Goal: Task Accomplishment & Management: Manage account settings

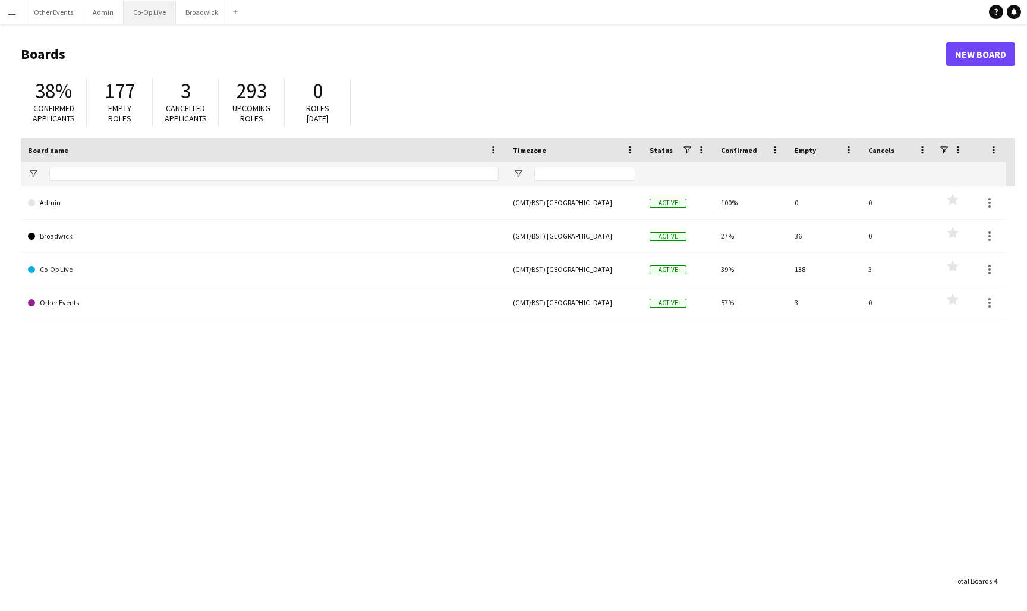
click at [152, 14] on button "Co-Op Live Close" at bounding box center [150, 12] width 52 height 23
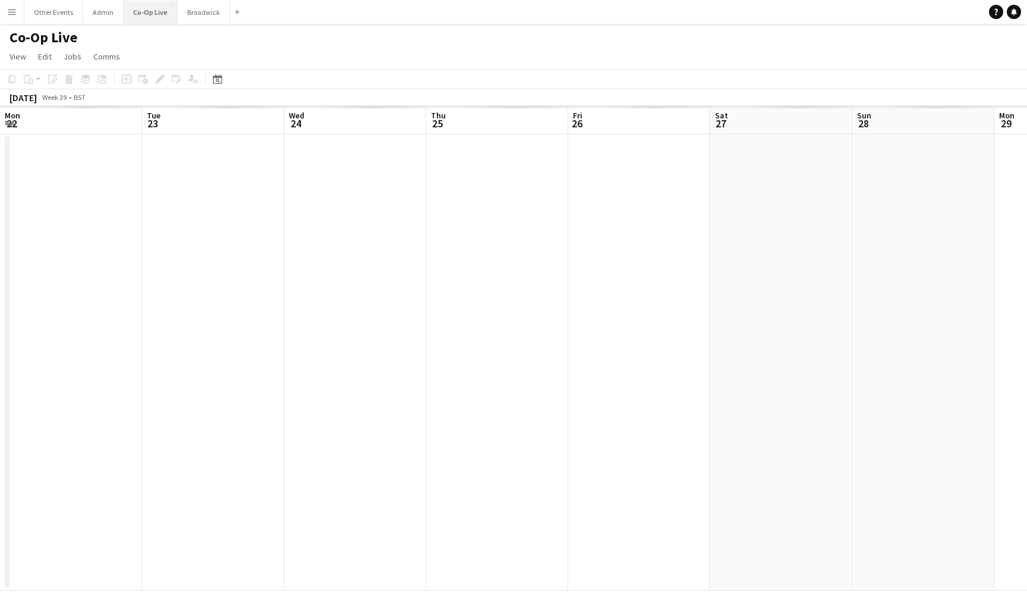
scroll to position [0, 314]
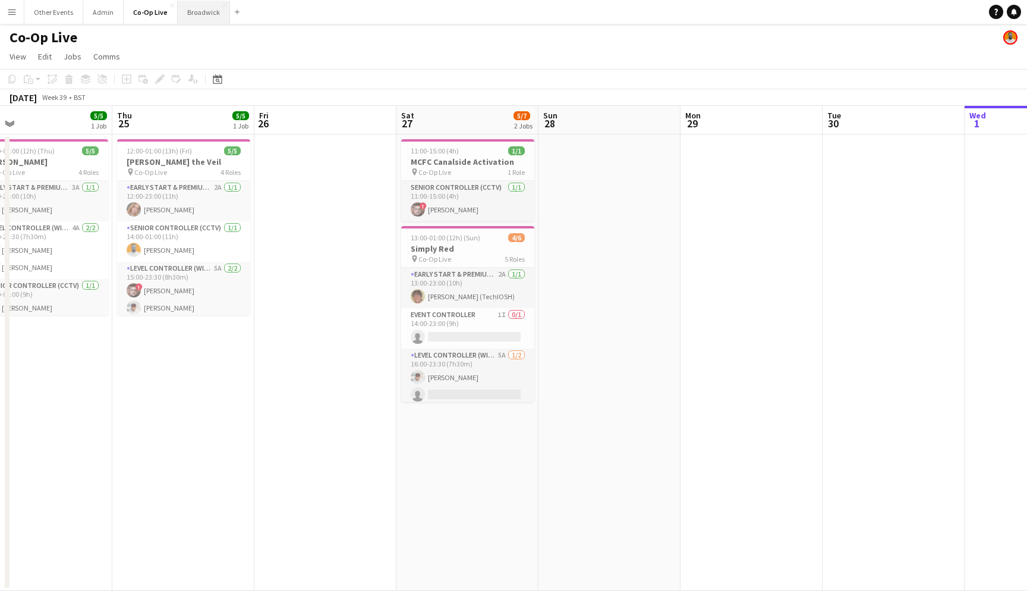
click at [191, 10] on button "Broadwick Close" at bounding box center [204, 12] width 52 height 23
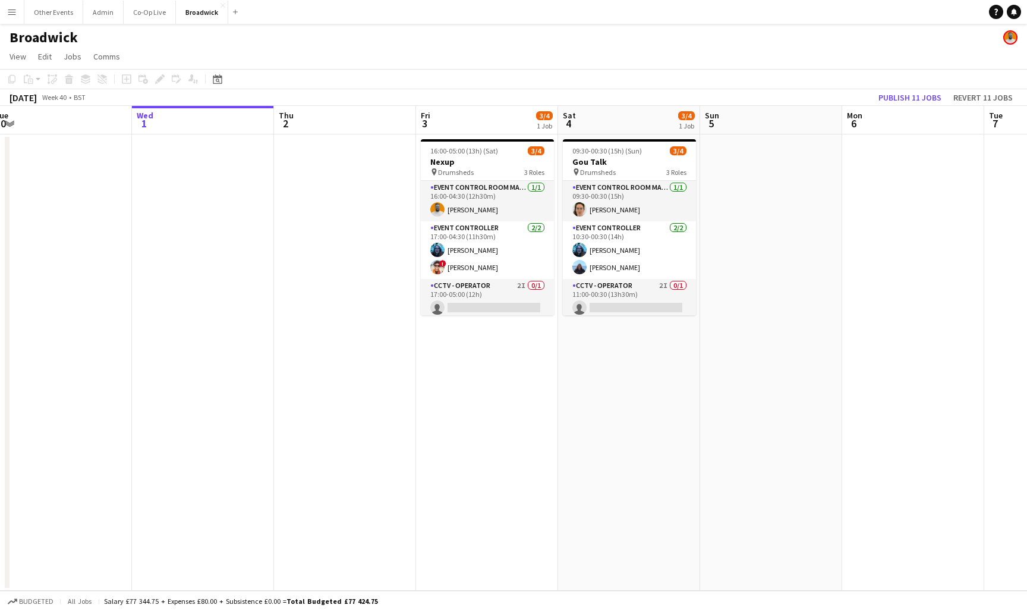
scroll to position [0, 437]
click at [501, 309] on app-card-role "CCTV - Operator 2I 0/1 17:00-05:00 (12h) single-neutral-actions" at bounding box center [486, 299] width 133 height 40
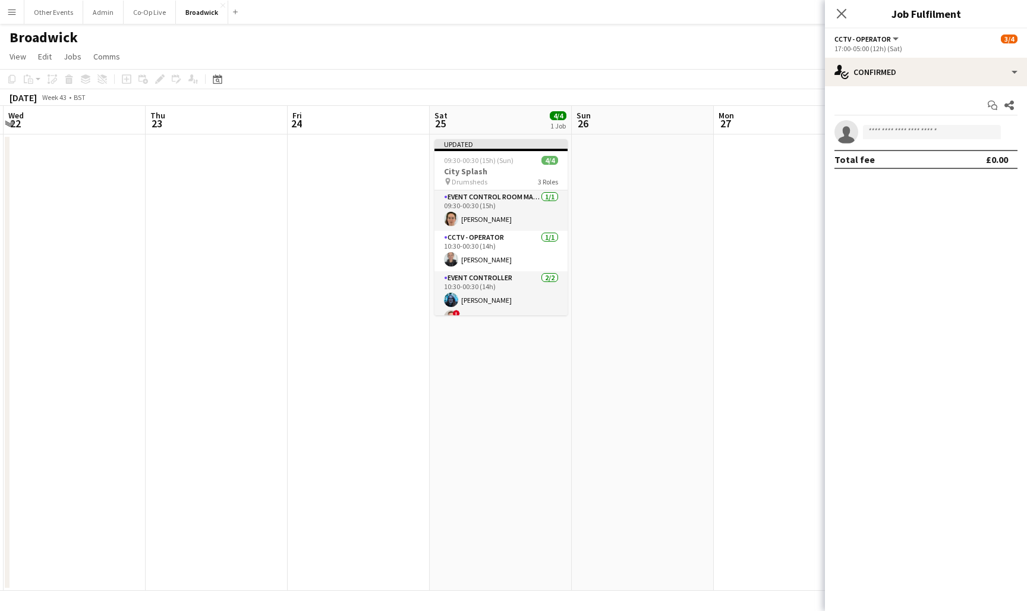
scroll to position [0, 418]
click at [844, 23] on div "Close pop-in" at bounding box center [841, 13] width 33 height 27
click at [842, 8] on app-icon "Close pop-in" at bounding box center [841, 13] width 17 height 17
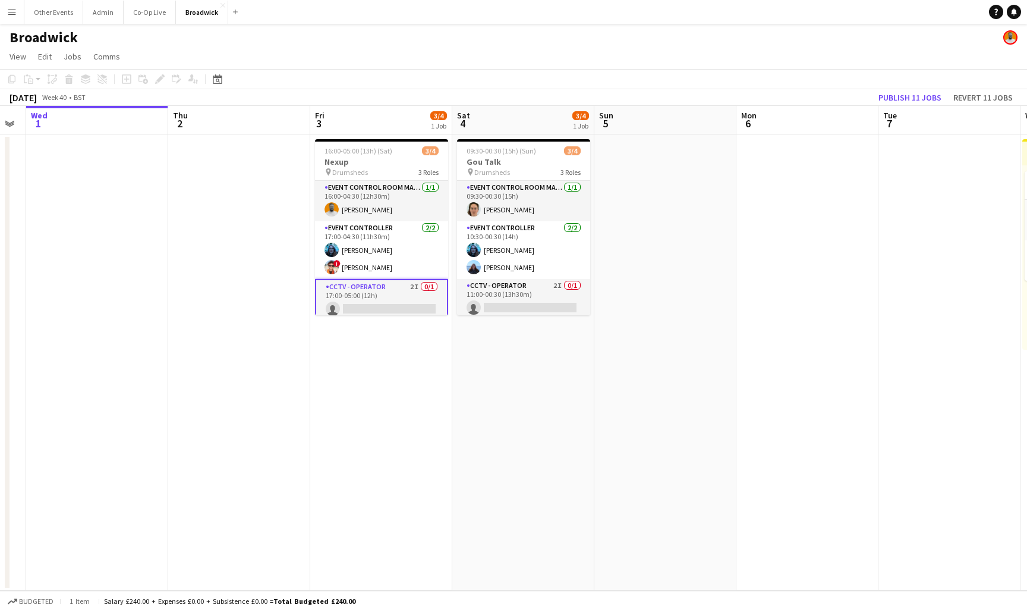
scroll to position [0, 318]
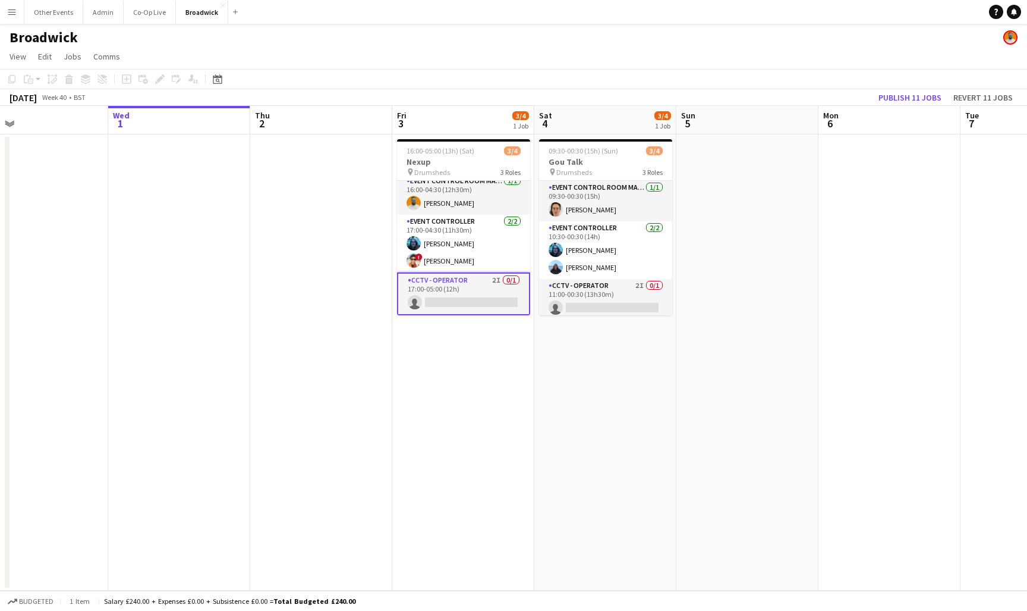
click at [485, 306] on app-card-role "CCTV - Operator 2I 0/1 17:00-05:00 (12h) single-neutral-actions" at bounding box center [463, 293] width 133 height 43
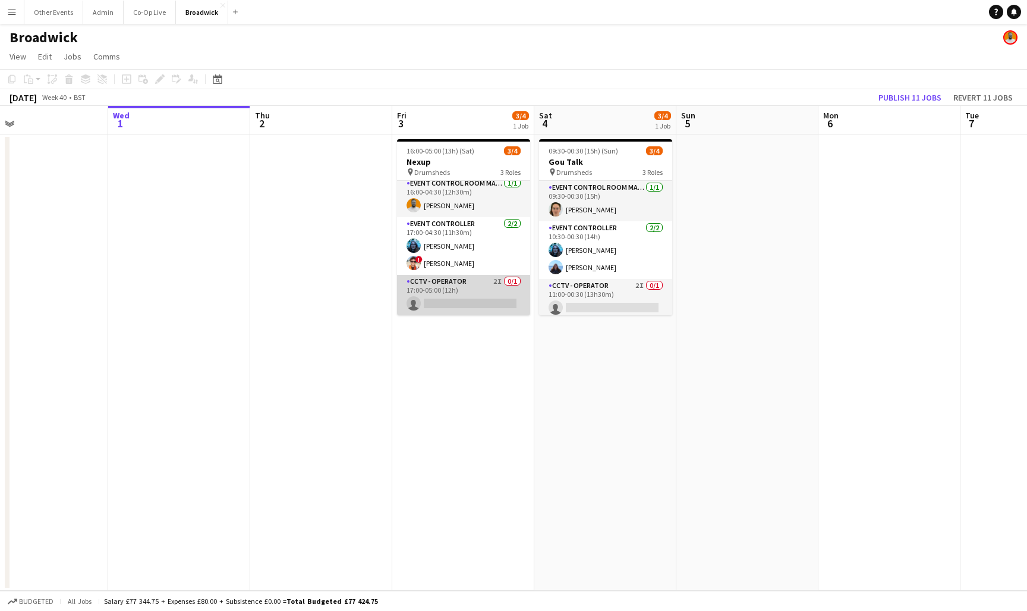
click at [495, 292] on app-card-role "CCTV - Operator 2I 0/1 17:00-05:00 (12h) single-neutral-actions" at bounding box center [463, 295] width 133 height 40
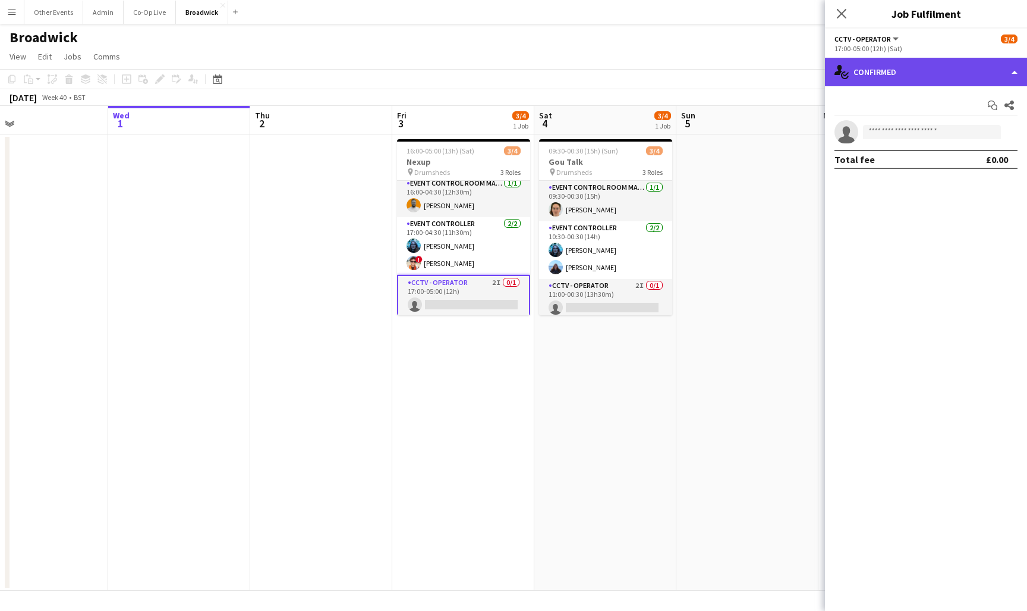
click at [929, 64] on div "single-neutral-actions-check-2 Confirmed" at bounding box center [926, 72] width 202 height 29
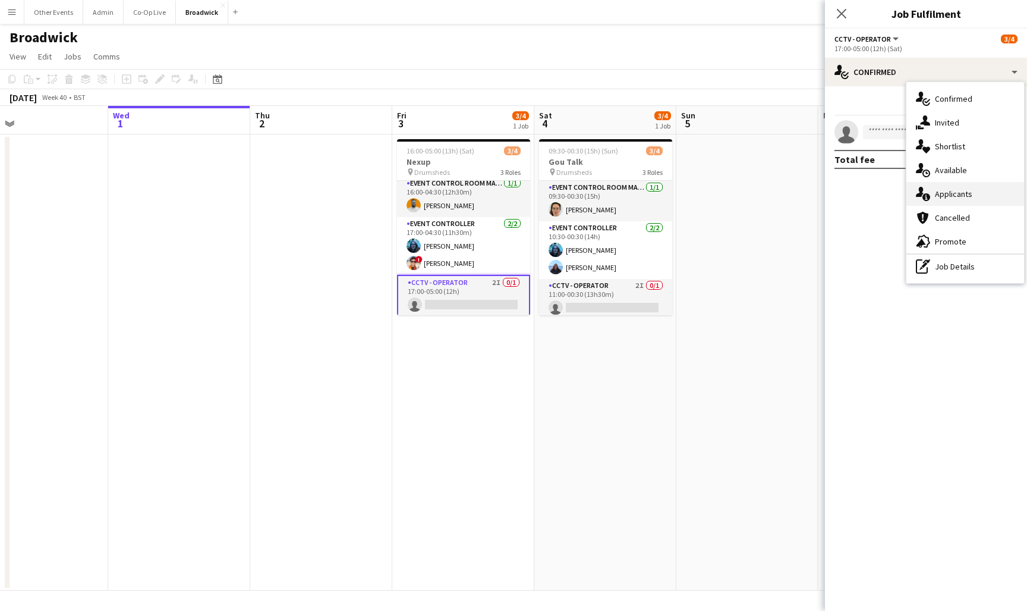
click at [967, 197] on span "Applicants" at bounding box center [953, 193] width 37 height 11
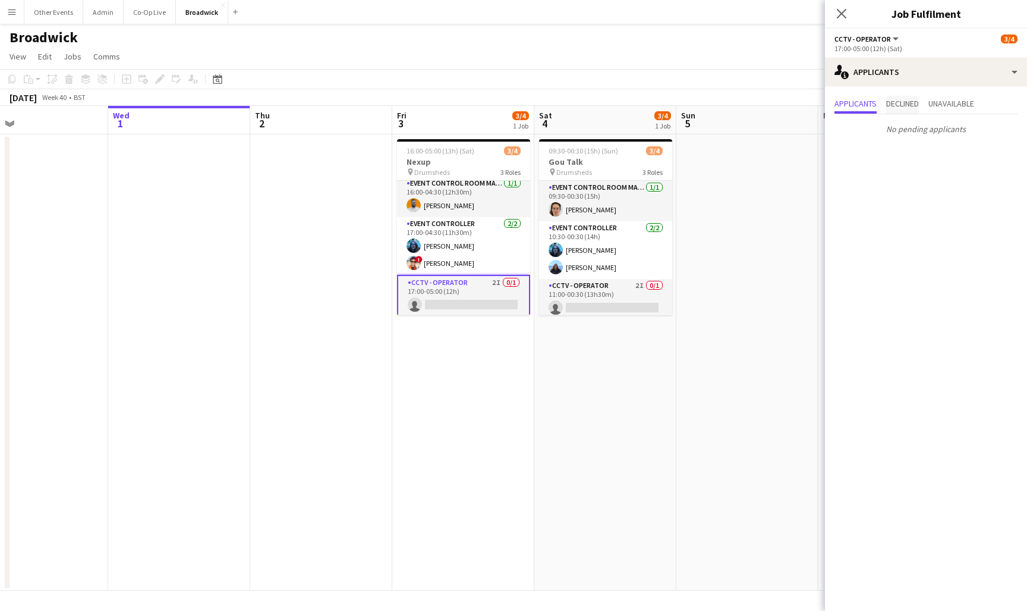
click at [907, 108] on span "Declined" at bounding box center [902, 103] width 33 height 8
click at [961, 108] on span "Unavailable" at bounding box center [952, 103] width 46 height 8
click at [870, 105] on span "Applicants" at bounding box center [856, 103] width 42 height 8
click at [838, 20] on app-icon "Close pop-in" at bounding box center [841, 13] width 17 height 17
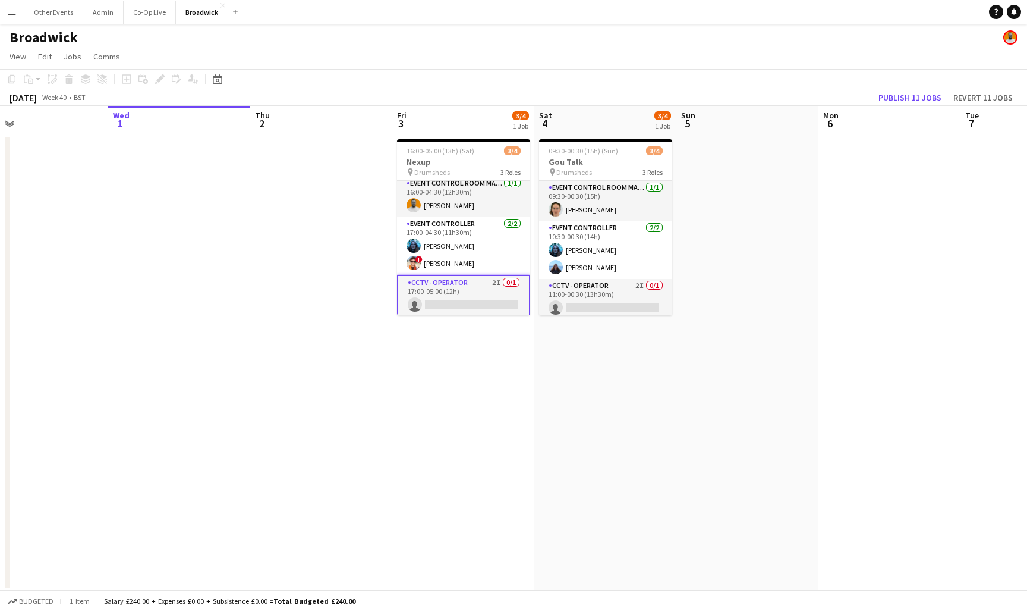
click at [448, 388] on app-date-cell "16:00-05:00 (13h) (Sat) 3/4 Nexup pin Drumsheds 3 Roles Event Control Room Mana…" at bounding box center [463, 362] width 142 height 456
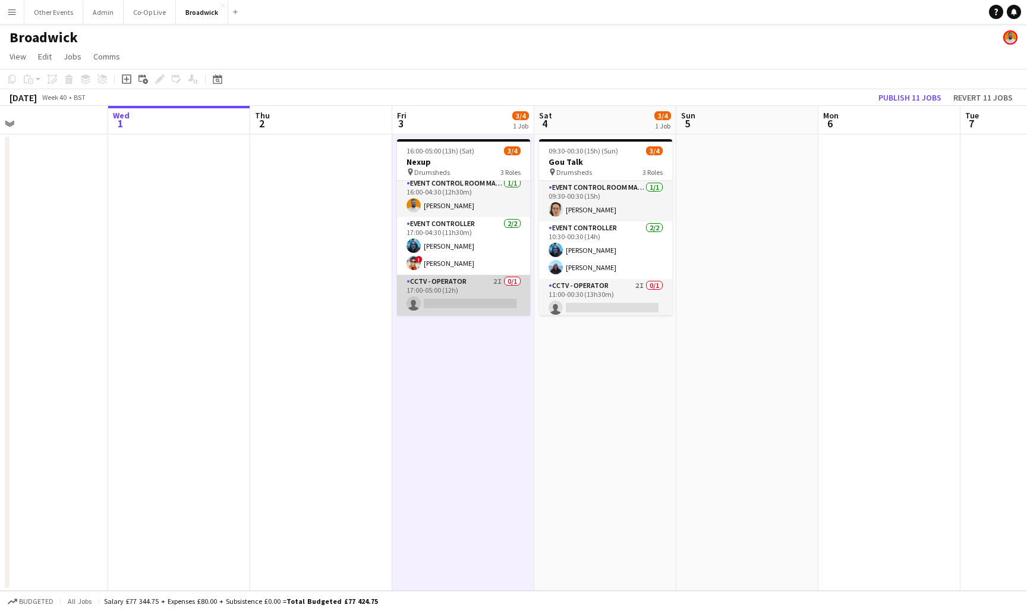
click at [480, 296] on app-card-role "CCTV - Operator 2I 0/1 17:00-05:00 (12h) single-neutral-actions" at bounding box center [463, 295] width 133 height 40
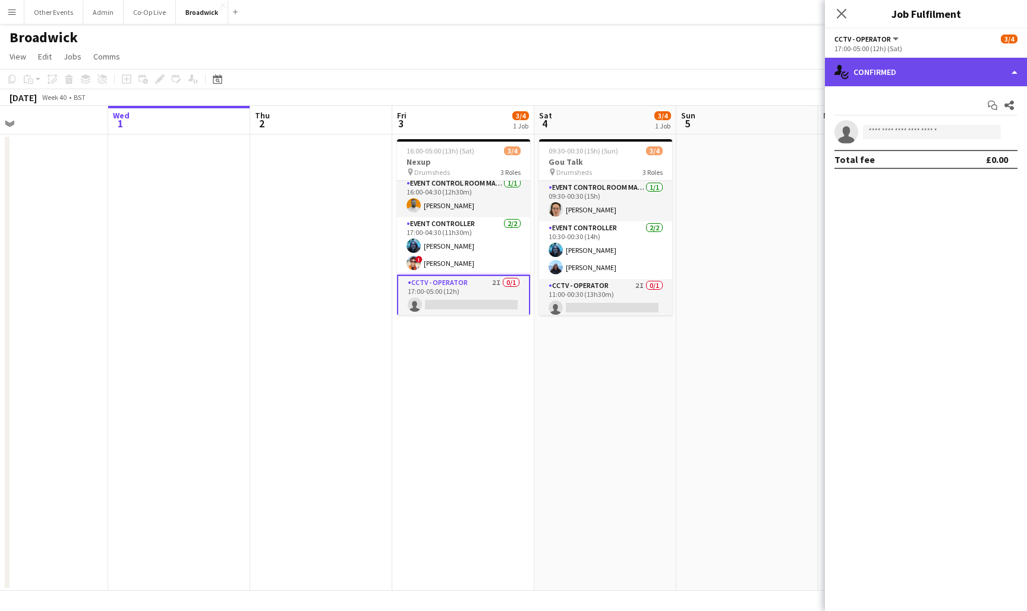
click at [952, 63] on div "single-neutral-actions-check-2 Confirmed" at bounding box center [926, 72] width 202 height 29
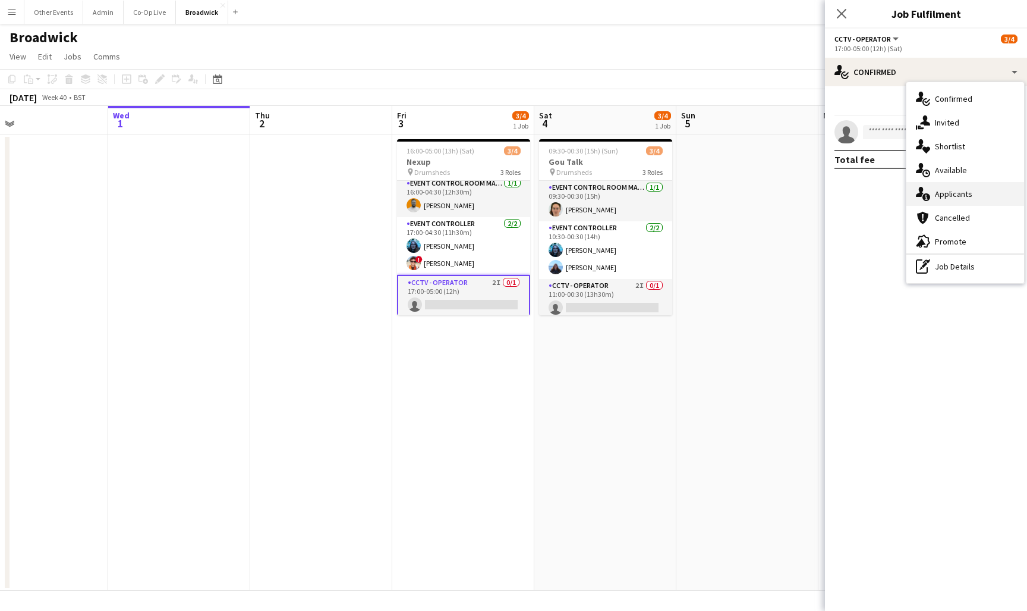
click at [980, 193] on div "single-neutral-actions-information Applicants" at bounding box center [966, 194] width 118 height 24
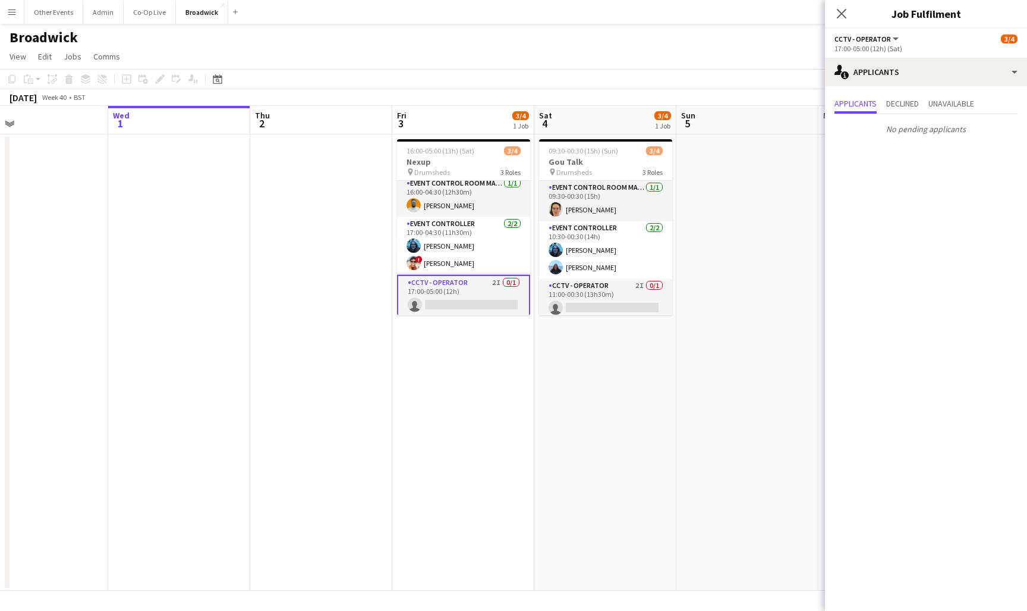
click at [915, 51] on div "17:00-05:00 (12h) (Sat)" at bounding box center [926, 48] width 183 height 9
click at [917, 88] on div "Applicants Declined Unavailable No pending applicants" at bounding box center [926, 117] width 202 height 62
click at [920, 77] on div "single-neutral-actions-information Applicants" at bounding box center [926, 72] width 202 height 29
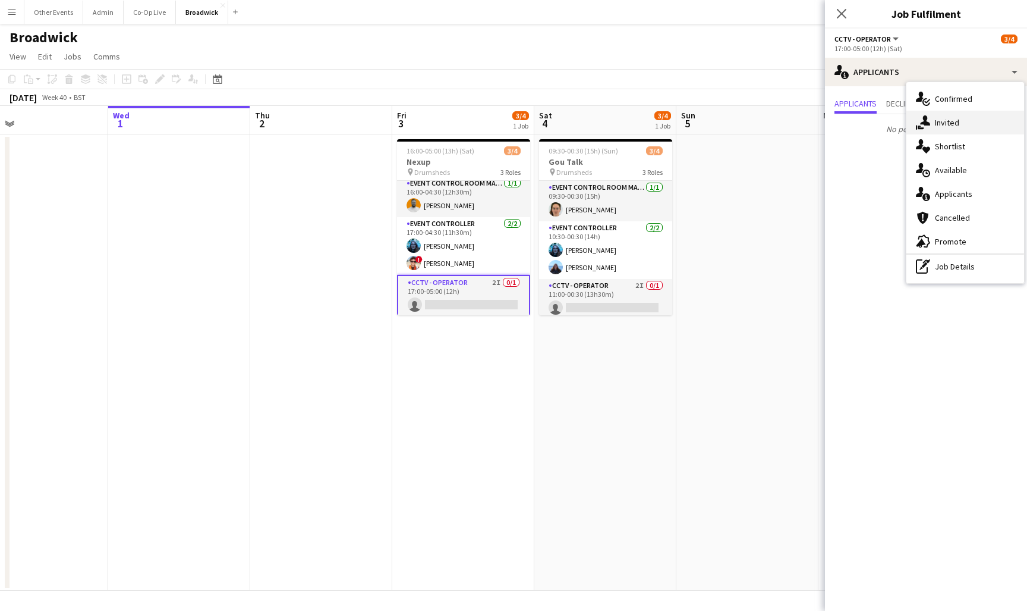
click at [962, 128] on div "single-neutral-actions-share-1 Invited" at bounding box center [966, 123] width 118 height 24
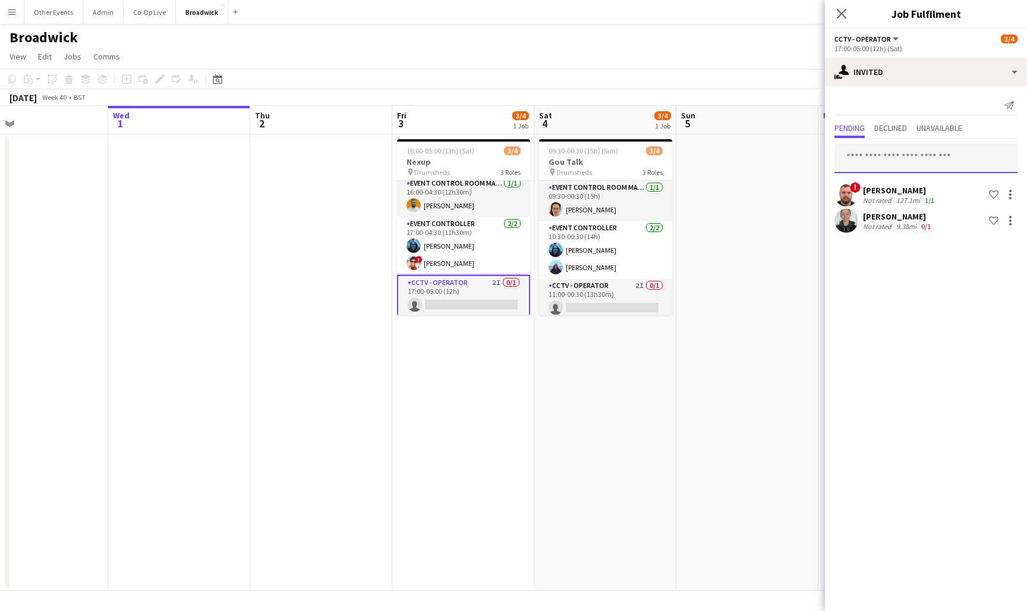
click at [925, 154] on input "text" at bounding box center [926, 158] width 183 height 30
type input "*****"
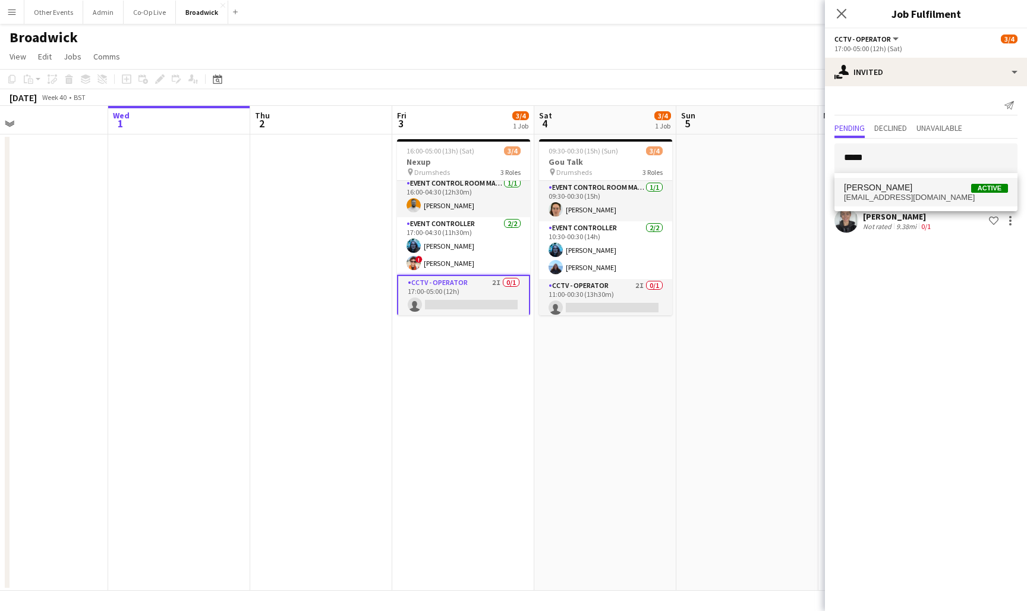
click at [908, 190] on span "Richard Aston Active" at bounding box center [926, 188] width 164 height 10
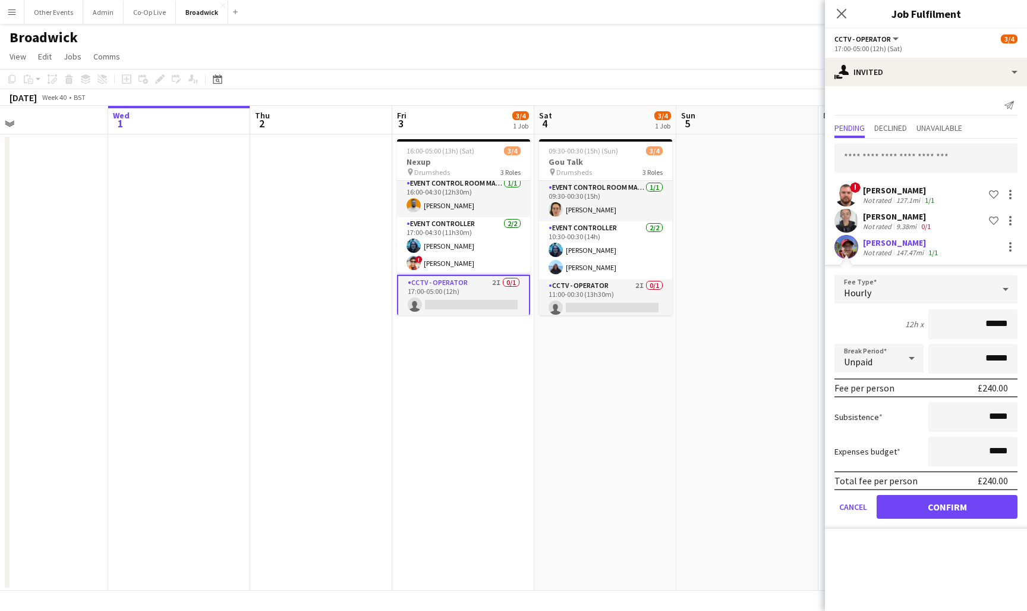
click at [945, 505] on button "Confirm" at bounding box center [947, 507] width 141 height 24
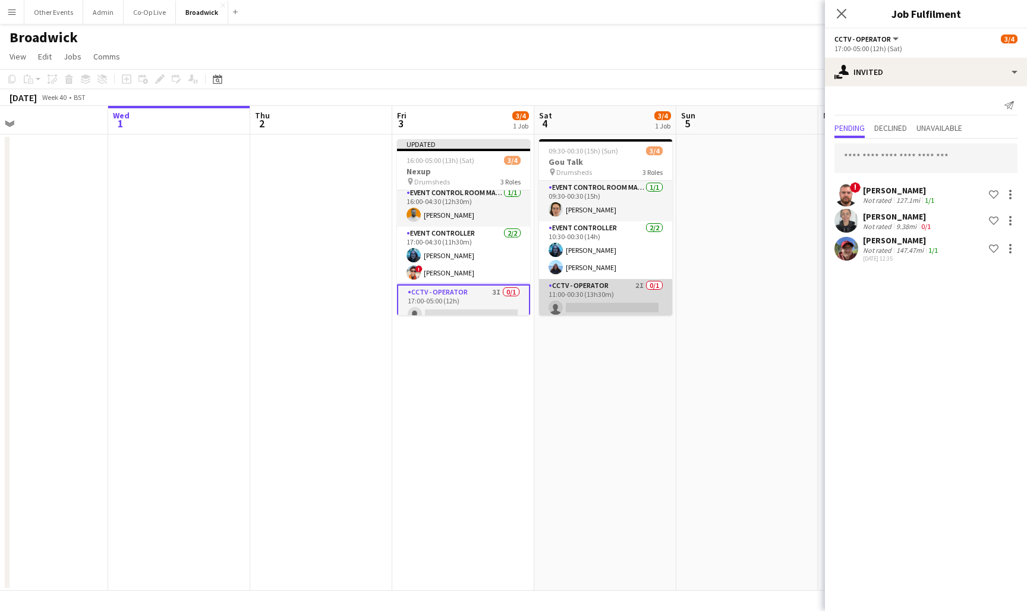
click at [623, 297] on app-card-role "CCTV - Operator 2I 0/1 11:00-00:30 (13h30m) single-neutral-actions" at bounding box center [605, 299] width 133 height 40
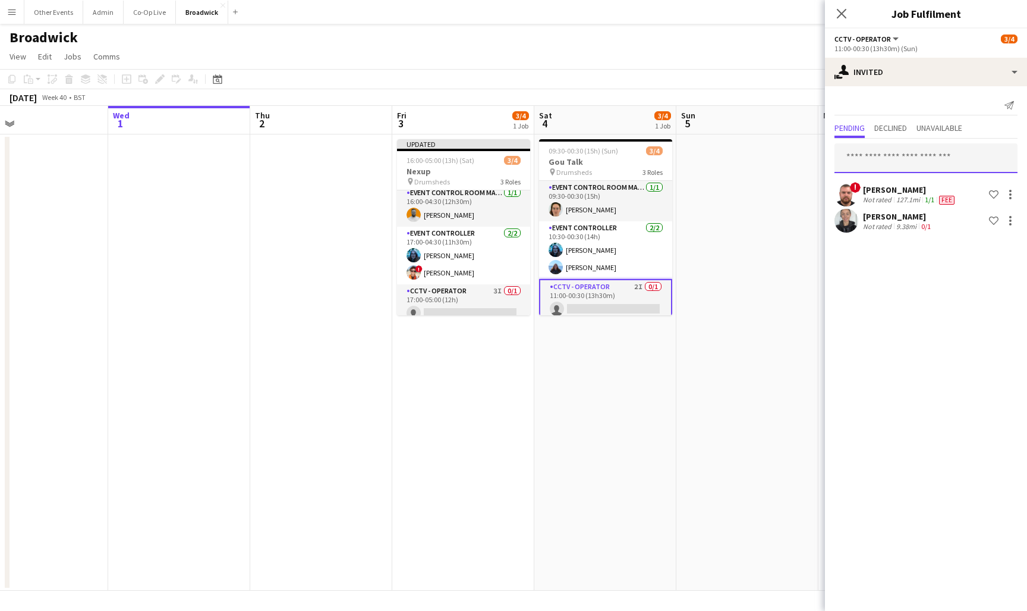
click at [896, 170] on input "text" at bounding box center [926, 158] width 183 height 30
type input "*****"
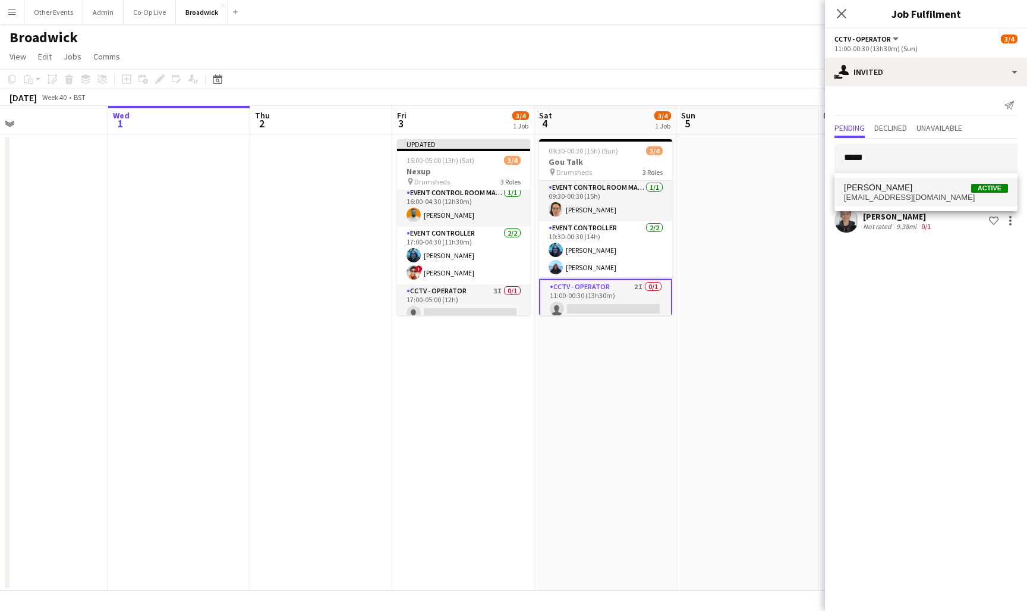
click at [897, 187] on span "Richard Aston Active" at bounding box center [926, 188] width 164 height 10
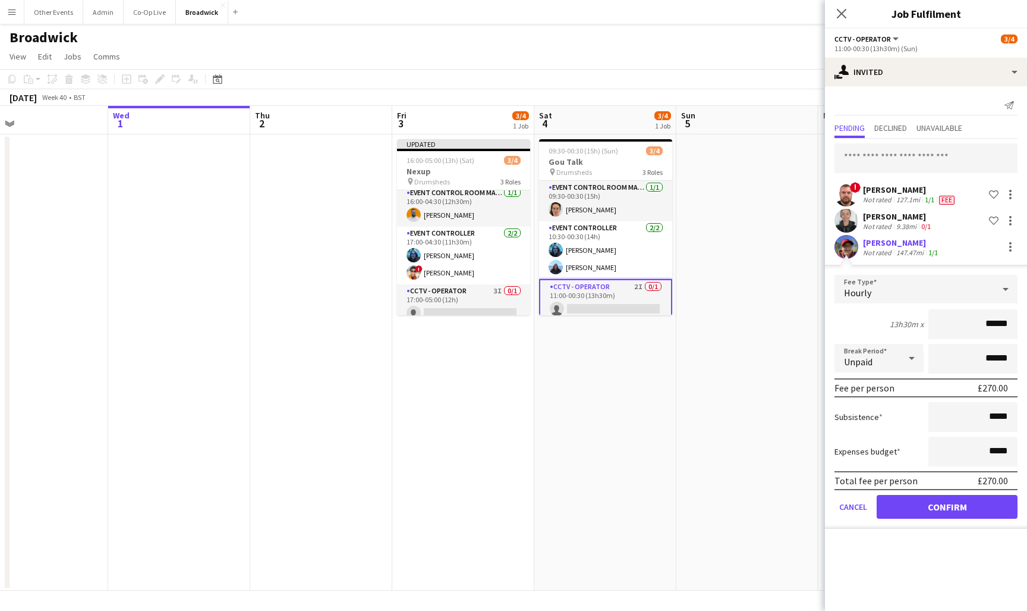
click at [973, 505] on button "Confirm" at bounding box center [947, 507] width 141 height 24
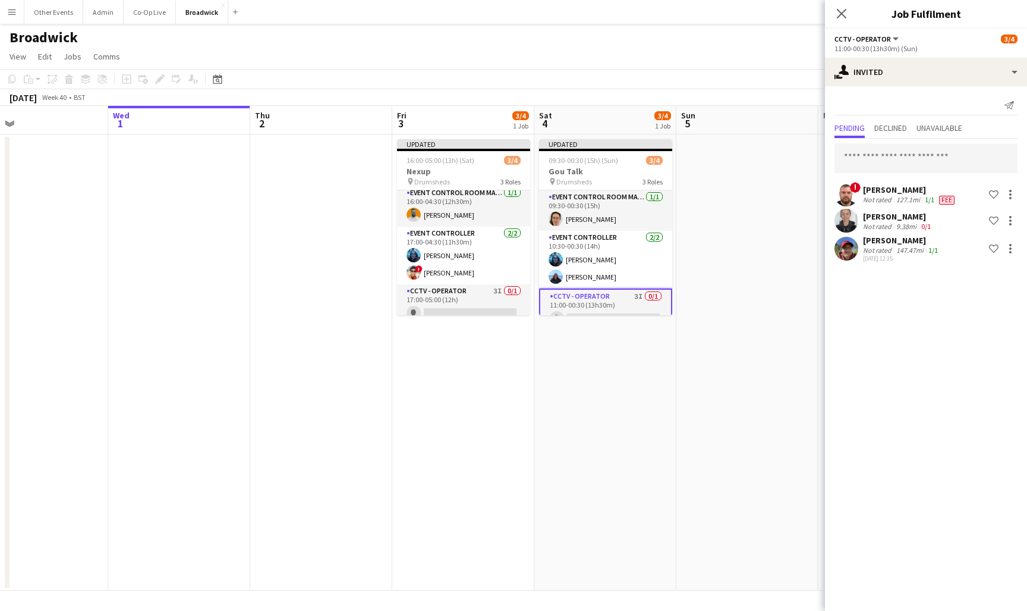
click at [944, 193] on div "[PERSON_NAME]" at bounding box center [910, 189] width 94 height 11
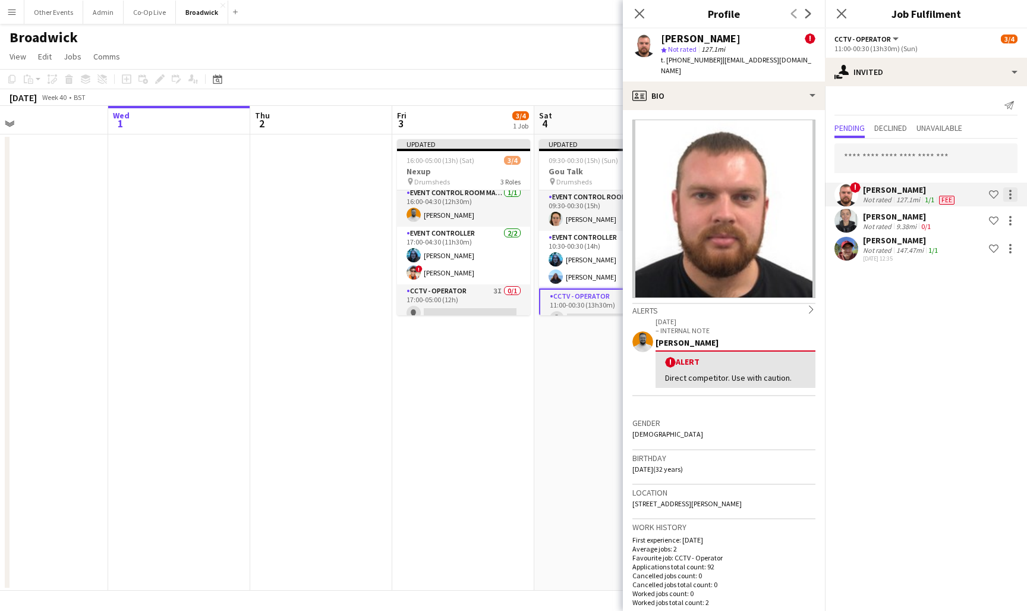
click at [1011, 193] on div at bounding box center [1010, 194] width 14 height 14
click at [984, 222] on button "Edit fee" at bounding box center [973, 216] width 89 height 29
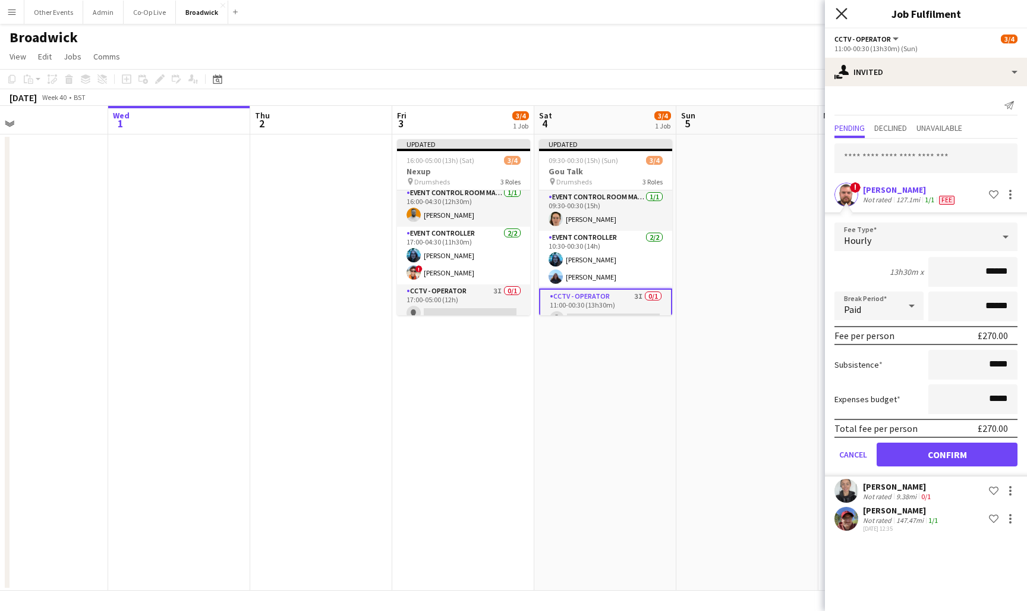
click at [838, 14] on icon "Close pop-in" at bounding box center [841, 13] width 11 height 11
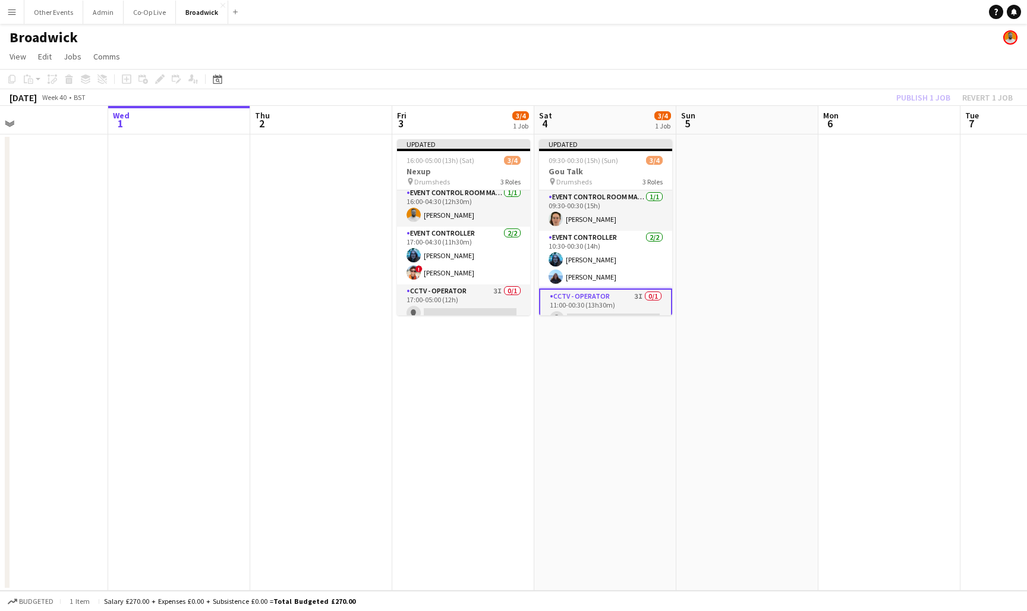
click at [784, 293] on app-date-cell at bounding box center [748, 362] width 142 height 456
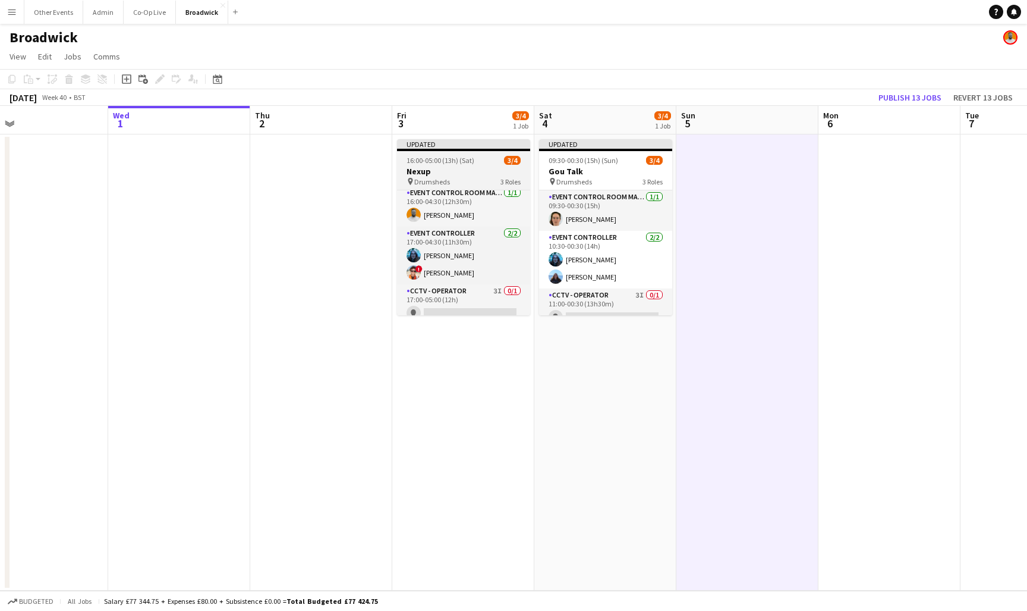
click at [455, 171] on h3 "Nexup" at bounding box center [463, 171] width 133 height 11
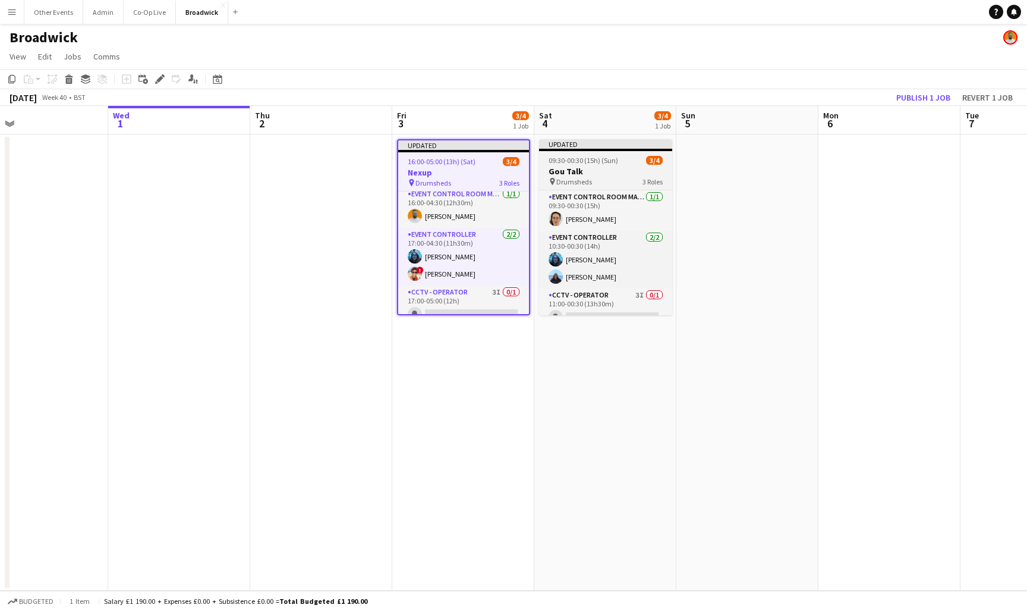
click at [622, 169] on h3 "Gou Talk" at bounding box center [605, 171] width 133 height 11
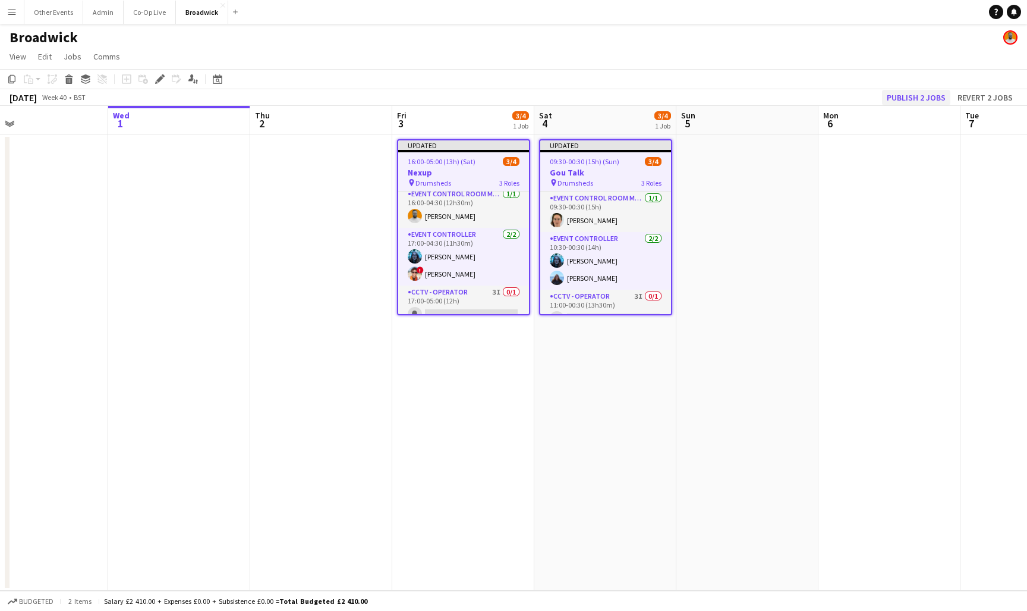
click at [898, 100] on button "Publish 2 jobs" at bounding box center [916, 97] width 68 height 15
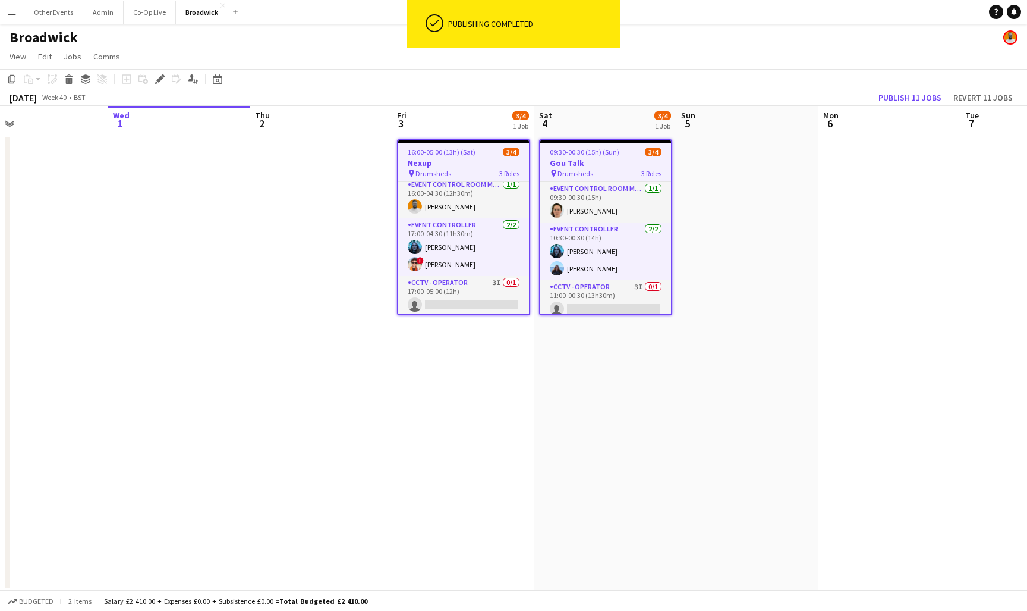
click at [697, 243] on app-date-cell at bounding box center [748, 362] width 142 height 456
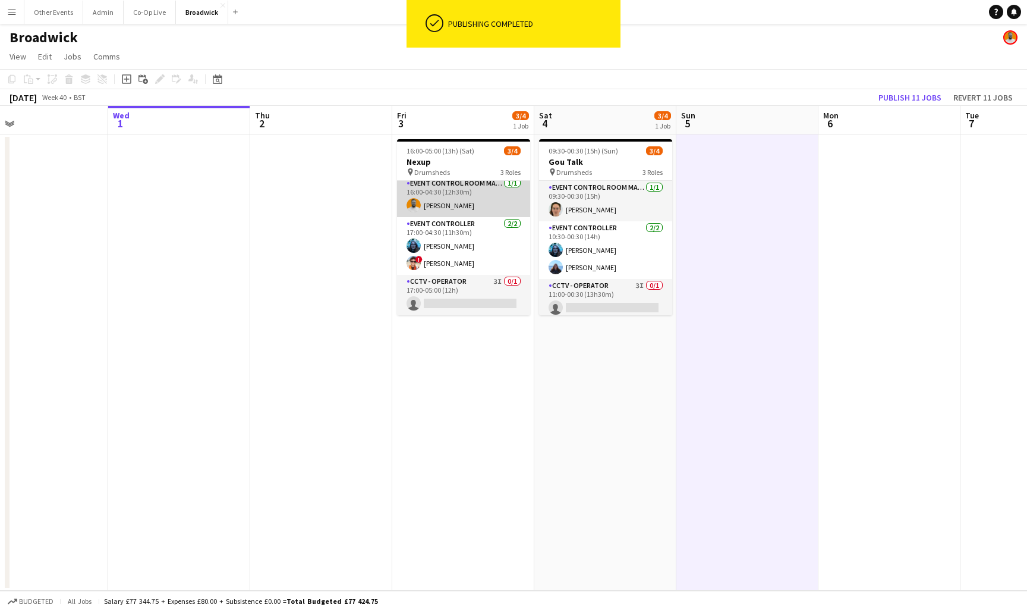
scroll to position [0, 0]
click at [490, 197] on app-card-role "Event Control Room Manager [DATE] 16:00-04:30 (12h30m) [PERSON_NAME]" at bounding box center [463, 197] width 133 height 40
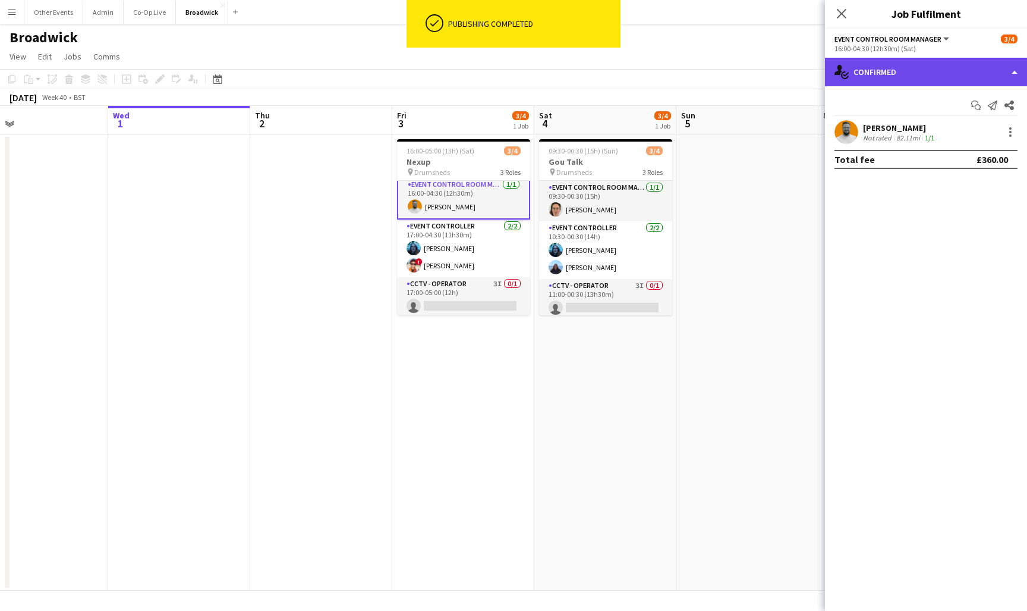
click at [922, 63] on div "single-neutral-actions-check-2 Confirmed" at bounding box center [926, 72] width 202 height 29
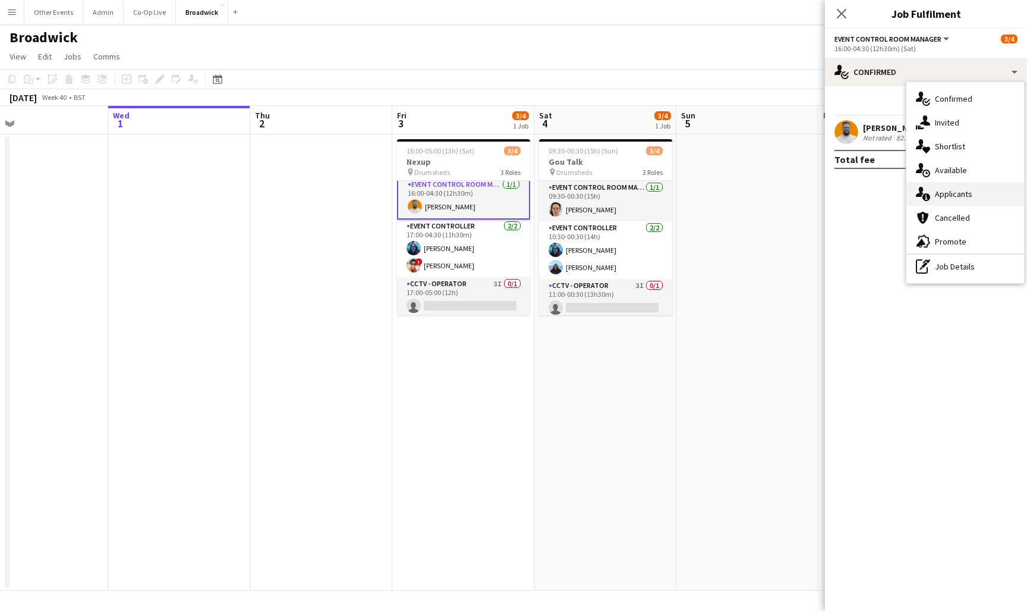
click at [942, 191] on span "Applicants" at bounding box center [953, 193] width 37 height 11
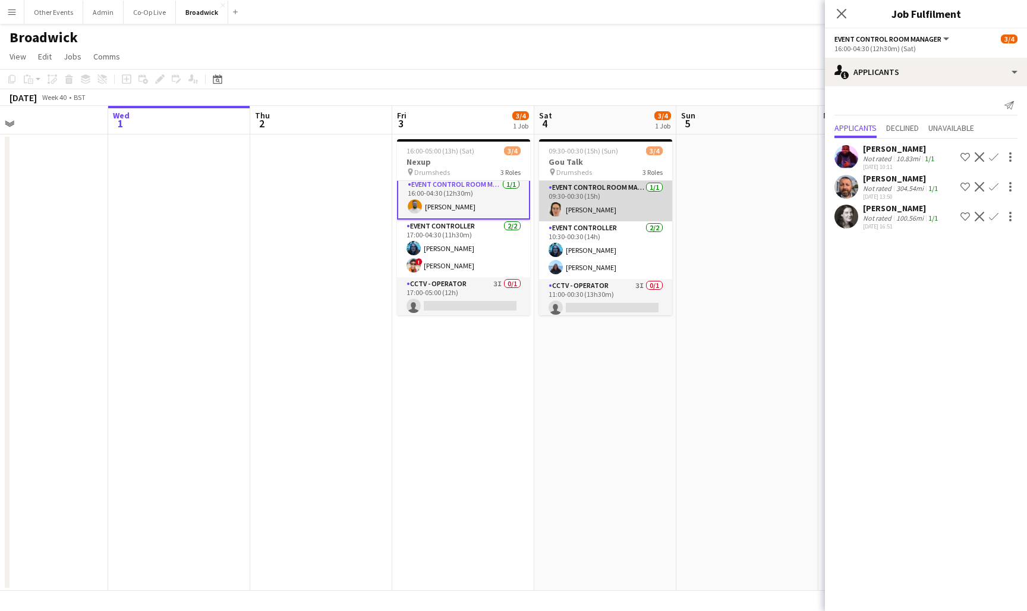
click at [600, 207] on app-card-role "Event Control Room Manager [DATE] 09:30-00:30 (15h) [PERSON_NAME]" at bounding box center [605, 201] width 133 height 40
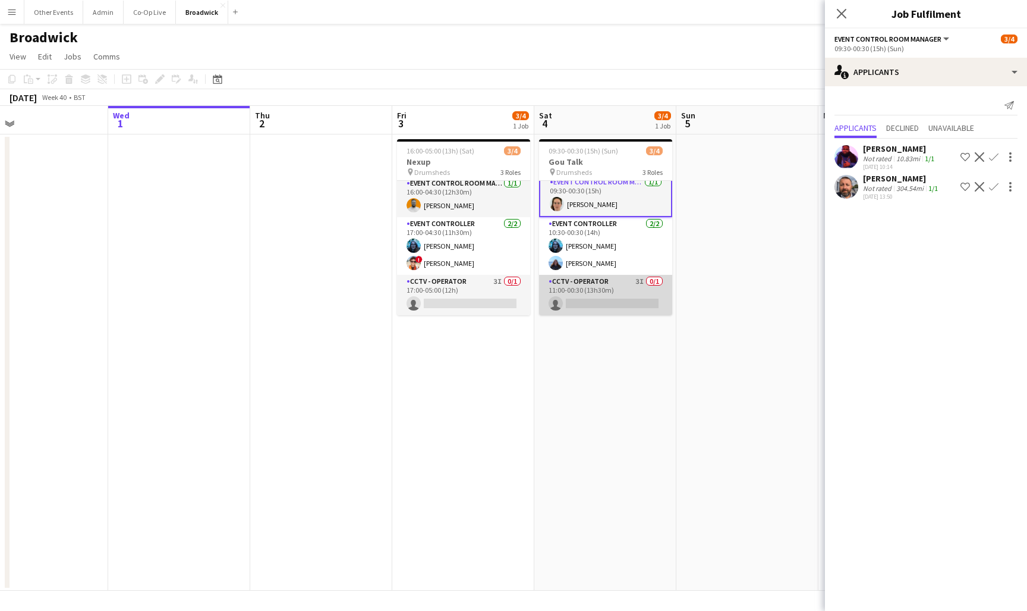
click at [602, 288] on app-card-role "CCTV - Operator 3I 0/1 11:00-00:30 (13h30m) single-neutral-actions" at bounding box center [605, 295] width 133 height 40
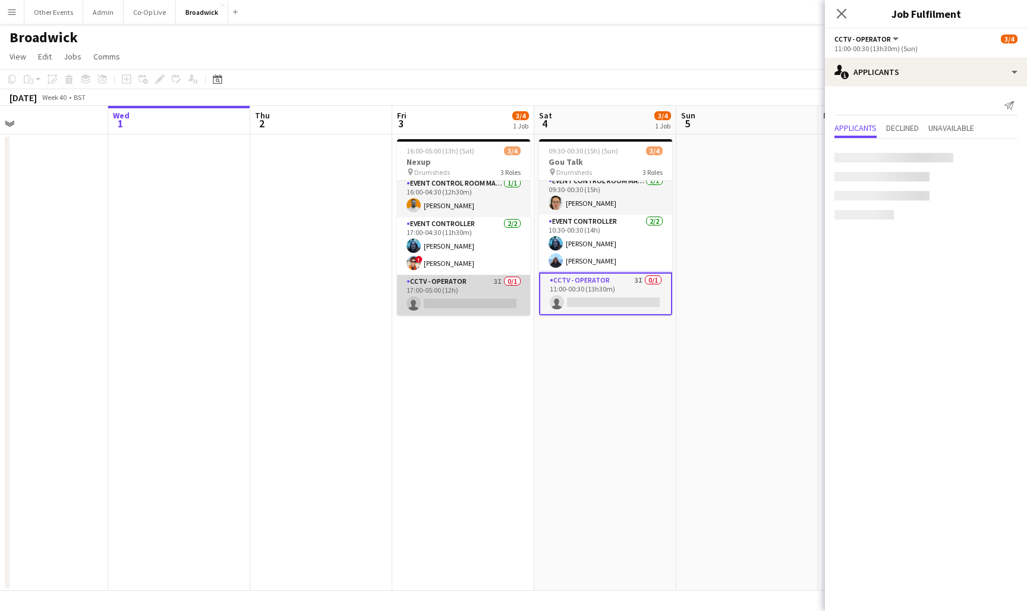
click at [470, 293] on app-card-role "CCTV - Operator 3I 0/1 17:00-05:00 (12h) single-neutral-actions" at bounding box center [463, 295] width 133 height 40
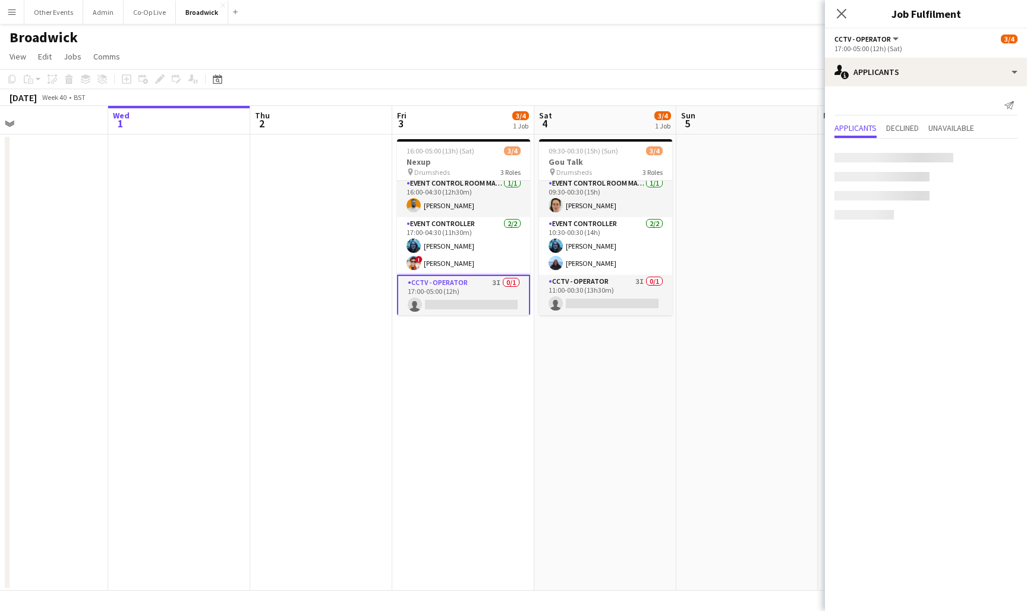
scroll to position [4, 0]
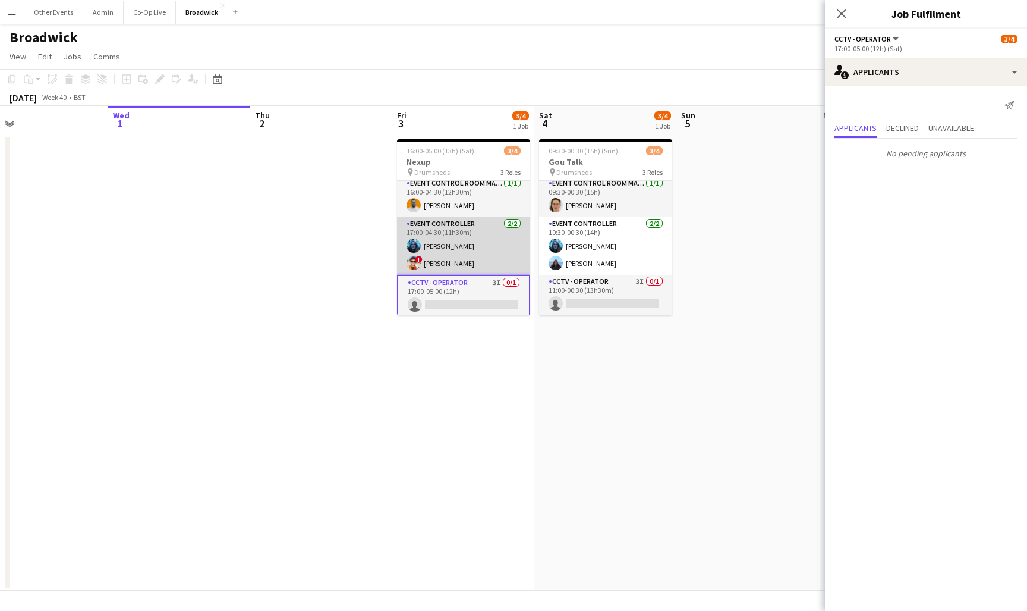
click at [521, 235] on app-card-role "Event Controller 2/2 17:00-04:30 (11h30m) Francesca Manktelow ! Daniel Wilcock" at bounding box center [463, 246] width 133 height 58
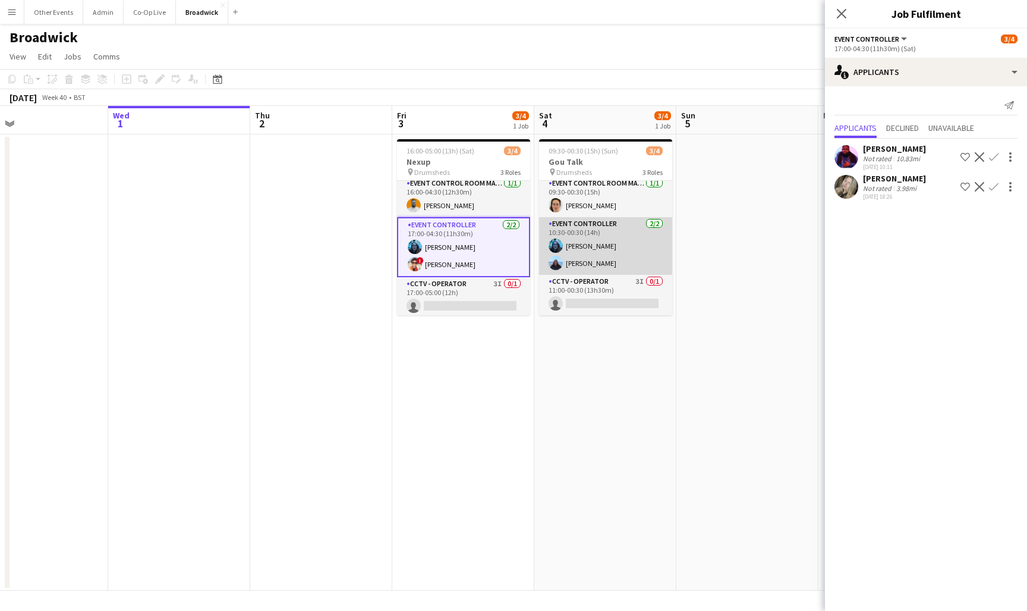
click at [599, 235] on app-card-role "Event Controller [DATE] 10:30-00:30 (14h) [PERSON_NAME] [PERSON_NAME]" at bounding box center [605, 246] width 133 height 58
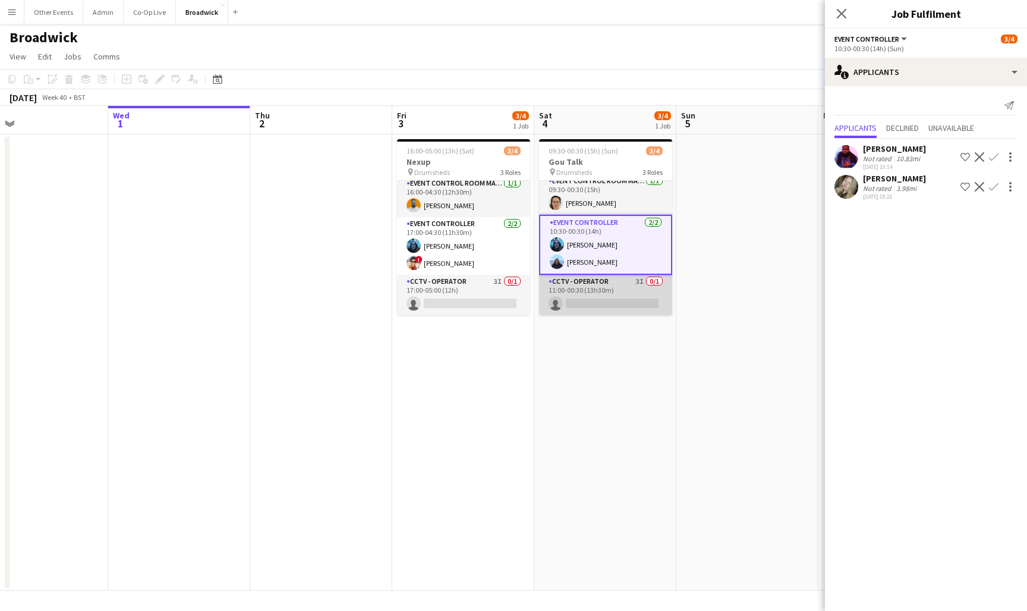
scroll to position [7, 0]
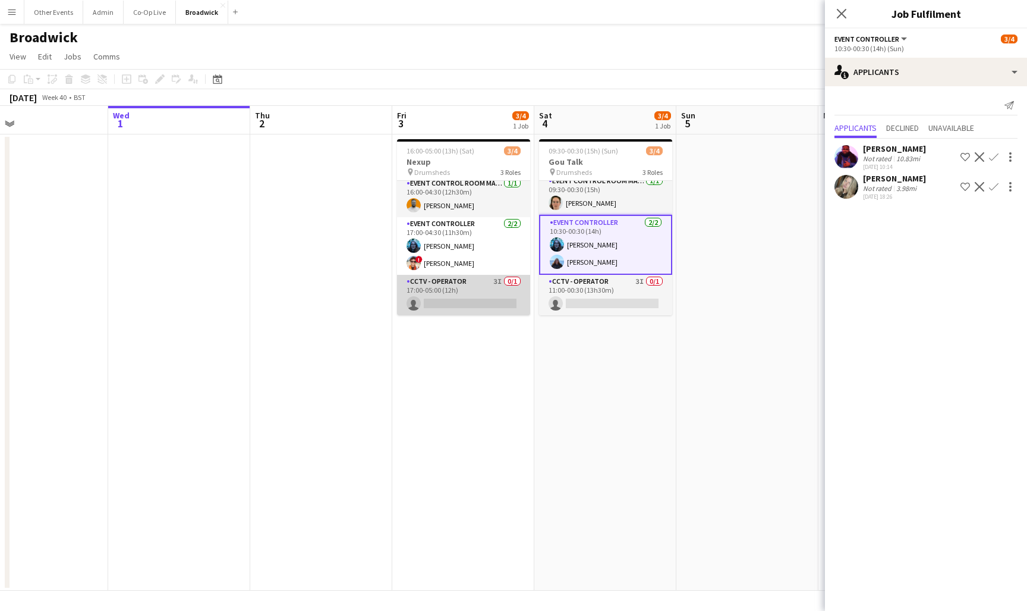
click at [480, 284] on app-card-role "CCTV - Operator 3I 0/1 17:00-05:00 (12h) single-neutral-actions" at bounding box center [463, 295] width 133 height 40
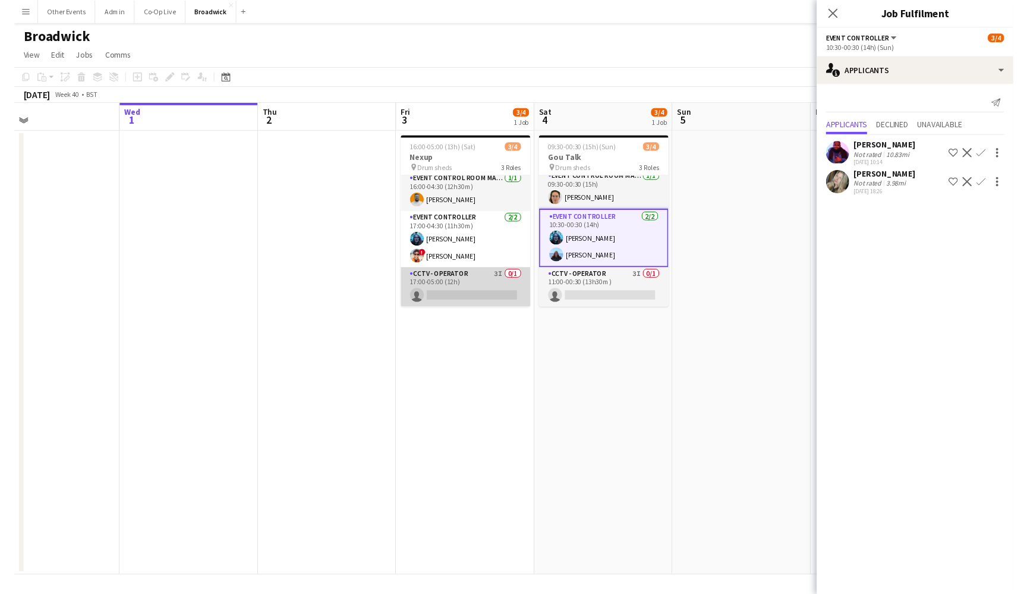
scroll to position [4, 0]
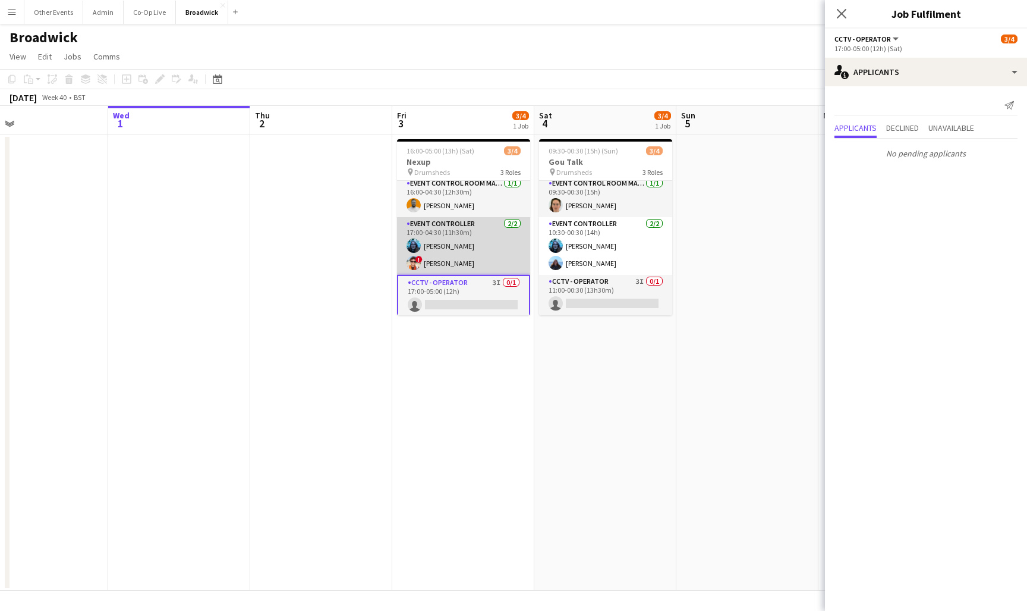
click at [484, 253] on app-card-role "Event Controller 2/2 17:00-04:30 (11h30m) Francesca Manktelow ! Daniel Wilcock" at bounding box center [463, 246] width 133 height 58
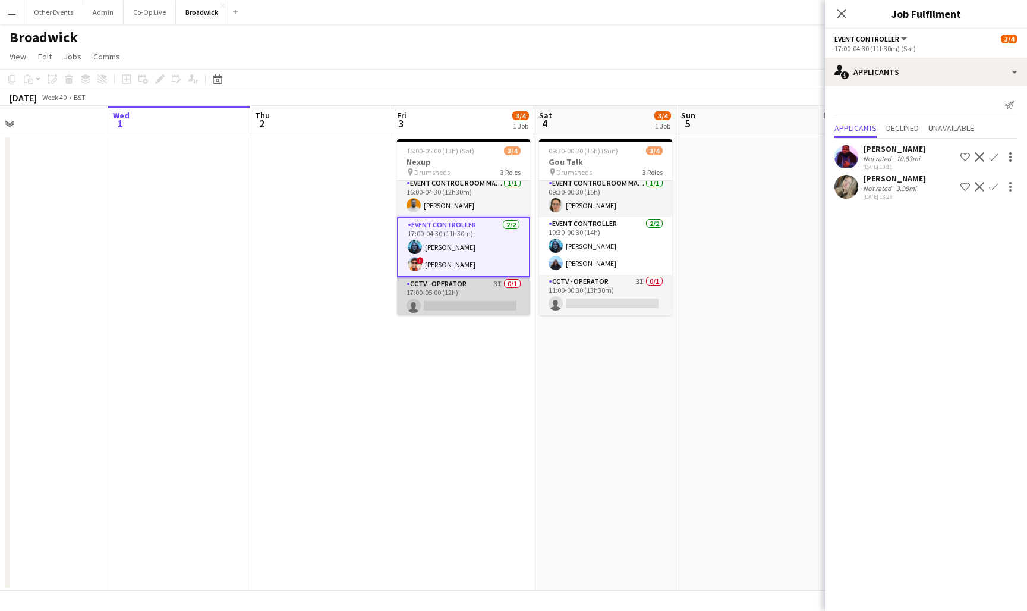
click at [484, 296] on app-card-role "CCTV - Operator 3I 0/1 17:00-05:00 (12h) single-neutral-actions" at bounding box center [463, 297] width 133 height 40
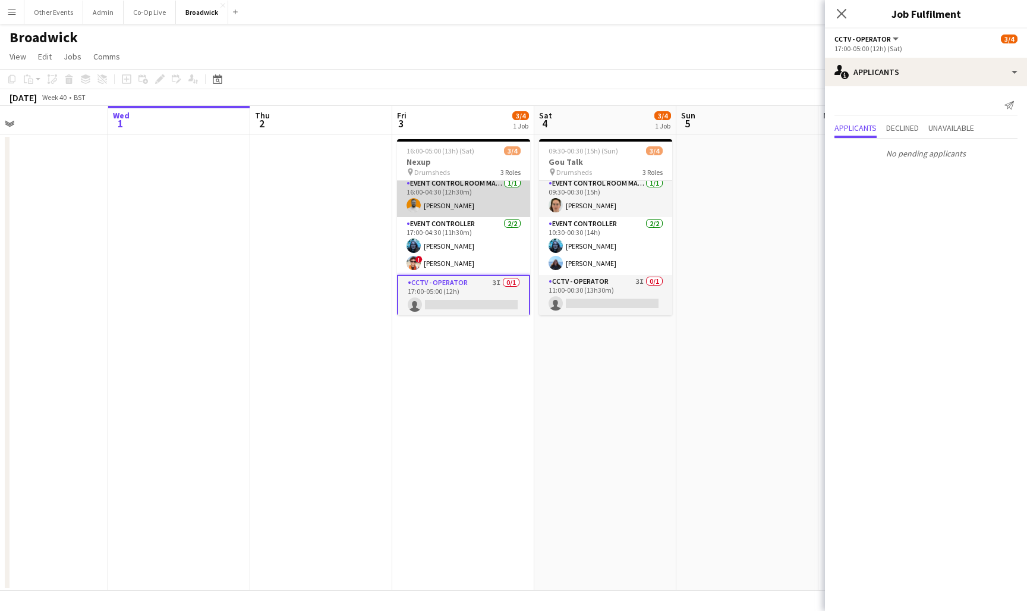
click at [497, 200] on app-card-role "Event Control Room Manager [DATE] 16:00-04:30 (12h30m) [PERSON_NAME]" at bounding box center [463, 197] width 133 height 40
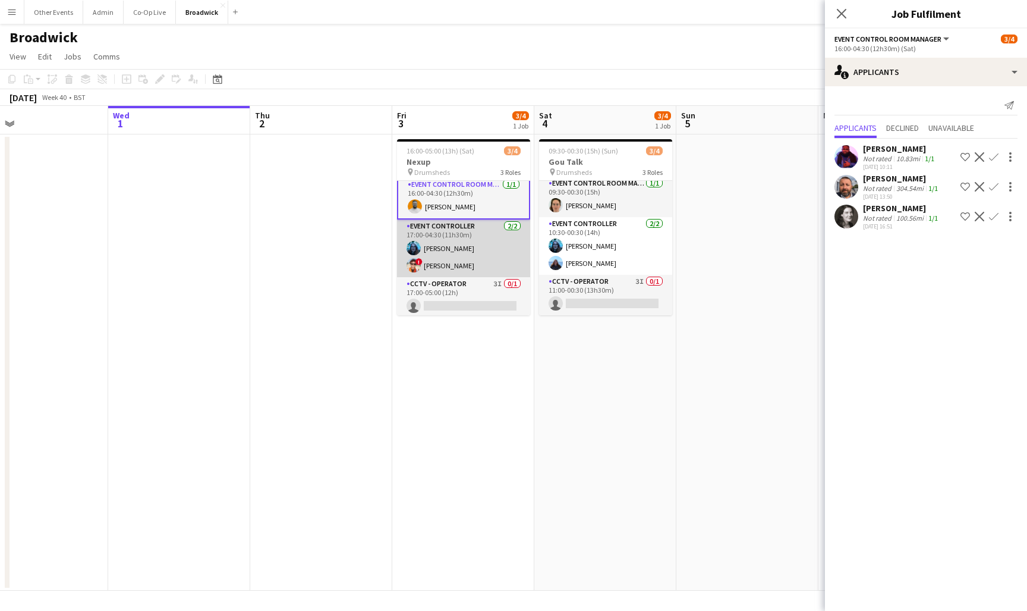
click at [492, 253] on app-card-role "Event Controller 2/2 17:00-04:30 (11h30m) Francesca Manktelow ! Daniel Wilcock" at bounding box center [463, 248] width 133 height 58
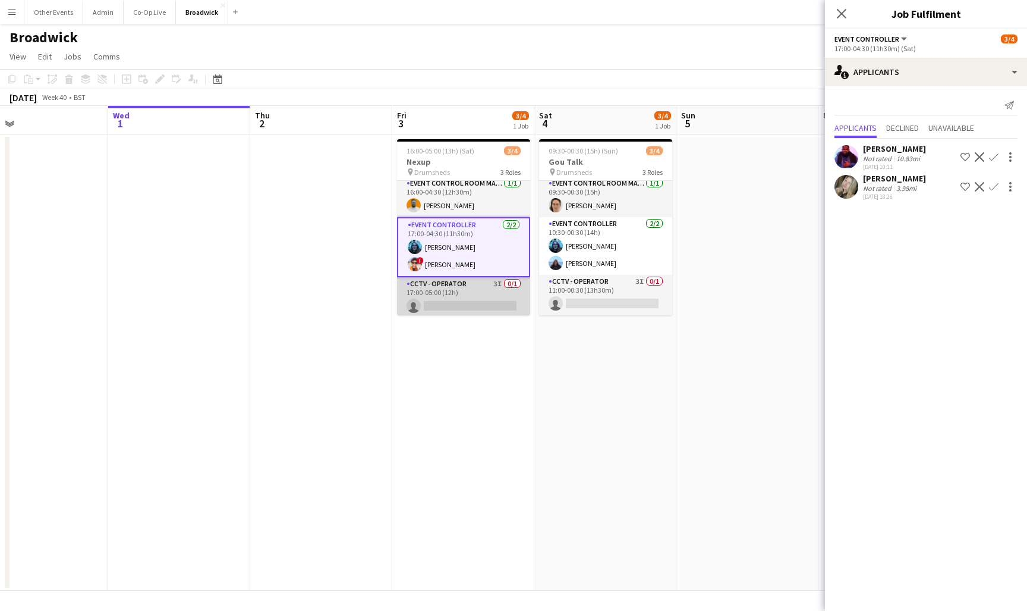
click at [493, 295] on app-card-role "CCTV - Operator 3I 0/1 17:00-05:00 (12h) single-neutral-actions" at bounding box center [463, 297] width 133 height 40
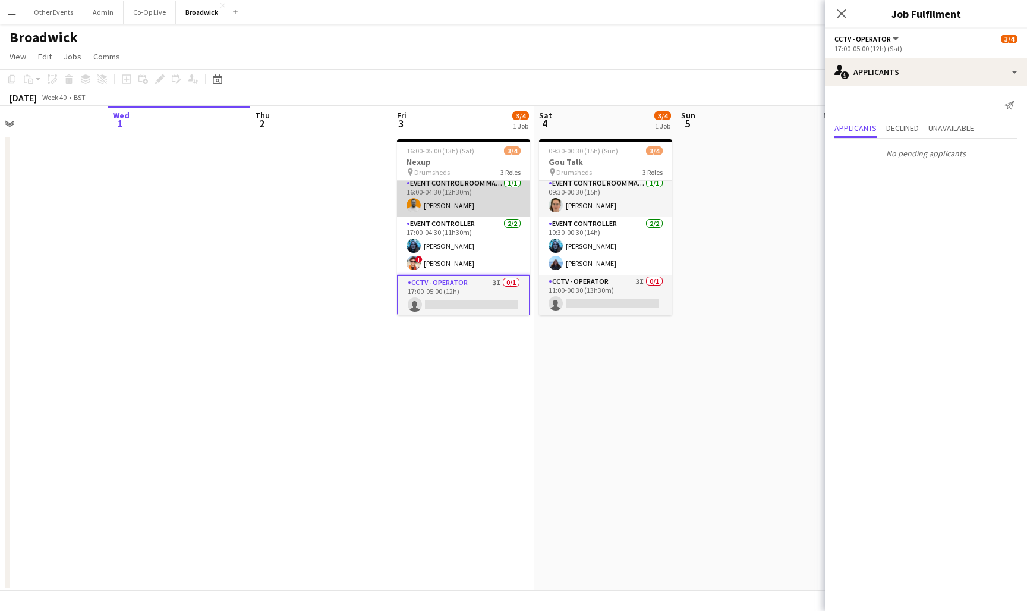
click at [496, 199] on app-card-role "Event Control Room Manager [DATE] 16:00-04:30 (12h30m) [PERSON_NAME]" at bounding box center [463, 197] width 133 height 40
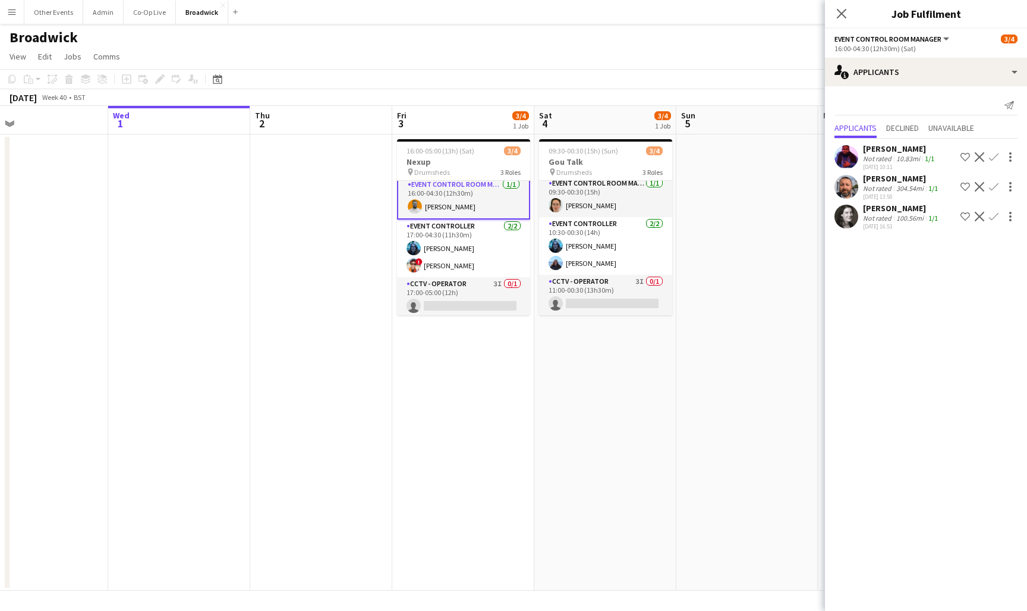
click at [473, 373] on app-date-cell "16:00-05:00 (13h) (Sat) 3/4 Nexup pin Drumsheds 3 Roles Event Control Room Mana…" at bounding box center [463, 362] width 142 height 456
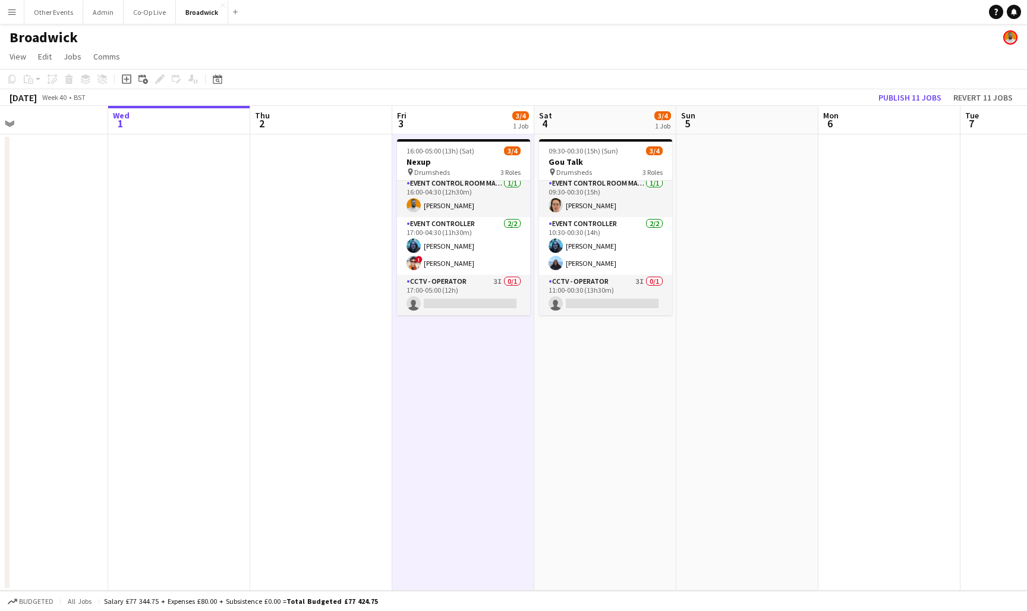
click at [669, 383] on app-date-cell "09:30-00:30 (15h) (Sun) 3/4 Gou Talk pin Drumsheds 3 Roles Event Control Room M…" at bounding box center [605, 362] width 142 height 456
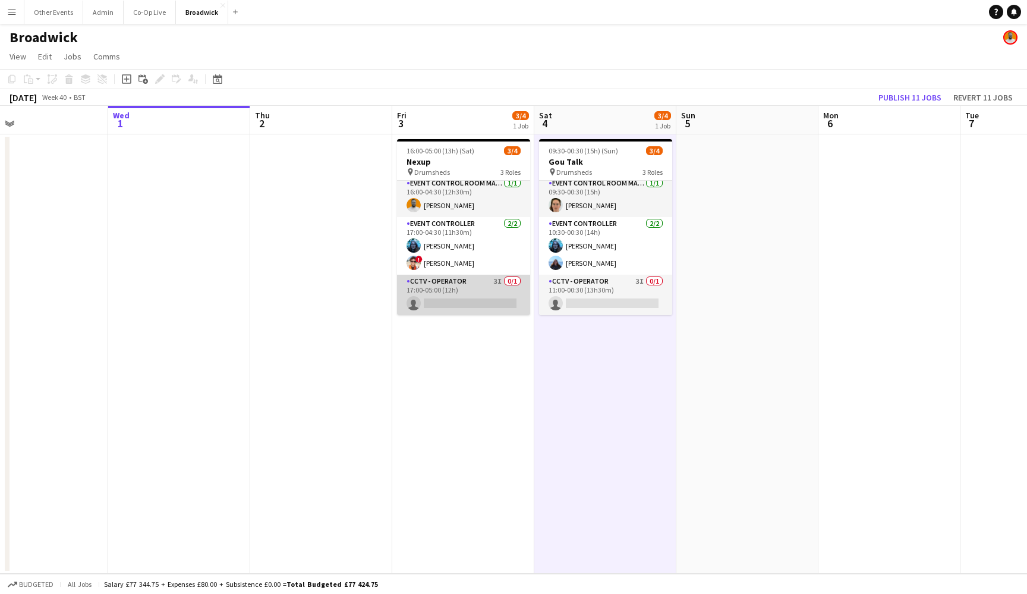
click at [467, 288] on app-card-role "CCTV - Operator 3I 0/1 17:00-05:00 (12h) single-neutral-actions" at bounding box center [463, 295] width 133 height 40
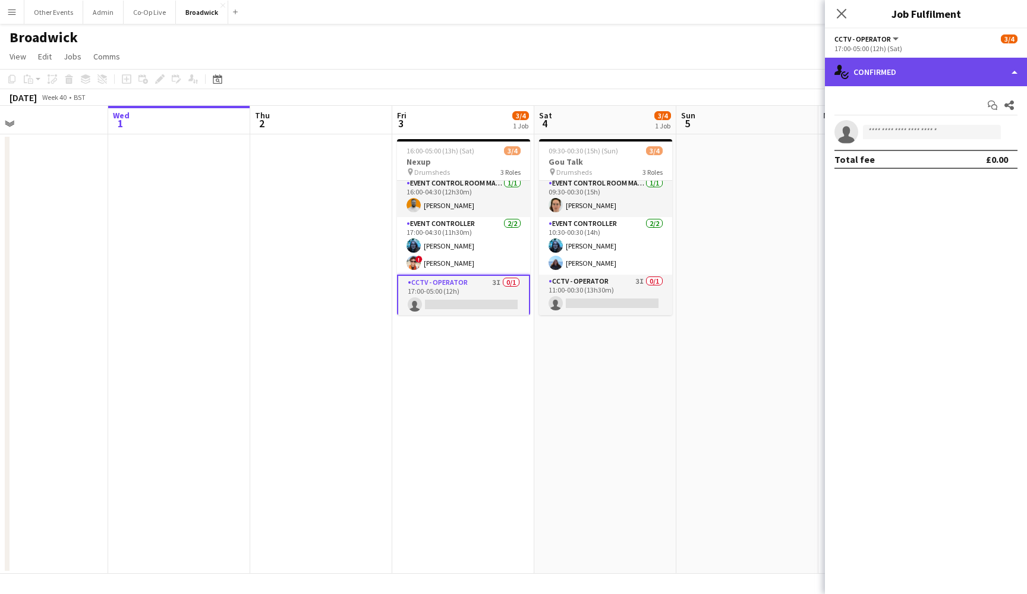
click at [936, 74] on div "single-neutral-actions-check-2 Confirmed" at bounding box center [926, 72] width 202 height 29
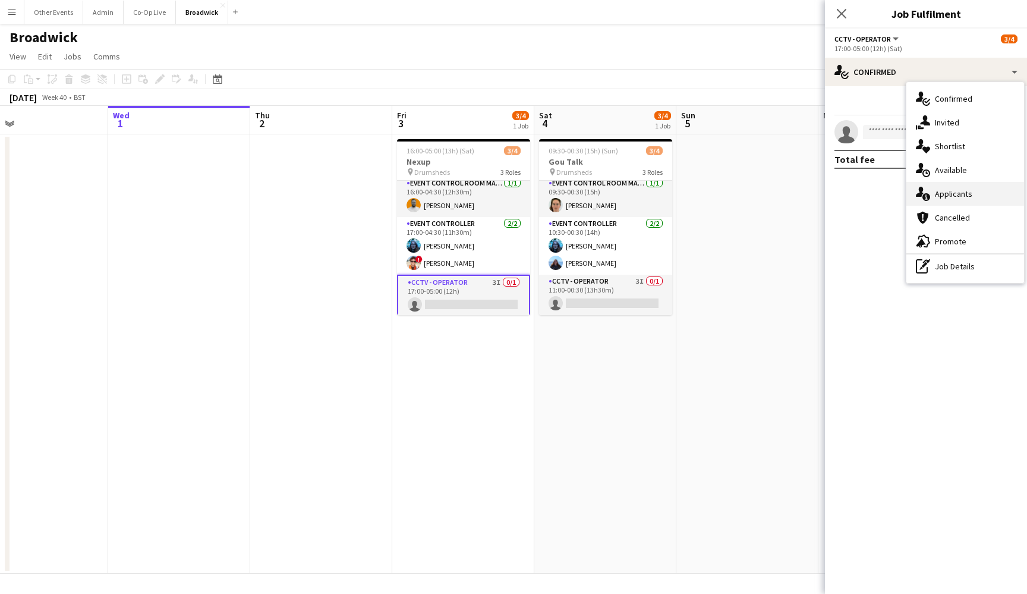
click at [953, 194] on span "Applicants" at bounding box center [953, 193] width 37 height 11
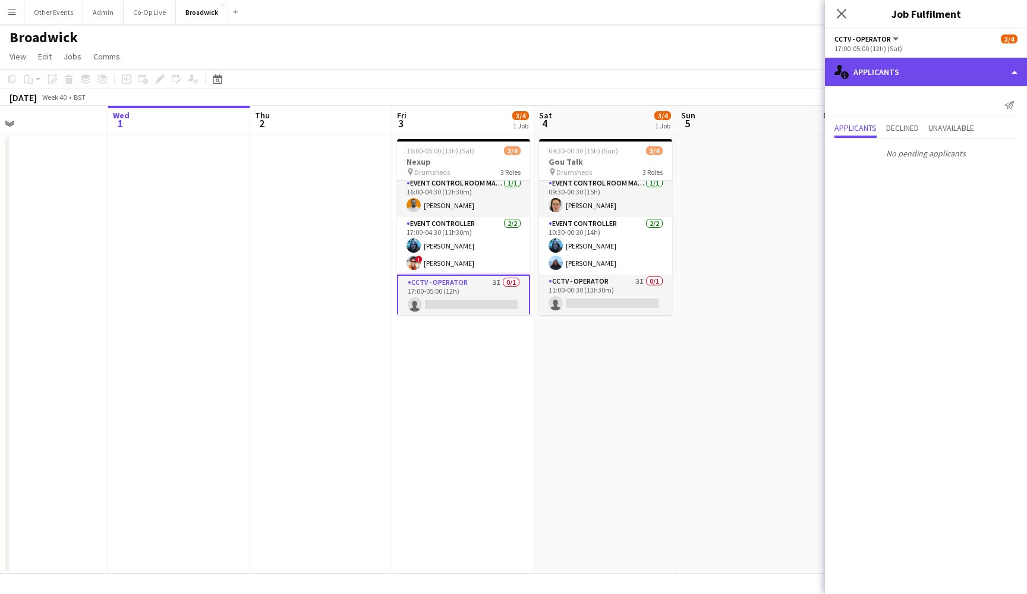
click at [921, 71] on div "single-neutral-actions-information Applicants" at bounding box center [926, 72] width 202 height 29
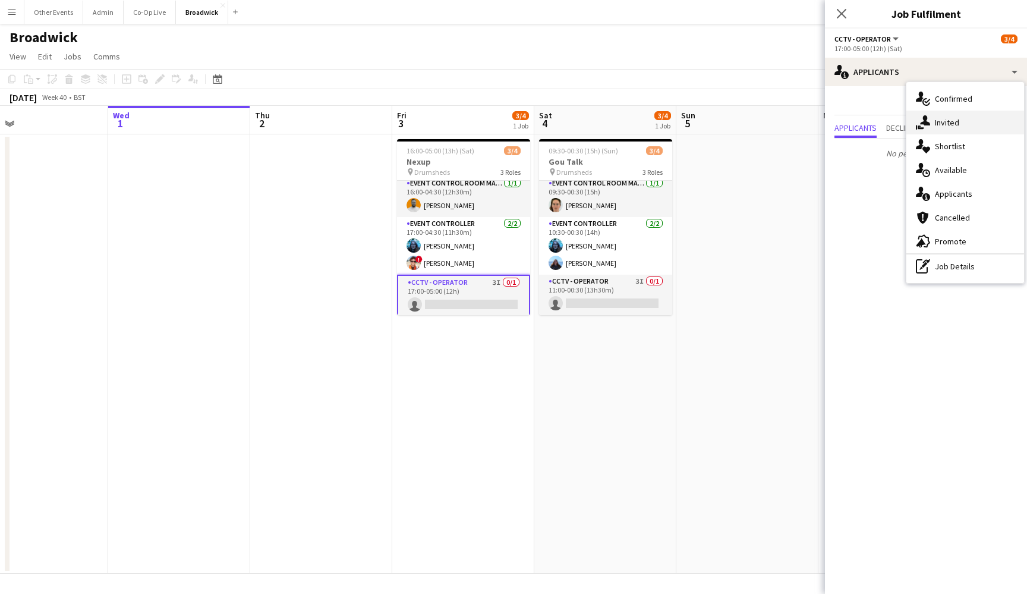
click at [948, 119] on span "Invited" at bounding box center [947, 122] width 24 height 11
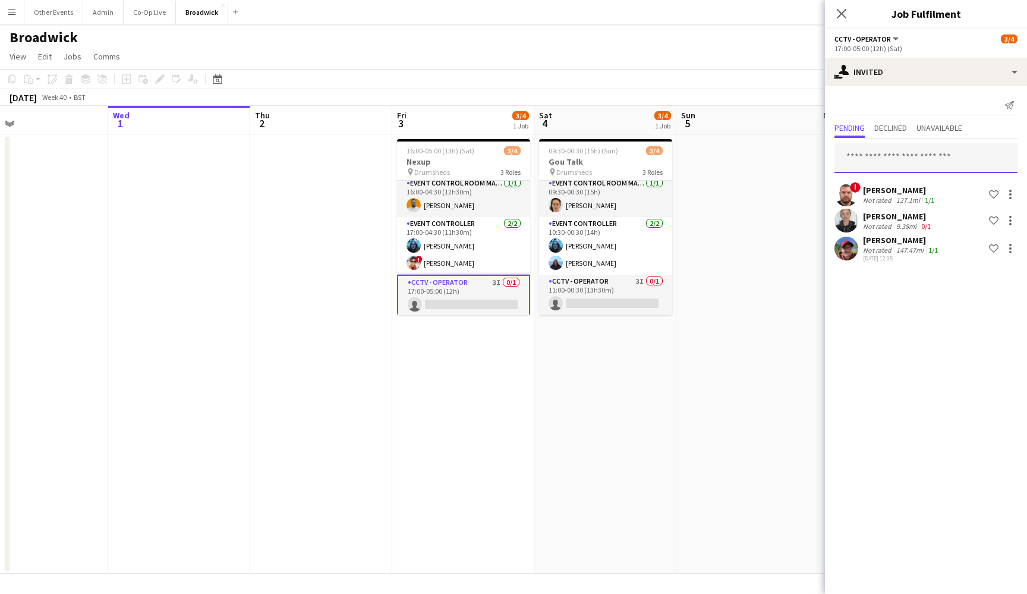
click at [936, 159] on input "text" at bounding box center [926, 158] width 183 height 30
type input "***"
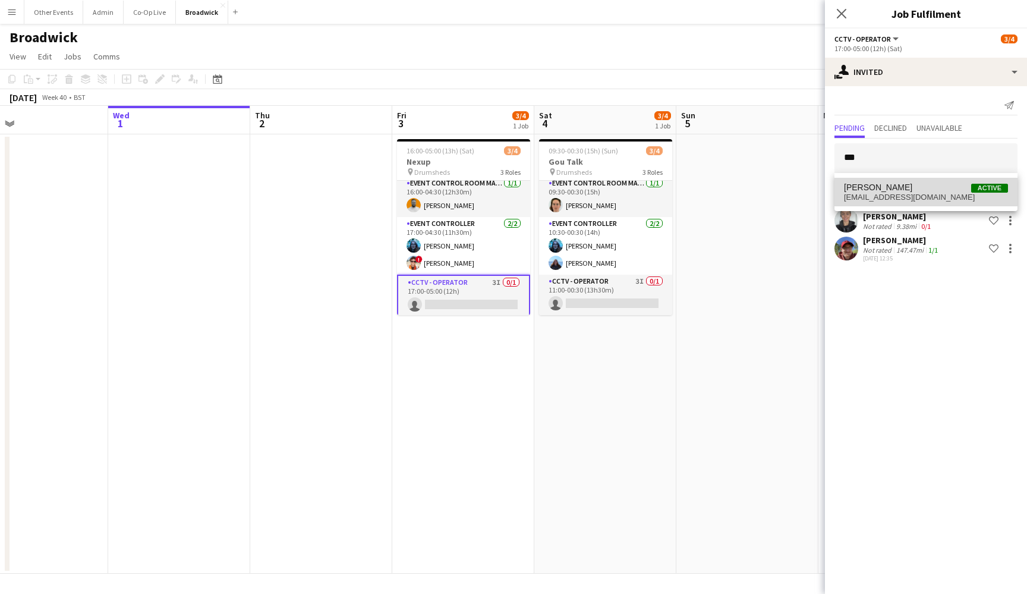
click at [933, 199] on span "[EMAIL_ADDRESS][DOMAIN_NAME]" at bounding box center [926, 198] width 164 height 10
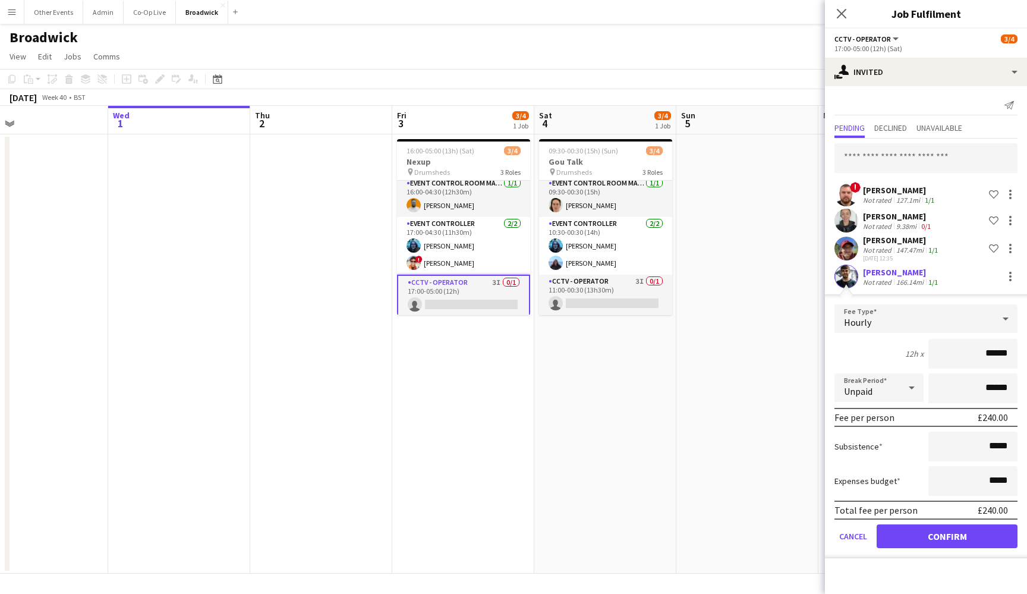
scroll to position [0, 0]
click at [1016, 540] on button "Confirm" at bounding box center [947, 536] width 141 height 24
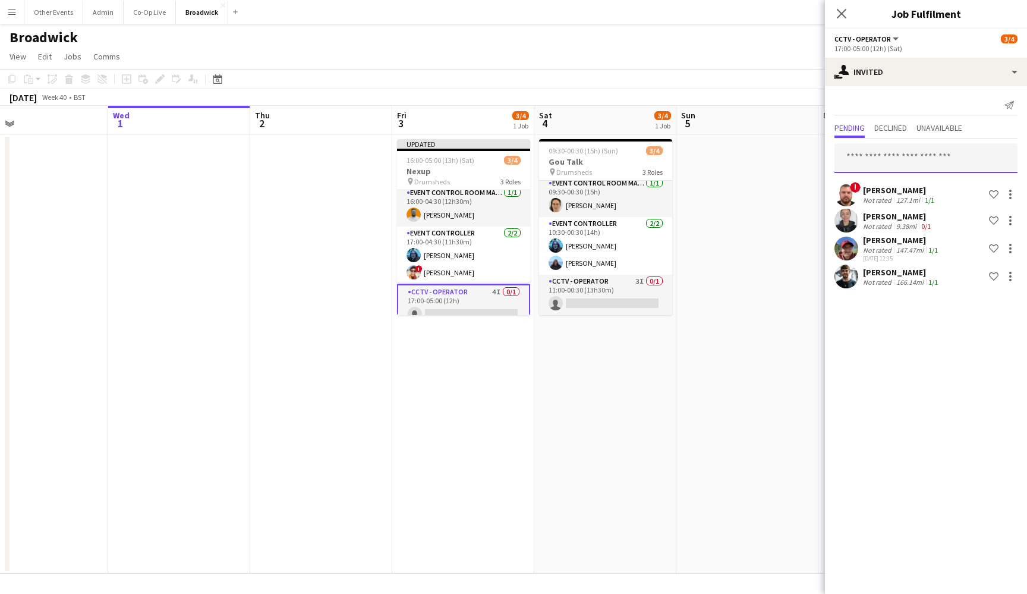
click at [888, 166] on input "text" at bounding box center [926, 158] width 183 height 30
click at [884, 144] on input "text" at bounding box center [926, 158] width 183 height 30
click at [887, 137] on span "Declined" at bounding box center [890, 129] width 33 height 18
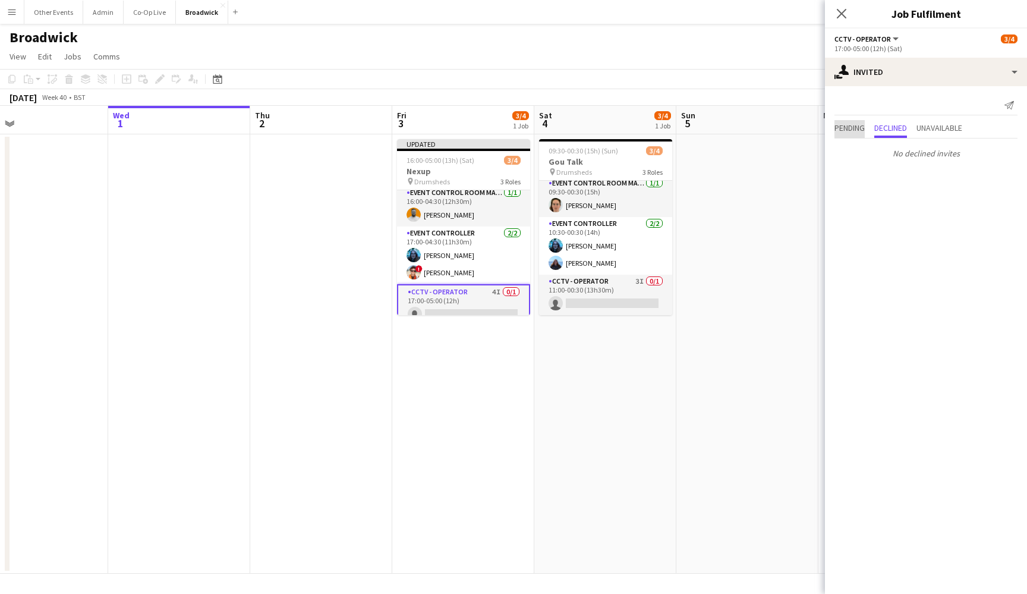
click at [858, 125] on span "Pending" at bounding box center [850, 128] width 30 height 8
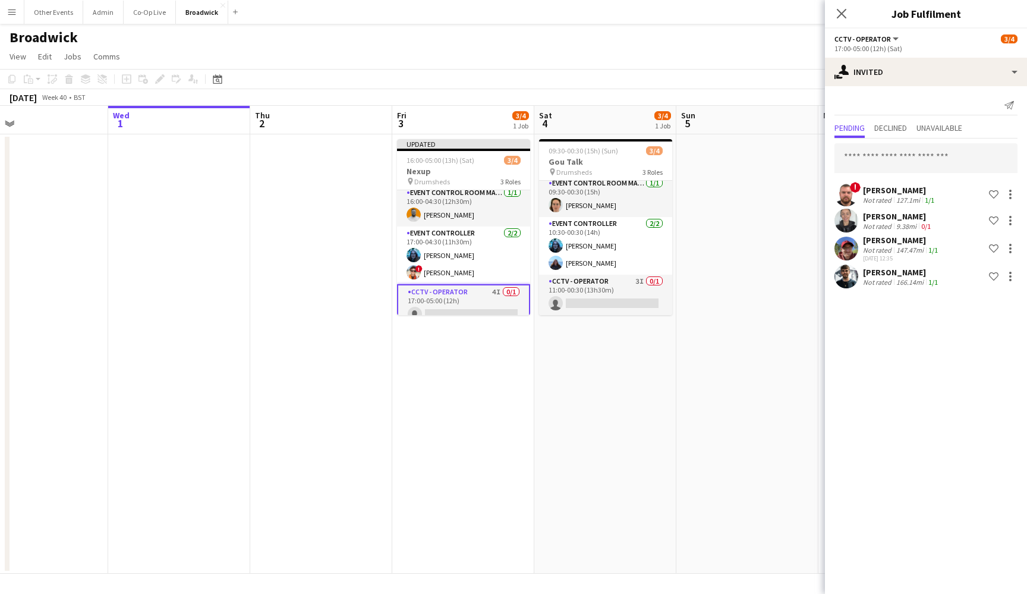
click at [758, 169] on app-date-cell at bounding box center [748, 353] width 142 height 439
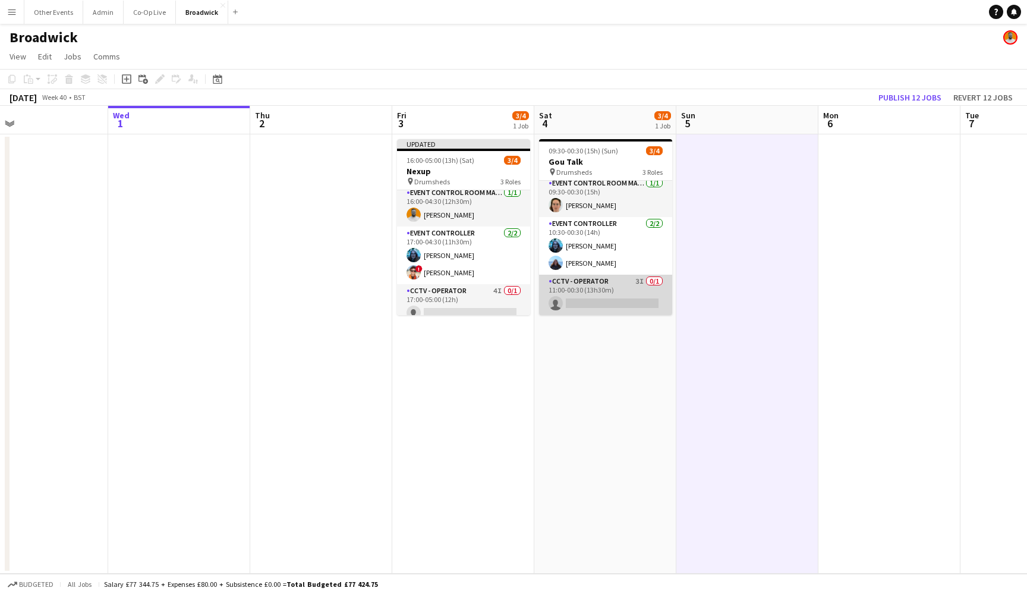
click at [615, 281] on app-card-role "CCTV - Operator 3I 0/1 11:00-00:30 (13h30m) single-neutral-actions" at bounding box center [605, 295] width 133 height 40
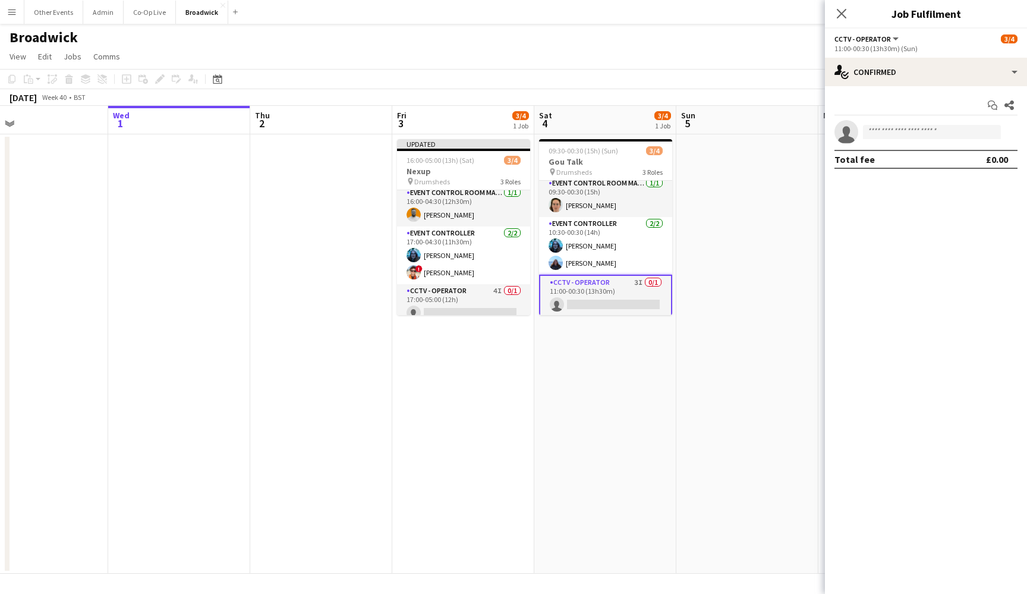
click at [719, 196] on app-date-cell at bounding box center [748, 353] width 142 height 439
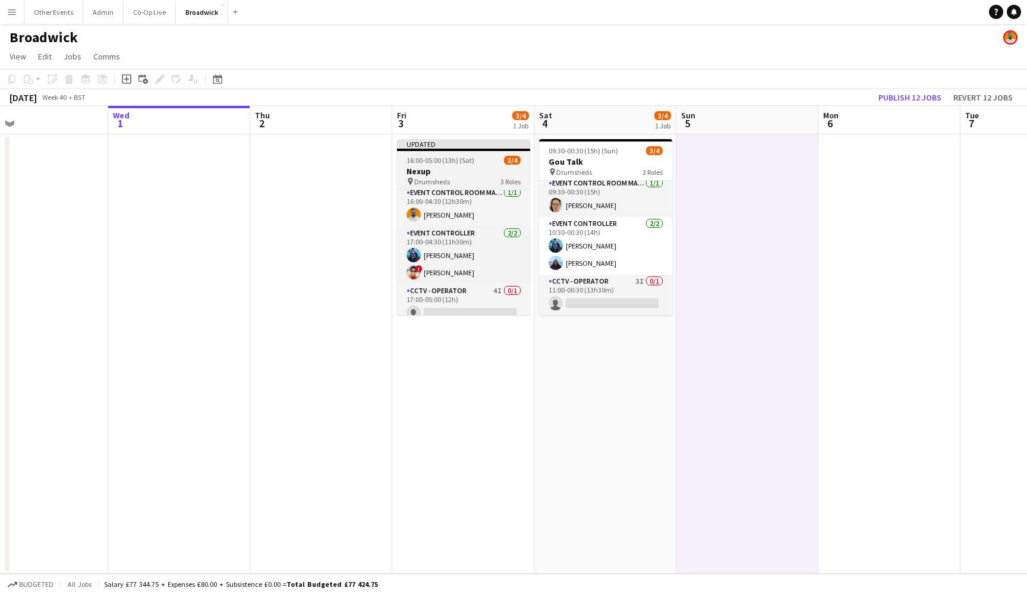
click at [505, 163] on span "3/4" at bounding box center [512, 160] width 17 height 9
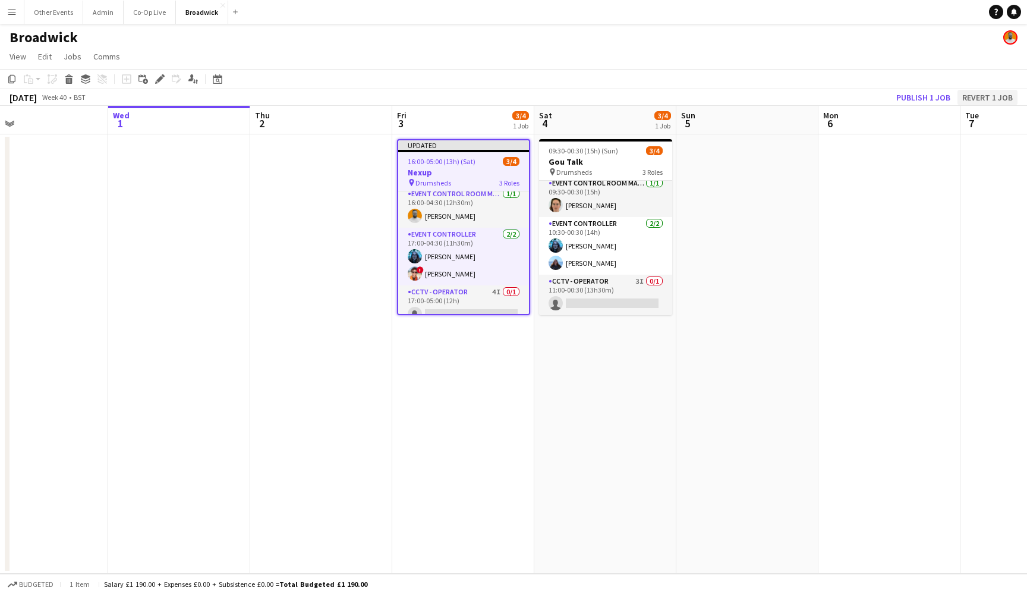
click at [1000, 99] on button "Revert 1 job" at bounding box center [988, 97] width 60 height 15
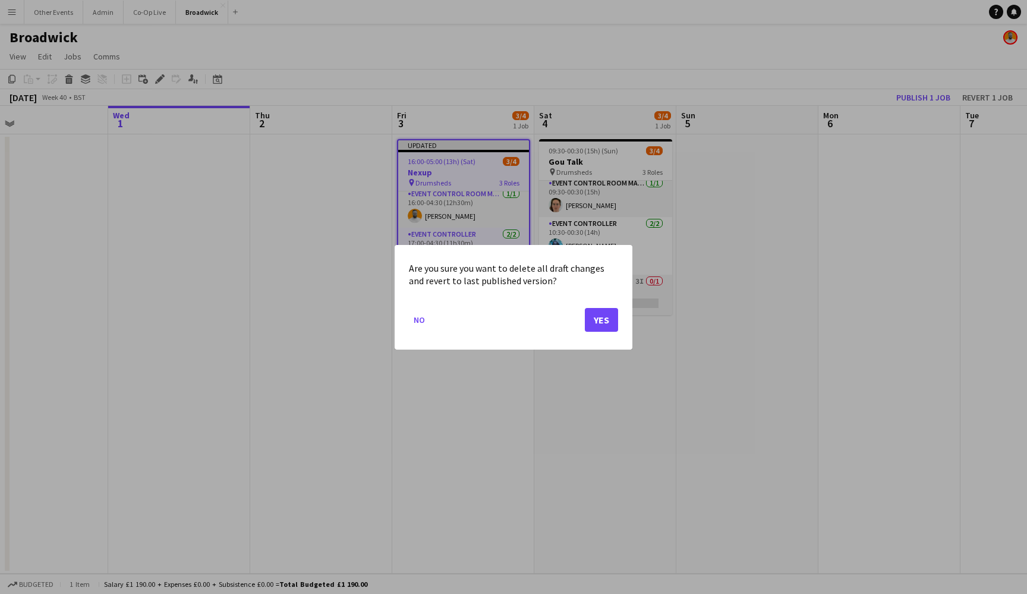
click at [608, 320] on button "Yes" at bounding box center [601, 319] width 33 height 24
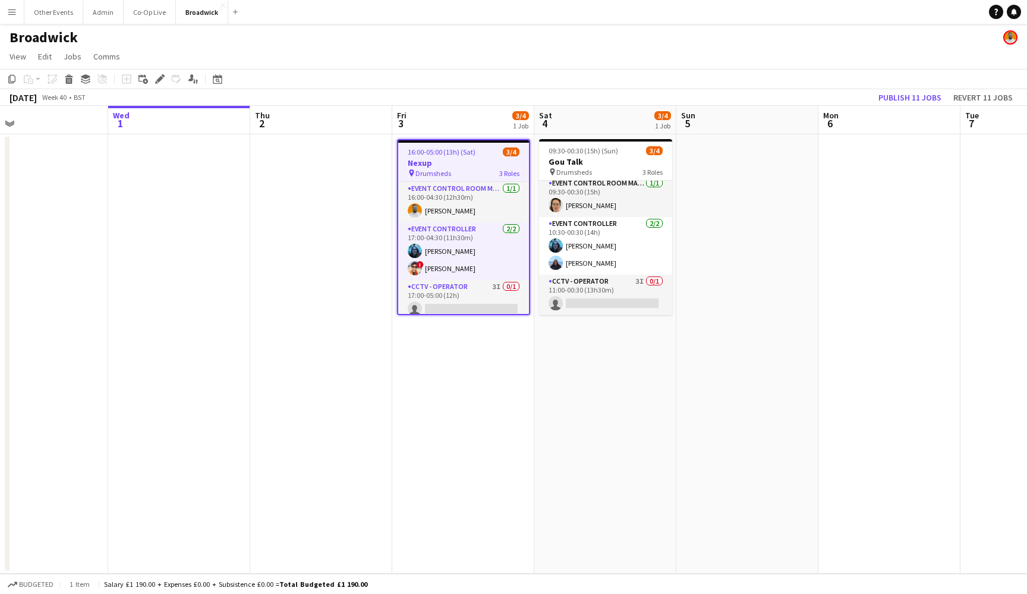
click at [465, 366] on app-date-cell "16:00-05:00 (13h) (Sat) 3/4 Nexup pin Drumsheds 3 Roles Event Control Room Mana…" at bounding box center [463, 353] width 142 height 439
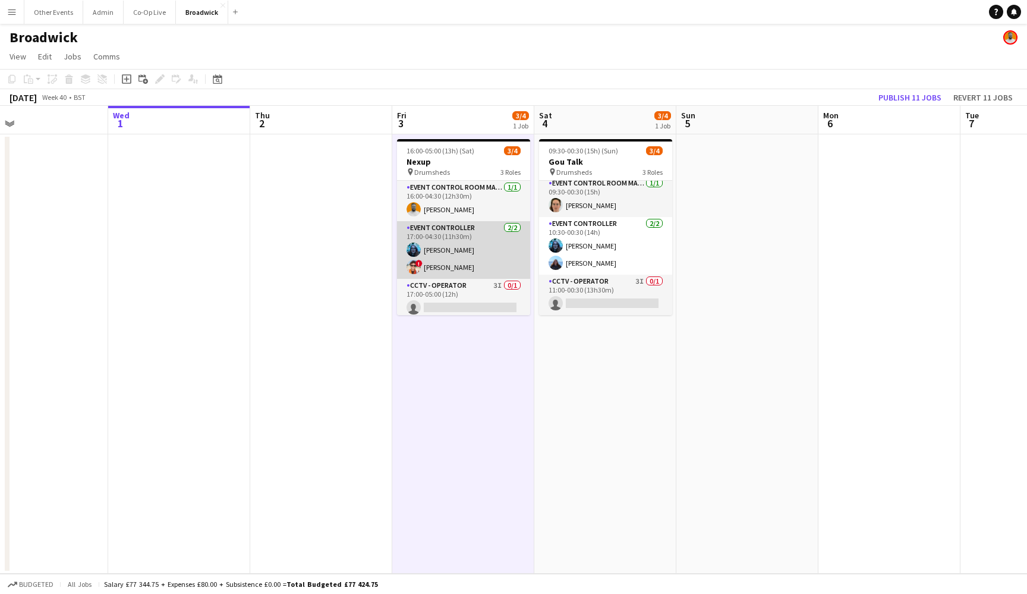
click at [498, 273] on app-card-role "Event Controller 2/2 17:00-04:30 (11h30m) Francesca Manktelow ! Daniel Wilcock" at bounding box center [463, 250] width 133 height 58
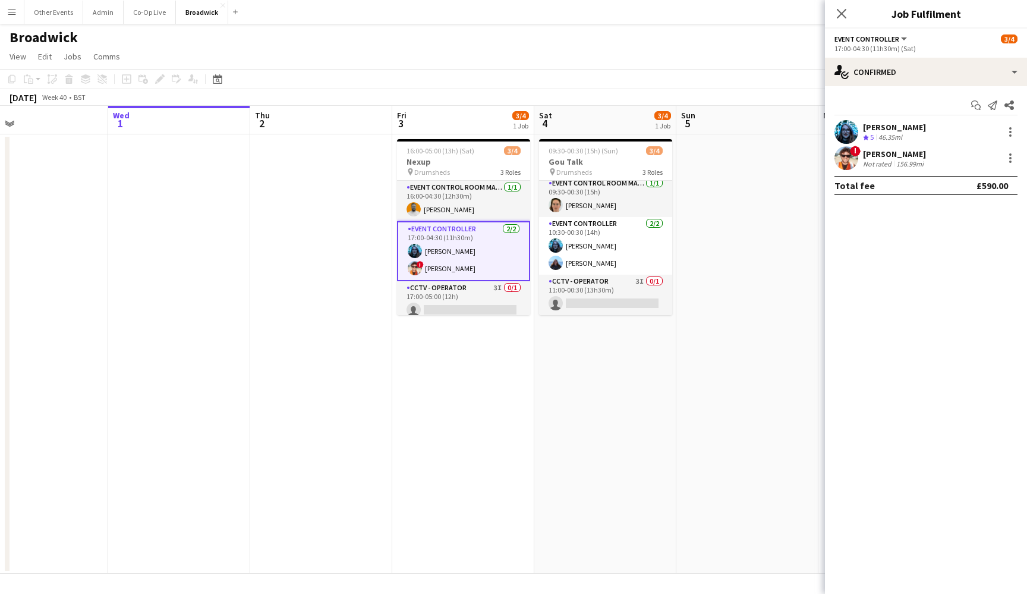
click at [486, 325] on app-date-cell "16:00-05:00 (13h) (Sat) 3/4 Nexup pin Drumsheds 3 Roles Event Control Room Mana…" at bounding box center [463, 353] width 142 height 439
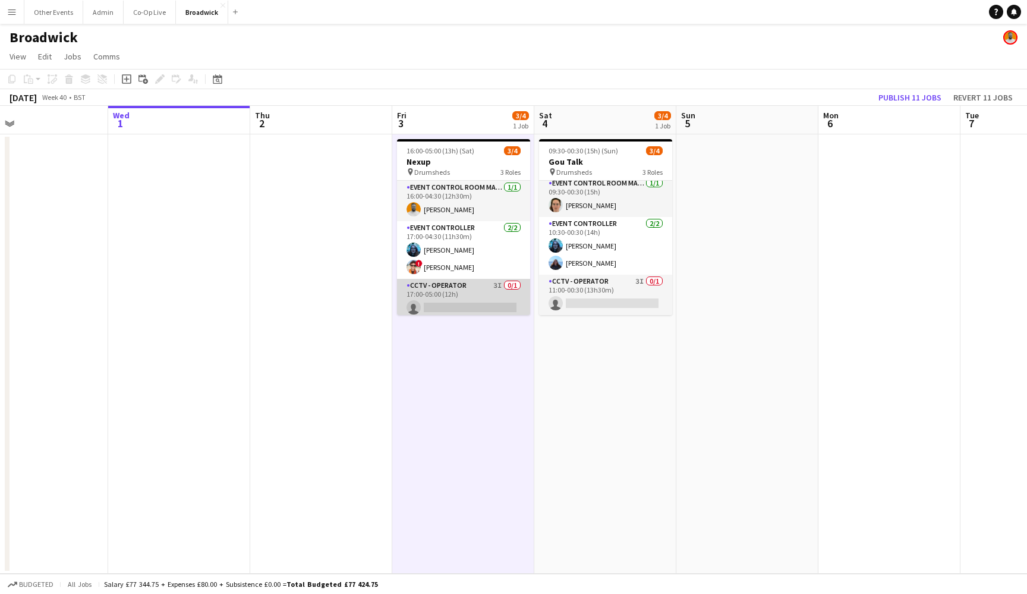
click at [486, 301] on app-card-role "CCTV - Operator 3I 0/1 17:00-05:00 (12h) single-neutral-actions" at bounding box center [463, 299] width 133 height 40
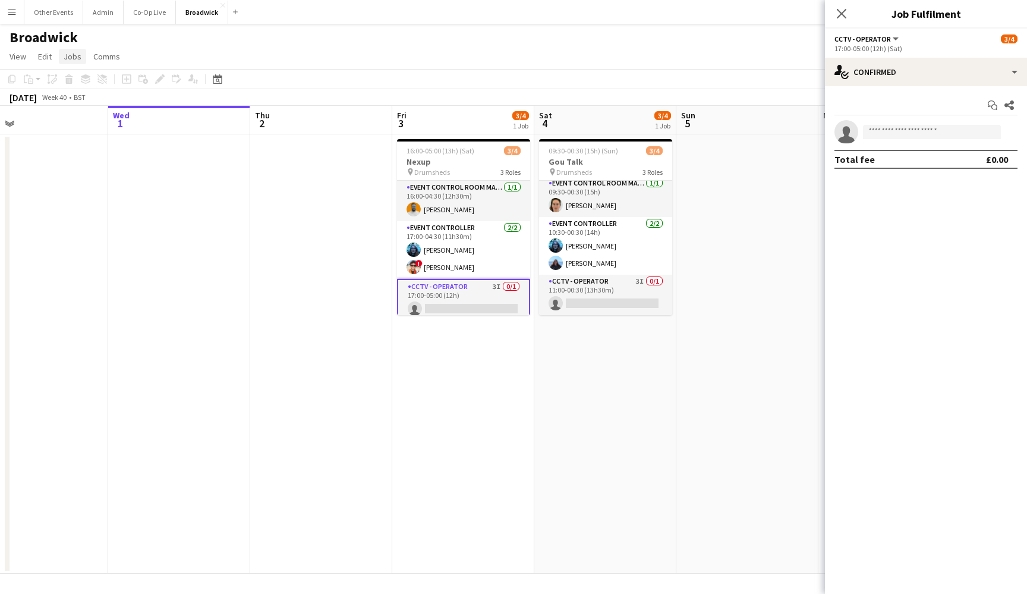
click at [73, 58] on span "Jobs" at bounding box center [73, 56] width 18 height 11
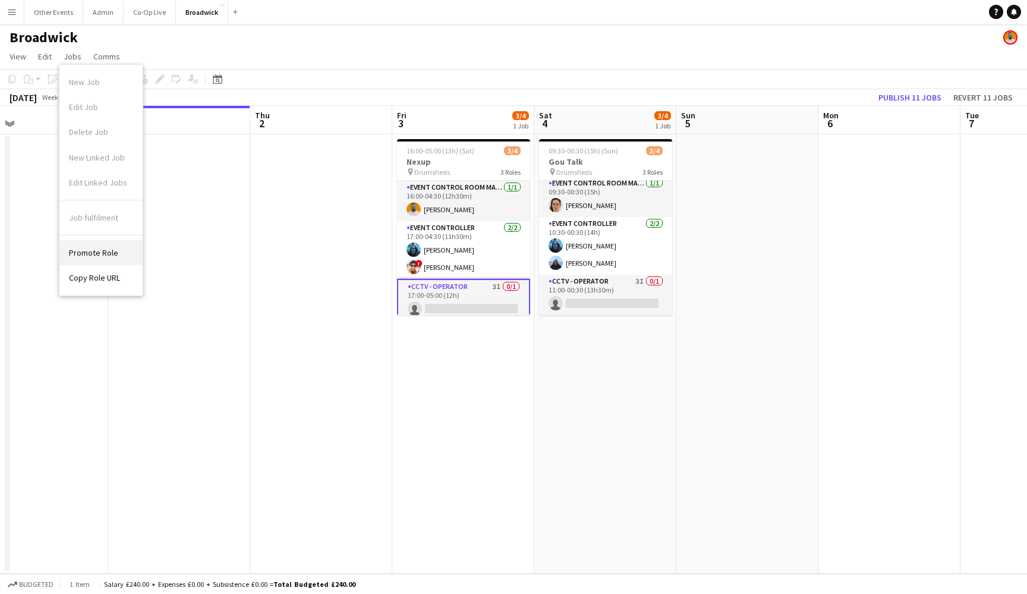
click at [106, 252] on span "Promote Role" at bounding box center [93, 252] width 49 height 11
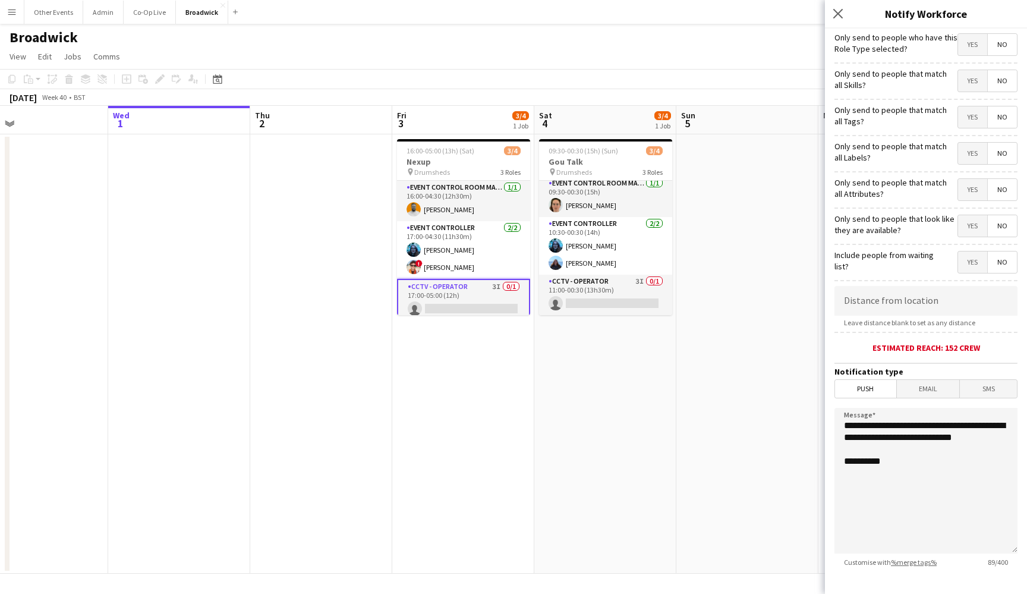
click at [968, 84] on span "Yes" at bounding box center [972, 80] width 29 height 21
click at [985, 389] on span "SMS" at bounding box center [988, 389] width 57 height 18
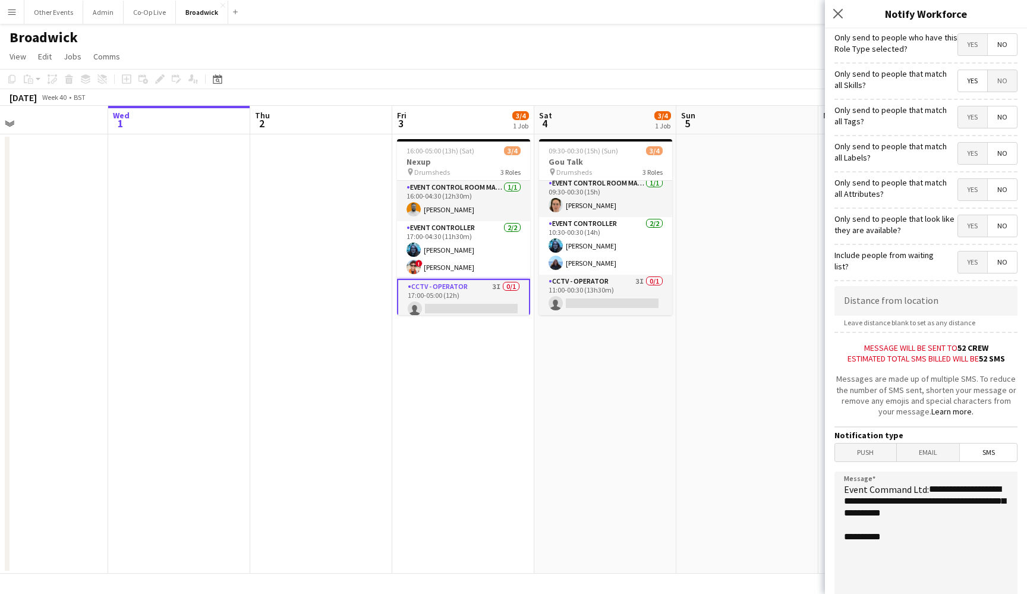
click at [971, 224] on span "Yes" at bounding box center [972, 225] width 29 height 21
drag, startPoint x: 973, startPoint y: 519, endPoint x: 929, endPoint y: 486, distance: 55.6
click at [929, 486] on textarea "**********" at bounding box center [926, 544] width 183 height 146
click at [937, 513] on textarea "**********" at bounding box center [926, 544] width 183 height 146
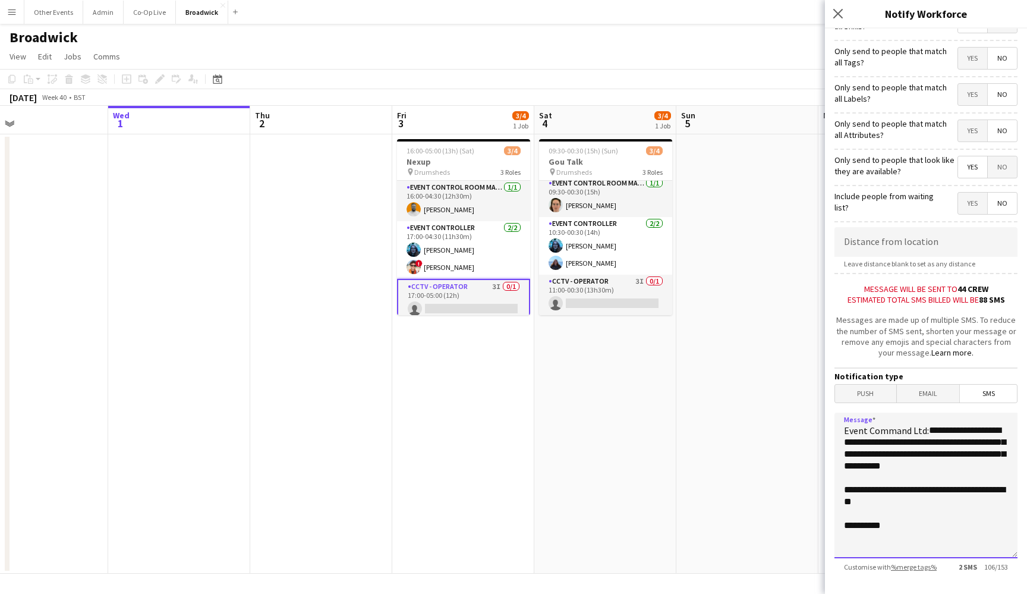
scroll to position [95, 0]
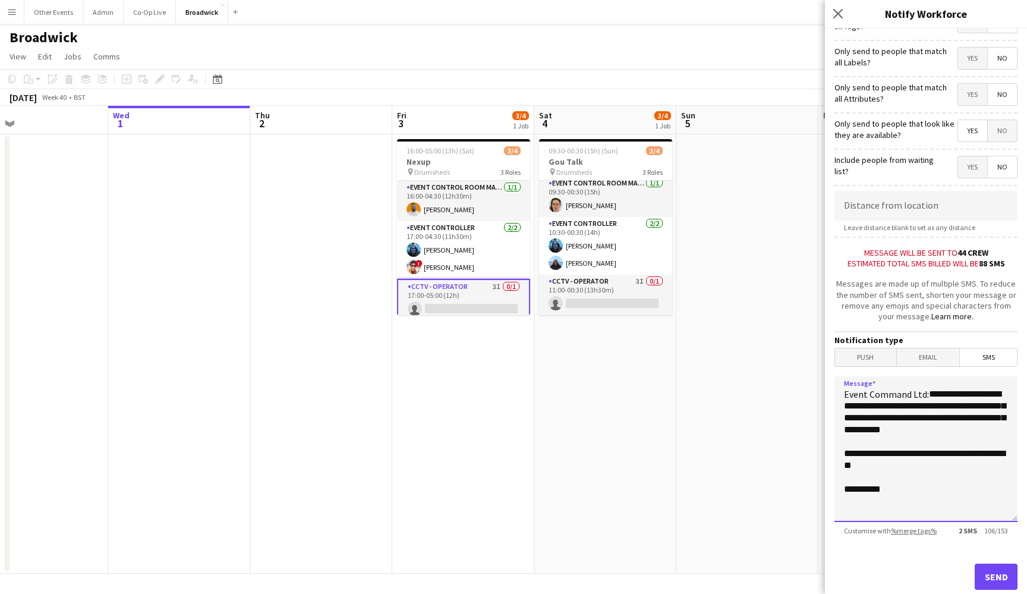
drag, startPoint x: 926, startPoint y: 577, endPoint x: 955, endPoint y: 511, distance: 71.9
click at [955, 511] on textarea "**********" at bounding box center [926, 449] width 183 height 146
type textarea "**********"
click at [1001, 580] on button "Send" at bounding box center [996, 577] width 43 height 26
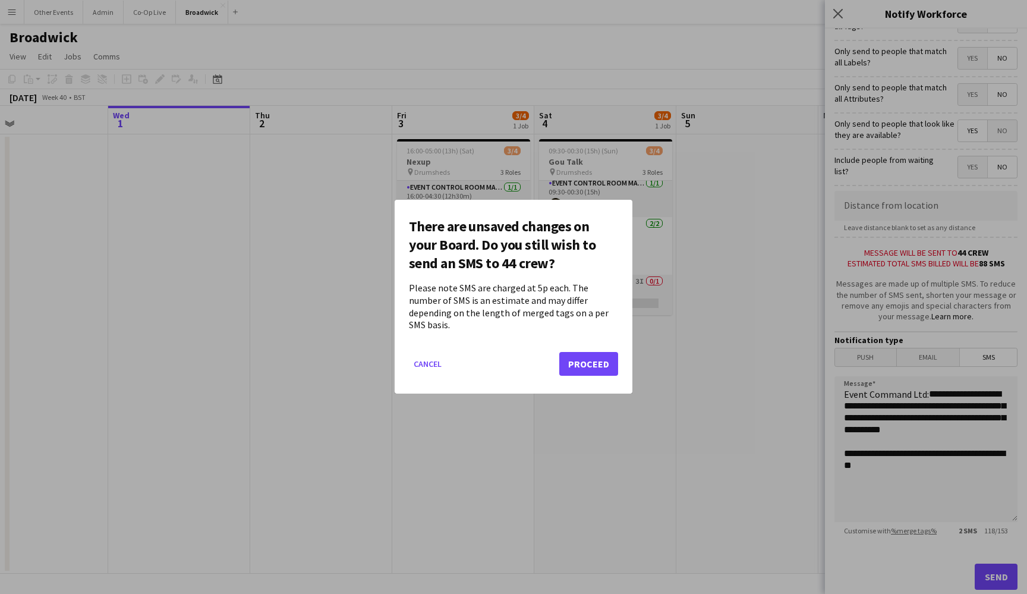
click at [584, 355] on button "Proceed" at bounding box center [588, 365] width 59 height 24
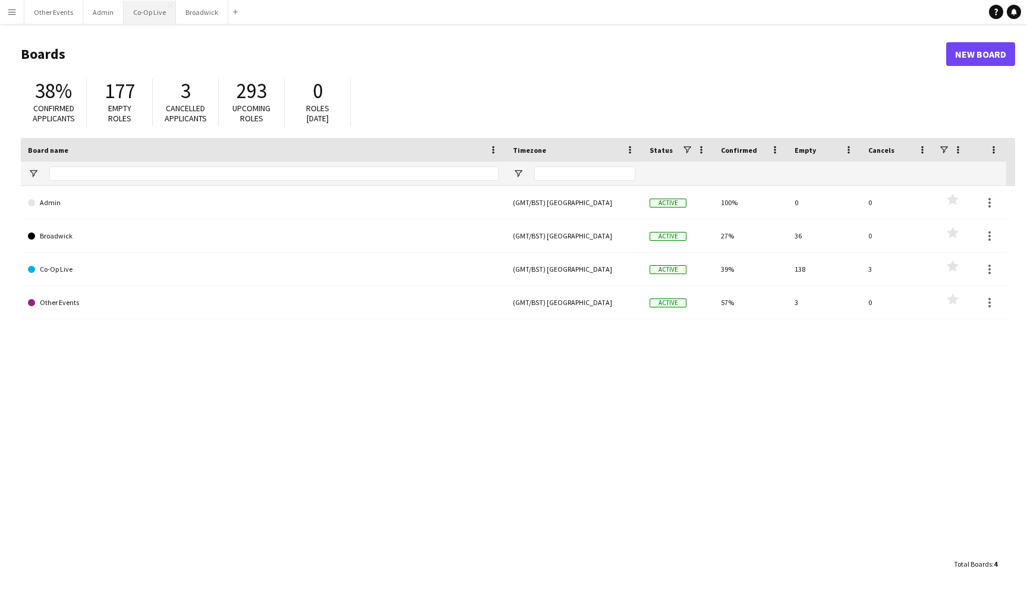
click at [153, 11] on button "Co-Op Live Close" at bounding box center [150, 12] width 52 height 23
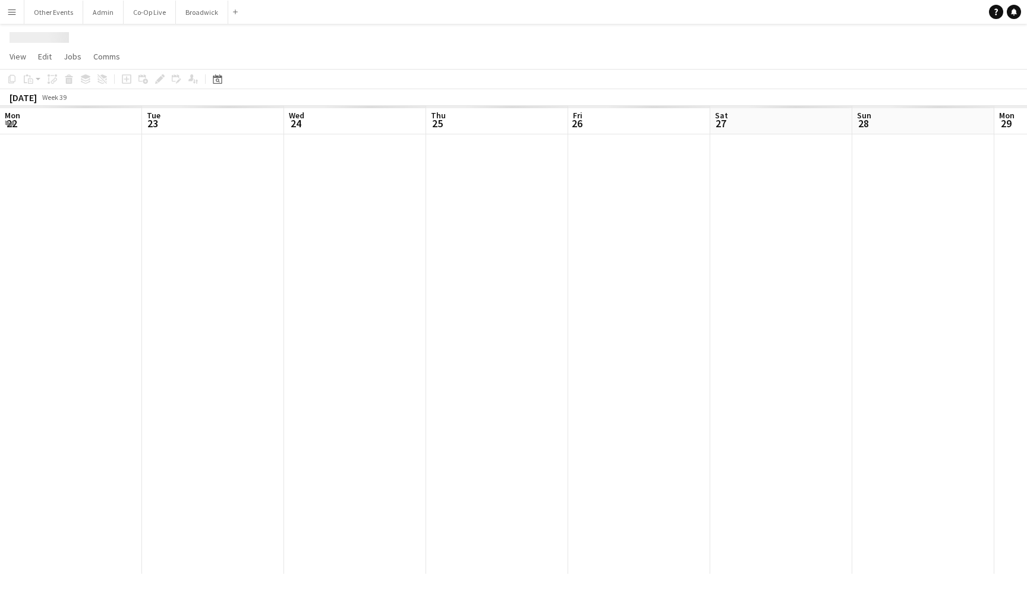
scroll to position [0, 314]
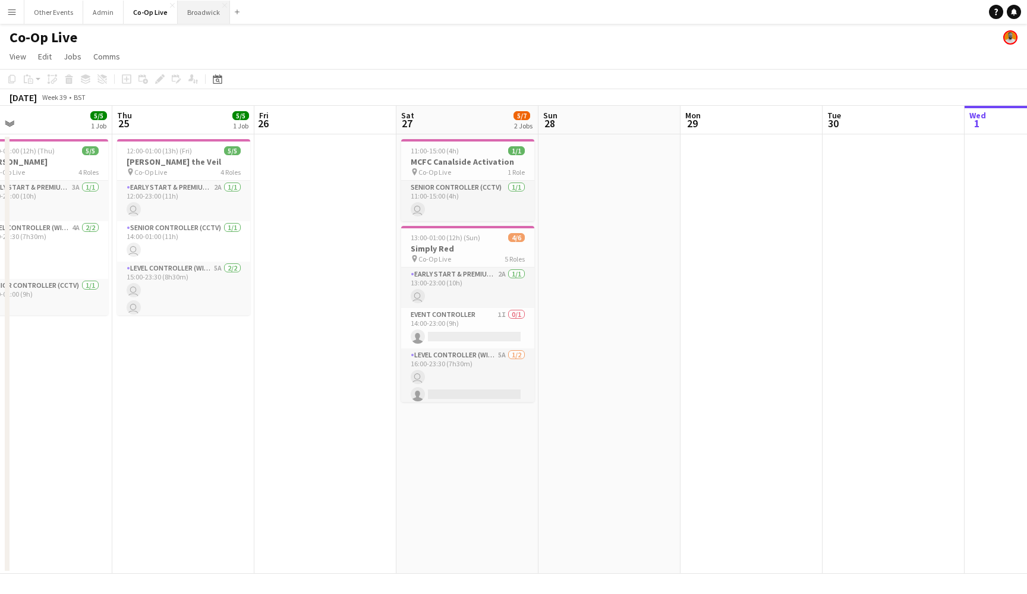
click at [193, 19] on button "Broadwick Close" at bounding box center [204, 12] width 52 height 23
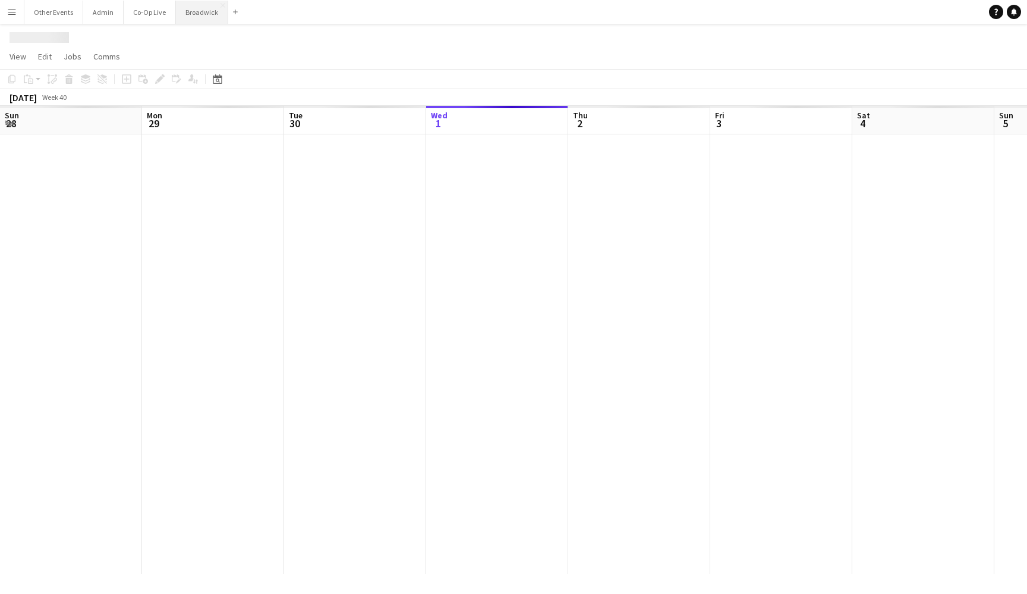
scroll to position [0, 318]
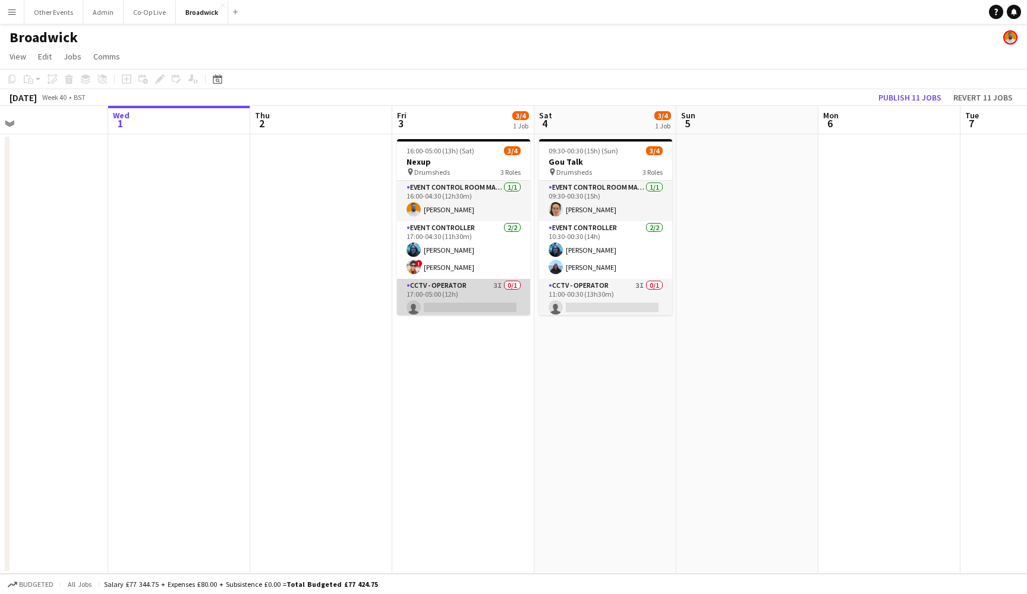
click at [475, 305] on app-card-role "CCTV - Operator 3I 0/1 17:00-05:00 (12h) single-neutral-actions" at bounding box center [463, 299] width 133 height 40
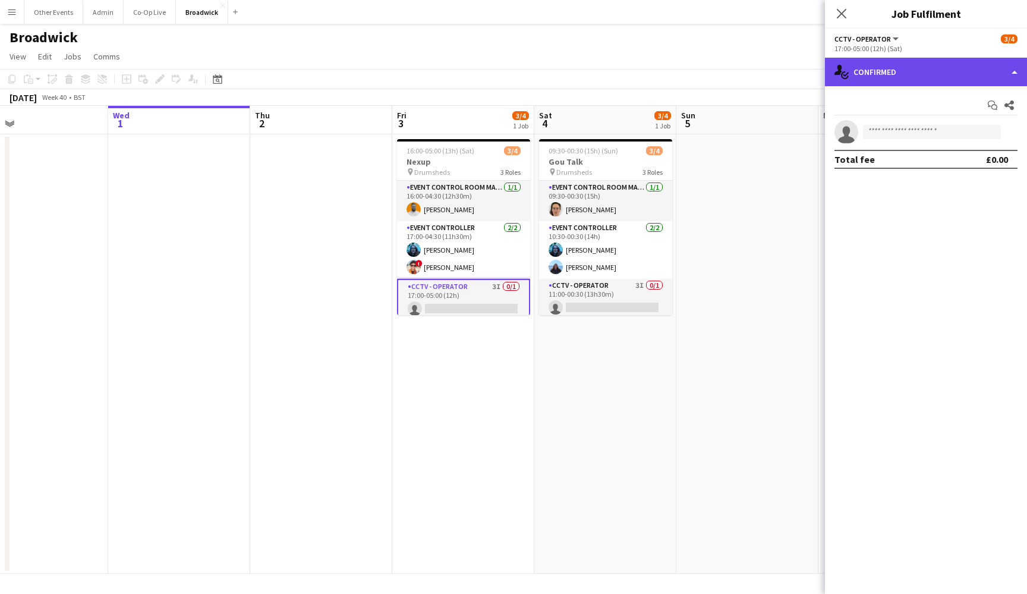
click at [883, 78] on div "single-neutral-actions-check-2 Confirmed" at bounding box center [926, 72] width 202 height 29
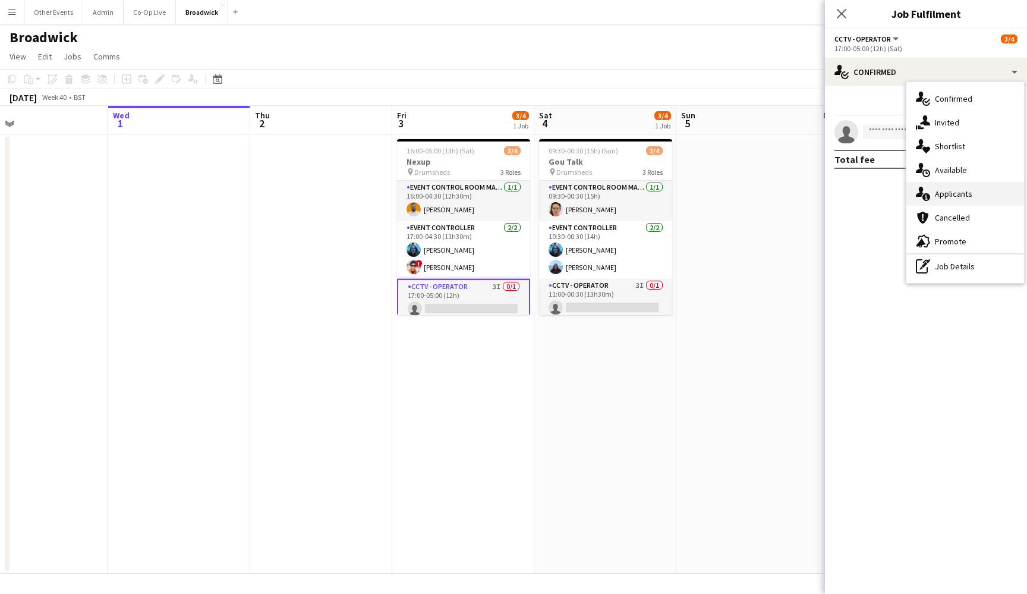
click at [953, 190] on span "Applicants" at bounding box center [953, 193] width 37 height 11
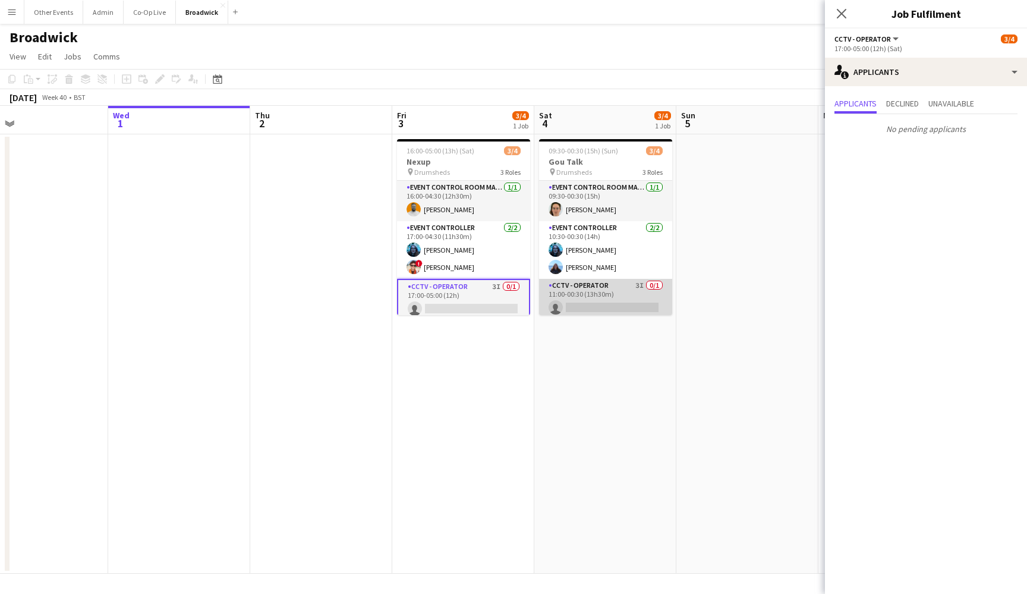
click at [614, 295] on app-card-role "CCTV - Operator 3I 0/1 11:00-00:30 (13h30m) single-neutral-actions" at bounding box center [605, 299] width 133 height 40
click at [550, 392] on app-date-cell "09:30-00:30 (15h) (Sun) 3/4 Gou Talk pin Drumsheds 3 Roles Event Control Room M…" at bounding box center [605, 353] width 142 height 439
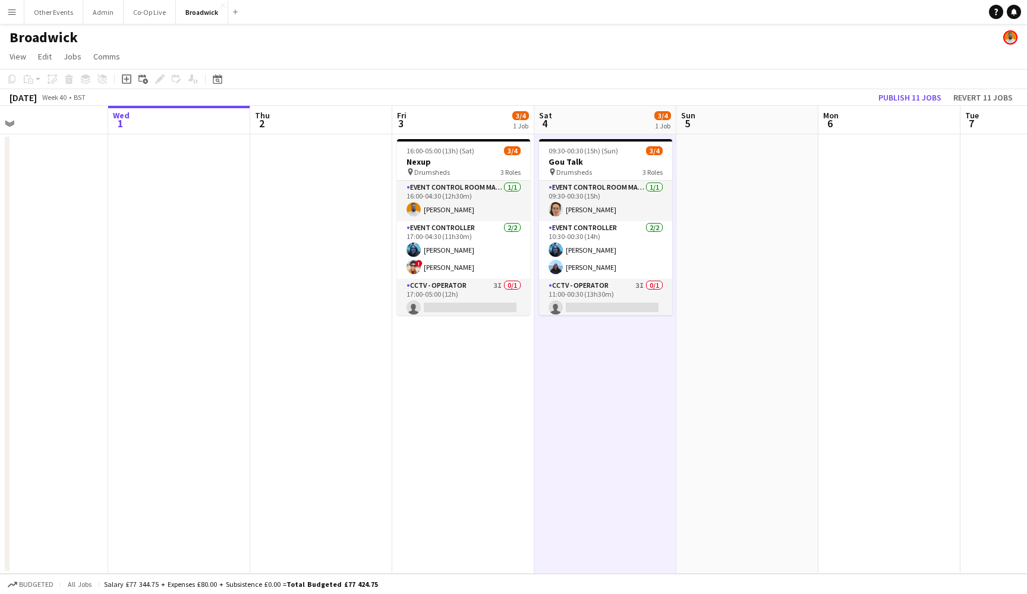
click at [506, 387] on app-date-cell "16:00-05:00 (13h) (Sat) 3/4 Nexup pin Drumsheds 3 Roles Event Control Room Mana…" at bounding box center [463, 353] width 142 height 439
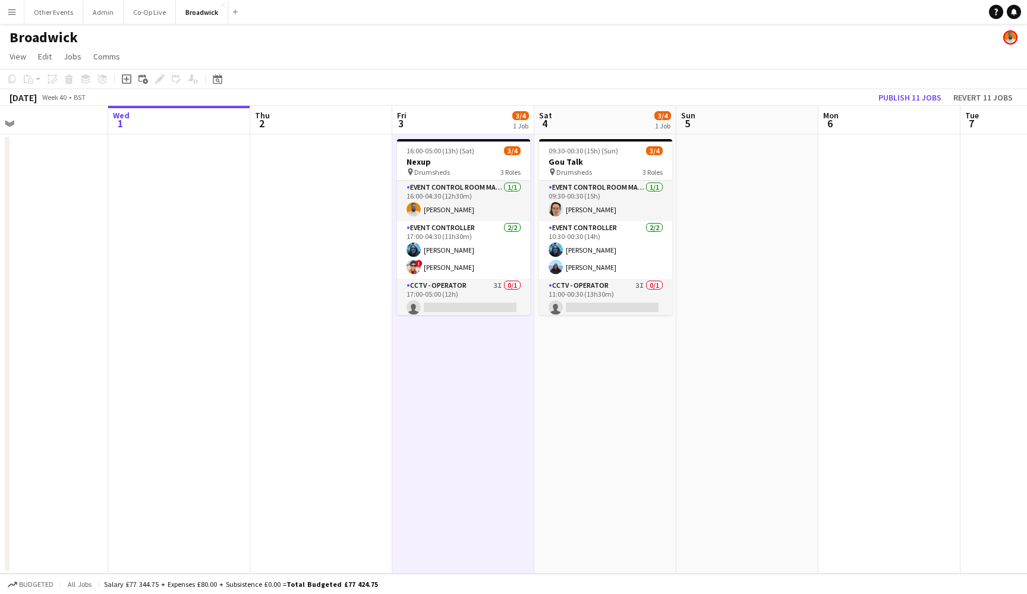
click at [471, 323] on app-date-cell "16:00-05:00 (13h) (Sat) 3/4 Nexup pin Drumsheds 3 Roles Event Control Room Mana…" at bounding box center [463, 353] width 142 height 439
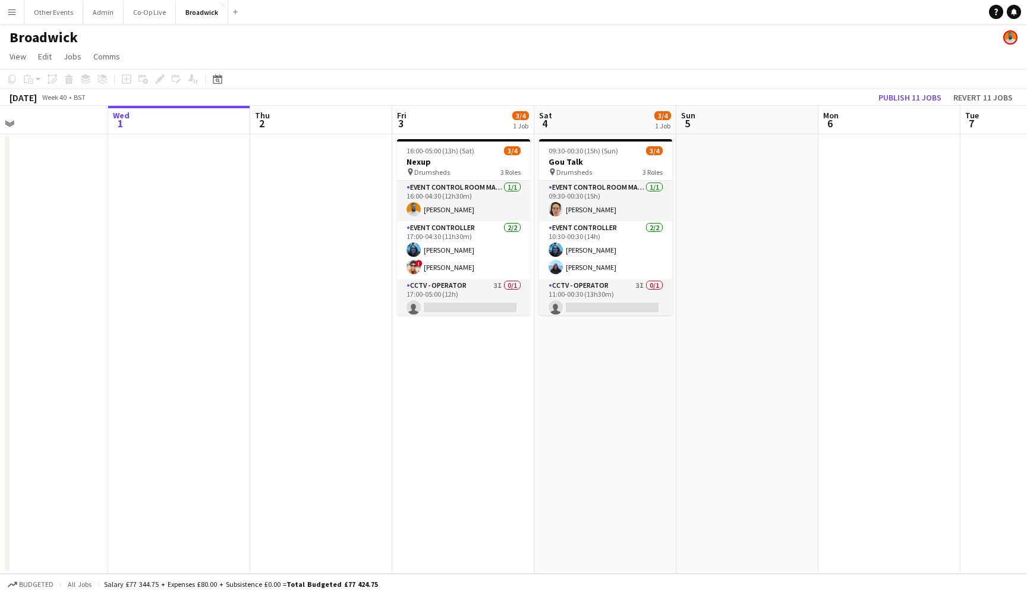
click at [612, 340] on app-date-cell "09:30-00:30 (15h) (Sun) 3/4 Gou Talk pin Drumsheds 3 Roles Event Control Room M…" at bounding box center [605, 353] width 142 height 439
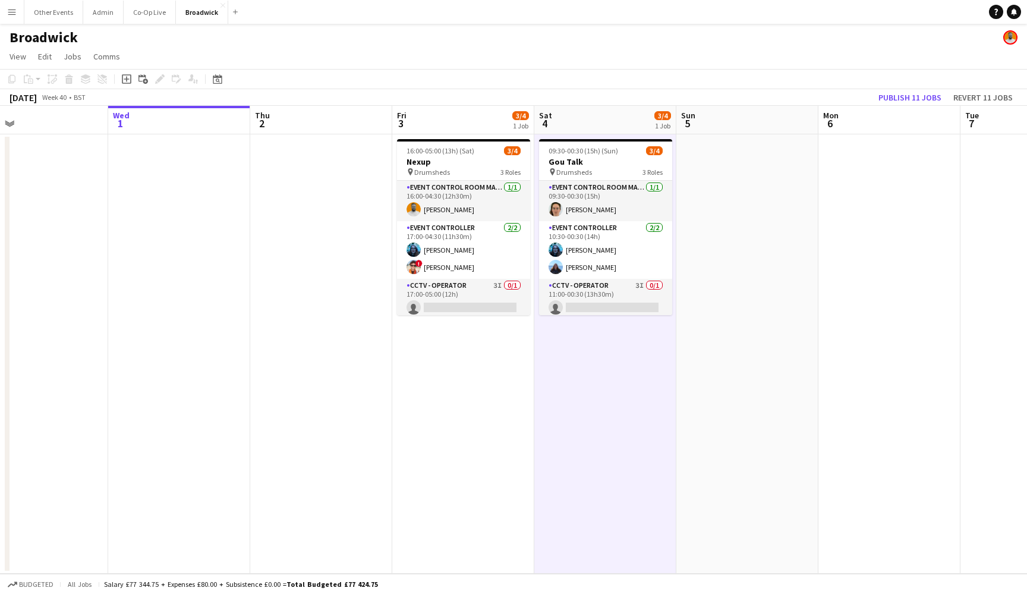
click at [602, 360] on app-date-cell "09:30-00:30 (15h) (Sun) 3/4 Gou Talk pin Drumsheds 3 Roles Event Control Room M…" at bounding box center [605, 353] width 142 height 439
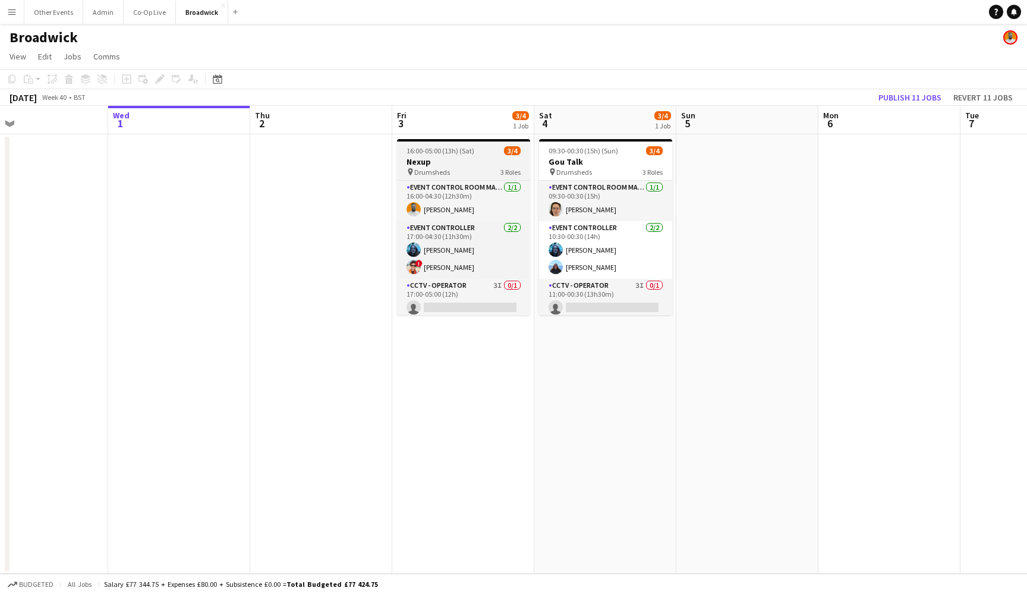
click at [482, 165] on h3 "Nexup" at bounding box center [463, 161] width 133 height 11
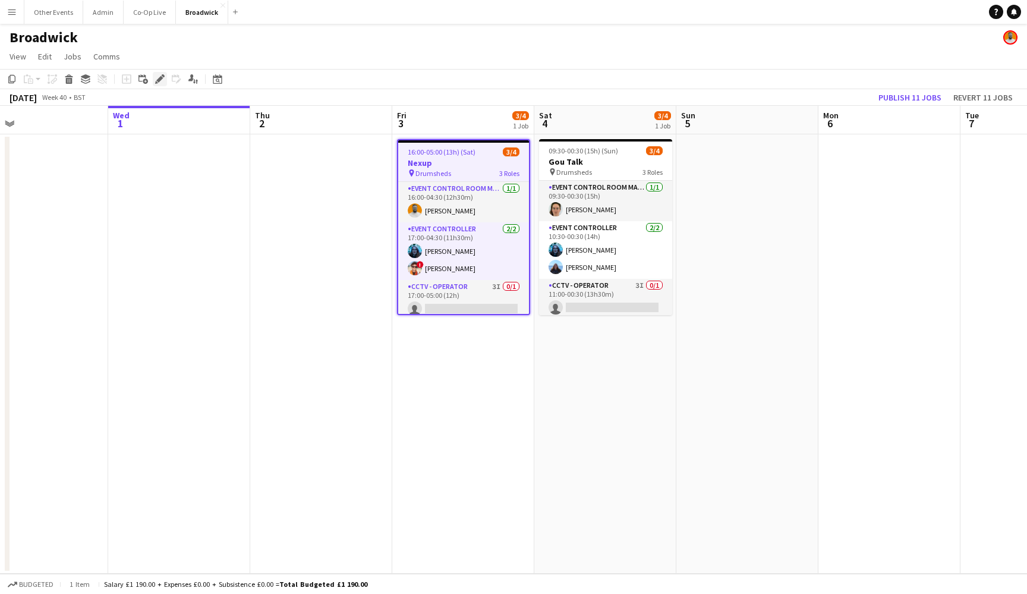
click at [157, 77] on icon "Edit" at bounding box center [160, 79] width 10 height 10
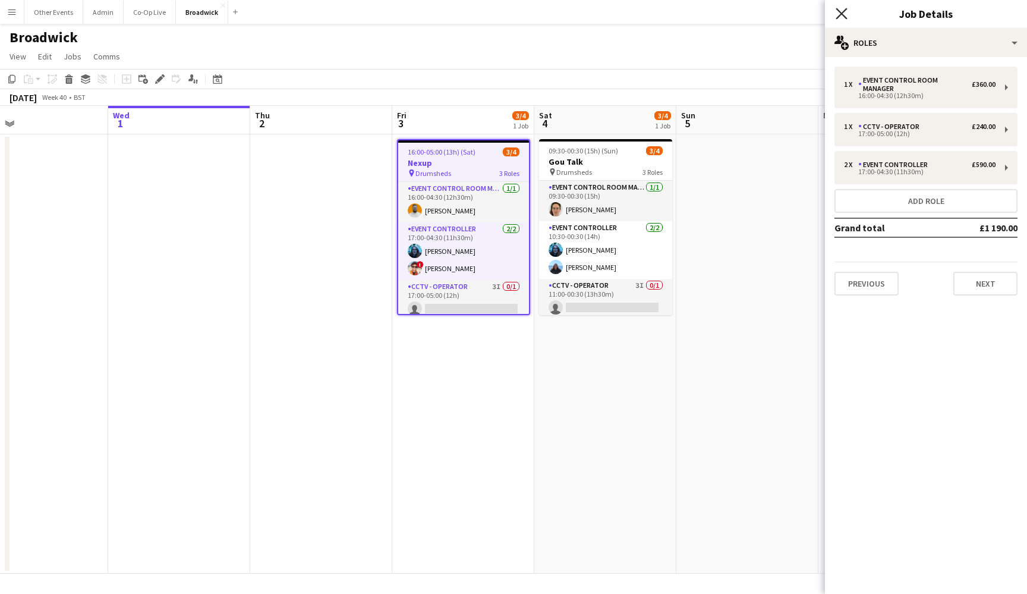
click at [841, 13] on icon at bounding box center [841, 13] width 11 height 11
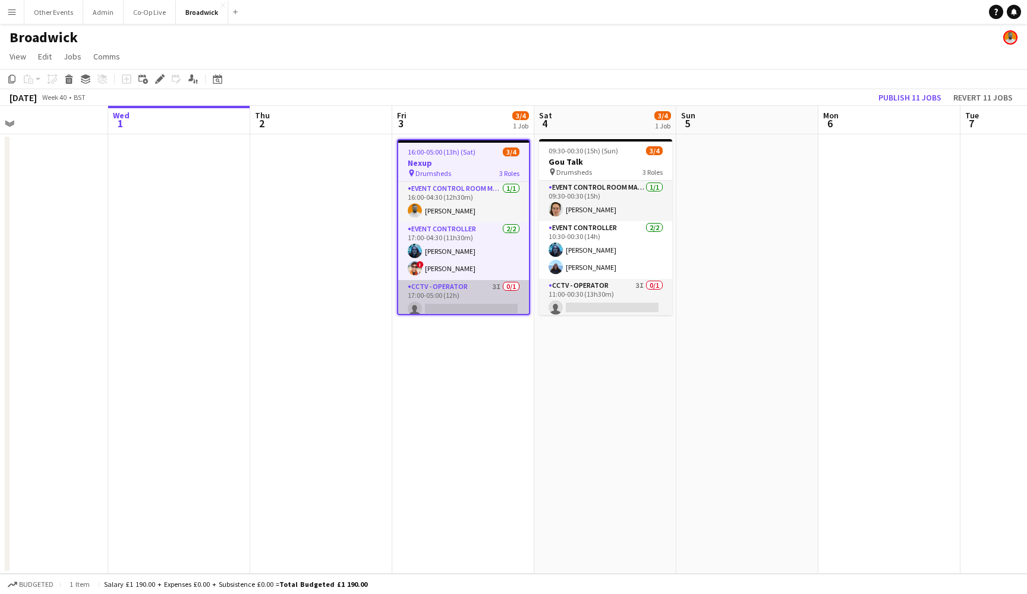
click at [486, 292] on app-card-role "CCTV - Operator 3I 0/1 17:00-05:00 (12h) single-neutral-actions" at bounding box center [463, 300] width 131 height 40
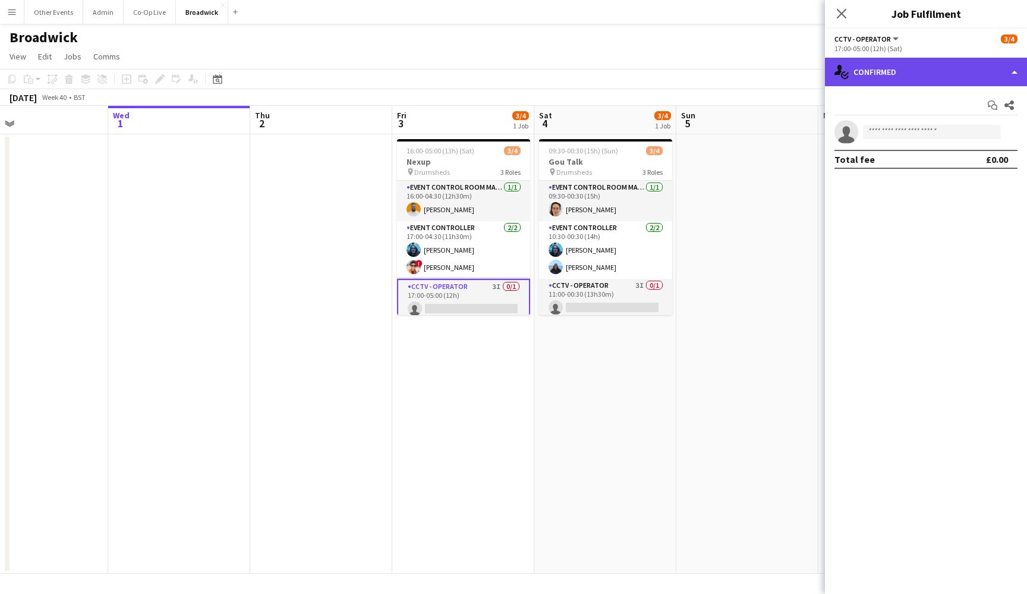
click at [968, 69] on div "single-neutral-actions-check-2 Confirmed" at bounding box center [926, 72] width 202 height 29
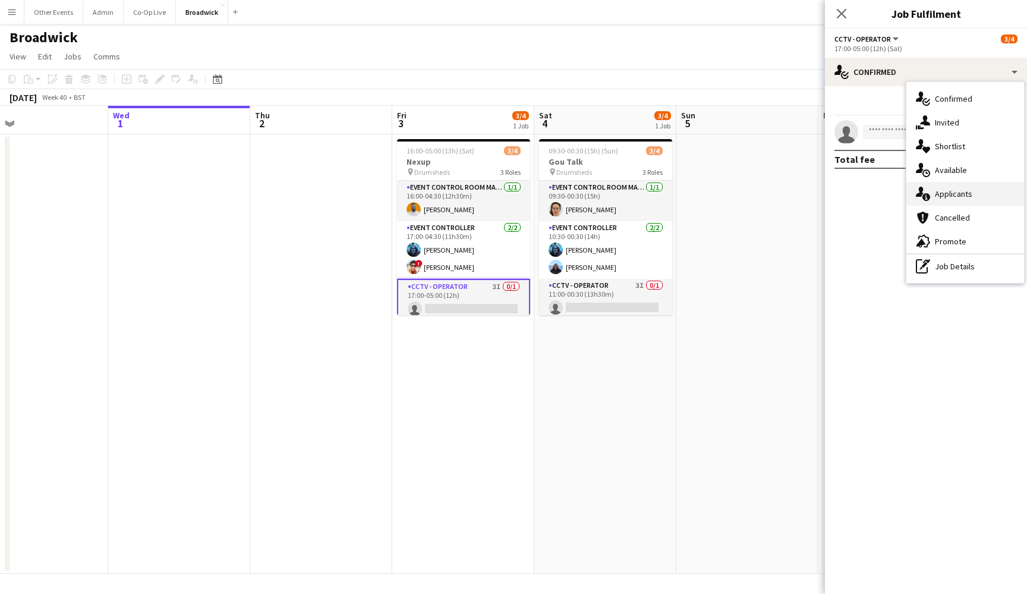
click at [969, 196] on span "Applicants" at bounding box center [953, 193] width 37 height 11
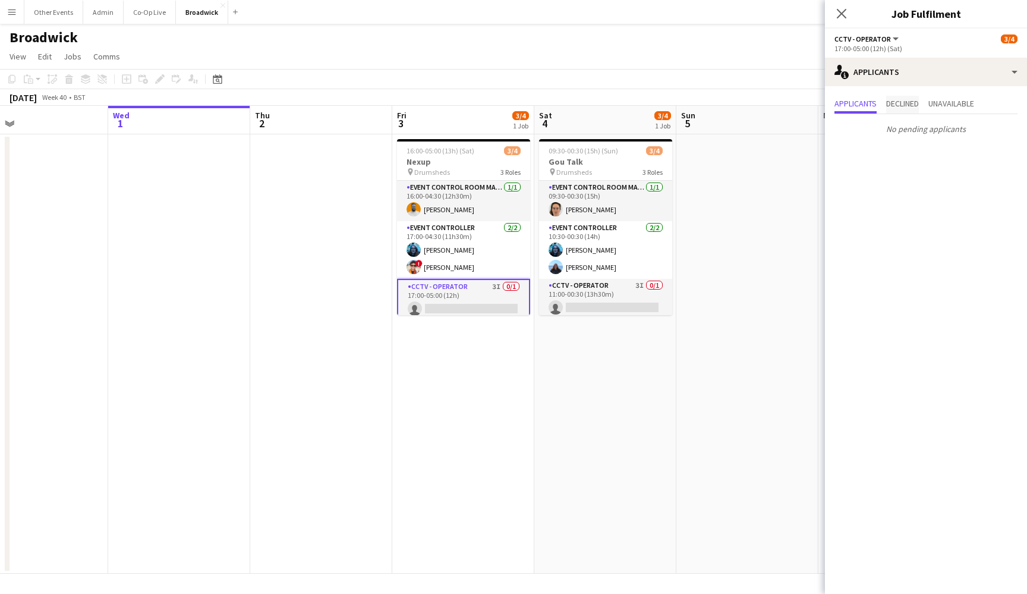
click at [902, 106] on span "Declined" at bounding box center [902, 103] width 33 height 8
click at [962, 105] on span "Unavailable" at bounding box center [952, 103] width 46 height 8
click at [860, 101] on span "Applicants" at bounding box center [856, 103] width 42 height 8
click at [841, 10] on icon "Close pop-in" at bounding box center [841, 13] width 11 height 11
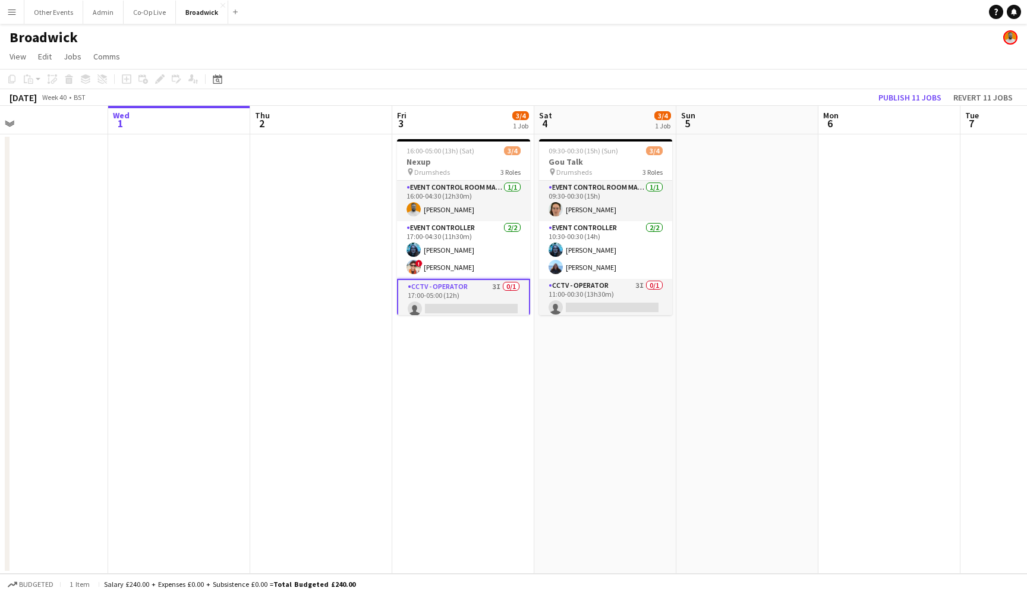
scroll to position [0, 0]
click at [498, 59] on app-page-menu "View Day view expanded Day view collapsed Month view Date picker Jump to [DATE]…" at bounding box center [513, 57] width 1027 height 23
click at [598, 58] on app-page-menu "View Day view expanded Day view collapsed Month view Date picker Jump to [DATE]…" at bounding box center [513, 57] width 1027 height 23
click at [536, 59] on app-page-menu "View Day view expanded Day view collapsed Month view Date picker Jump to [DATE]…" at bounding box center [513, 57] width 1027 height 23
click at [535, 59] on app-page-menu "View Day view expanded Day view collapsed Month view Date picker Jump to [DATE]…" at bounding box center [513, 57] width 1027 height 23
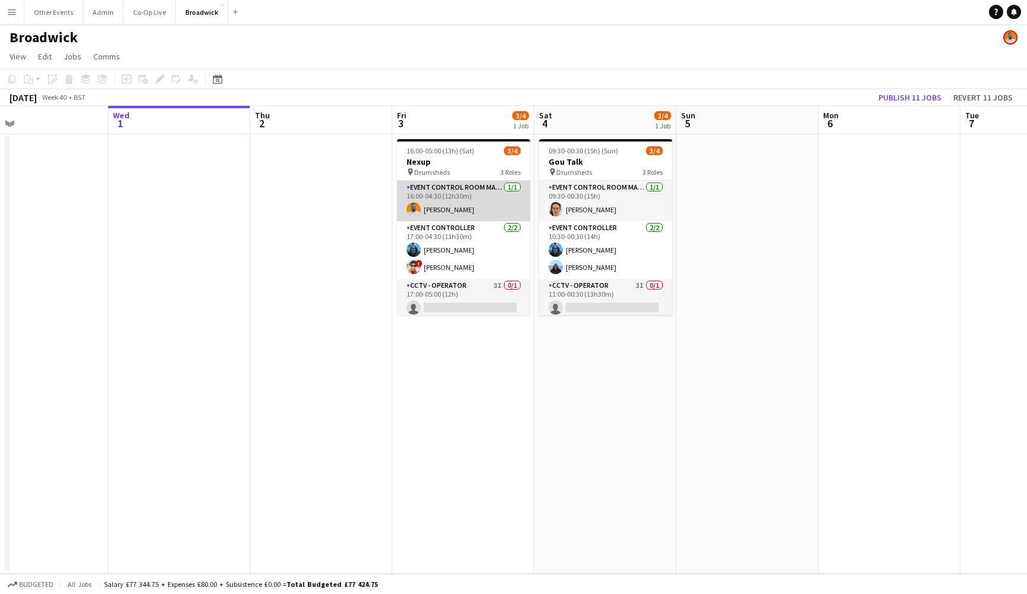
click at [495, 193] on app-card-role "Event Control Room Manager [DATE] 16:00-04:30 (12h30m) [PERSON_NAME]" at bounding box center [463, 201] width 133 height 40
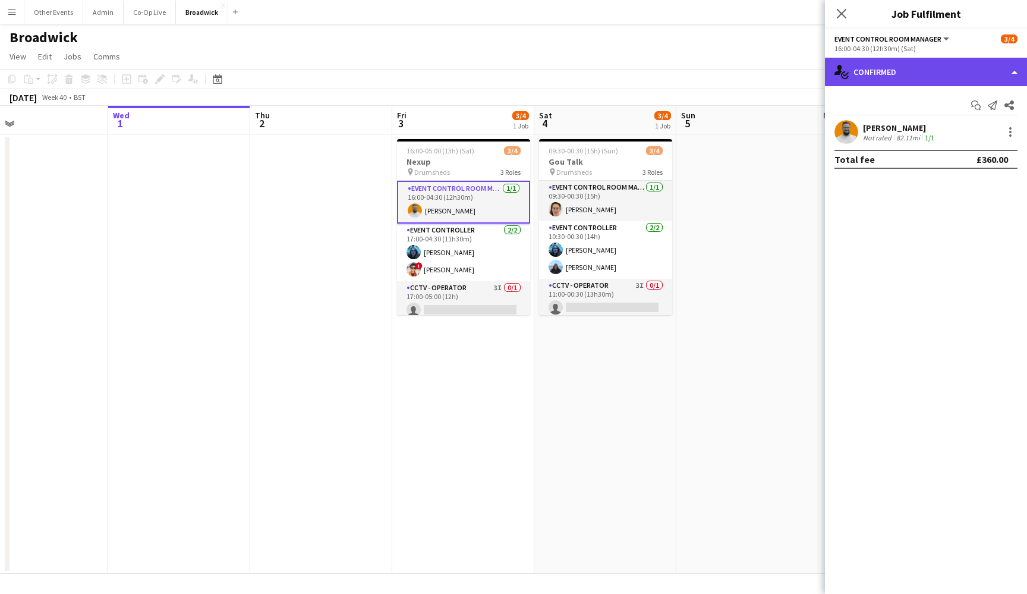
click at [913, 59] on div "single-neutral-actions-check-2 Confirmed" at bounding box center [926, 72] width 202 height 29
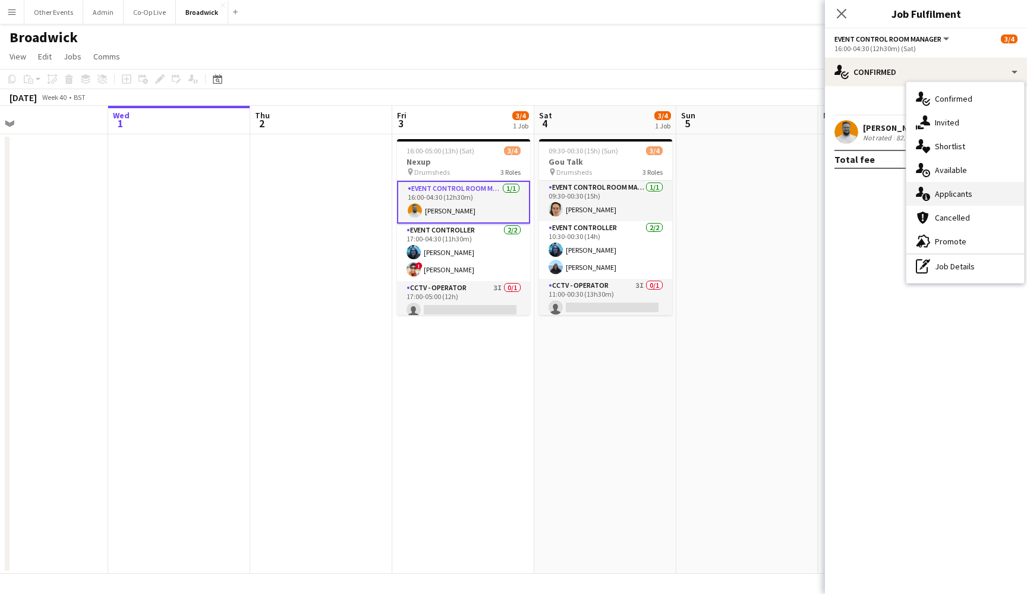
click at [986, 197] on div "single-neutral-actions-information Applicants" at bounding box center [966, 194] width 118 height 24
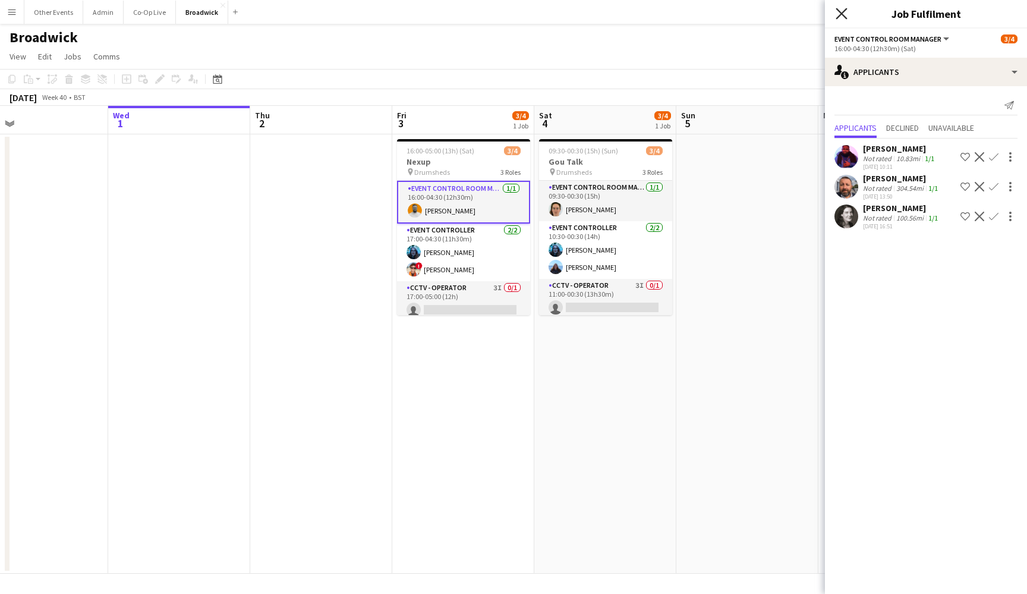
click at [844, 10] on icon "Close pop-in" at bounding box center [841, 13] width 11 height 11
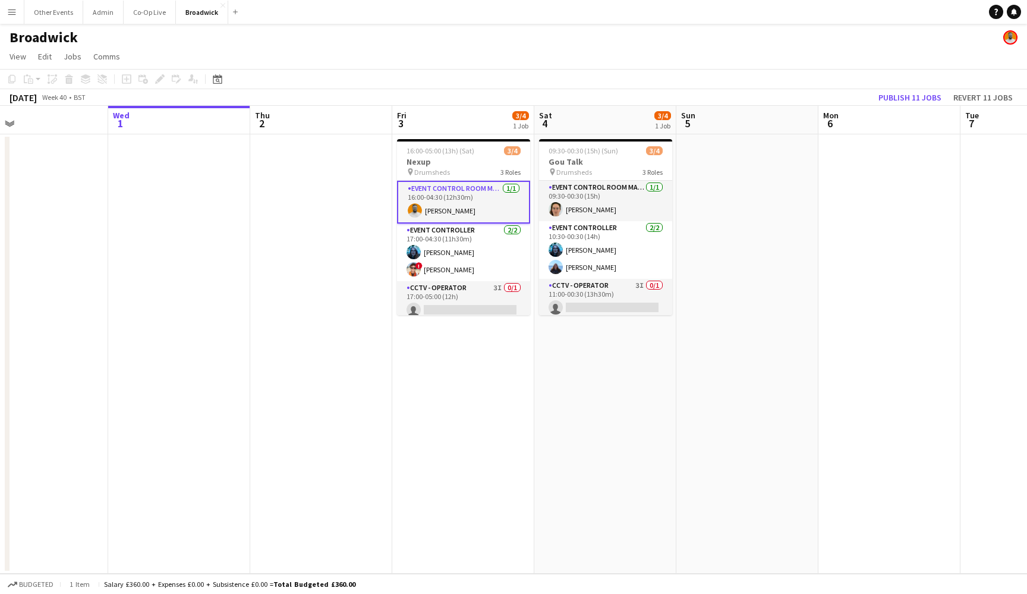
click at [844, 17] on app-navbar "Menu Boards Boards Boards All jobs Status Workforce Workforce My Workforce Recr…" at bounding box center [513, 12] width 1027 height 24
click at [844, 6] on app-navbar "Menu Boards Boards Boards All jobs Status Workforce Workforce My Workforce Recr…" at bounding box center [513, 12] width 1027 height 24
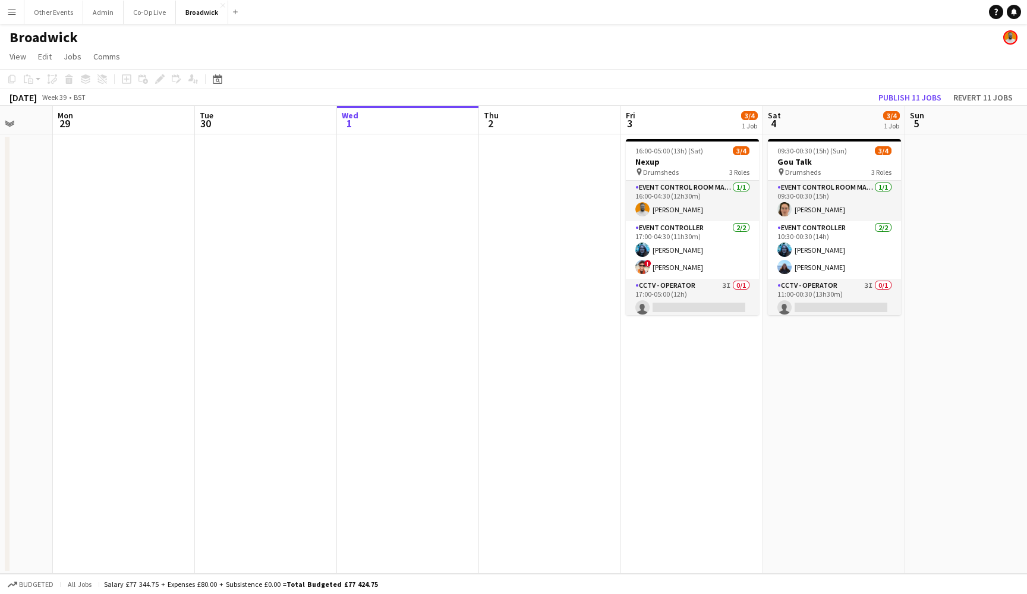
scroll to position [0, 540]
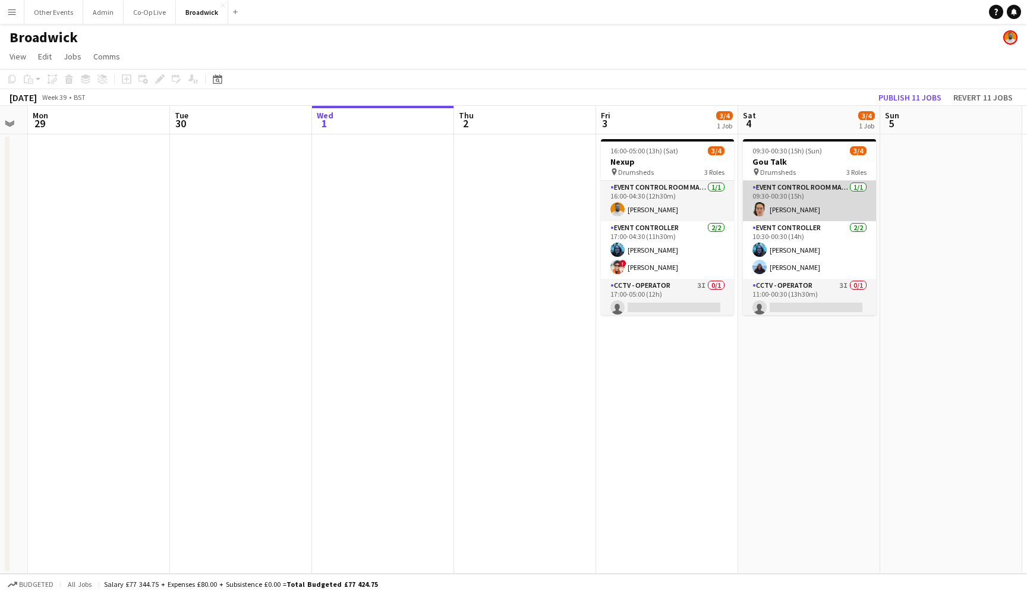
click at [804, 201] on app-card-role "Event Control Room Manager [DATE] 09:30-00:30 (15h) [PERSON_NAME]" at bounding box center [809, 201] width 133 height 40
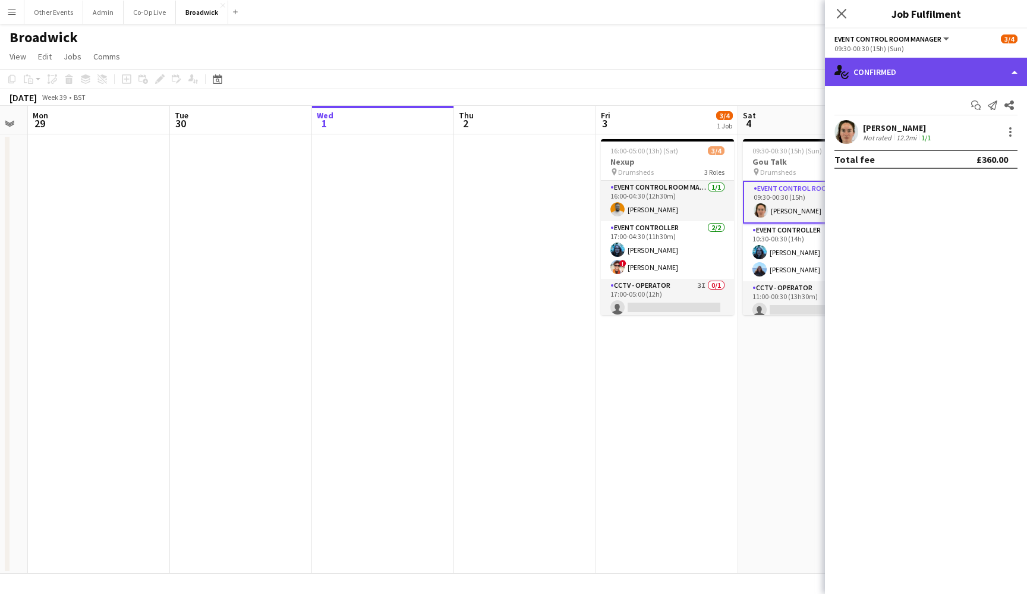
click at [986, 69] on div "single-neutral-actions-check-2 Confirmed" at bounding box center [926, 72] width 202 height 29
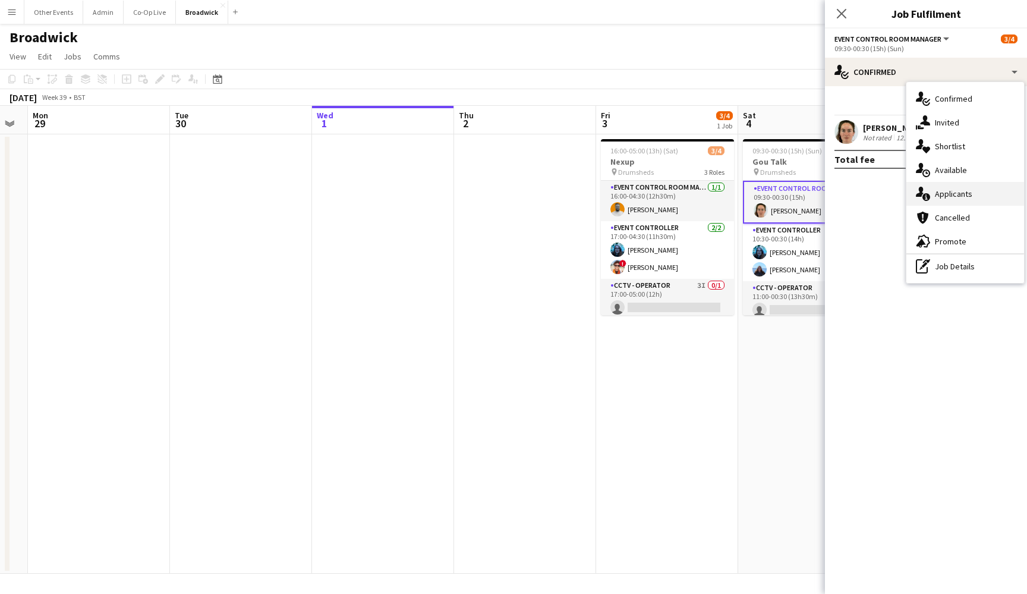
click at [985, 186] on div "single-neutral-actions-information Applicants" at bounding box center [966, 194] width 118 height 24
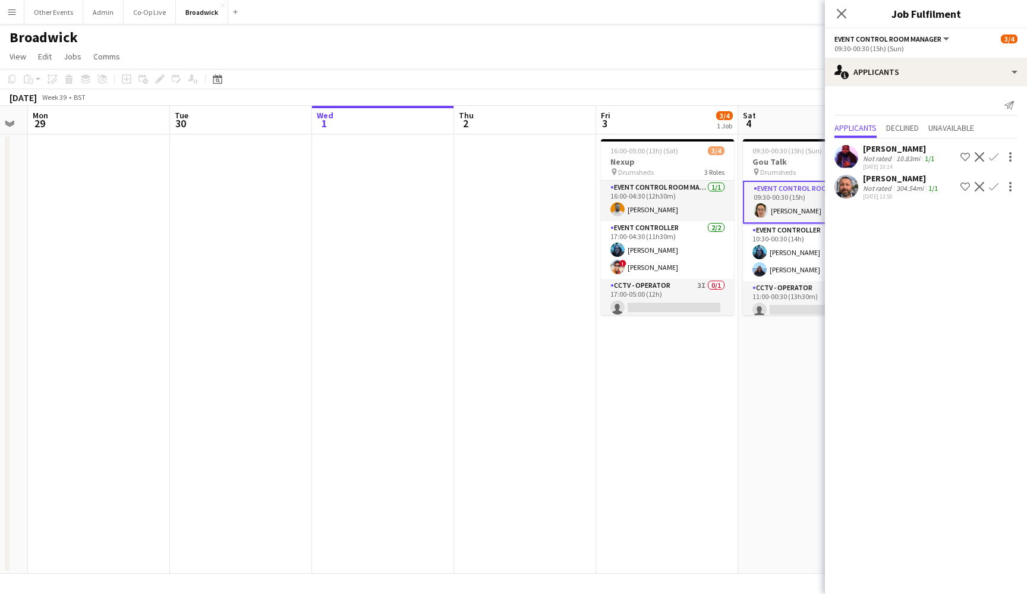
click at [864, 180] on div "[PERSON_NAME]" at bounding box center [901, 178] width 77 height 11
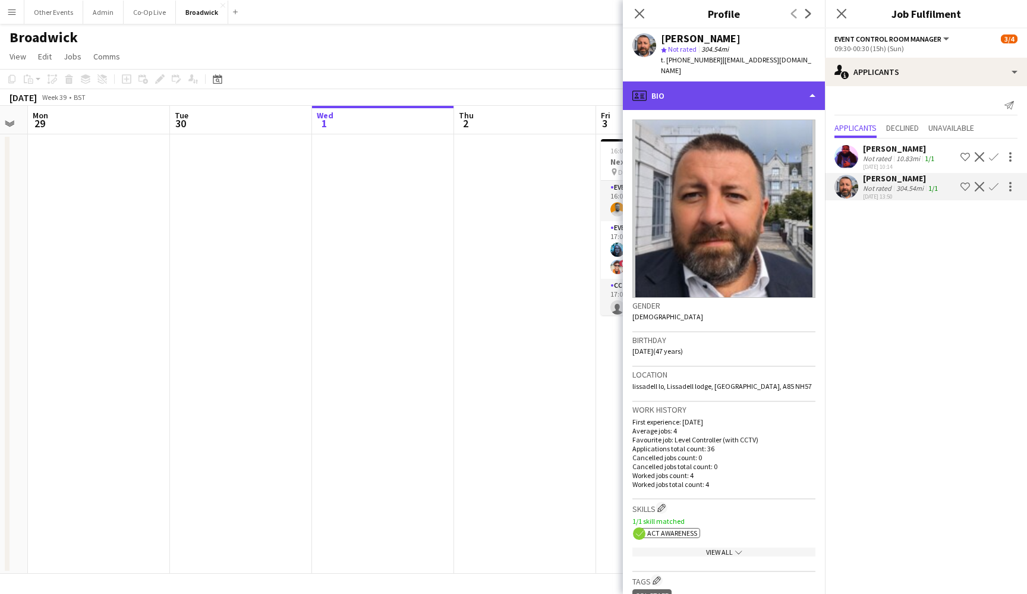
click at [759, 86] on div "profile Bio" at bounding box center [724, 95] width 202 height 29
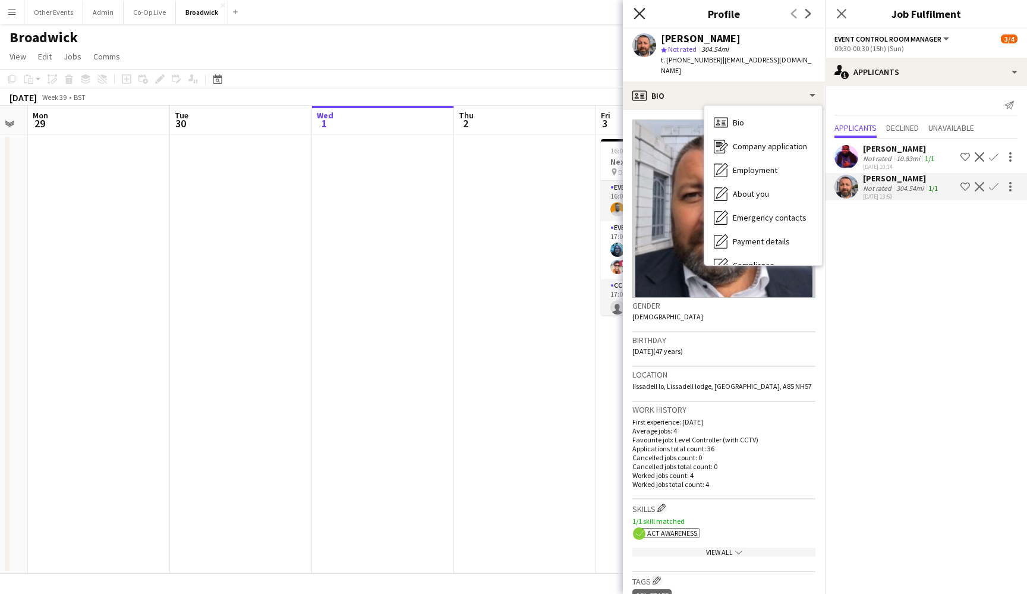
click at [640, 17] on icon "Close pop-in" at bounding box center [639, 13] width 11 height 11
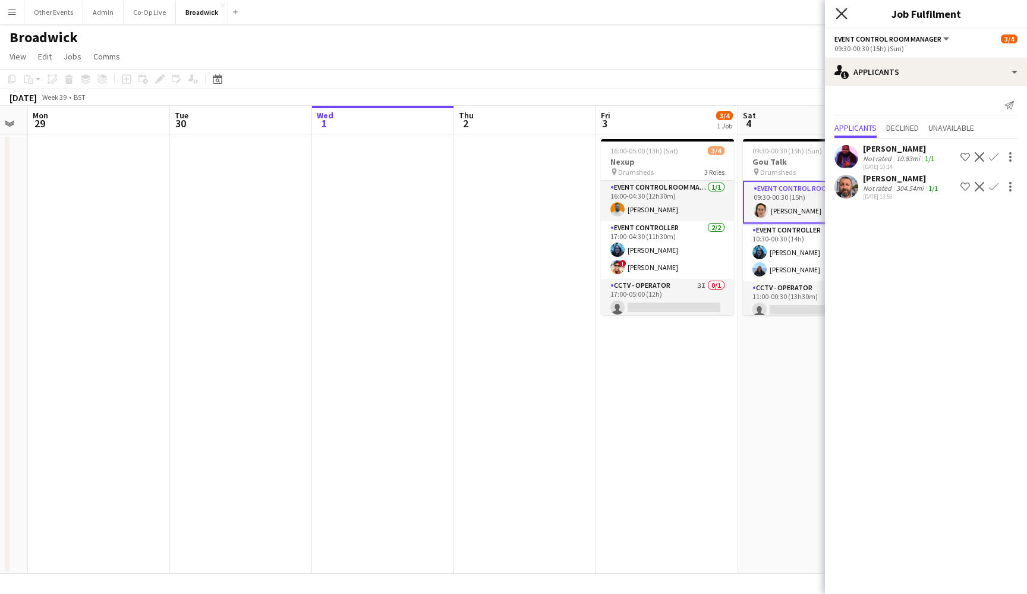
click at [842, 8] on icon "Close pop-in" at bounding box center [841, 13] width 11 height 11
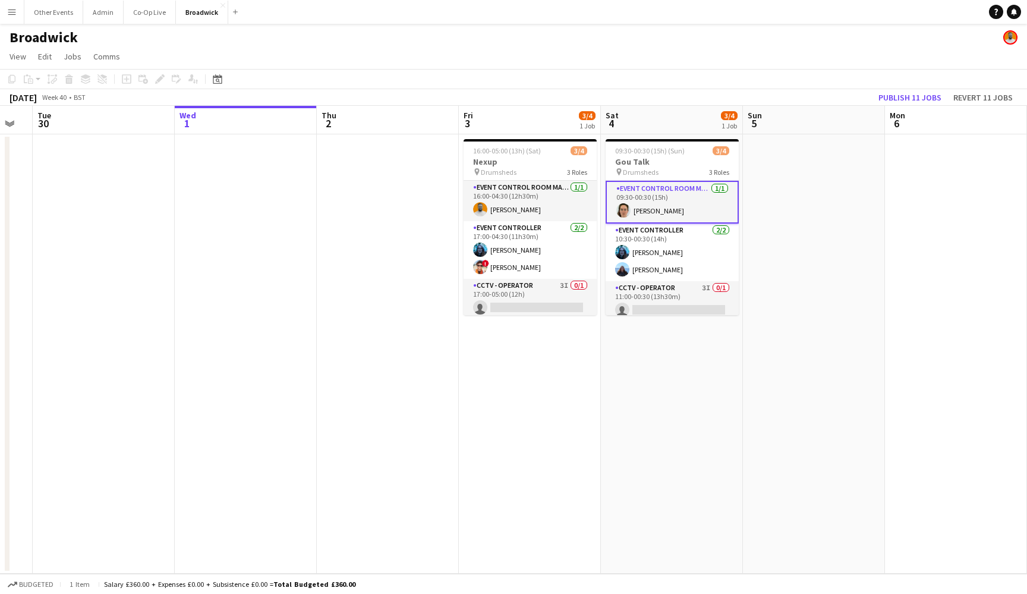
scroll to position [0, 250]
click at [811, 162] on app-date-cell at bounding box center [815, 353] width 142 height 439
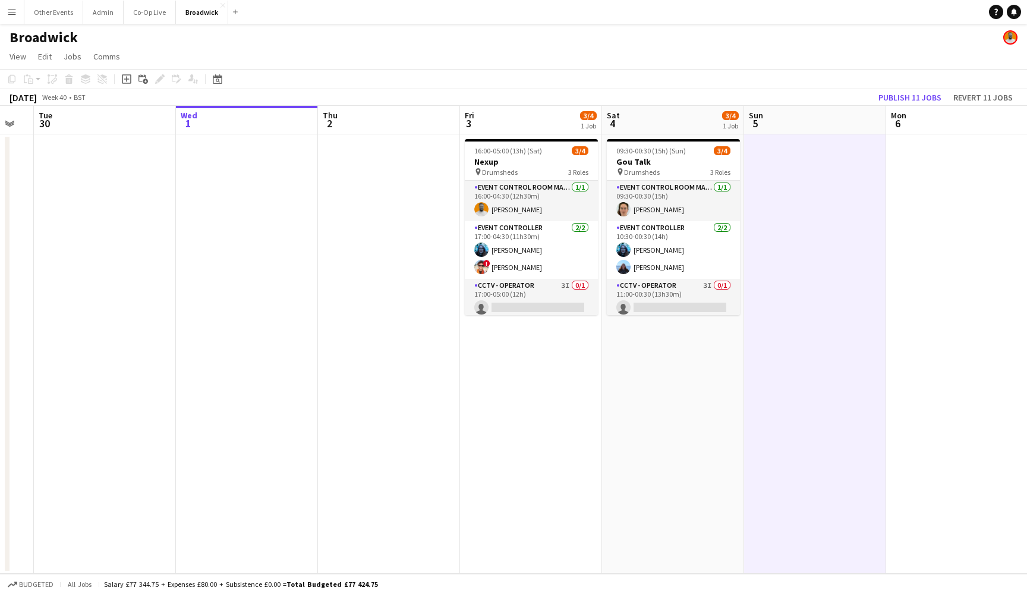
scroll to position [0, 251]
click at [384, 209] on app-date-cell at bounding box center [388, 353] width 142 height 439
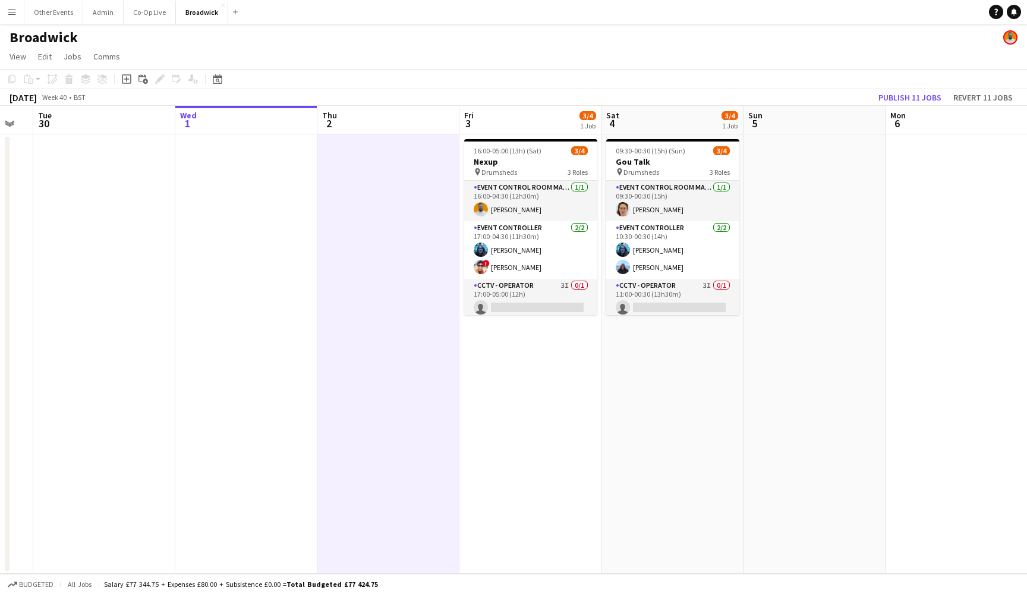
click at [552, 351] on app-date-cell "16:00-05:00 (13h) (Sat) 3/4 Nexup pin Drumsheds 3 Roles Event Control Room Mana…" at bounding box center [531, 353] width 142 height 439
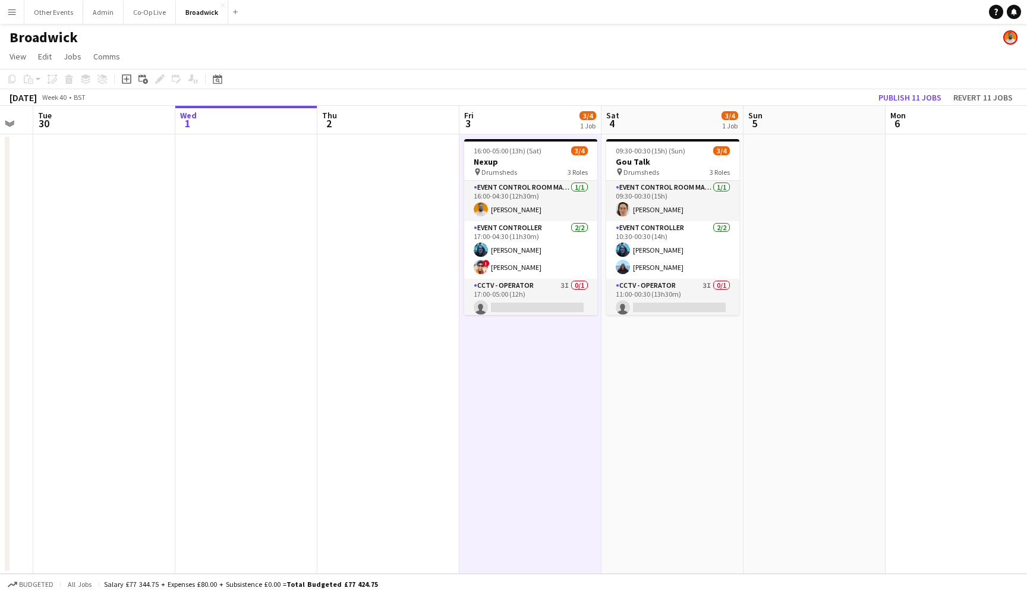
click at [698, 380] on app-date-cell "09:30-00:30 (15h) (Sun) 3/4 Gou Talk pin Drumsheds 3 Roles Event Control Room M…" at bounding box center [673, 353] width 142 height 439
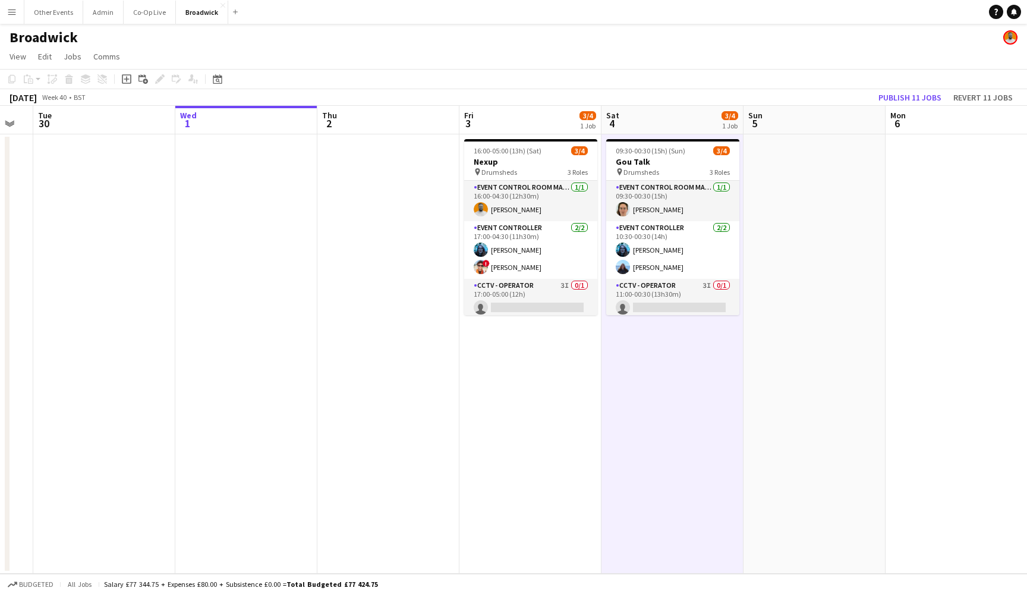
click at [640, 436] on app-date-cell "09:30-00:30 (15h) (Sun) 3/4 Gou Talk pin Drumsheds 3 Roles Event Control Room M…" at bounding box center [673, 353] width 142 height 439
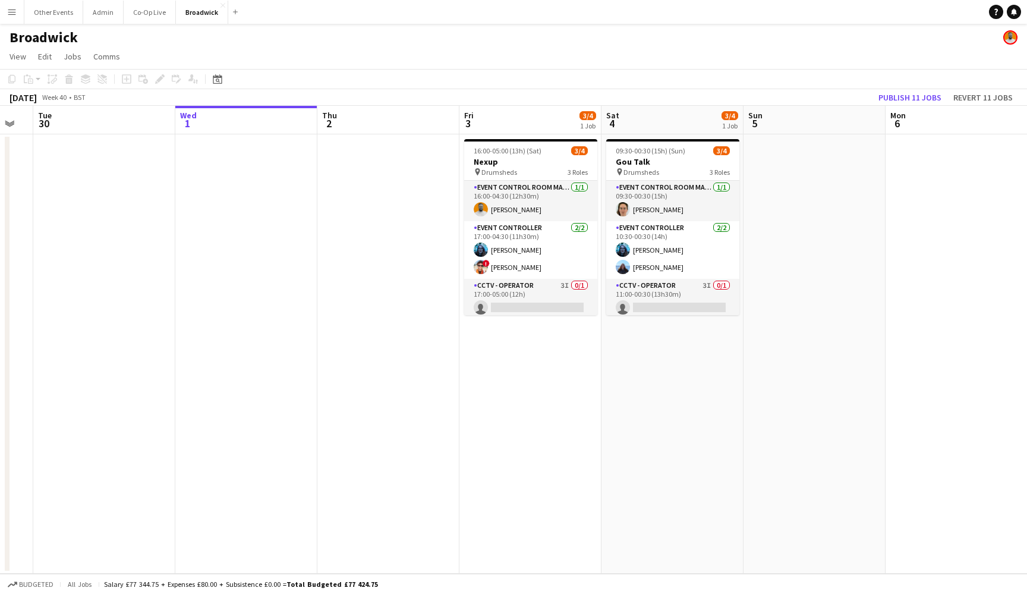
scroll to position [0, 251]
click at [549, 414] on app-date-cell "16:00-05:00 (13h) (Sat) 3/4 Nexup pin Drumsheds 3 Roles Event Control Room Mana…" at bounding box center [530, 353] width 142 height 439
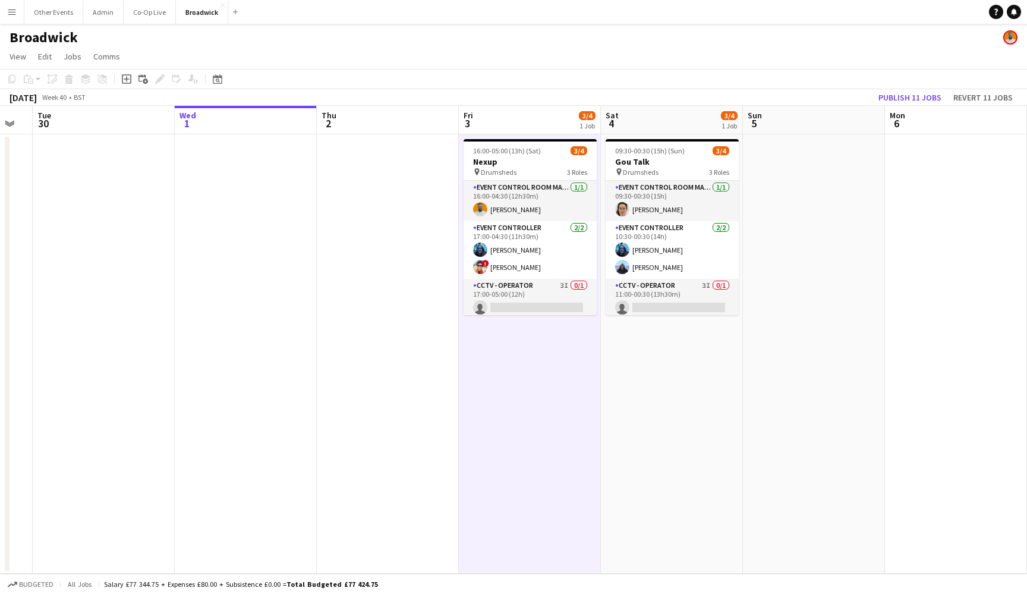
click at [558, 434] on app-date-cell "16:00-05:00 (13h) (Sat) 3/4 Nexup pin Drumsheds 3 Roles Event Control Room Mana…" at bounding box center [530, 353] width 142 height 439
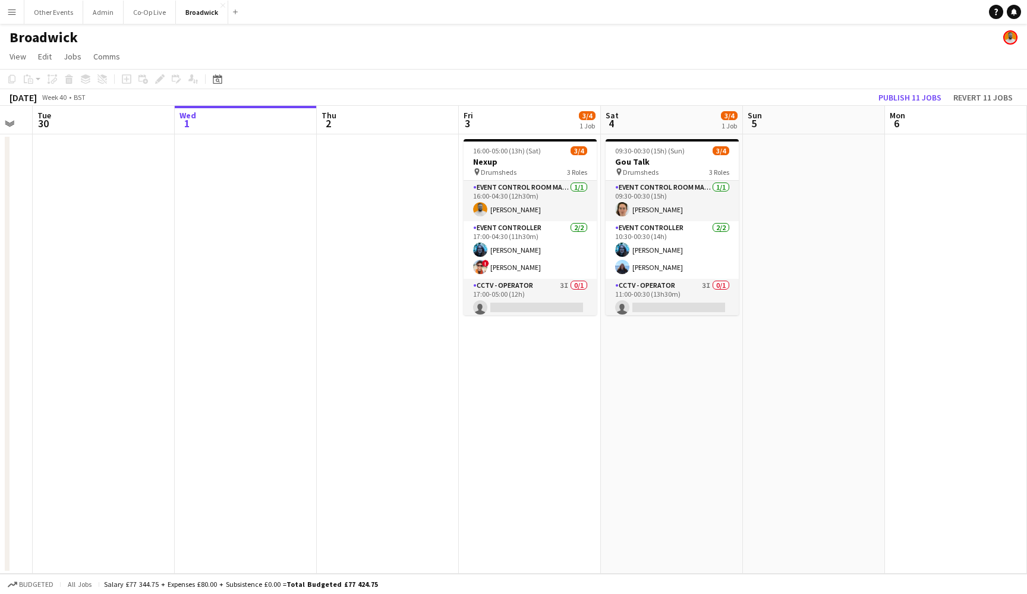
click at [630, 436] on app-date-cell "09:30-00:30 (15h) (Sun) 3/4 Gou Talk pin Drumsheds 3 Roles Event Control Room M…" at bounding box center [672, 353] width 142 height 439
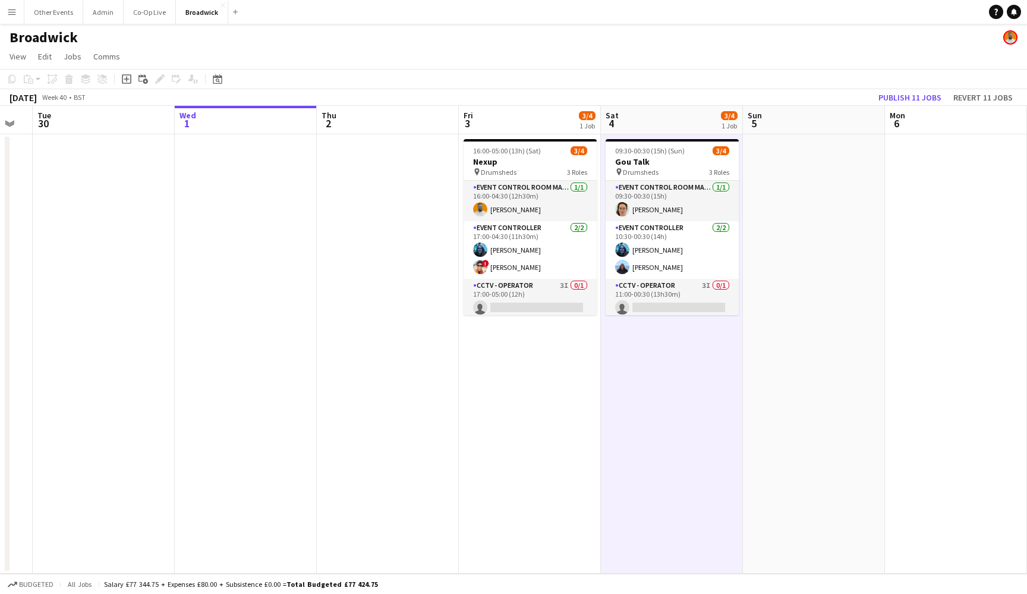
click at [630, 436] on app-date-cell "09:30-00:30 (15h) (Sun) 3/4 Gou Talk pin Drumsheds 3 Roles Event Control Room M…" at bounding box center [672, 353] width 142 height 439
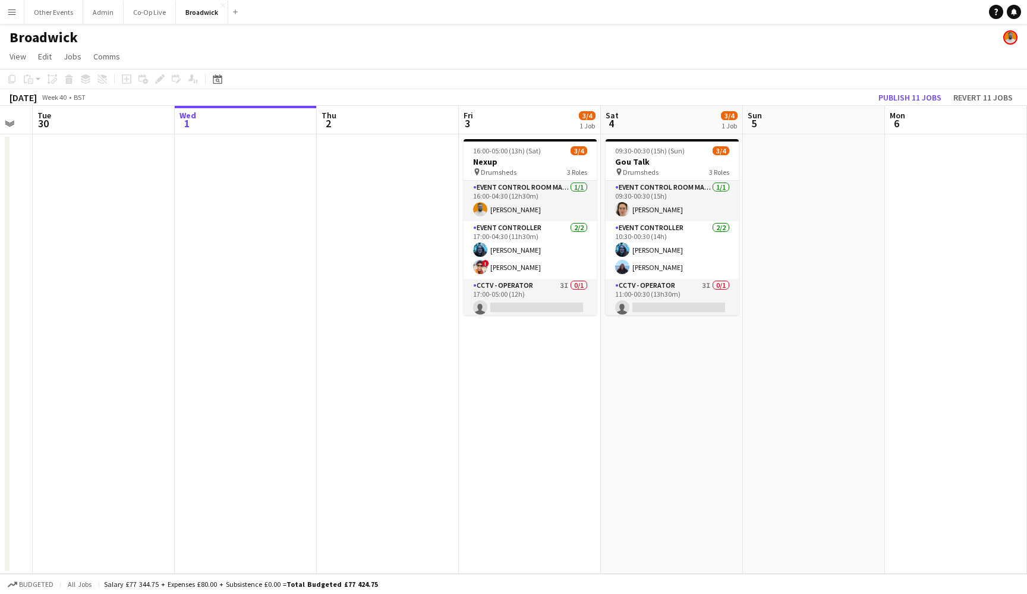
click at [568, 411] on app-date-cell "16:00-05:00 (13h) (Sat) 3/4 Nexup pin Drumsheds 3 Roles Event Control Room Mana…" at bounding box center [530, 353] width 142 height 439
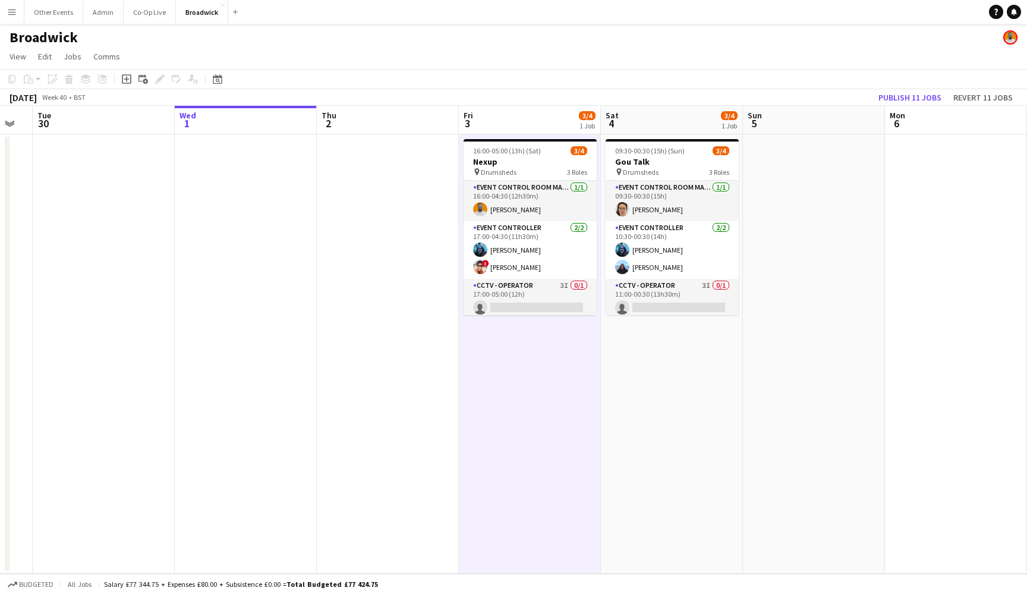
click at [568, 411] on app-date-cell "16:00-05:00 (13h) (Sat) 3/4 Nexup pin Drumsheds 3 Roles Event Control Room Mana…" at bounding box center [530, 353] width 142 height 439
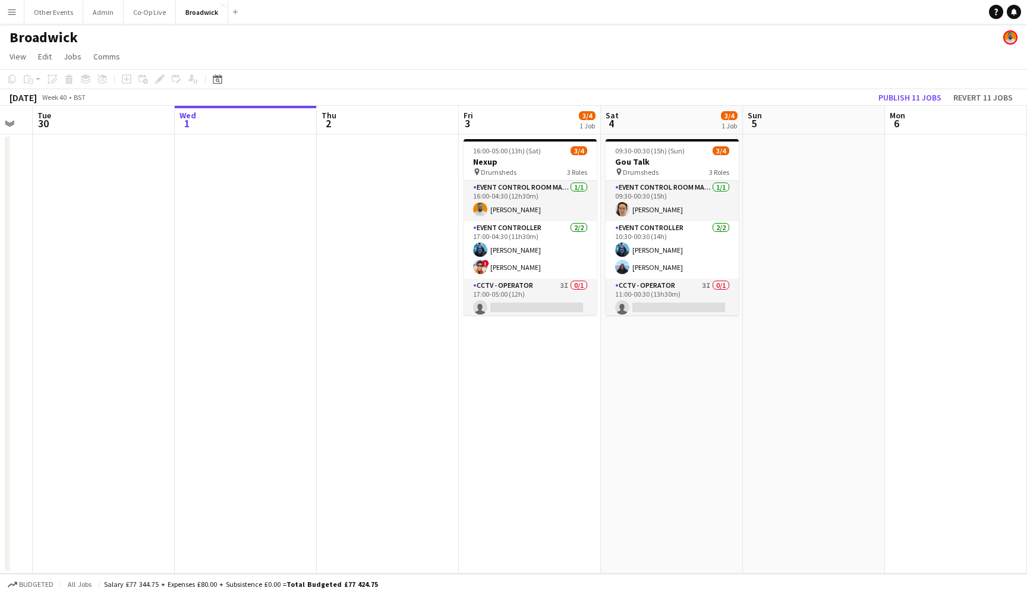
click at [601, 95] on div "[DATE] Week 40 • BST Publish 11 jobs Revert 11 jobs" at bounding box center [513, 97] width 1027 height 17
click at [602, 163] on app-date-cell "09:30-00:30 (15h) (Sun) 3/4 Gou Talk pin Drumsheds 3 Roles Event Control Room M…" at bounding box center [672, 353] width 142 height 439
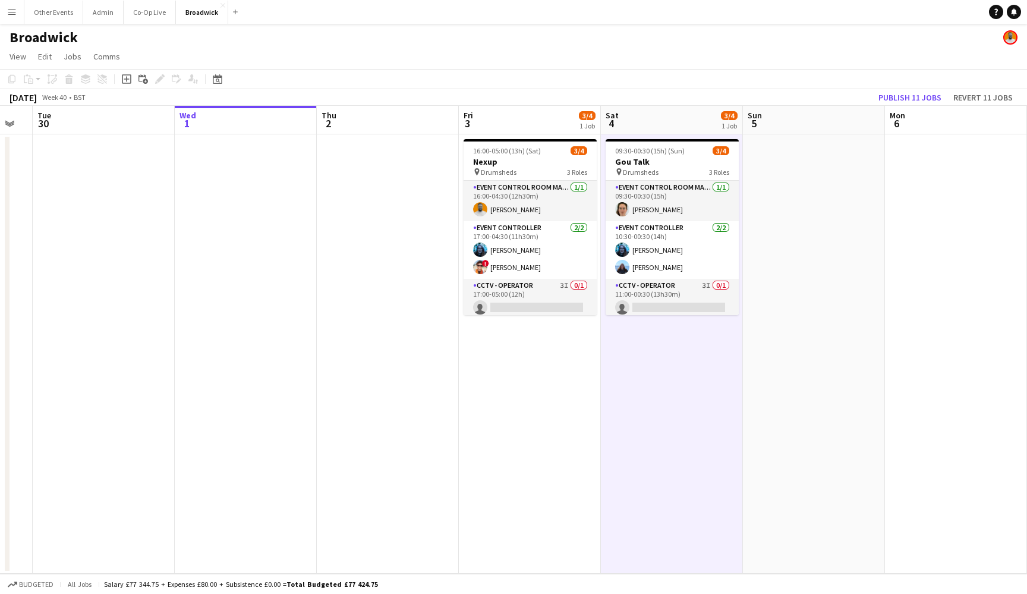
click at [599, 163] on app-date-cell "16:00-05:00 (13h) (Sat) 3/4 Nexup pin Drumsheds 3 Roles Event Control Room Mana…" at bounding box center [530, 353] width 142 height 439
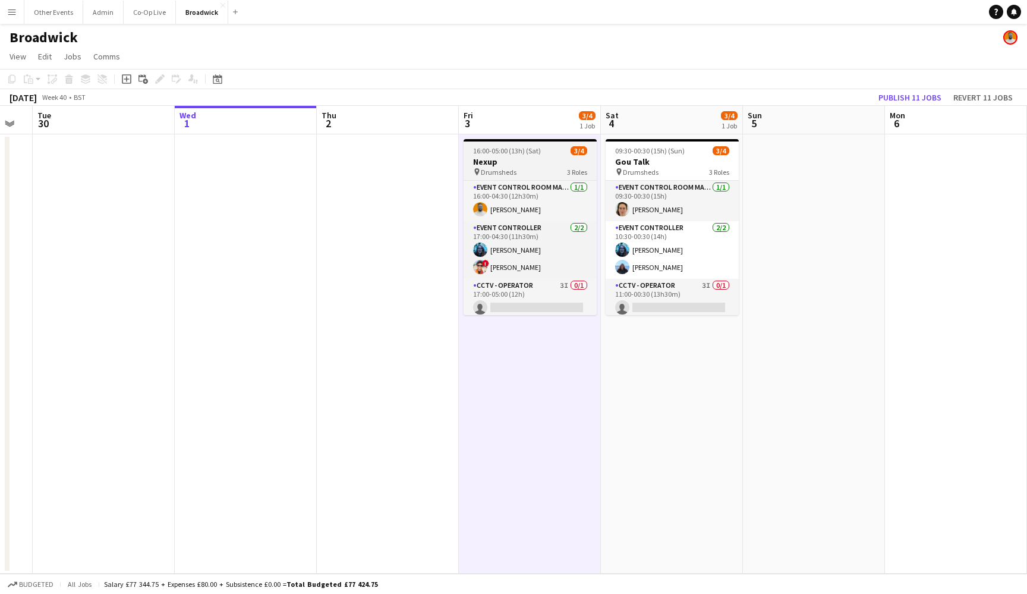
click at [524, 153] on span "16:00-05:00 (13h) (Sat)" at bounding box center [507, 150] width 68 height 9
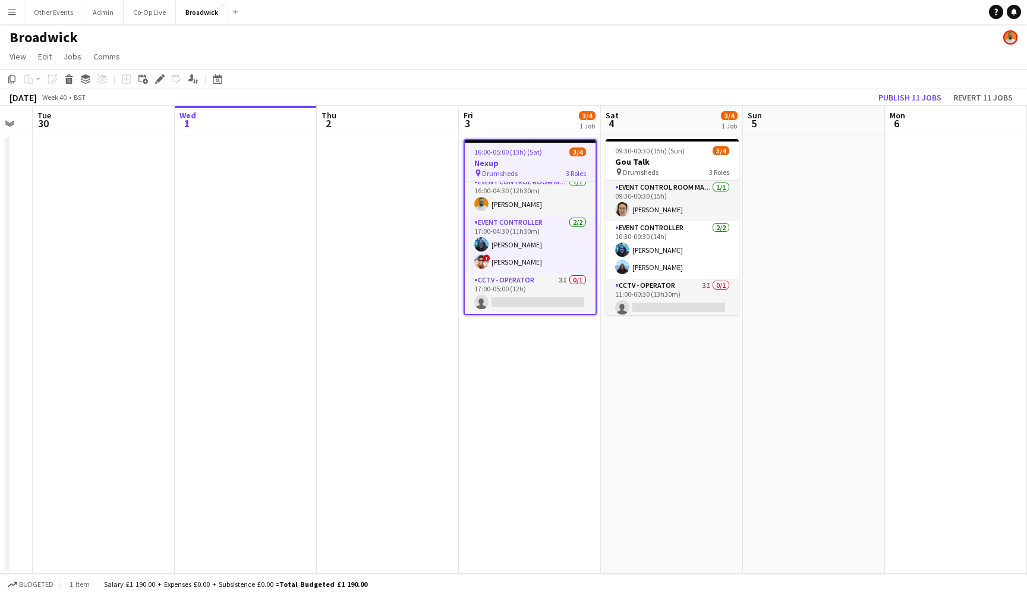
scroll to position [7, 0]
click at [647, 374] on app-date-cell "09:30-00:30 (15h) (Sun) 3/4 Gou Talk pin Drumsheds 3 Roles Event Control Room M…" at bounding box center [672, 353] width 142 height 439
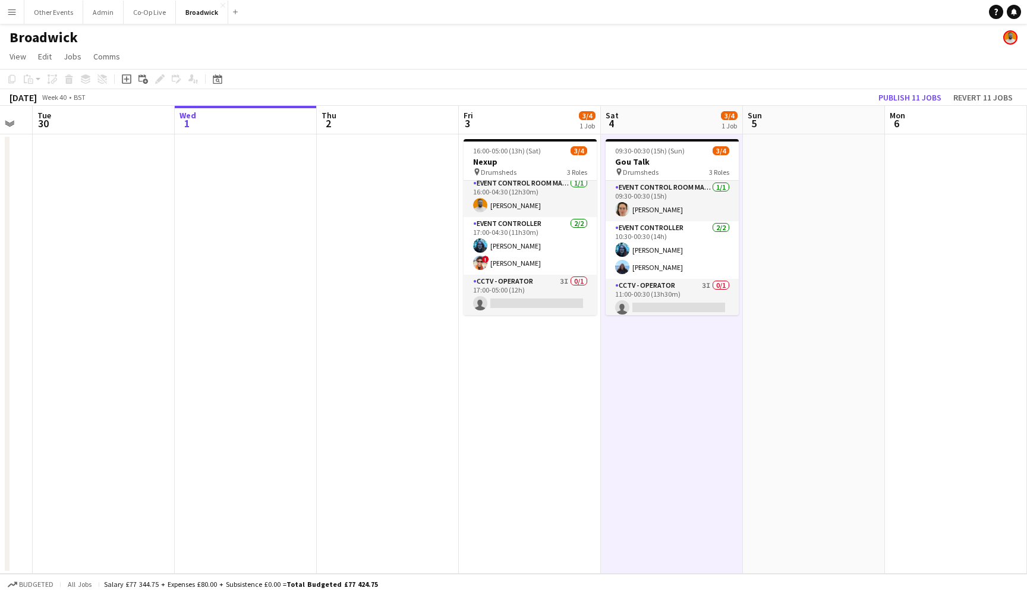
click at [515, 389] on app-date-cell "16:00-05:00 (13h) (Sat) 3/4 Nexup pin Drumsheds 3 Roles Event Control Room Mana…" at bounding box center [530, 353] width 142 height 439
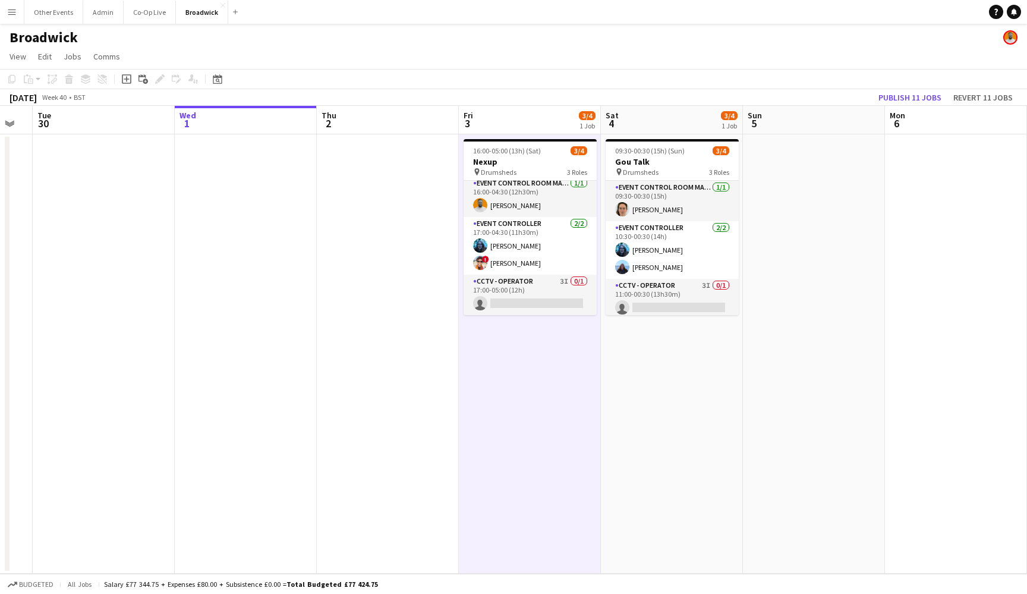
click at [656, 393] on app-date-cell "09:30-00:30 (15h) (Sun) 3/4 Gou Talk pin Drumsheds 3 Roles Event Control Room M…" at bounding box center [672, 353] width 142 height 439
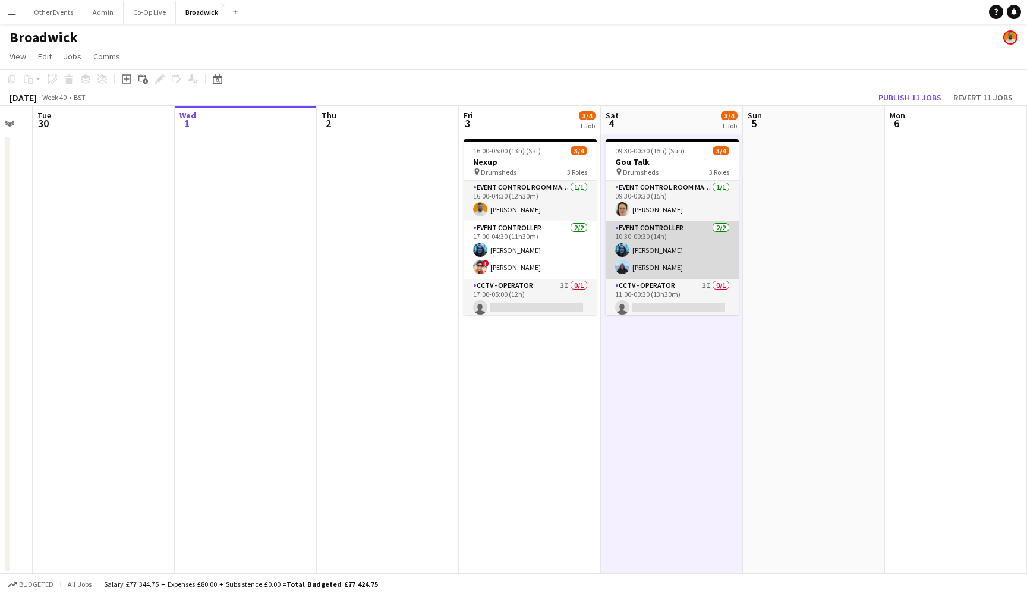
scroll to position [0, 0]
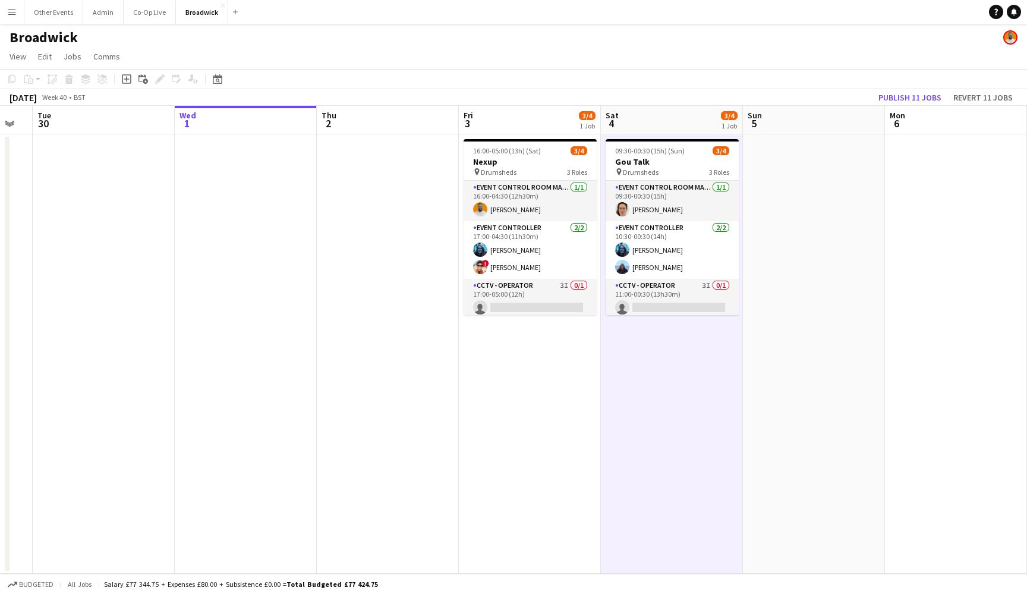
click at [808, 216] on app-date-cell at bounding box center [814, 353] width 142 height 439
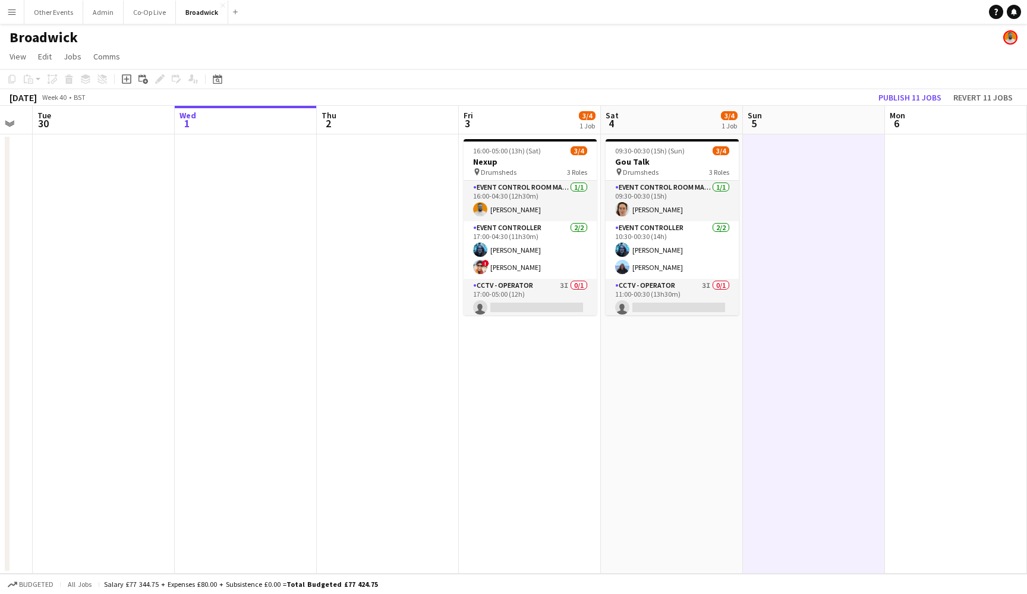
click at [394, 243] on app-date-cell at bounding box center [388, 353] width 142 height 439
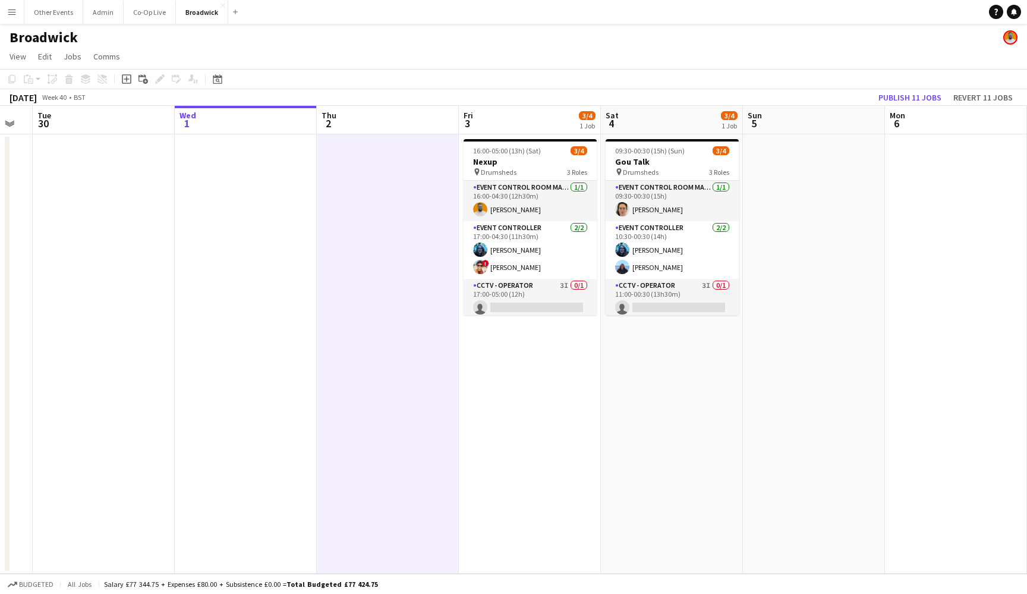
click at [637, 394] on app-date-cell "09:30-00:30 (15h) (Sun) 3/4 Gou Talk pin Drumsheds 3 Roles Event Control Room M…" at bounding box center [672, 353] width 142 height 439
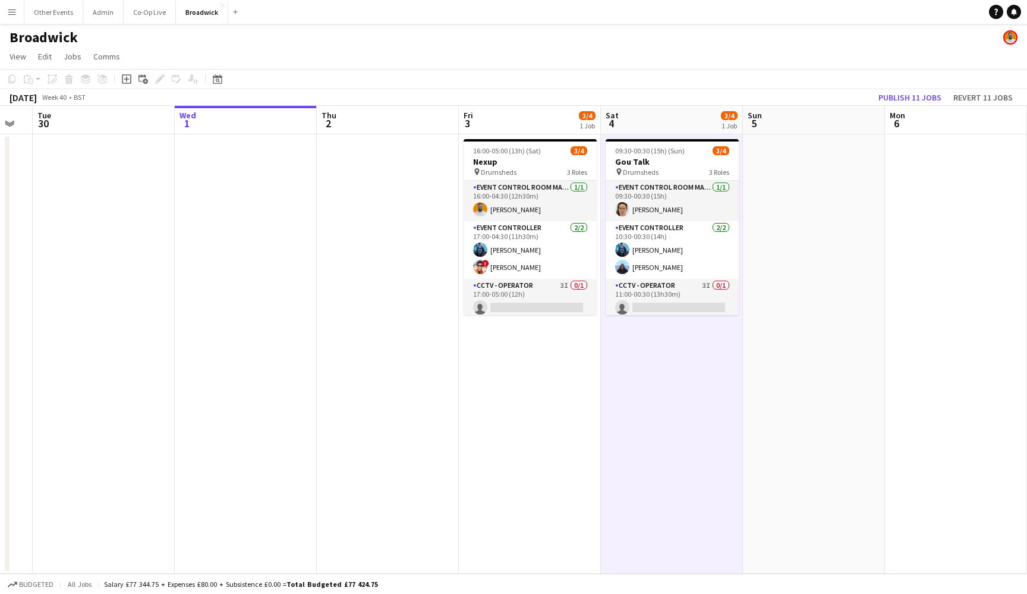
click at [550, 407] on app-date-cell "16:00-05:00 (13h) (Sat) 3/4 Nexup pin Drumsheds 3 Roles Event Control Room Mana…" at bounding box center [530, 353] width 142 height 439
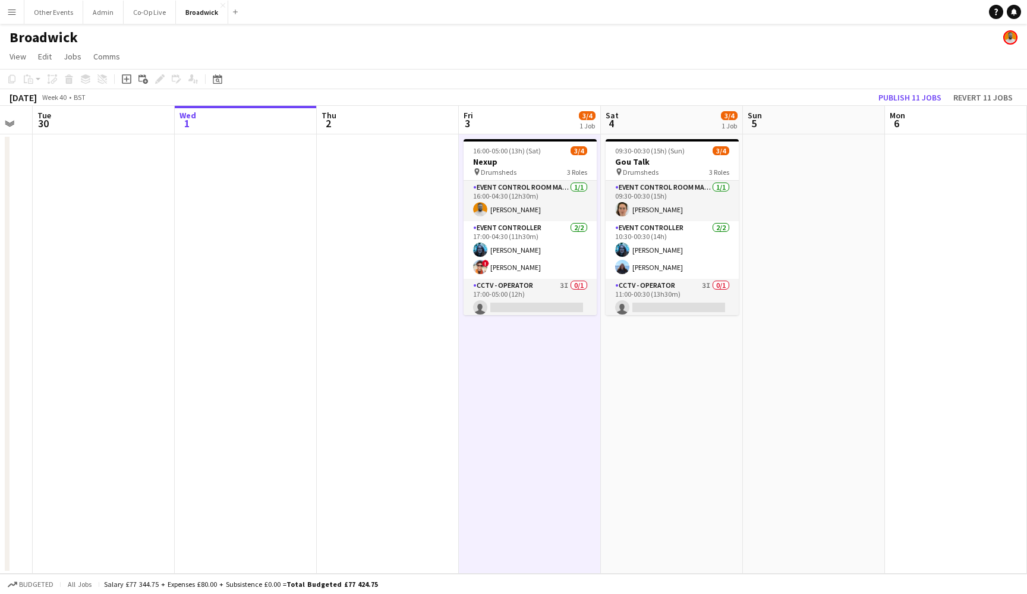
click at [550, 407] on app-date-cell "16:00-05:00 (13h) (Sat) 3/4 Nexup pin Drumsheds 3 Roles Event Control Room Mana…" at bounding box center [530, 353] width 142 height 439
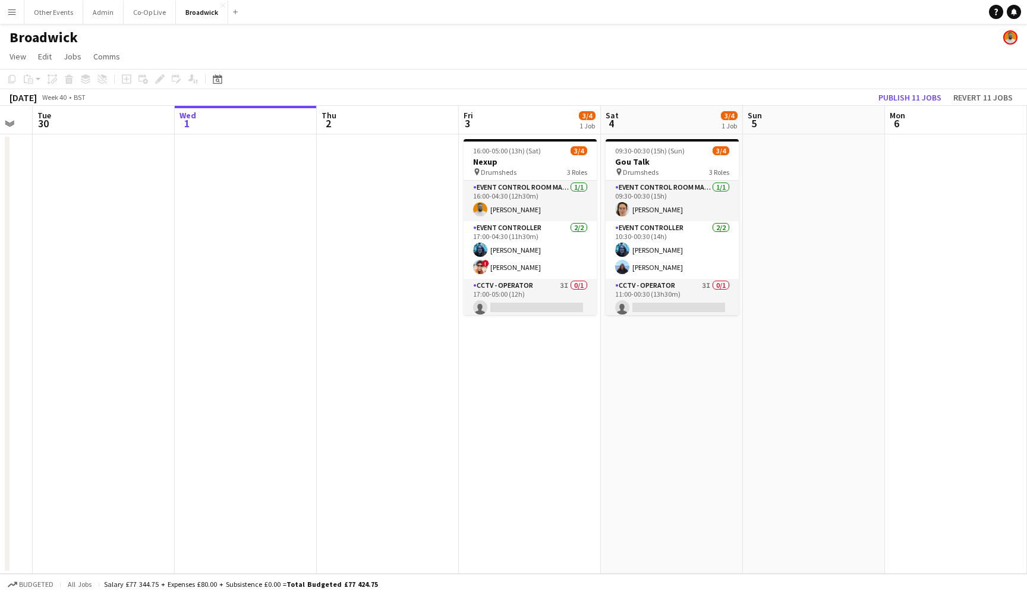
click at [650, 408] on app-date-cell "09:30-00:30 (15h) (Sun) 3/4 Gou Talk pin Drumsheds 3 Roles Event Control Room M…" at bounding box center [672, 353] width 142 height 439
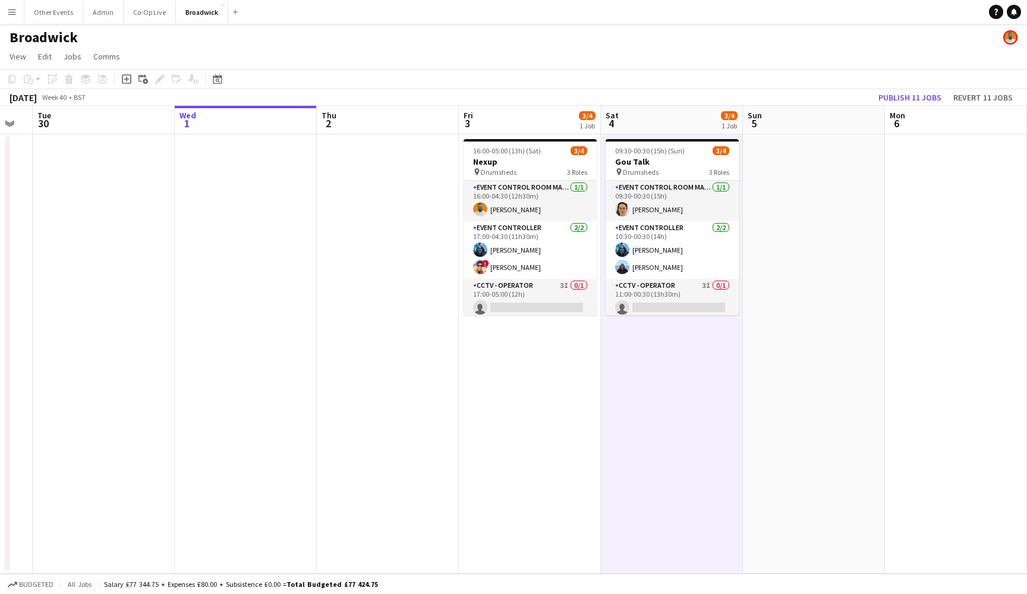
click at [650, 408] on app-date-cell "09:30-00:30 (15h) (Sun) 3/4 Gou Talk pin Drumsheds 3 Roles Event Control Room M…" at bounding box center [672, 353] width 142 height 439
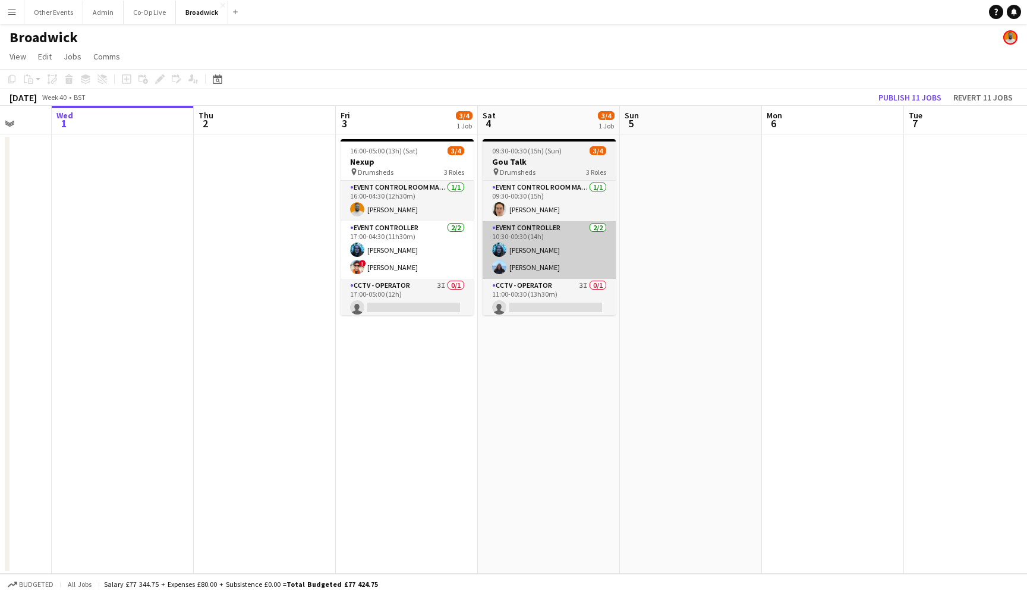
scroll to position [0, 374]
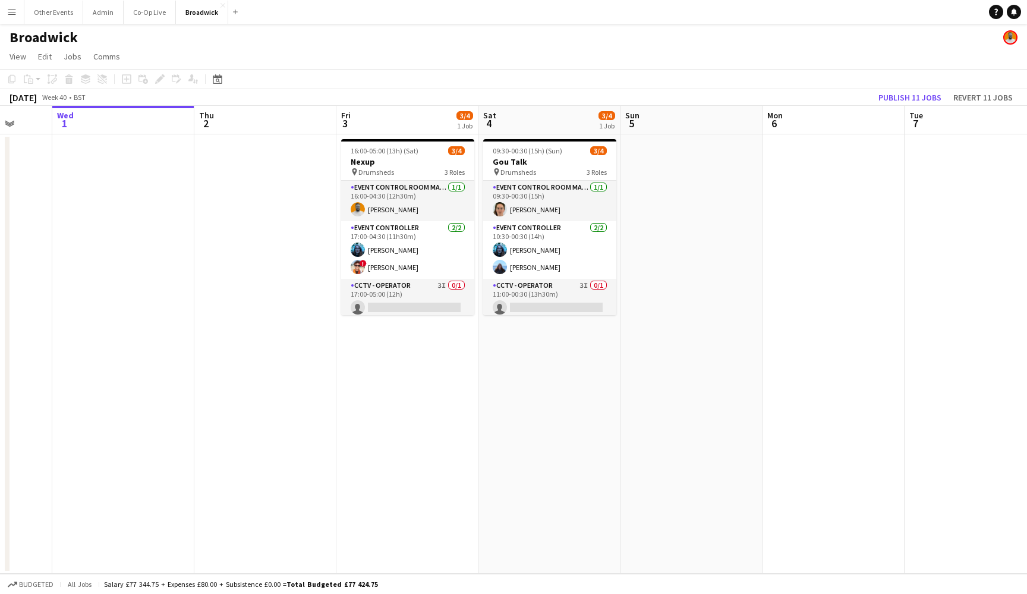
click at [251, 319] on app-date-cell at bounding box center [265, 353] width 142 height 439
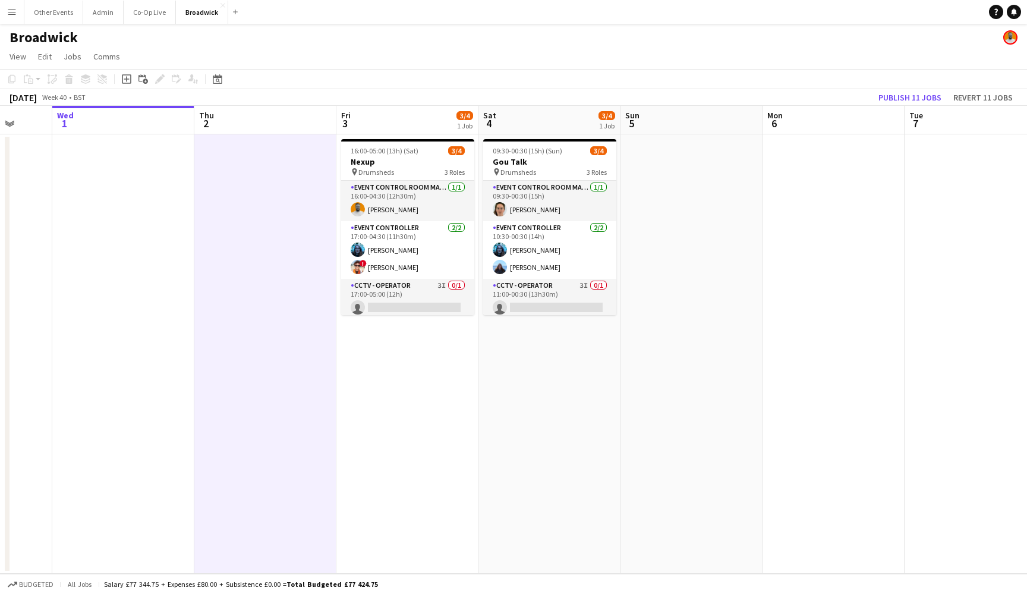
click at [269, 223] on app-date-cell at bounding box center [265, 353] width 142 height 439
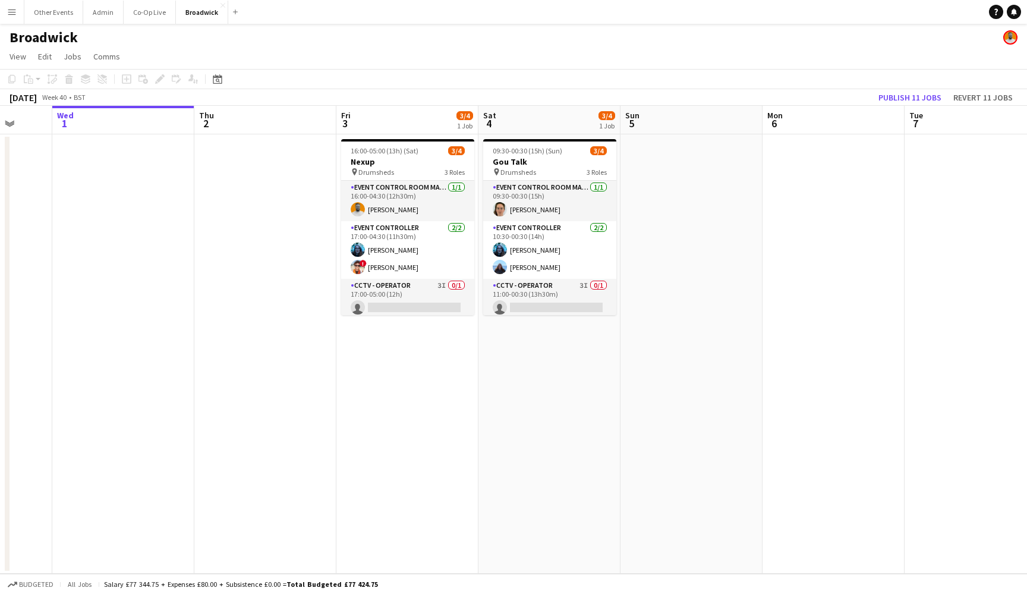
click at [278, 235] on app-date-cell at bounding box center [265, 353] width 142 height 439
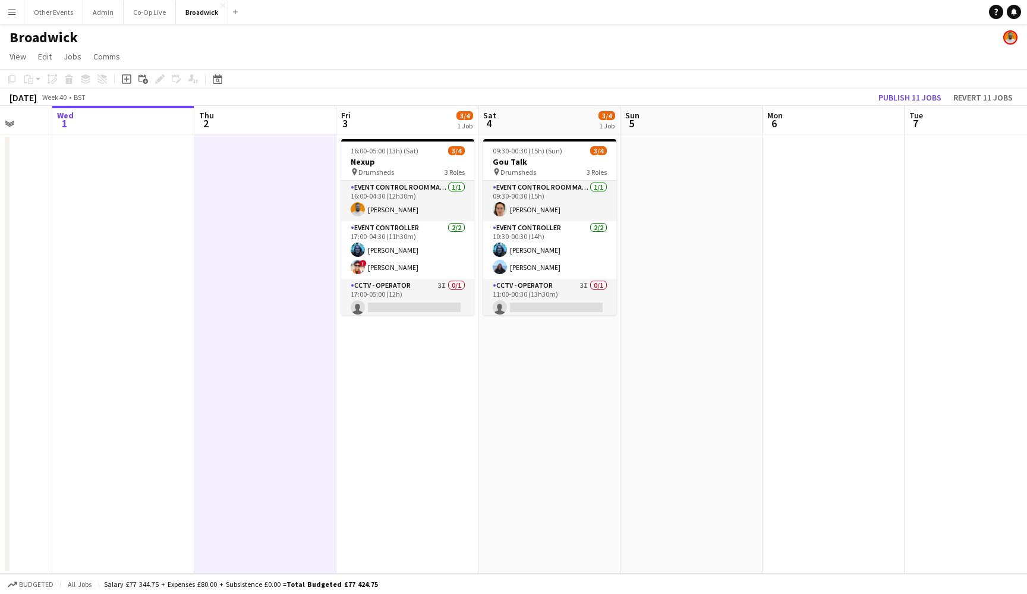
click at [268, 215] on app-date-cell at bounding box center [265, 353] width 142 height 439
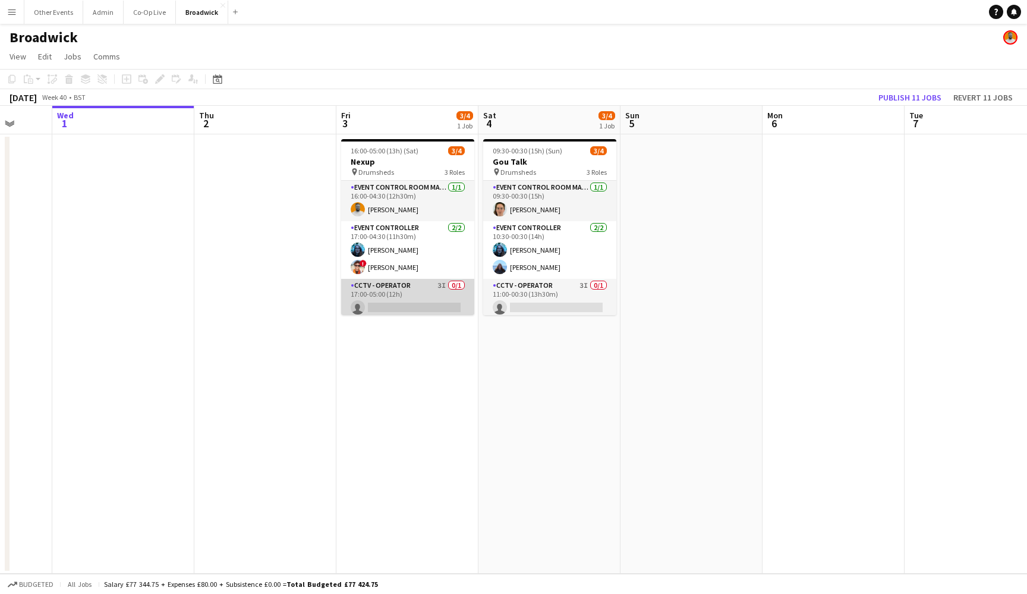
click at [415, 294] on app-card-role "CCTV - Operator 3I 0/1 17:00-05:00 (12h) single-neutral-actions" at bounding box center [407, 299] width 133 height 40
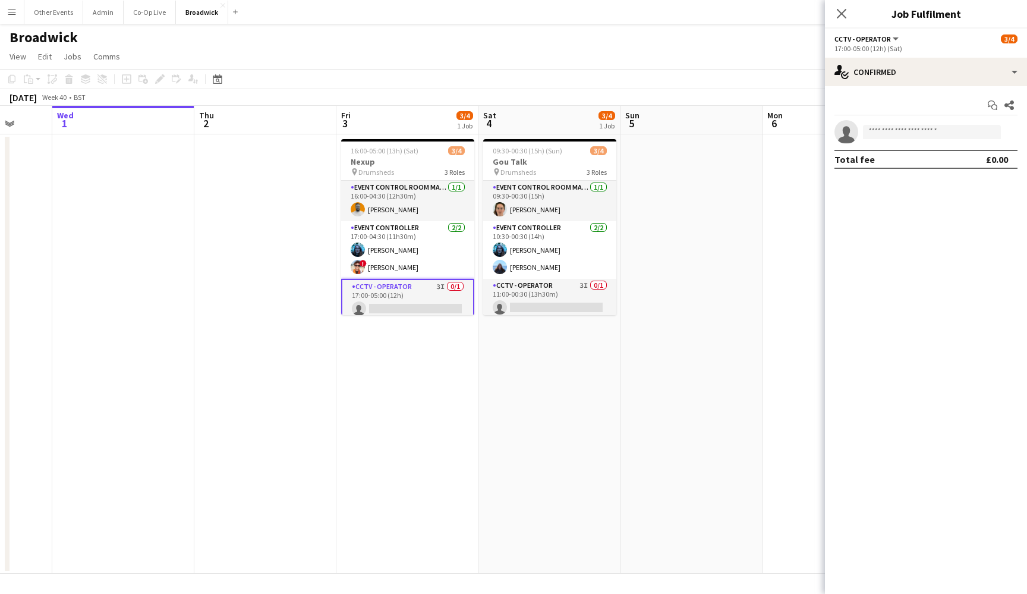
click at [436, 365] on app-date-cell "16:00-05:00 (13h) (Sat) 3/4 Nexup pin Drumsheds 3 Roles Event Control Room Mana…" at bounding box center [407, 353] width 142 height 439
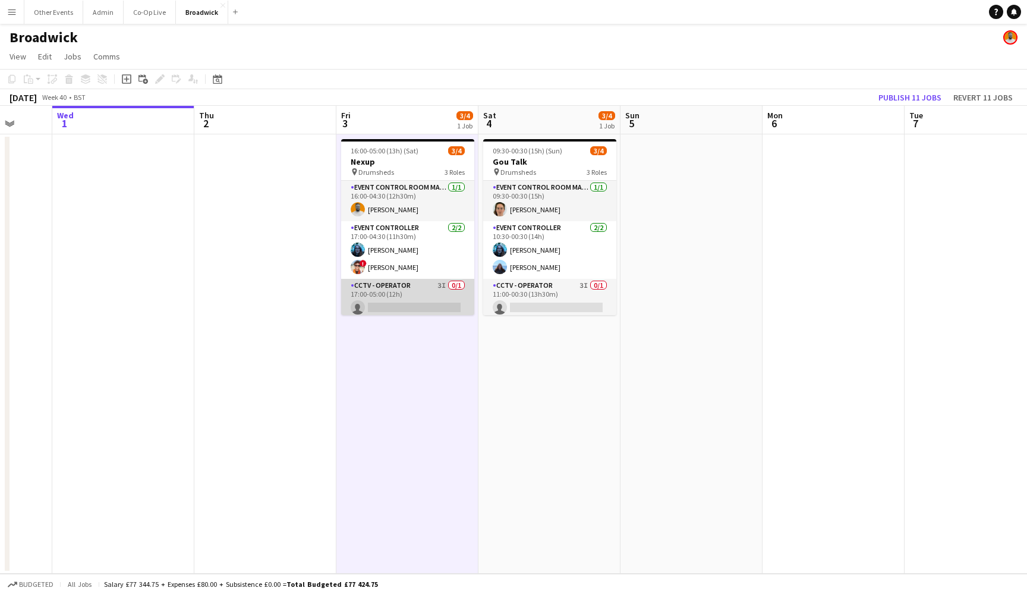
click at [426, 300] on app-card-role "CCTV - Operator 3I 0/1 17:00-05:00 (12h) single-neutral-actions" at bounding box center [407, 299] width 133 height 40
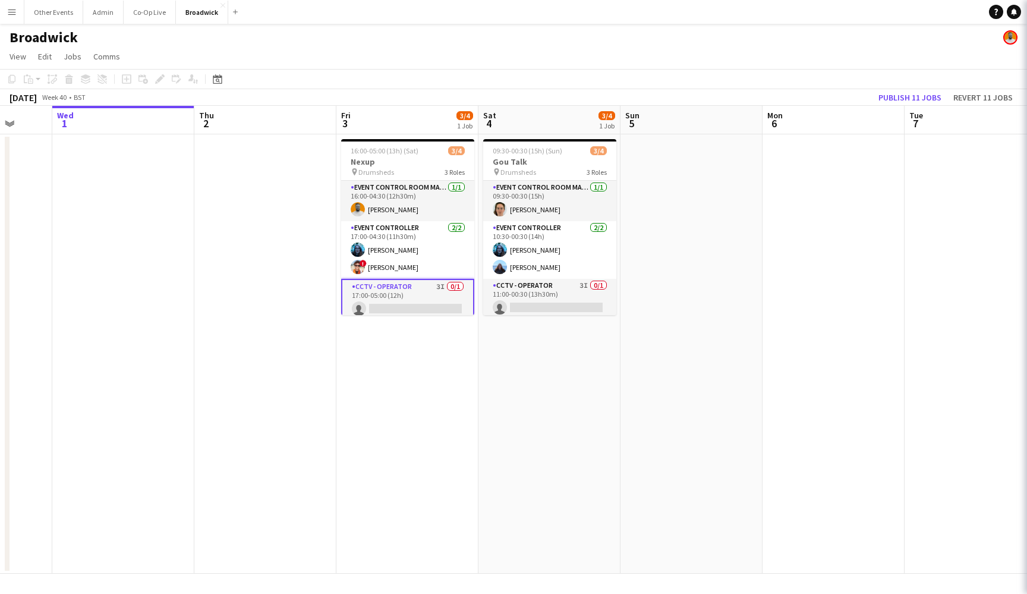
scroll to position [0, 0]
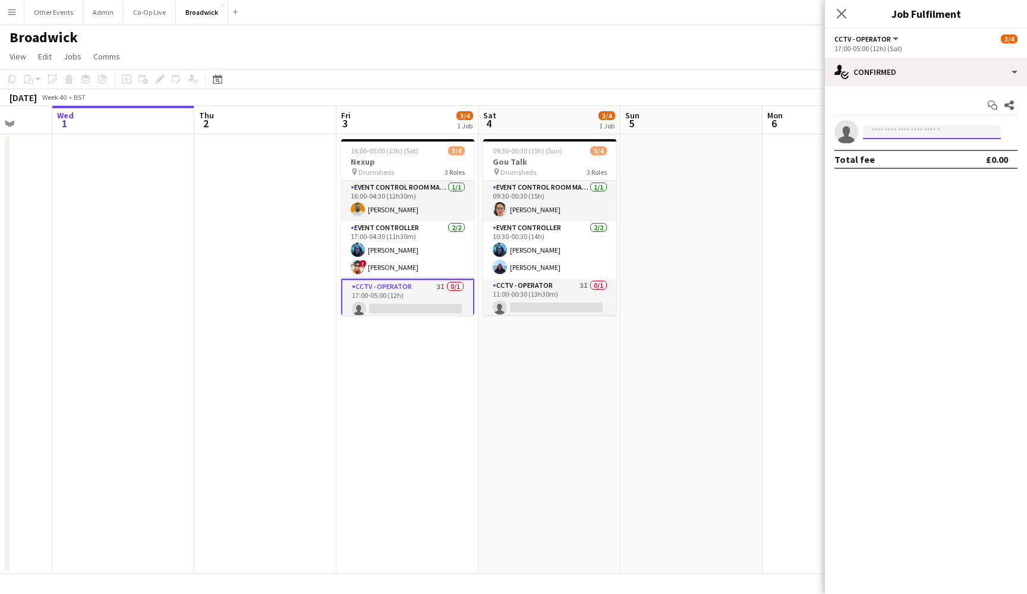
click at [958, 132] on input at bounding box center [932, 132] width 138 height 14
type input "****"
click at [940, 155] on span "[EMAIL_ADDRESS][DOMAIN_NAME]" at bounding box center [932, 159] width 119 height 10
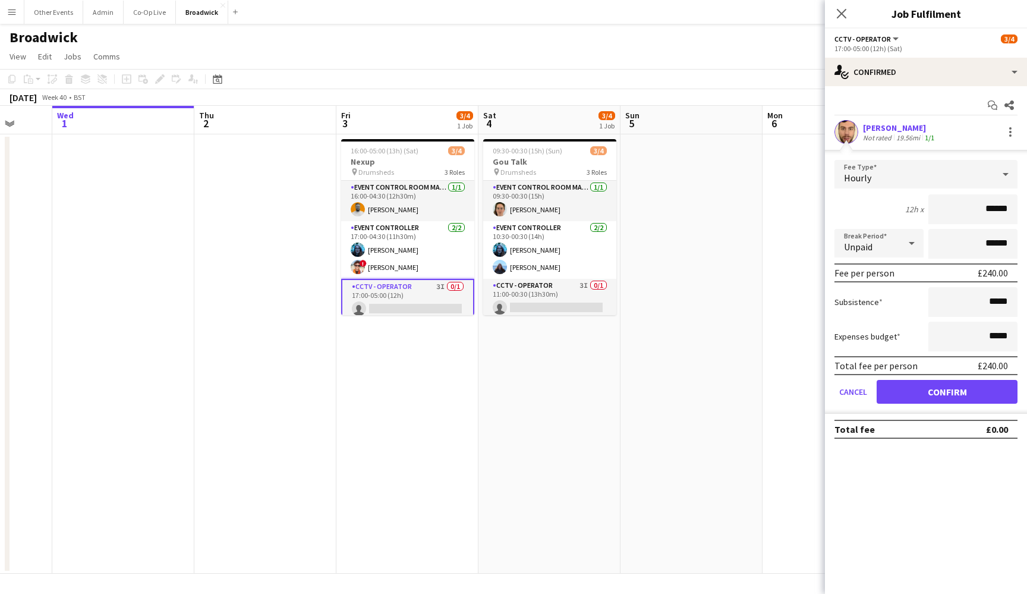
click at [952, 388] on button "Confirm" at bounding box center [947, 392] width 141 height 24
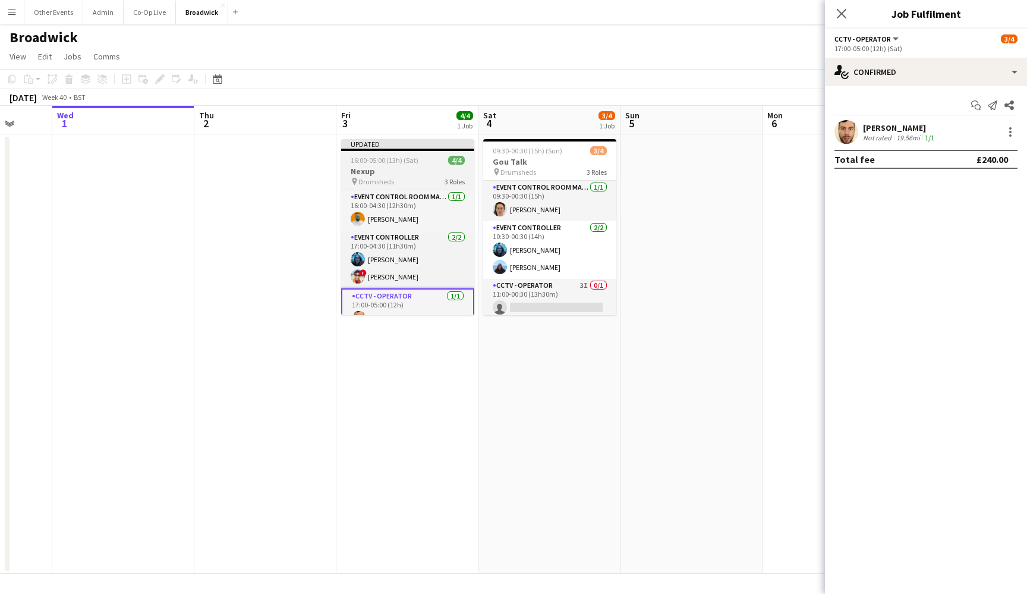
click at [384, 154] on app-job-card "Updated 16:00-05:00 (13h) (Sat) 4/4 Nexup pin Drumsheds 3 Roles Event Control R…" at bounding box center [407, 227] width 133 height 176
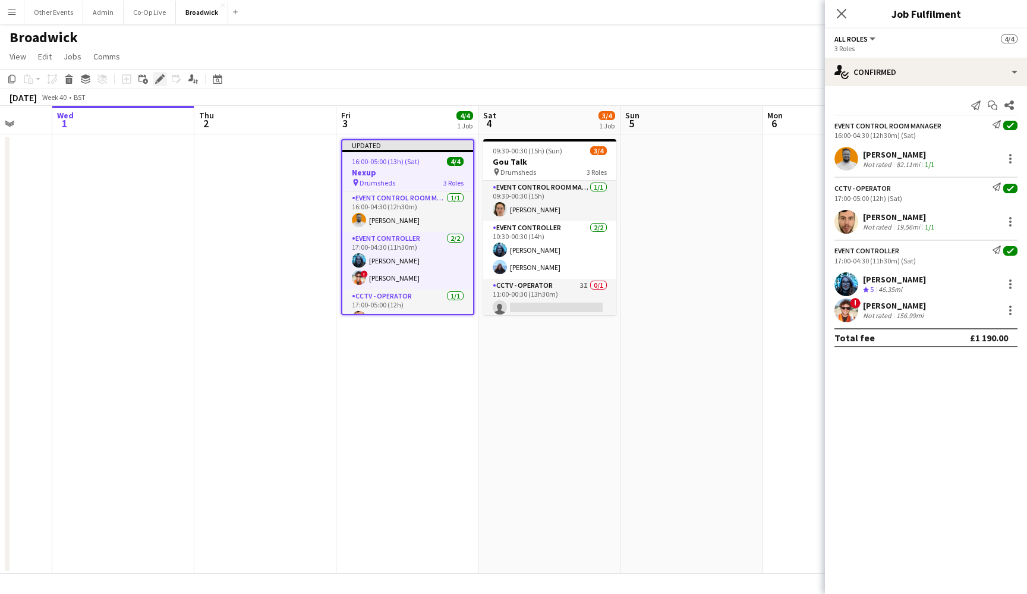
click at [163, 75] on icon at bounding box center [163, 75] width 3 height 3
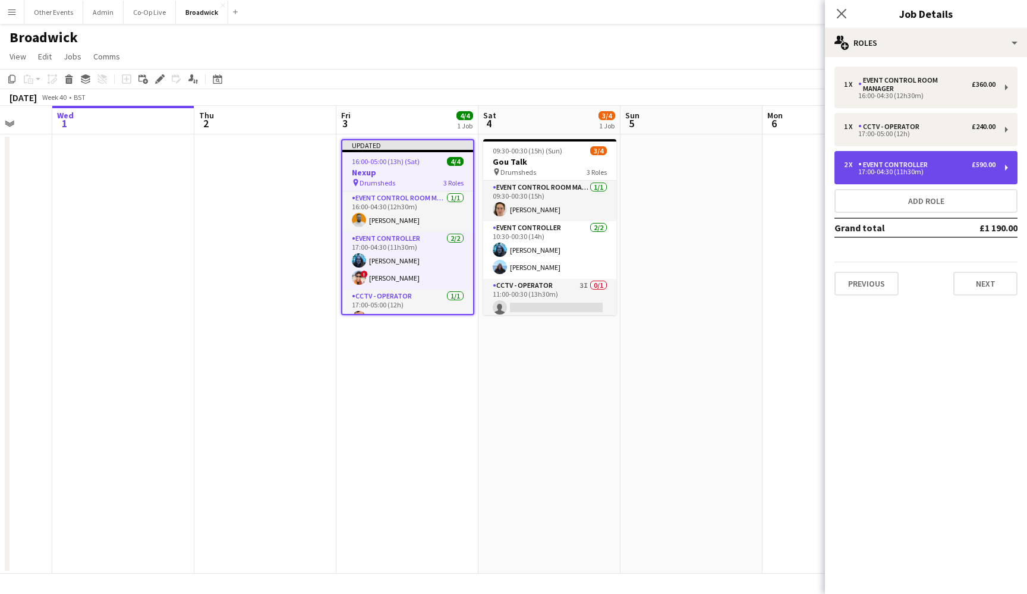
click at [943, 169] on div "17:00-04:30 (11h30m)" at bounding box center [920, 172] width 152 height 6
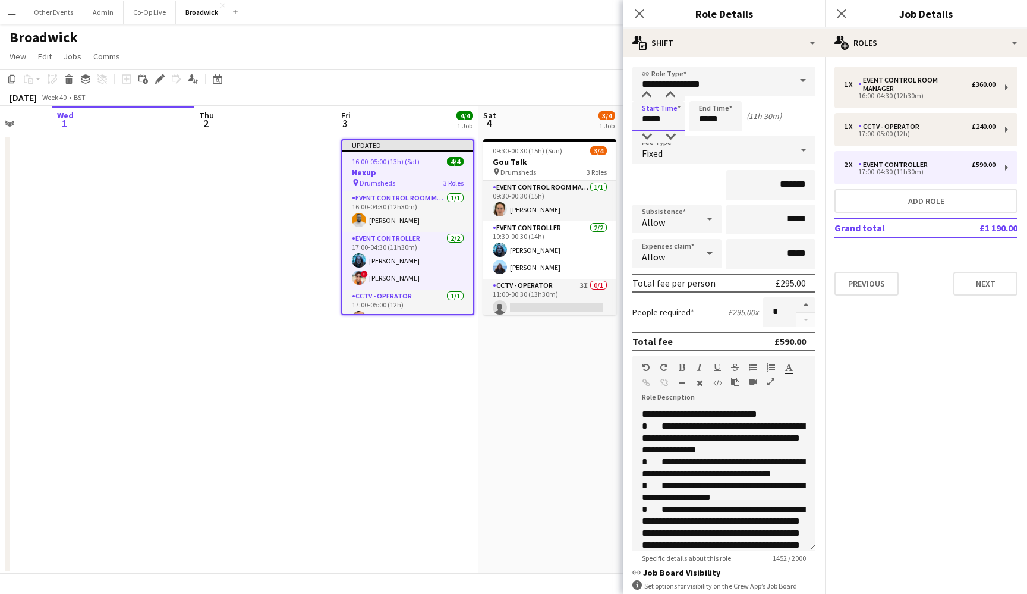
click at [647, 120] on input "*****" at bounding box center [659, 116] width 52 height 30
type input "*****"
click at [649, 138] on div at bounding box center [647, 137] width 24 height 12
click at [638, 7] on app-icon "Close pop-in" at bounding box center [639, 13] width 17 height 17
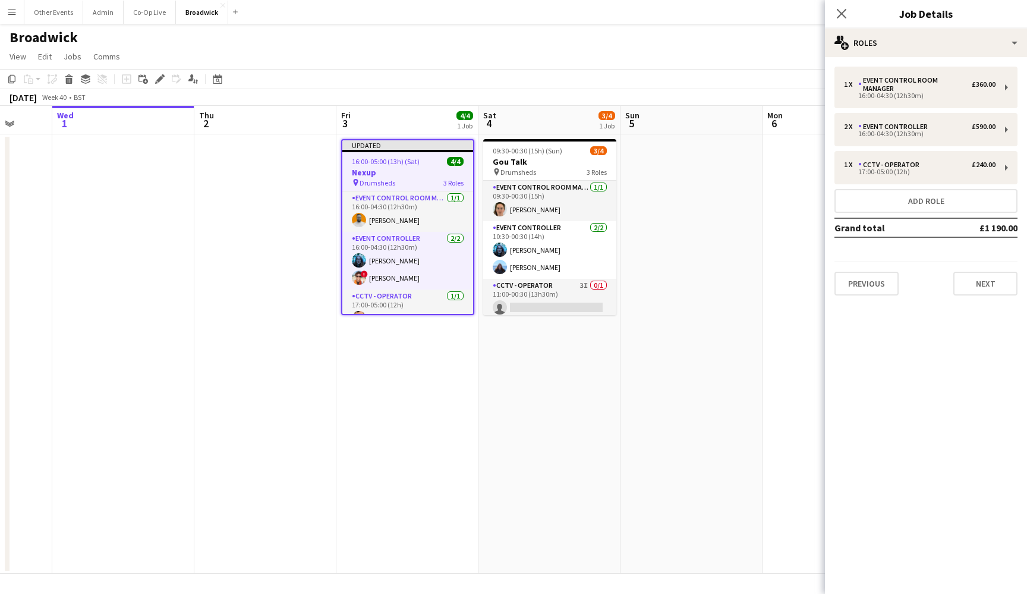
click at [623, 386] on app-date-cell at bounding box center [692, 353] width 142 height 439
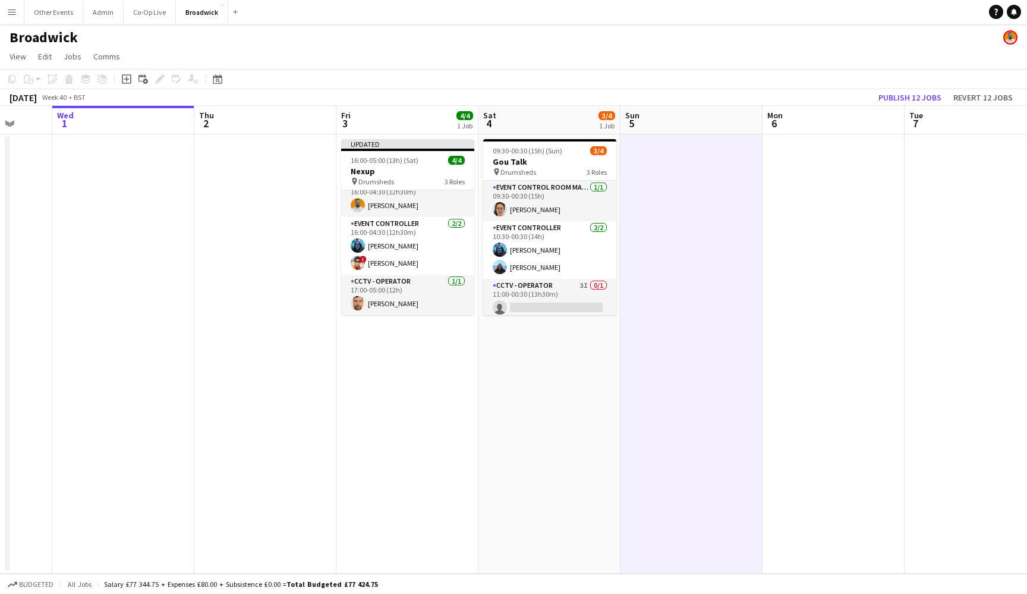
scroll to position [14, 0]
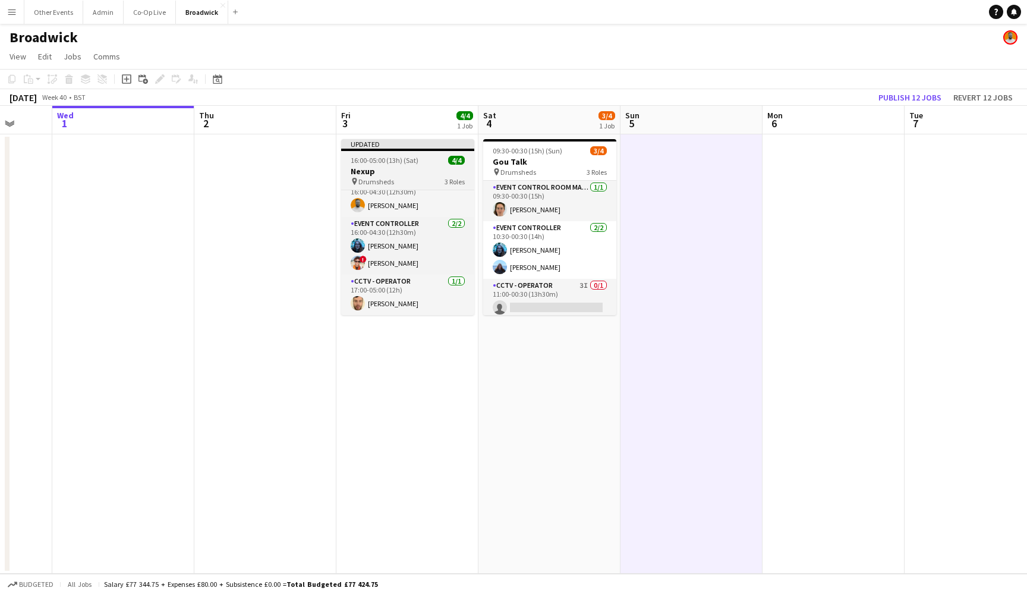
click at [370, 182] on span "Drumsheds" at bounding box center [376, 181] width 36 height 9
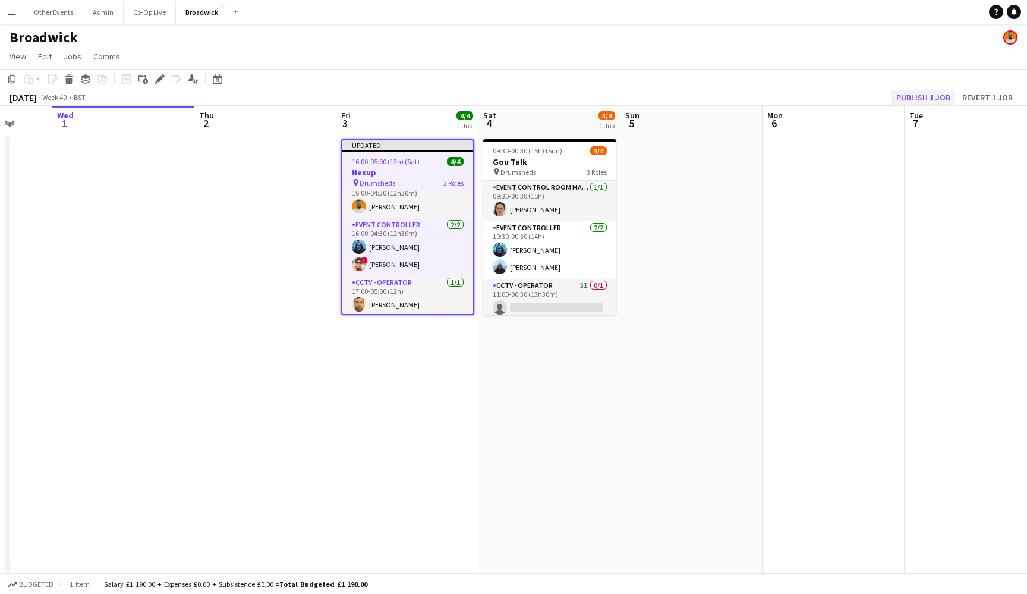
click at [921, 95] on button "Publish 1 job" at bounding box center [924, 97] width 64 height 15
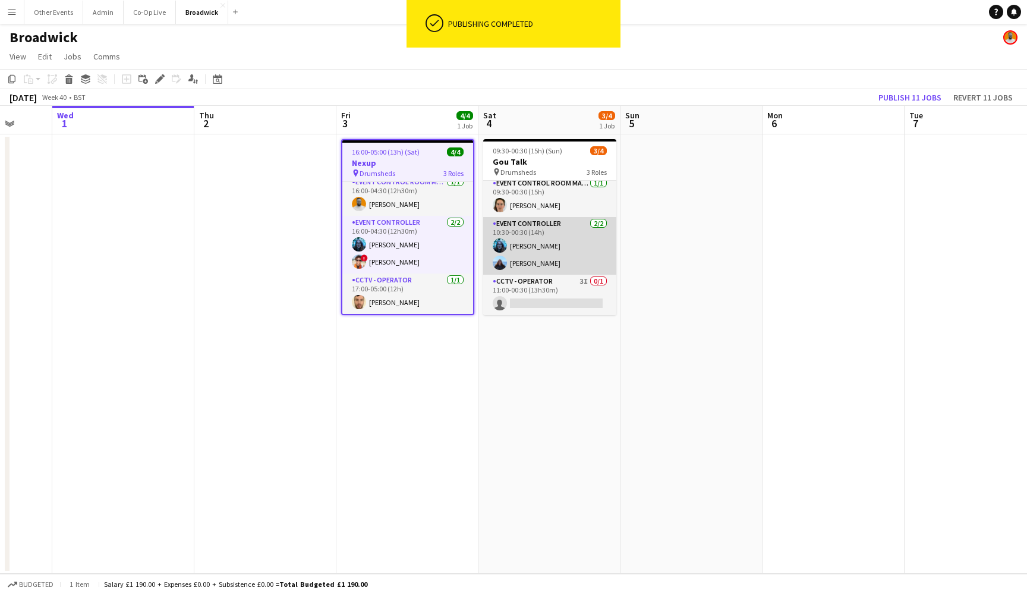
scroll to position [4, 0]
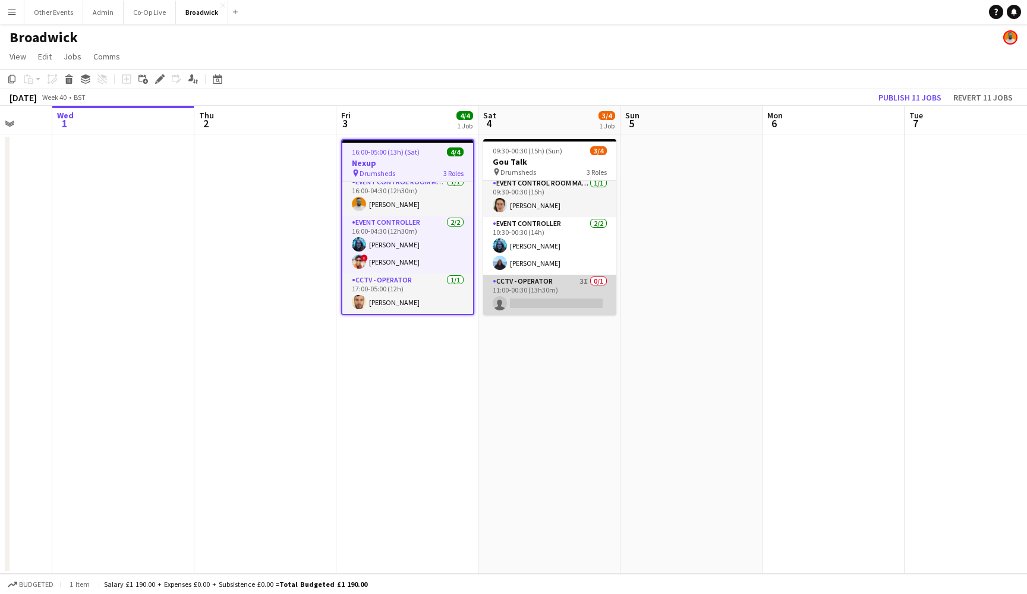
click at [543, 298] on app-card-role "CCTV - Operator 3I 0/1 11:00-00:30 (13h30m) single-neutral-actions" at bounding box center [549, 295] width 133 height 40
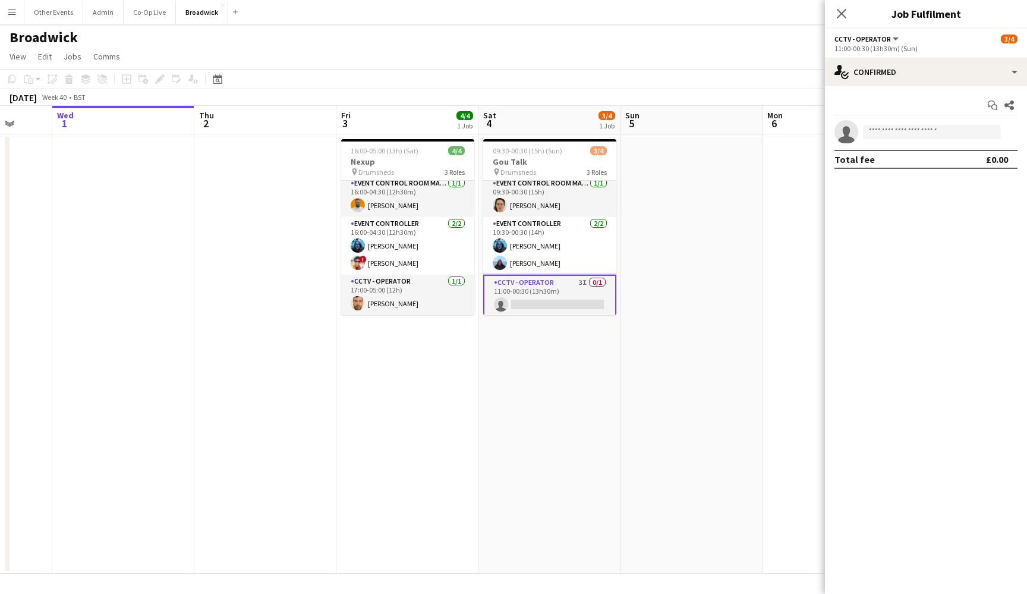
click at [548, 328] on app-date-cell "09:30-00:30 (15h) (Sun) 3/4 Gou Talk pin Drumsheds 3 Roles Event Control Room M…" at bounding box center [550, 353] width 142 height 439
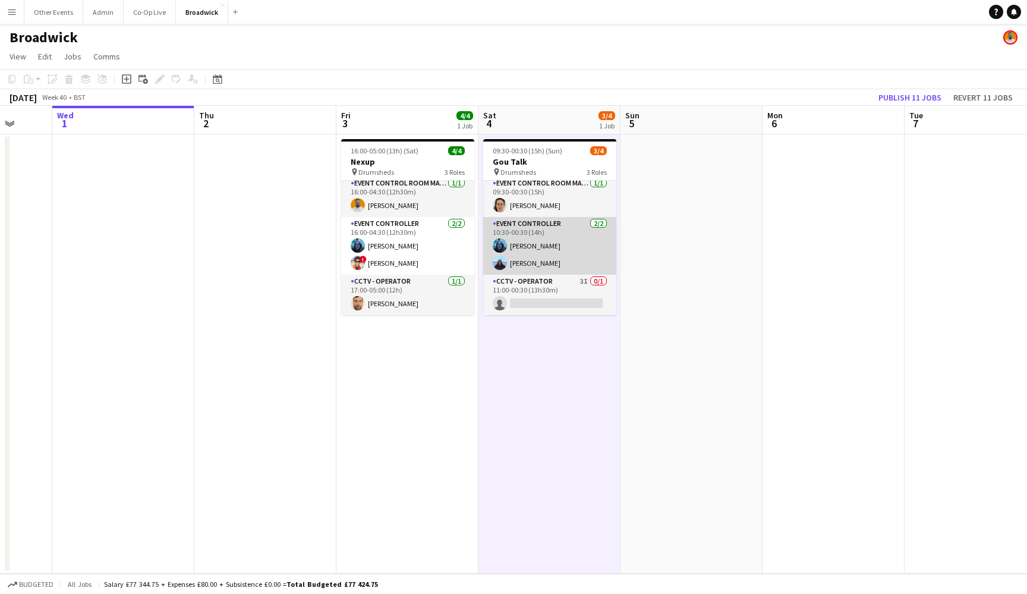
click at [553, 263] on app-card-role "Event Controller [DATE] 10:30-00:30 (14h) [PERSON_NAME] [PERSON_NAME]" at bounding box center [549, 246] width 133 height 58
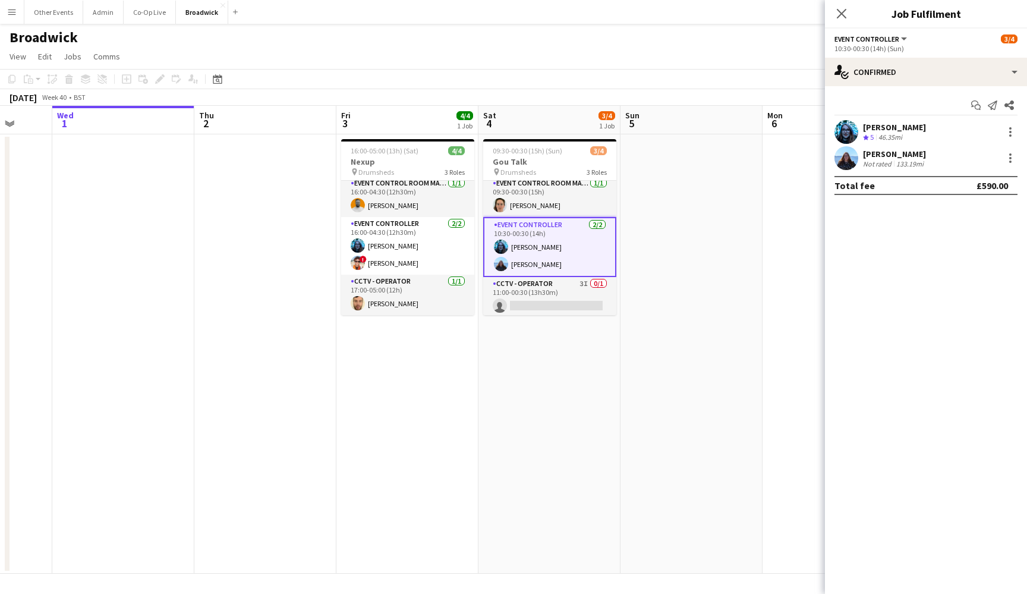
click at [910, 160] on div "133.19mi" at bounding box center [910, 163] width 32 height 9
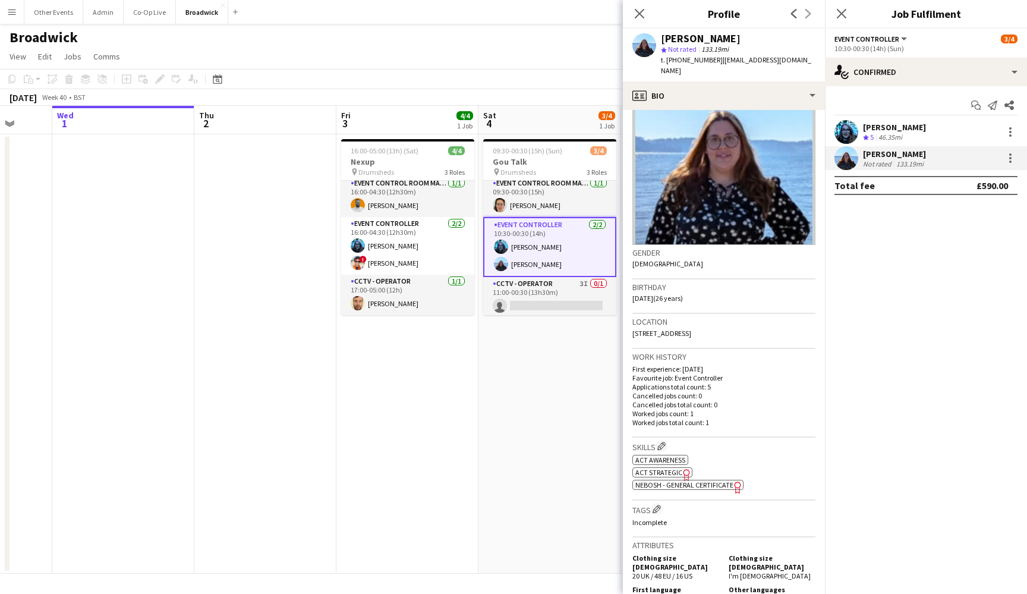
scroll to position [55, 0]
click at [533, 401] on app-date-cell "09:30-00:30 (15h) (Sun) 3/4 Gou Talk pin Drumsheds 3 Roles Event Control Room M…" at bounding box center [550, 353] width 142 height 439
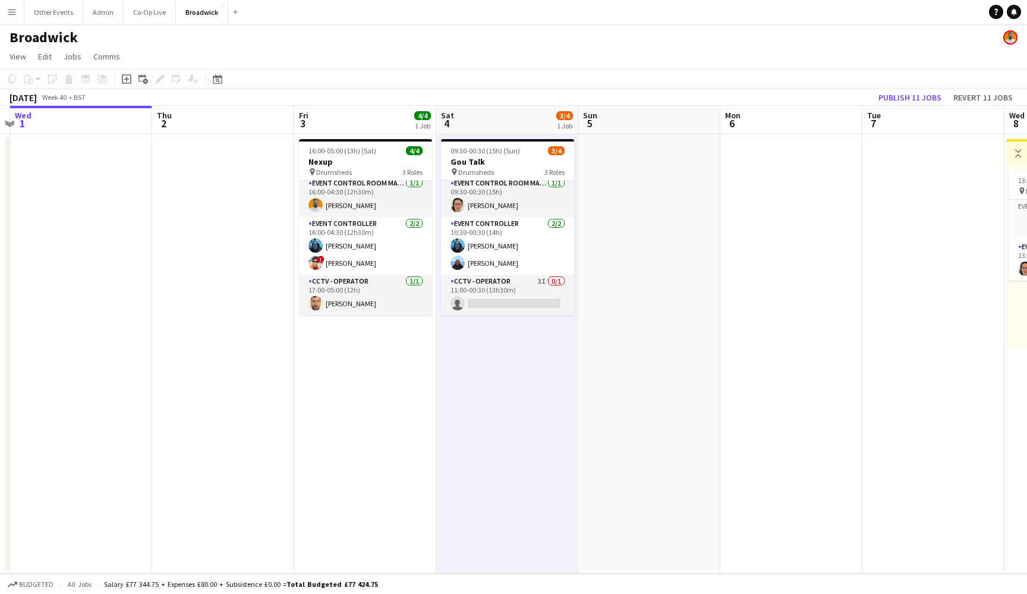
scroll to position [0, 437]
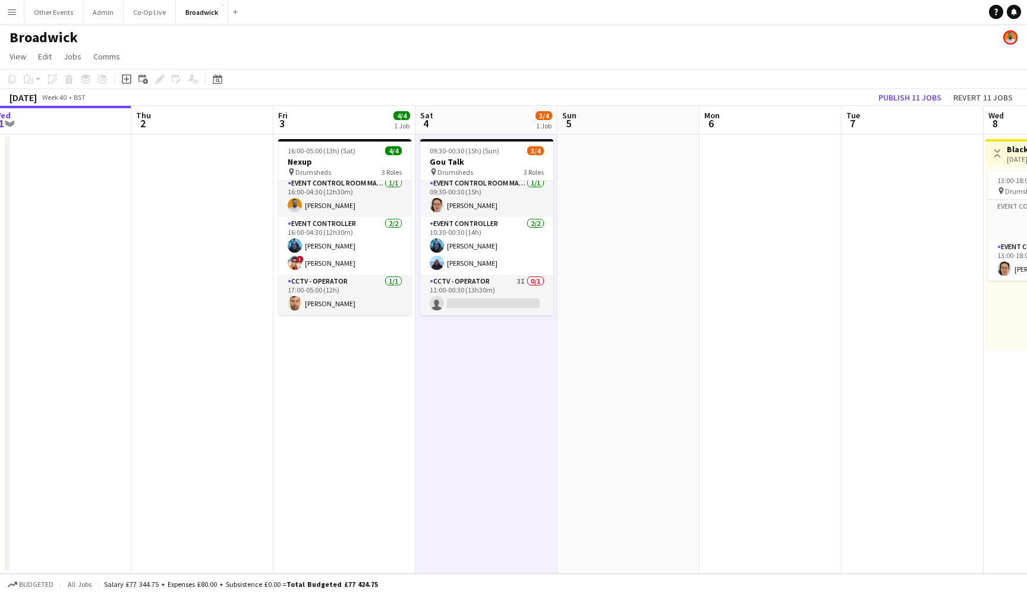
click at [525, 48] on app-page-menu "View Day view expanded Day view collapsed Month view Date picker Jump to [DATE]…" at bounding box center [513, 57] width 1027 height 23
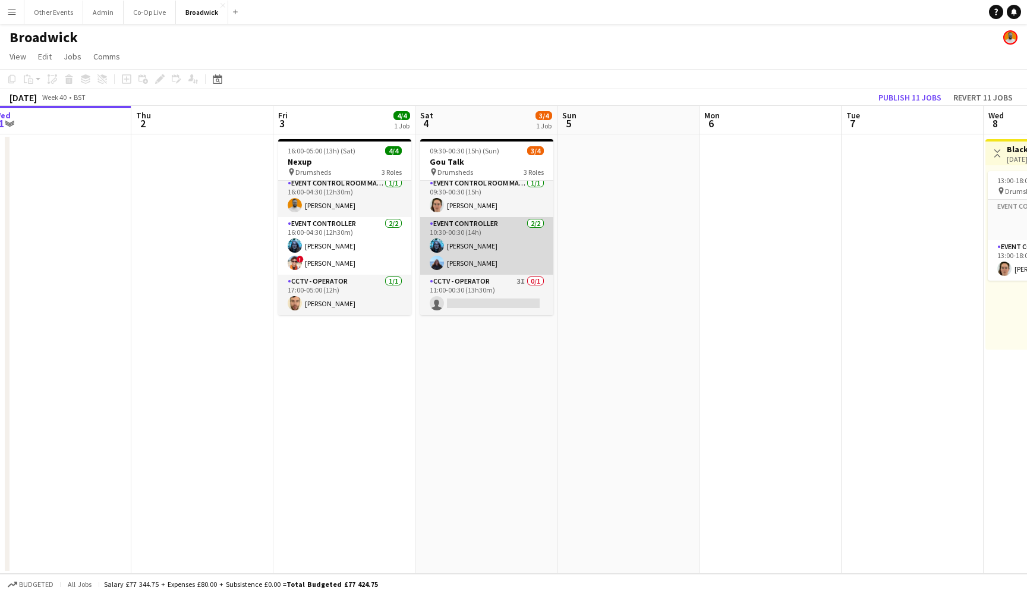
click at [551, 229] on app-card-role "Event Controller [DATE] 10:30-00:30 (14h) [PERSON_NAME] [PERSON_NAME]" at bounding box center [486, 246] width 133 height 58
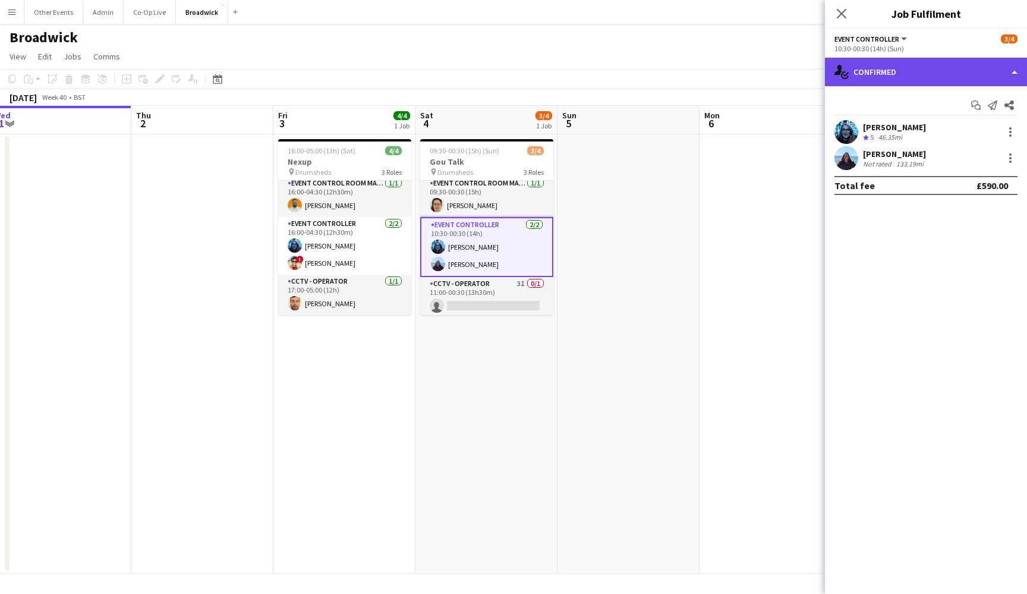
click at [929, 76] on div "single-neutral-actions-check-2 Confirmed" at bounding box center [926, 72] width 202 height 29
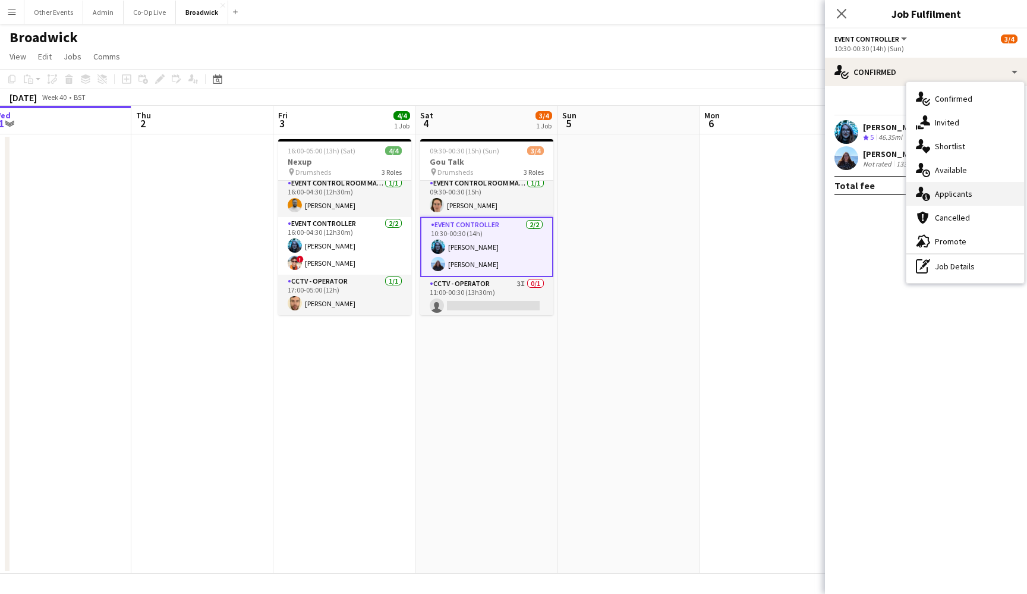
click at [938, 196] on span "Applicants" at bounding box center [953, 193] width 37 height 11
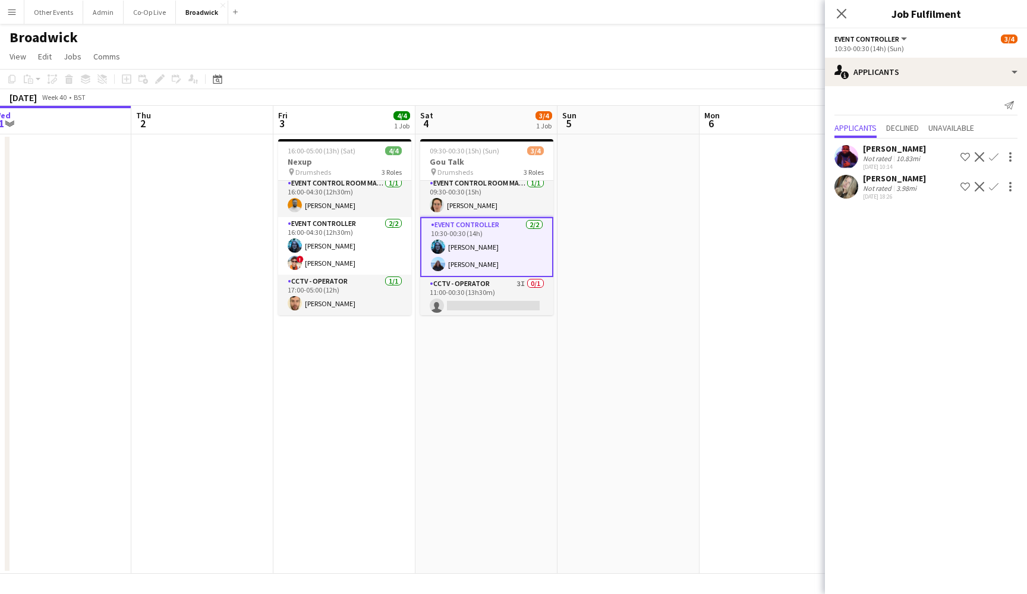
click at [845, 150] on app-user-avatar at bounding box center [847, 157] width 24 height 24
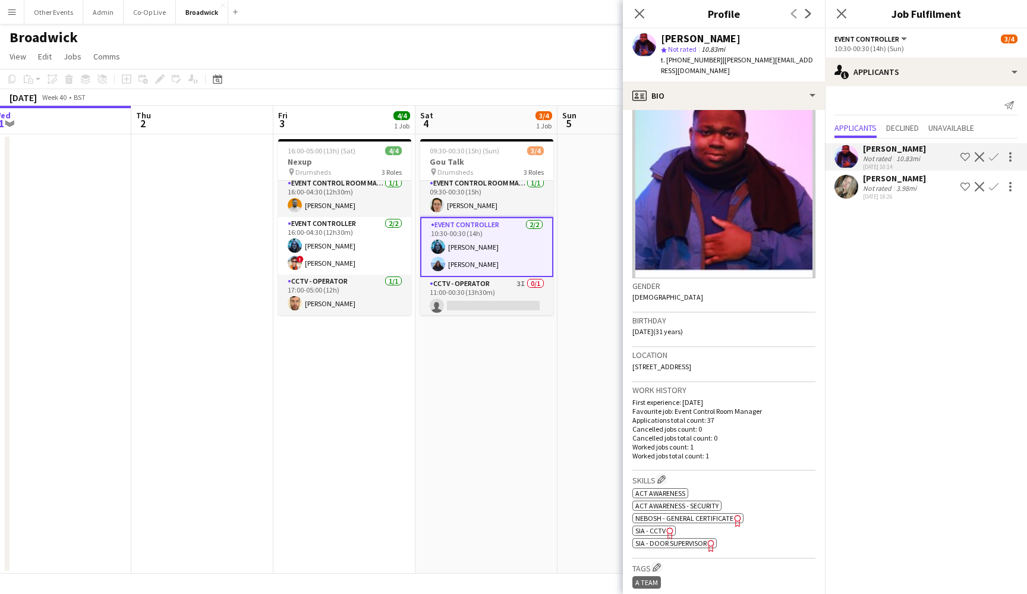
scroll to position [30, 0]
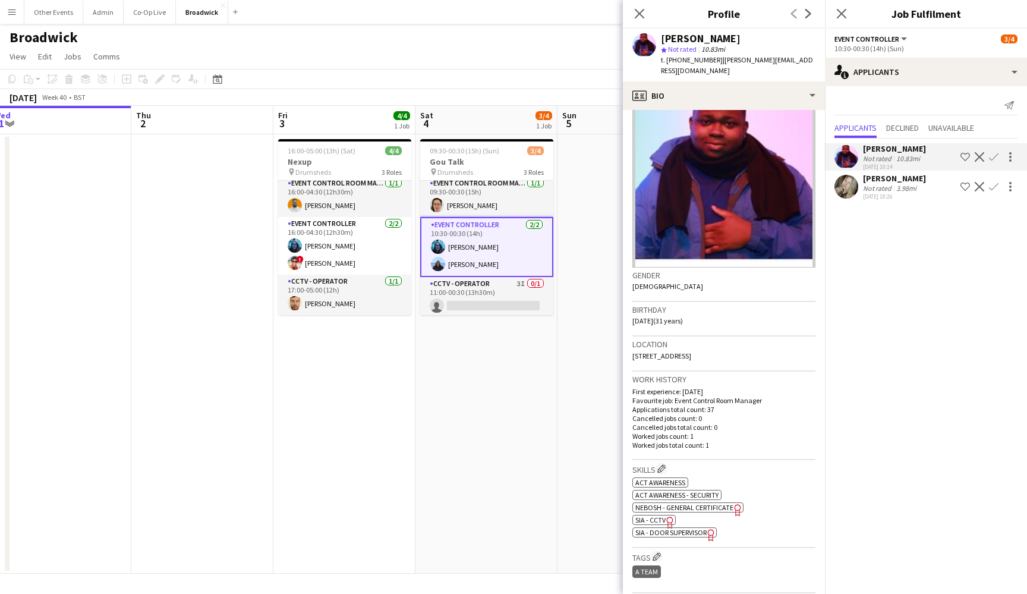
click at [659, 515] on span "SIA - CCTV" at bounding box center [650, 519] width 30 height 9
click at [15, 21] on button "Menu" at bounding box center [12, 12] width 24 height 24
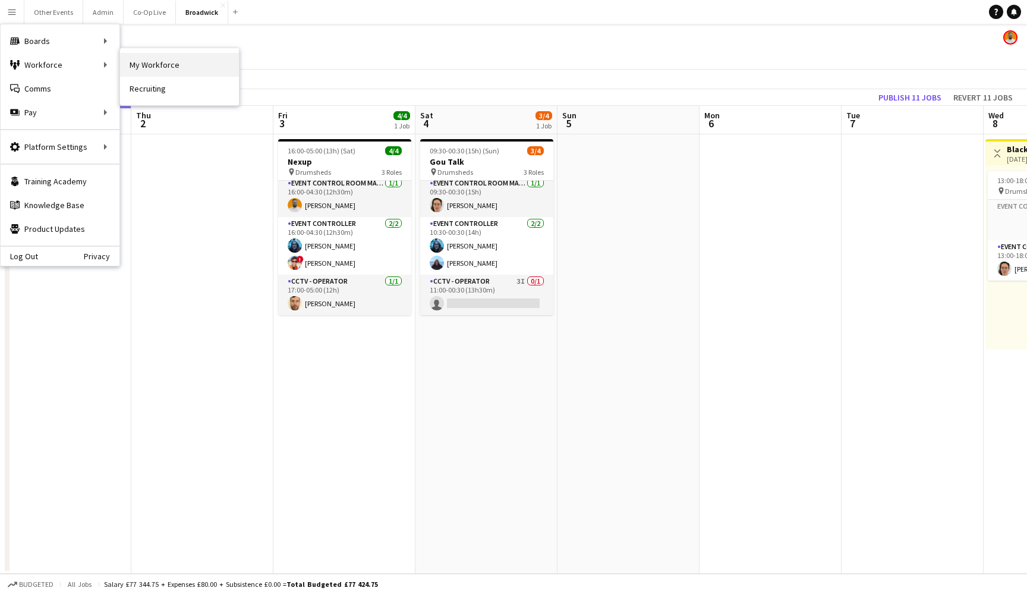
click at [194, 74] on link "My Workforce" at bounding box center [179, 65] width 119 height 24
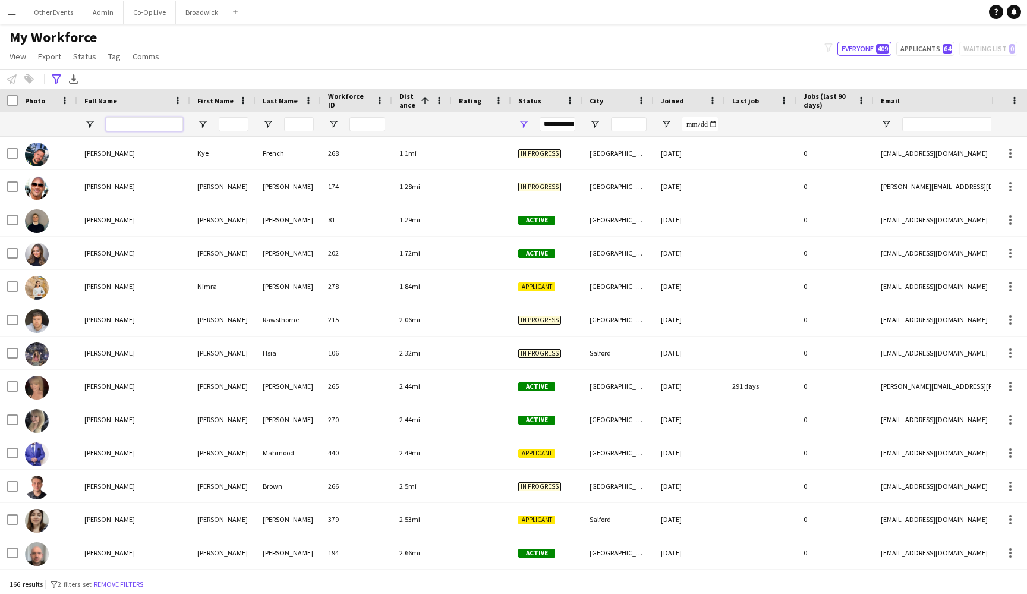
click at [130, 124] on input "Full Name Filter Input" at bounding box center [144, 124] width 77 height 14
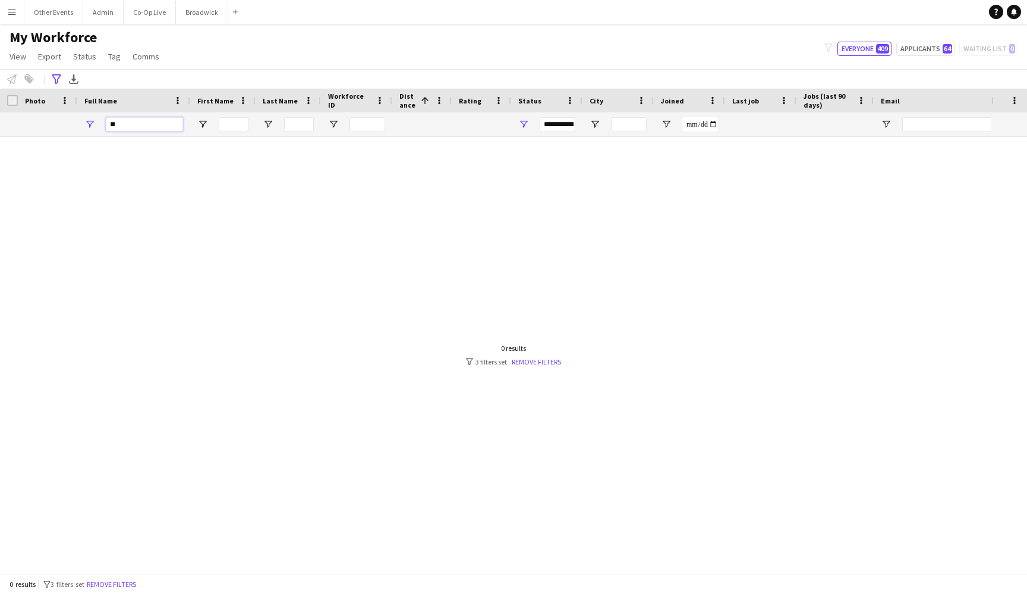
type input "*"
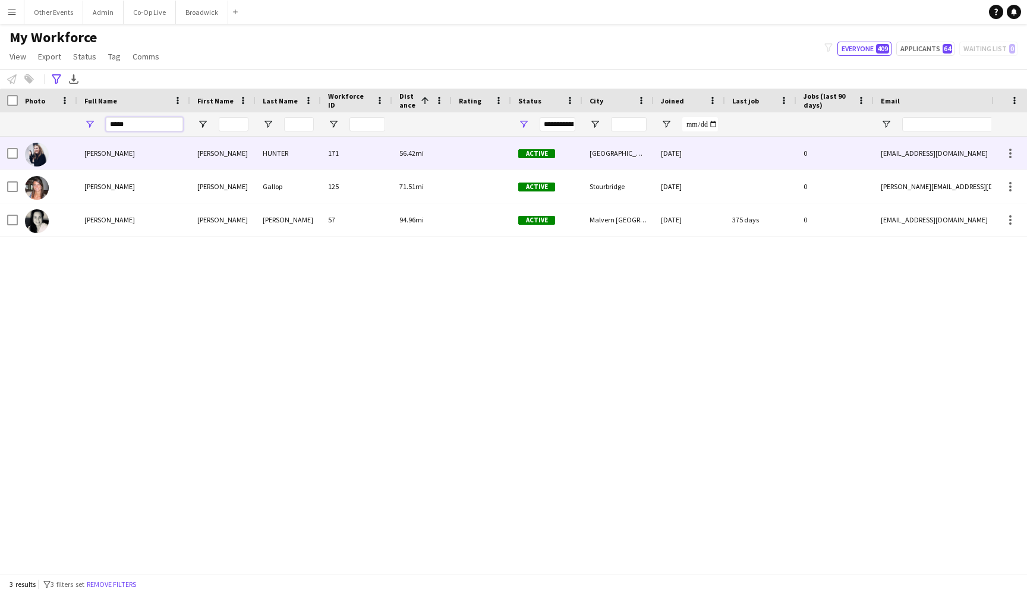
type input "*****"
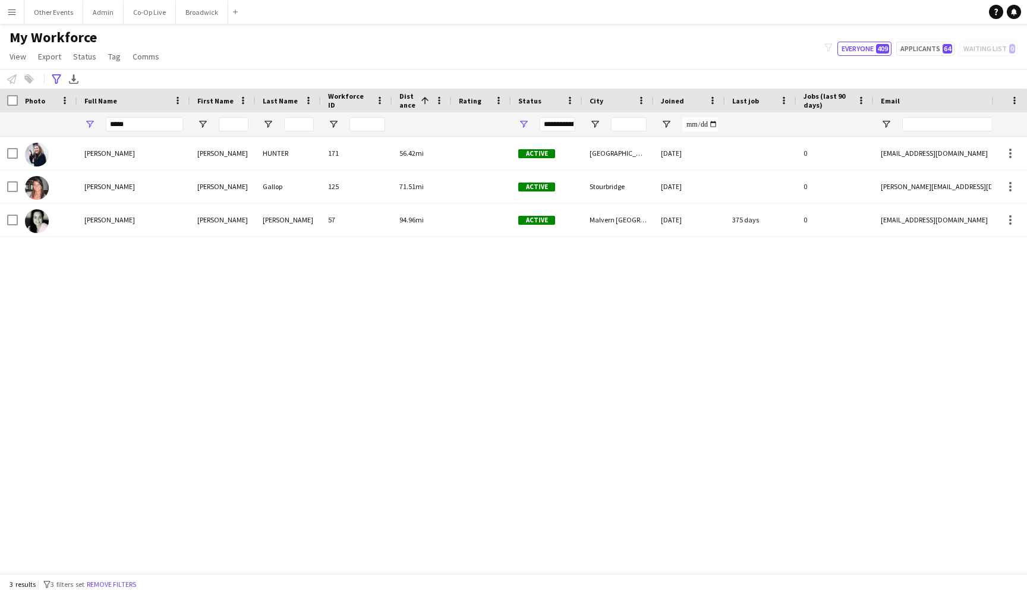
drag, startPoint x: 136, startPoint y: 219, endPoint x: 147, endPoint y: 274, distance: 55.7
click at [147, 274] on div "[PERSON_NAME] [PERSON_NAME] 171 56.42mi Active [GEOGRAPHIC_DATA] [DATE] 0 [EMAI…" at bounding box center [496, 355] width 992 height 436
click at [234, 65] on div "My Workforce View Views Default view New view Update view Delete view Edit name…" at bounding box center [513, 49] width 1027 height 40
click at [97, 327] on div "[PERSON_NAME] [PERSON_NAME] 171 56.42mi Active [GEOGRAPHIC_DATA] [DATE] 0 [EMAI…" at bounding box center [496, 355] width 992 height 436
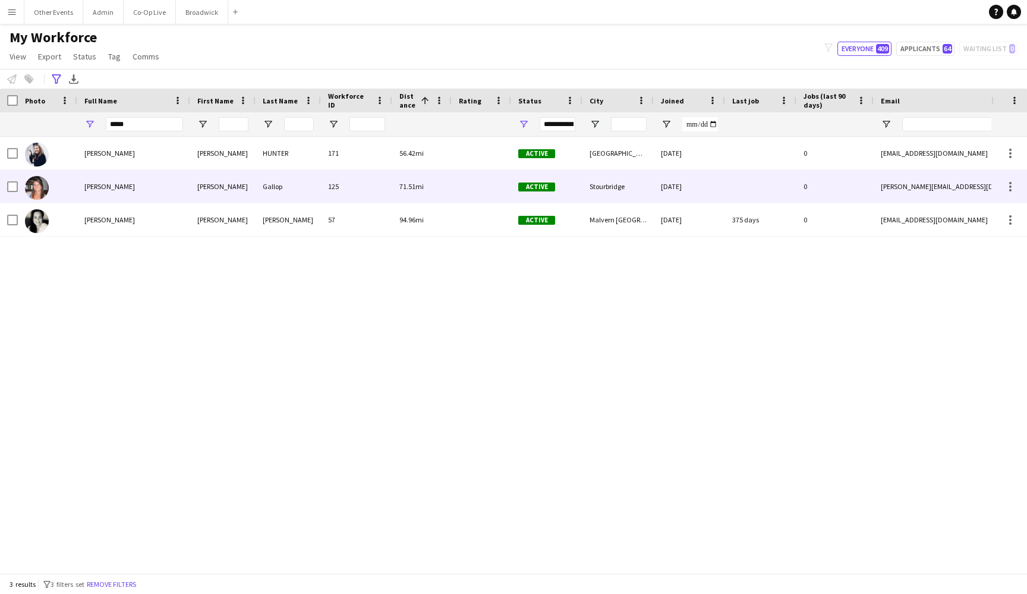
click at [73, 189] on div at bounding box center [47, 186] width 59 height 33
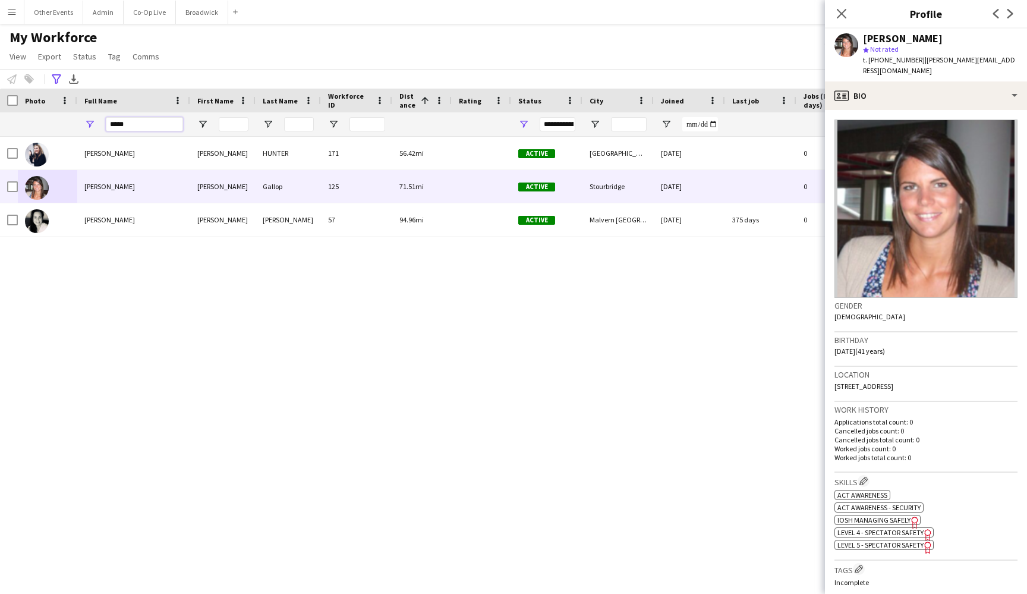
drag, startPoint x: 134, startPoint y: 126, endPoint x: 105, endPoint y: 125, distance: 28.6
click at [105, 125] on div "*****" at bounding box center [133, 124] width 113 height 24
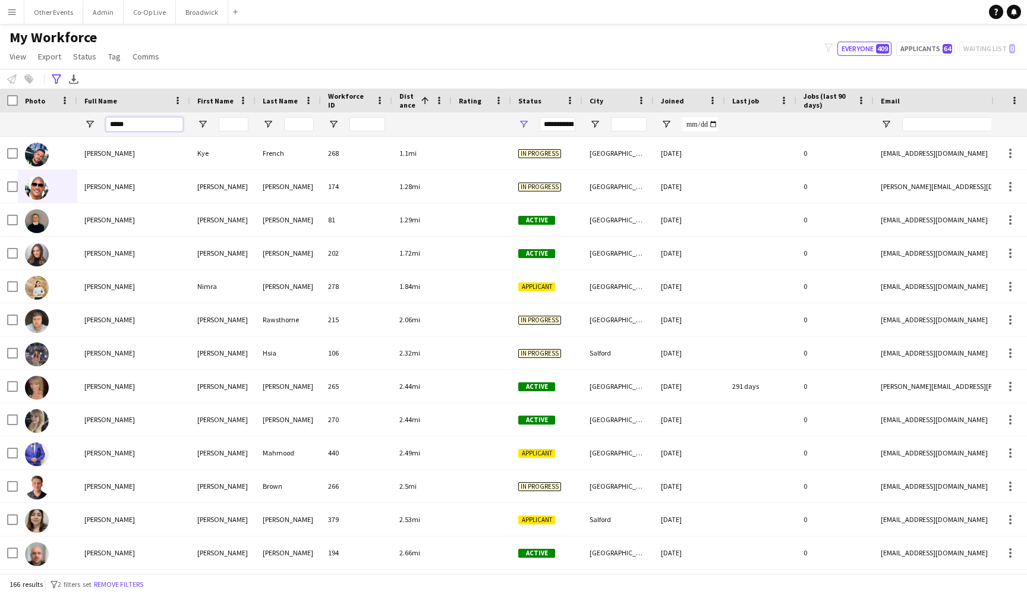
type input "******"
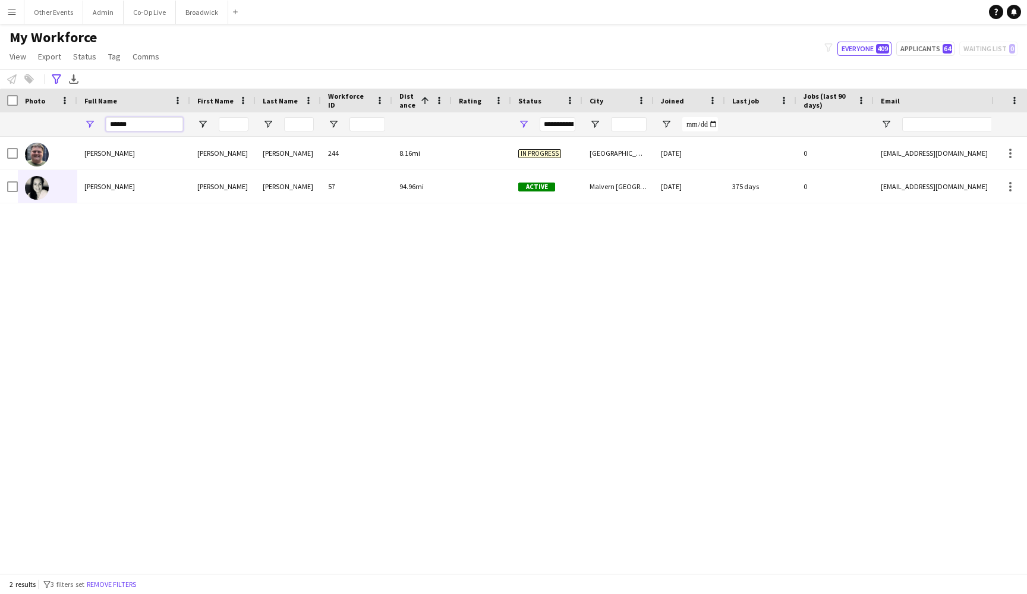
drag, startPoint x: 155, startPoint y: 123, endPoint x: 109, endPoint y: 123, distance: 46.4
click at [109, 123] on input "******" at bounding box center [144, 124] width 77 height 14
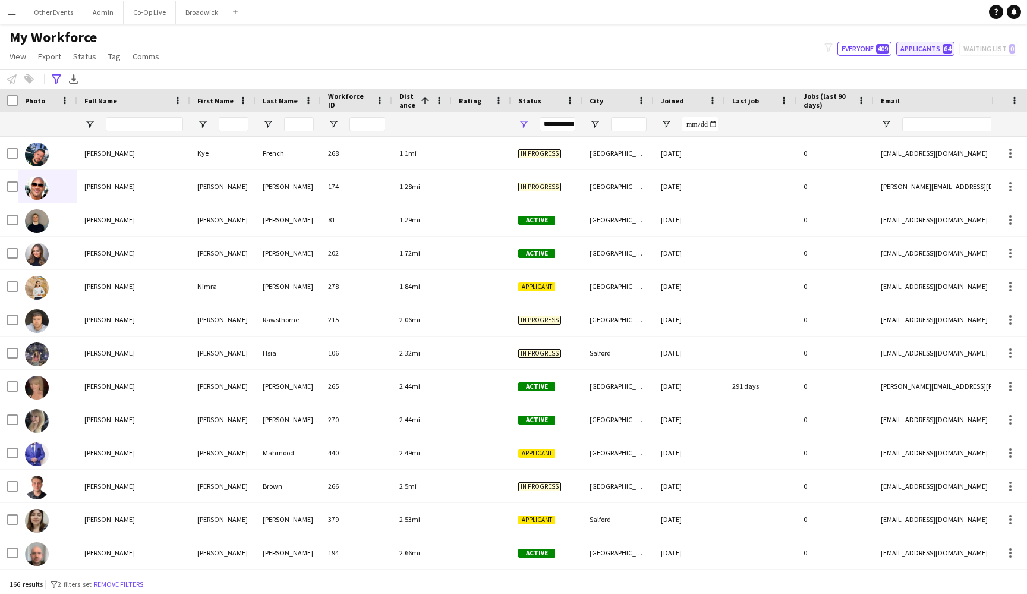
click at [930, 48] on button "Applicants 64" at bounding box center [925, 49] width 58 height 14
type input "**********"
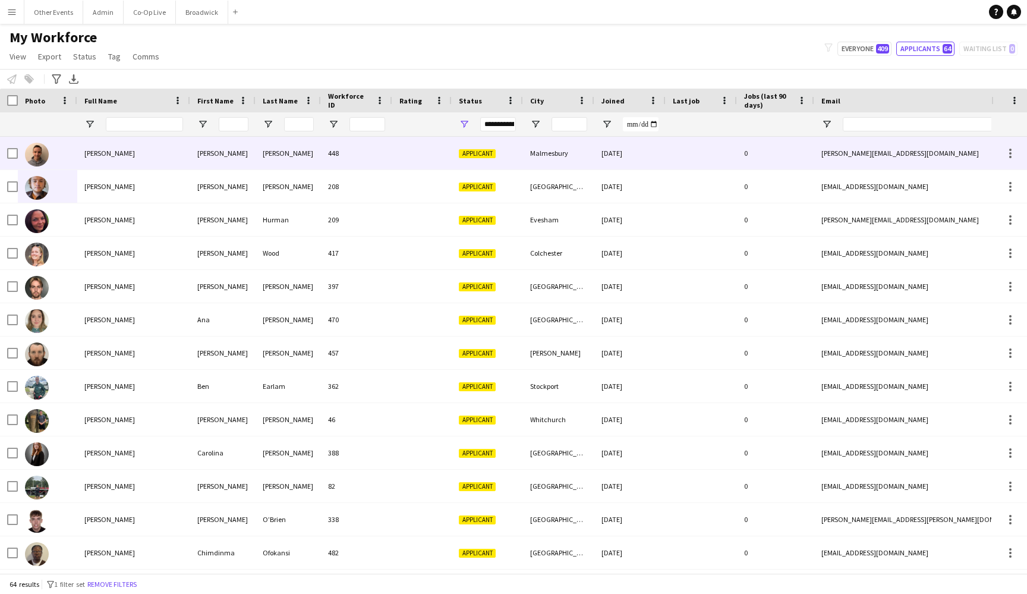
click at [395, 162] on div at bounding box center [421, 153] width 59 height 33
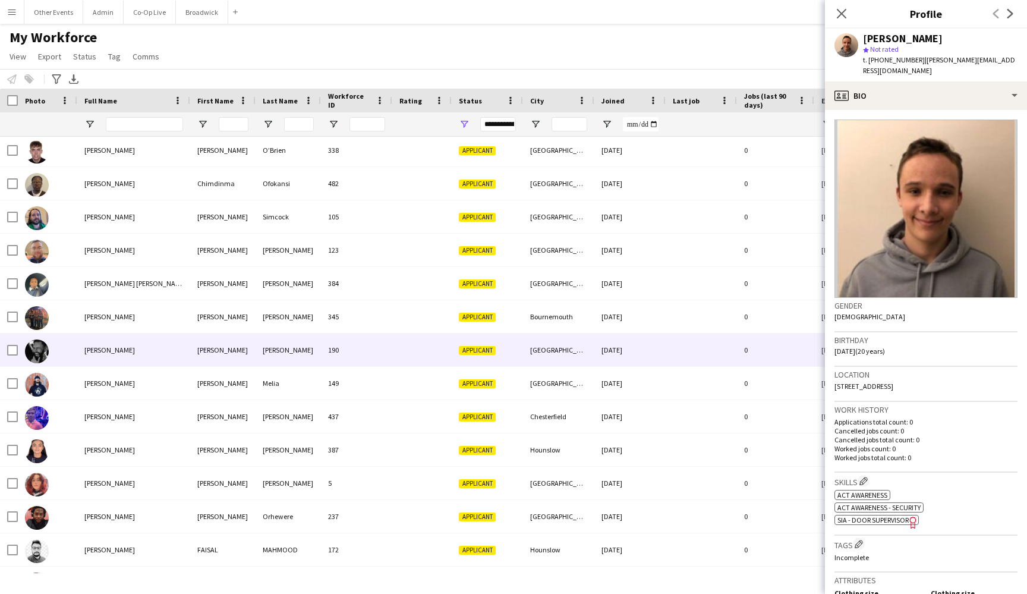
scroll to position [379, 0]
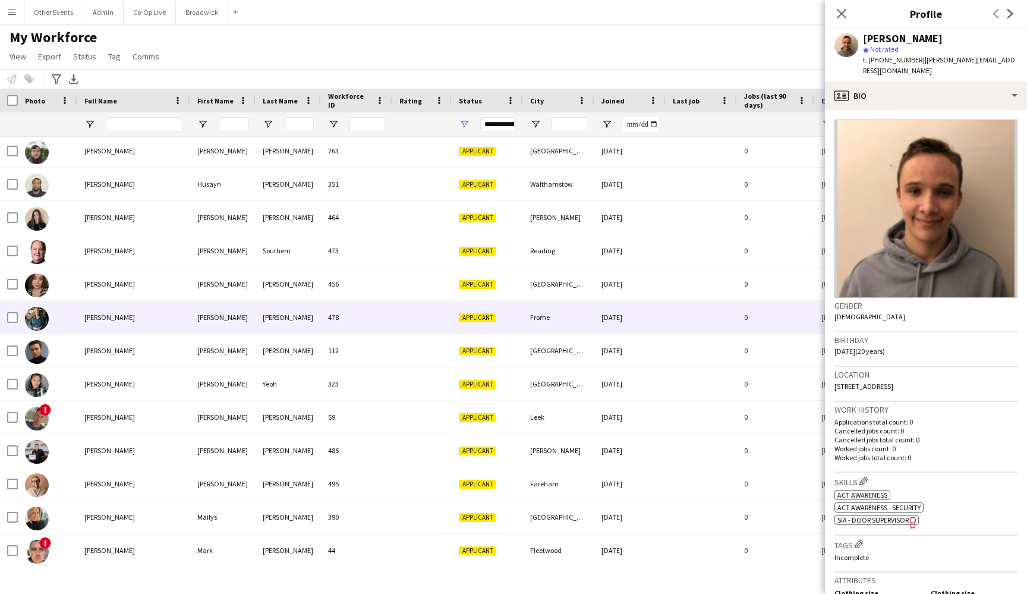
click at [416, 328] on div at bounding box center [421, 317] width 59 height 33
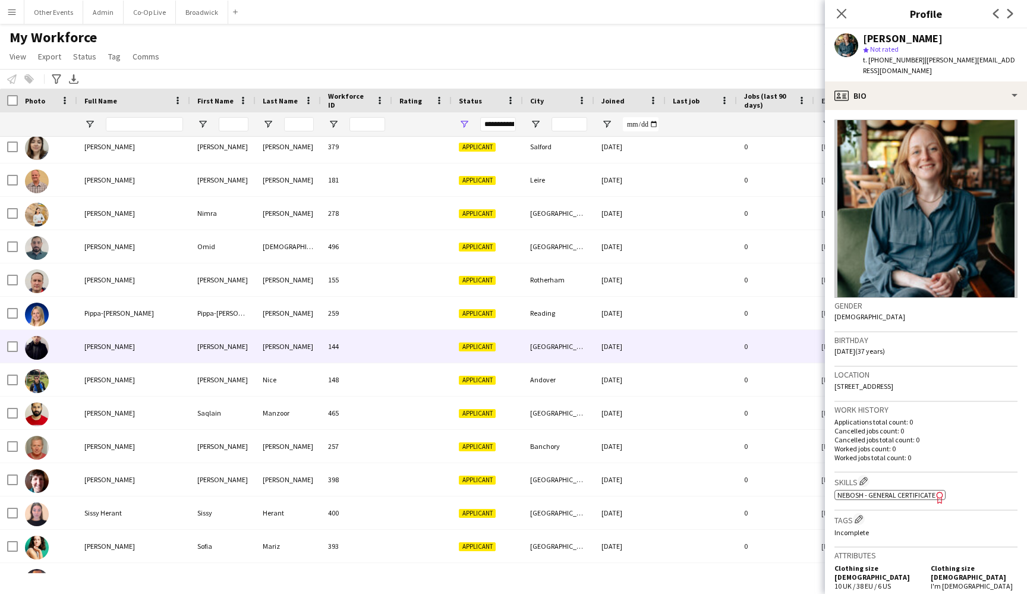
click at [382, 346] on div "144" at bounding box center [356, 346] width 71 height 33
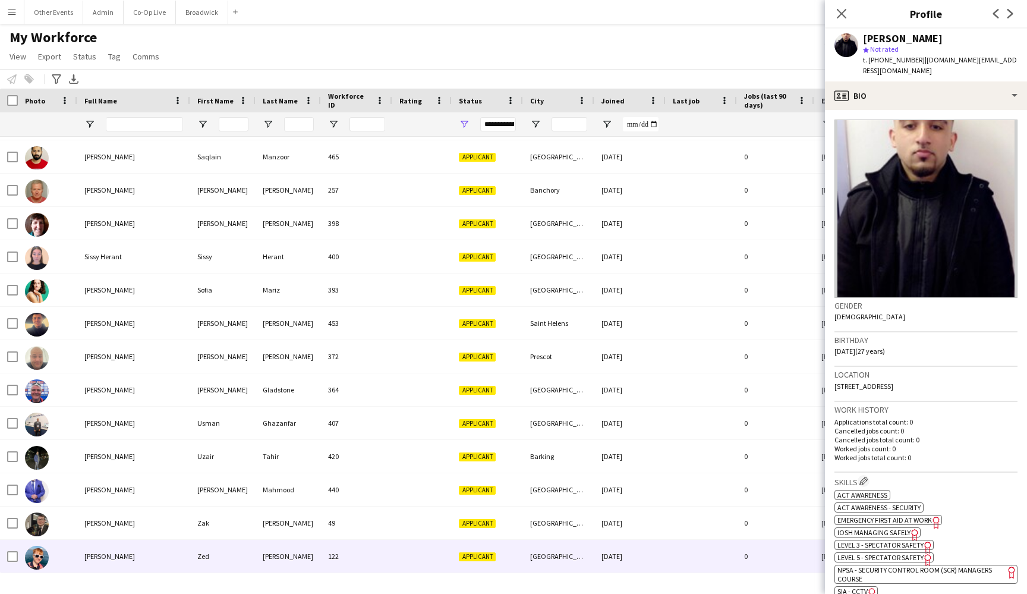
click at [372, 552] on div "122" at bounding box center [356, 556] width 71 height 33
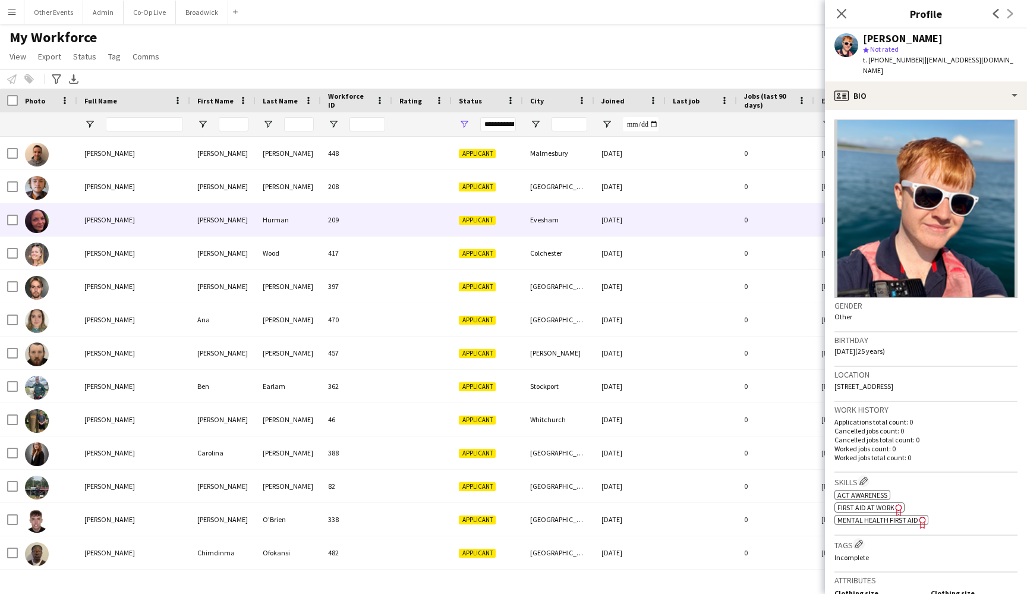
click at [383, 215] on div "209" at bounding box center [356, 219] width 71 height 33
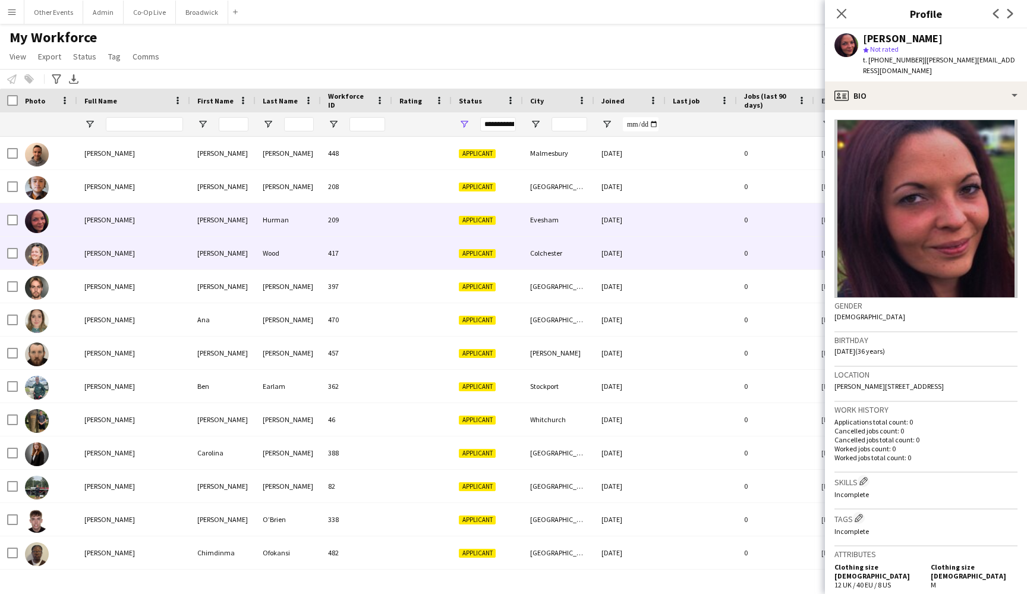
click at [382, 253] on div "417" at bounding box center [356, 253] width 71 height 33
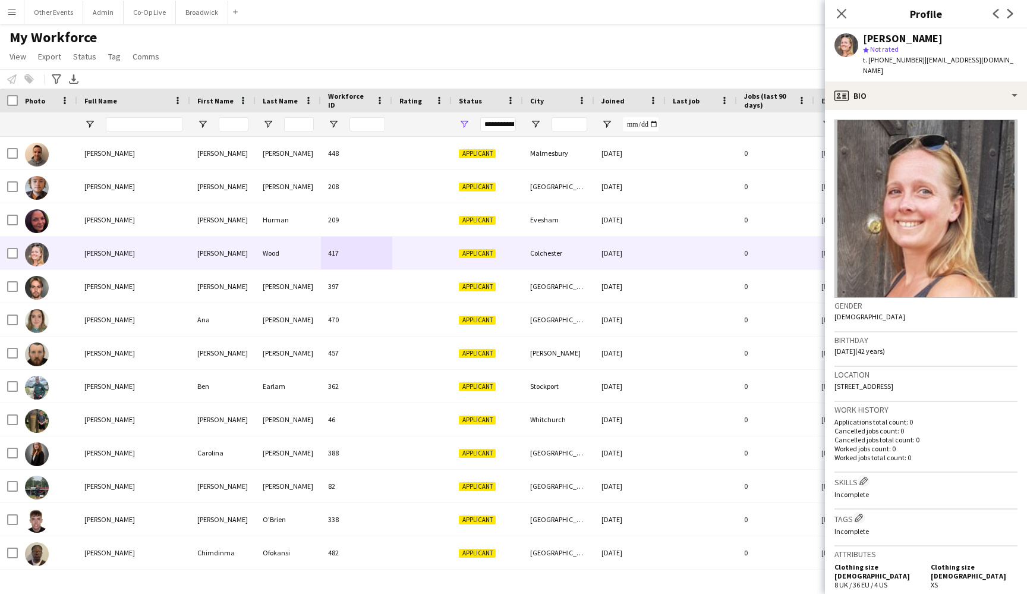
click at [628, 104] on div "Joined" at bounding box center [623, 101] width 43 height 18
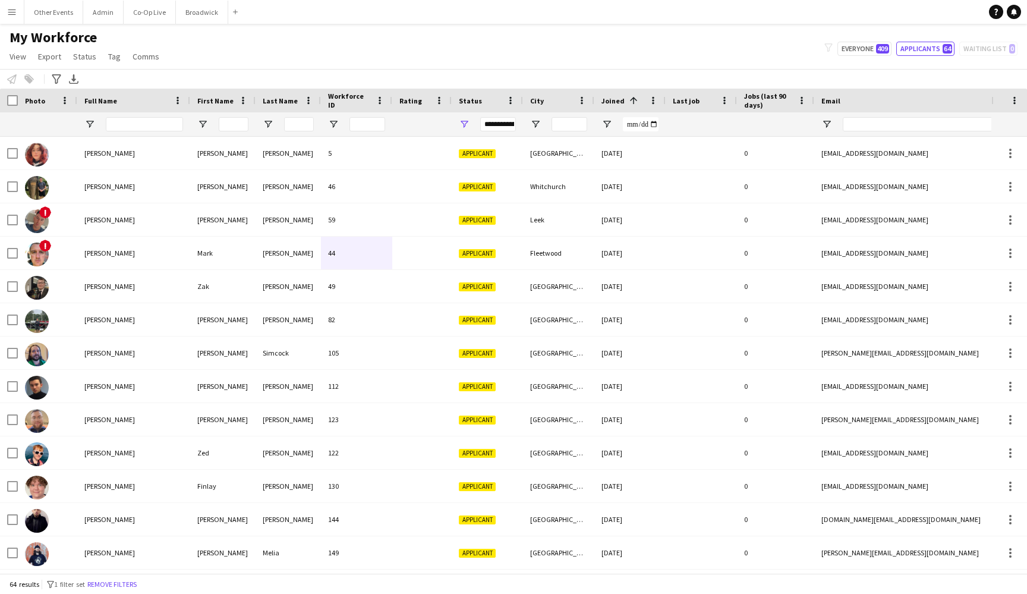
click at [628, 105] on span at bounding box center [633, 100] width 11 height 11
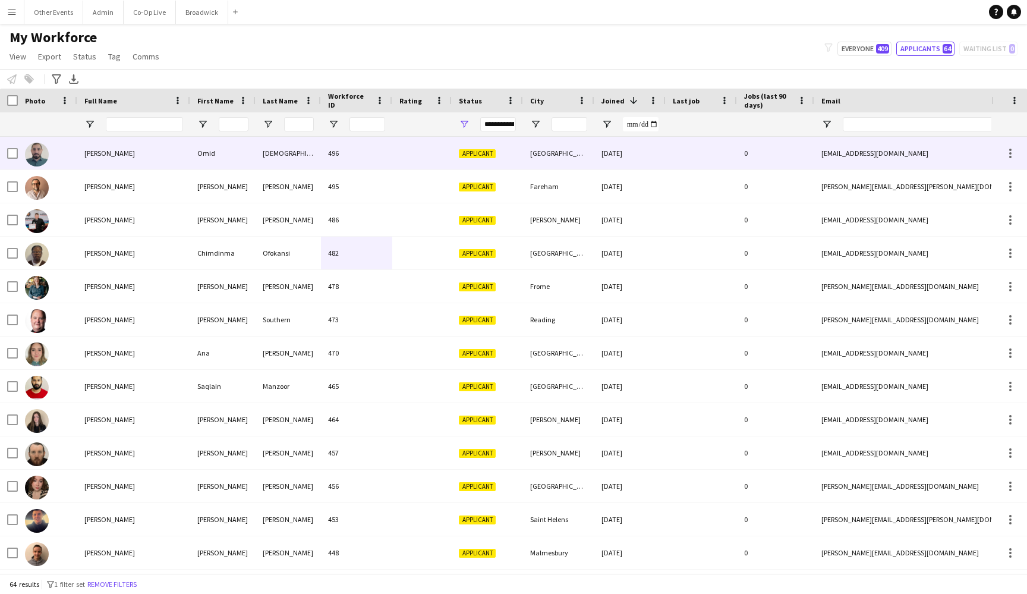
click at [421, 155] on div at bounding box center [421, 153] width 59 height 33
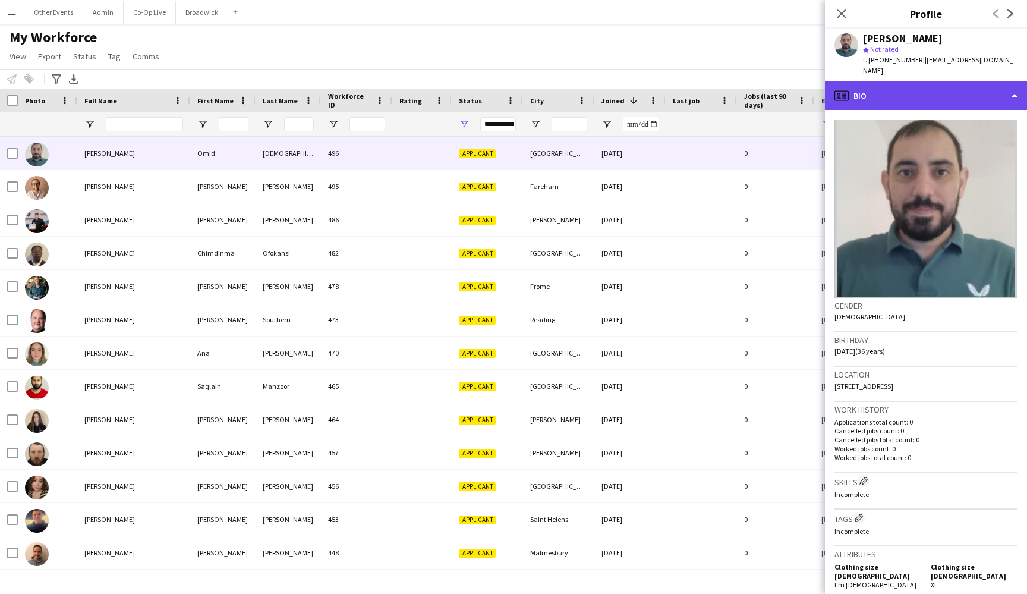
click at [943, 81] on div "profile Bio" at bounding box center [926, 95] width 202 height 29
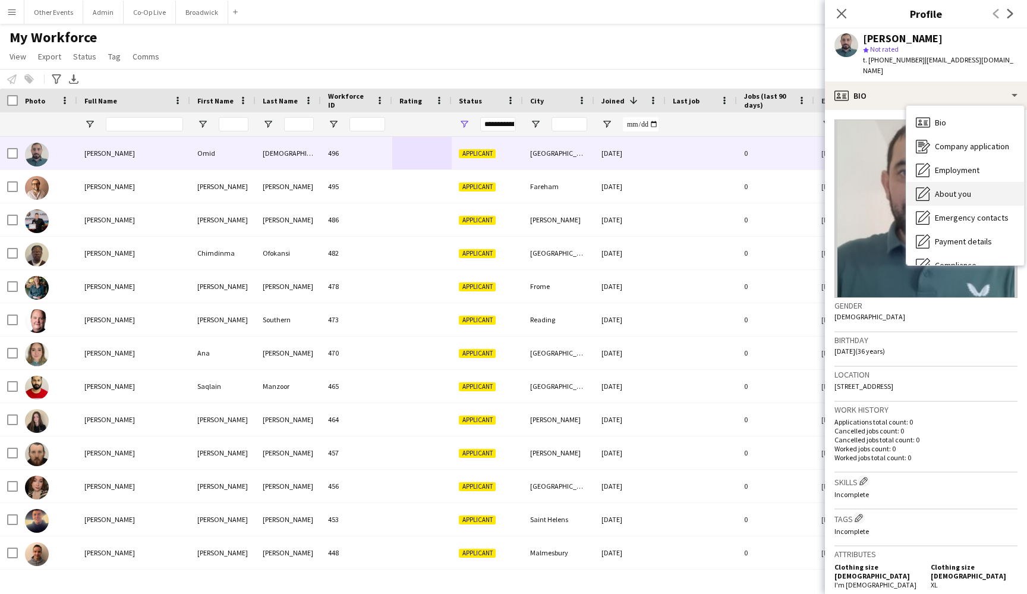
click at [961, 188] on span "About you" at bounding box center [953, 193] width 36 height 11
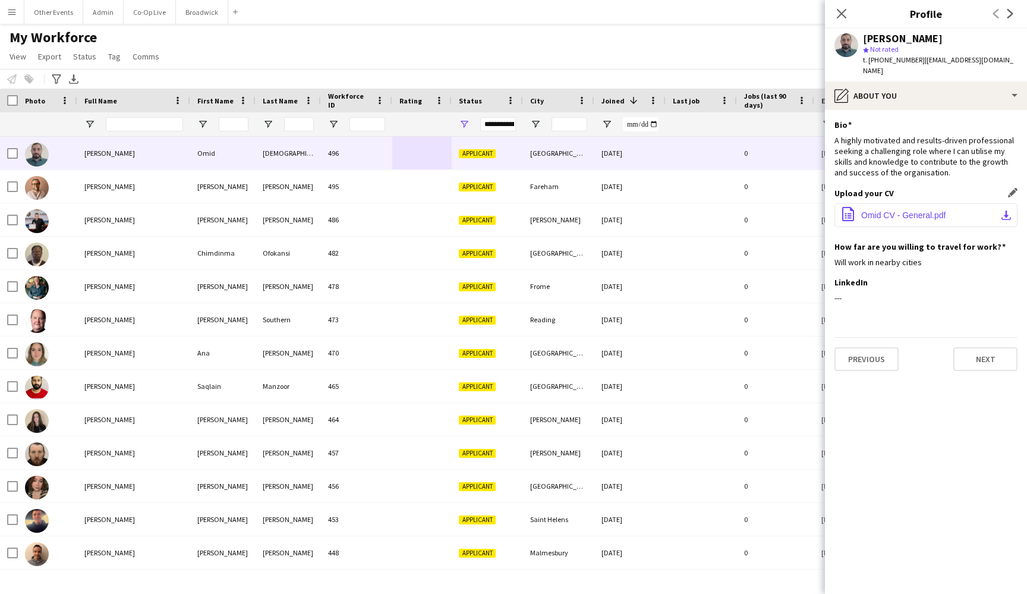
click at [926, 210] on span "Omid CV - General.pdf" at bounding box center [903, 215] width 84 height 10
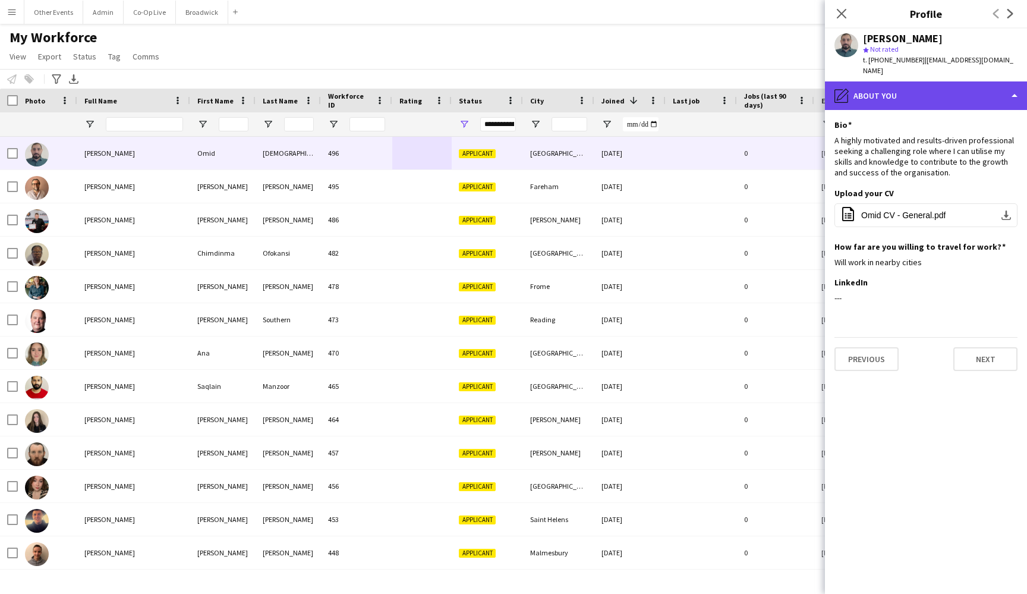
click at [983, 86] on div "pencil4 About you" at bounding box center [926, 95] width 202 height 29
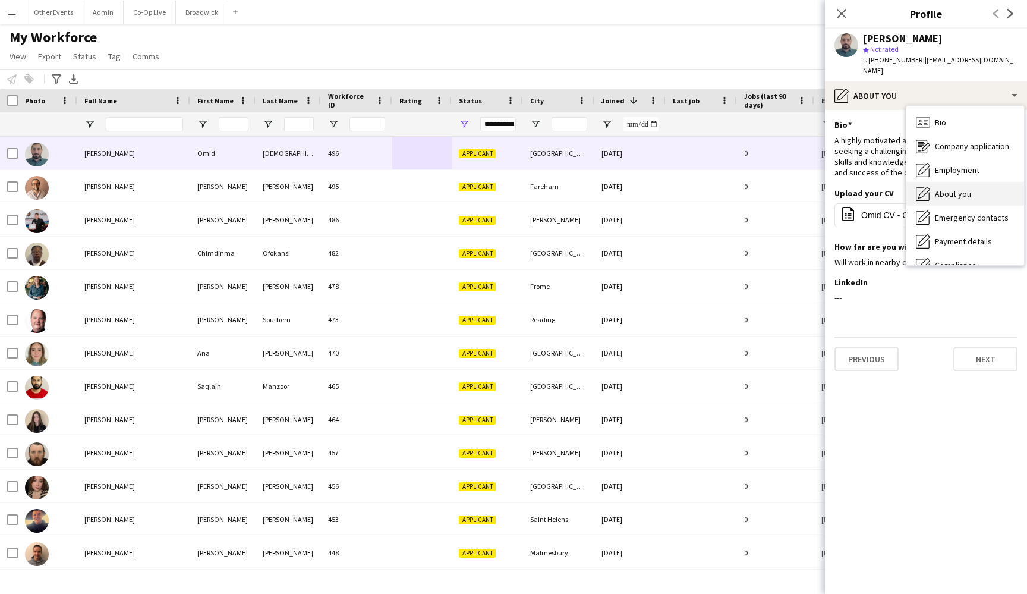
click at [962, 188] on span "About you" at bounding box center [953, 193] width 36 height 11
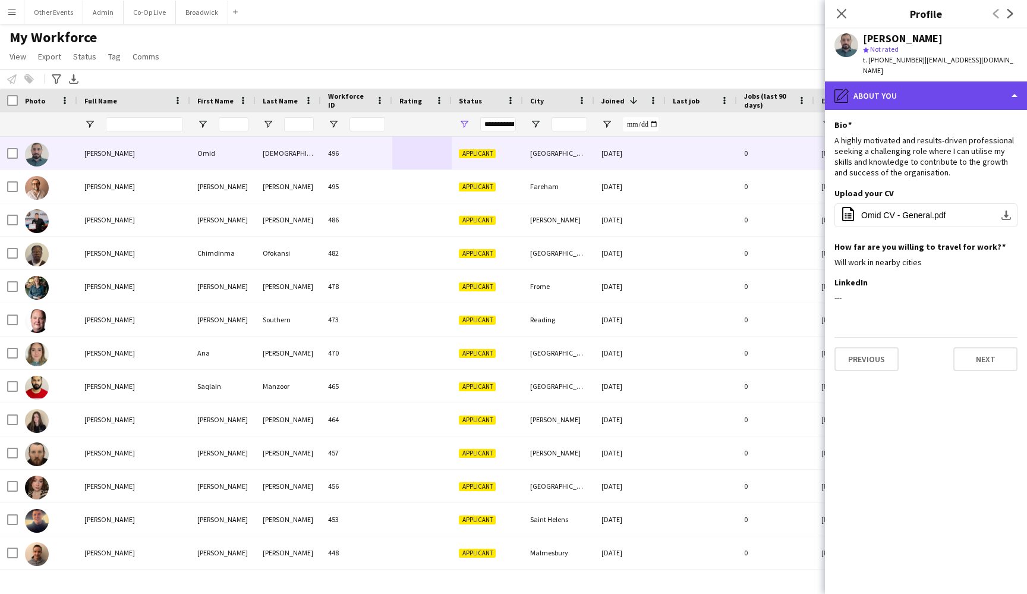
click at [948, 90] on div "pencil4 About you" at bounding box center [926, 95] width 202 height 29
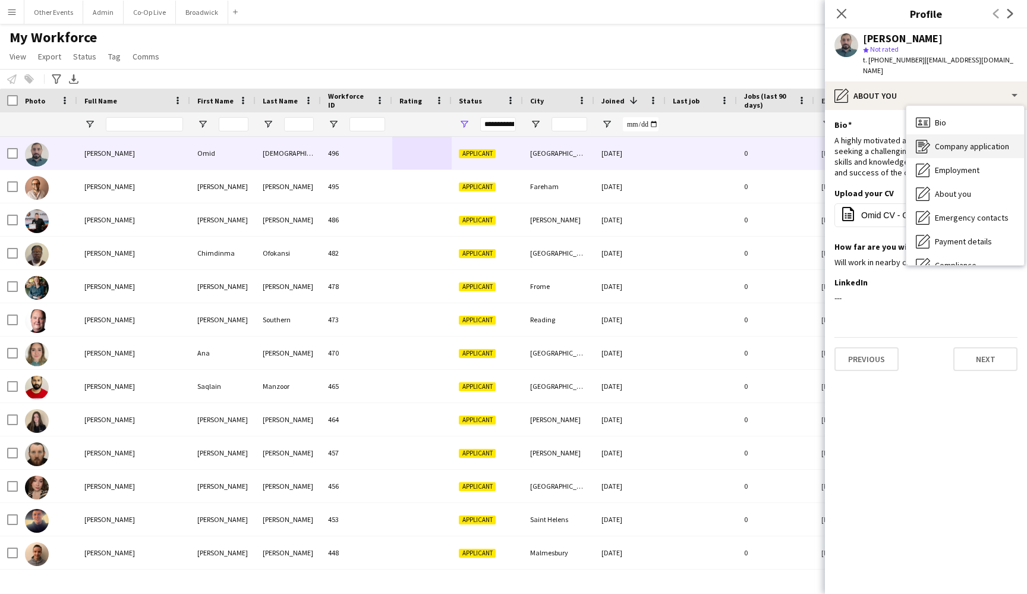
click at [977, 141] on span "Company application" at bounding box center [972, 146] width 74 height 11
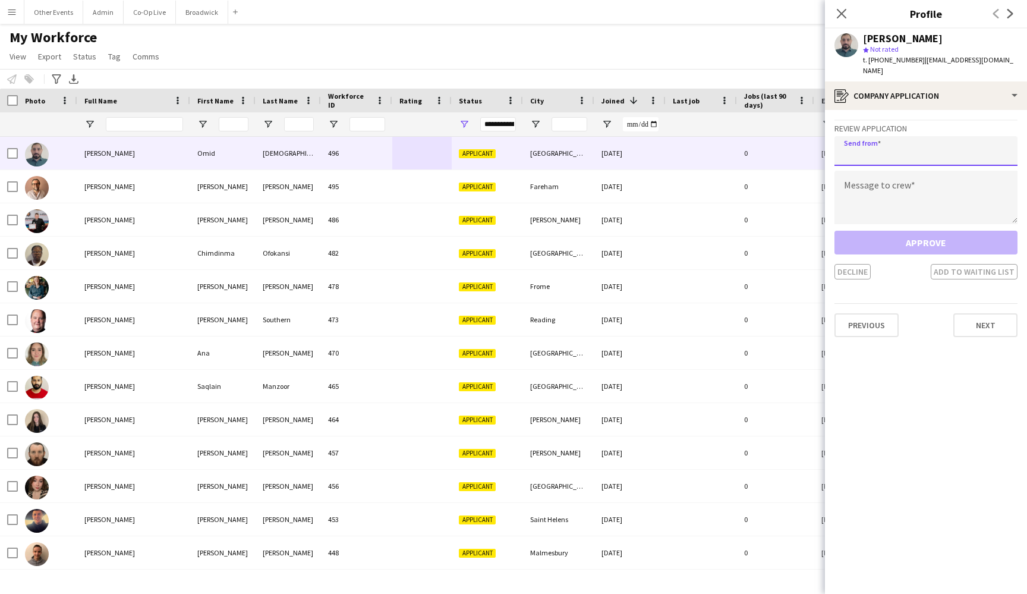
click at [930, 137] on input "email" at bounding box center [926, 151] width 183 height 30
type input "**********"
click at [911, 193] on textarea at bounding box center [926, 198] width 183 height 54
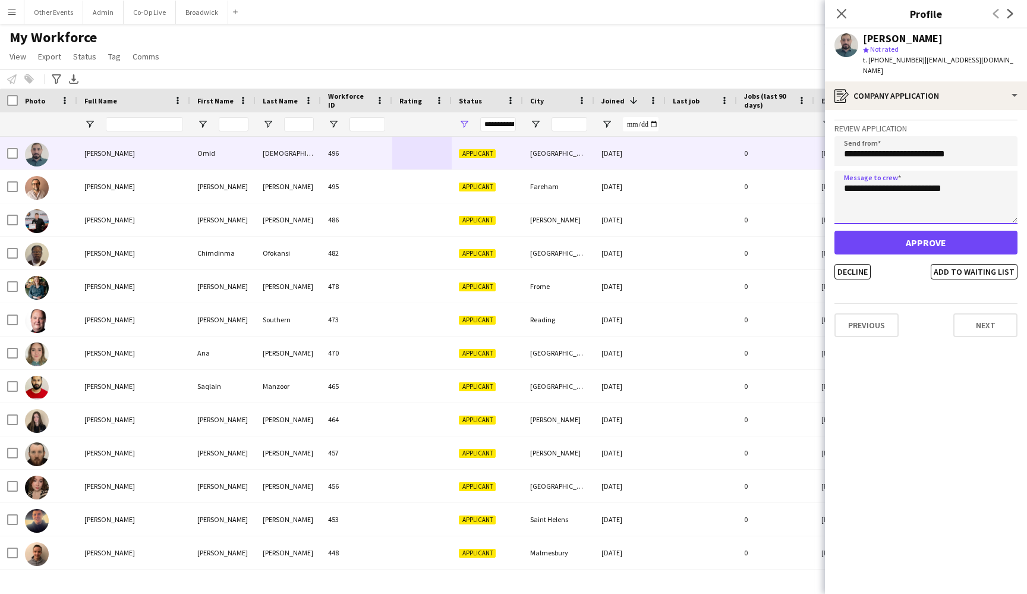
click at [851, 179] on textarea "**********" at bounding box center [926, 198] width 183 height 54
type textarea "**********"
click at [862, 264] on button "Decline" at bounding box center [853, 271] width 36 height 15
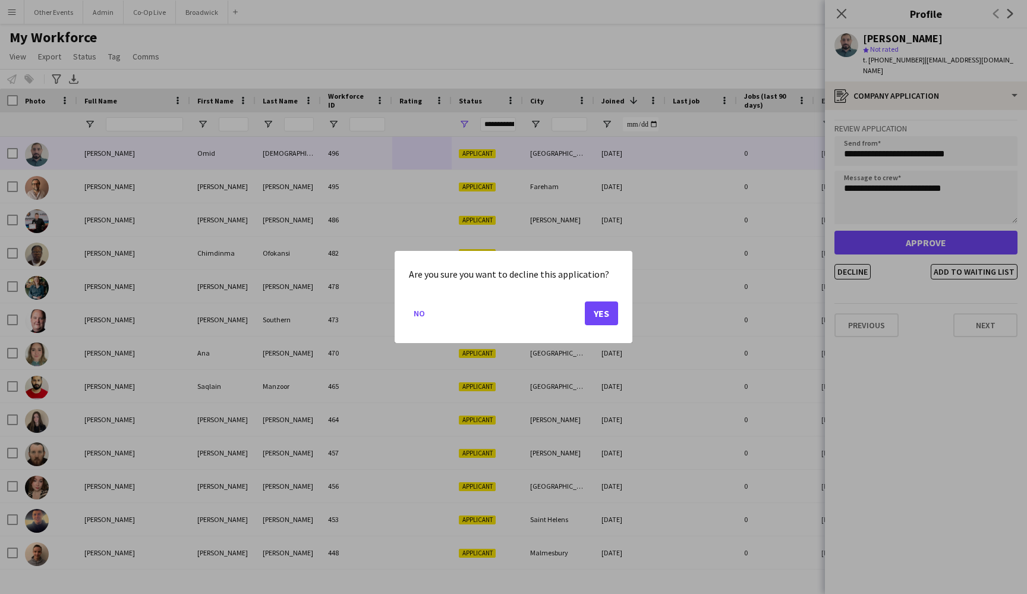
click at [608, 307] on button "Yes" at bounding box center [601, 313] width 33 height 24
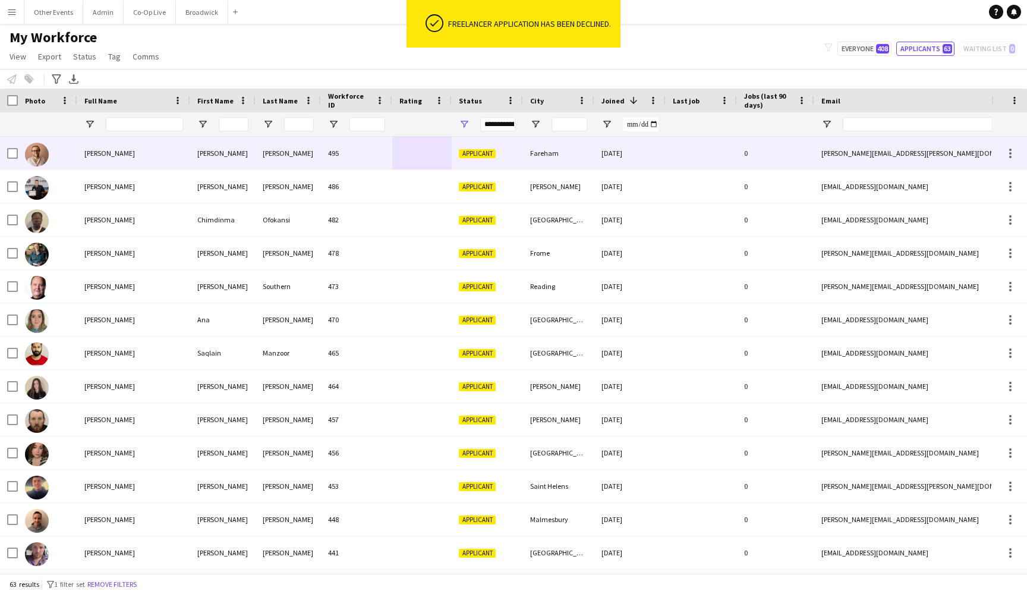
click at [380, 161] on div "495" at bounding box center [356, 153] width 71 height 33
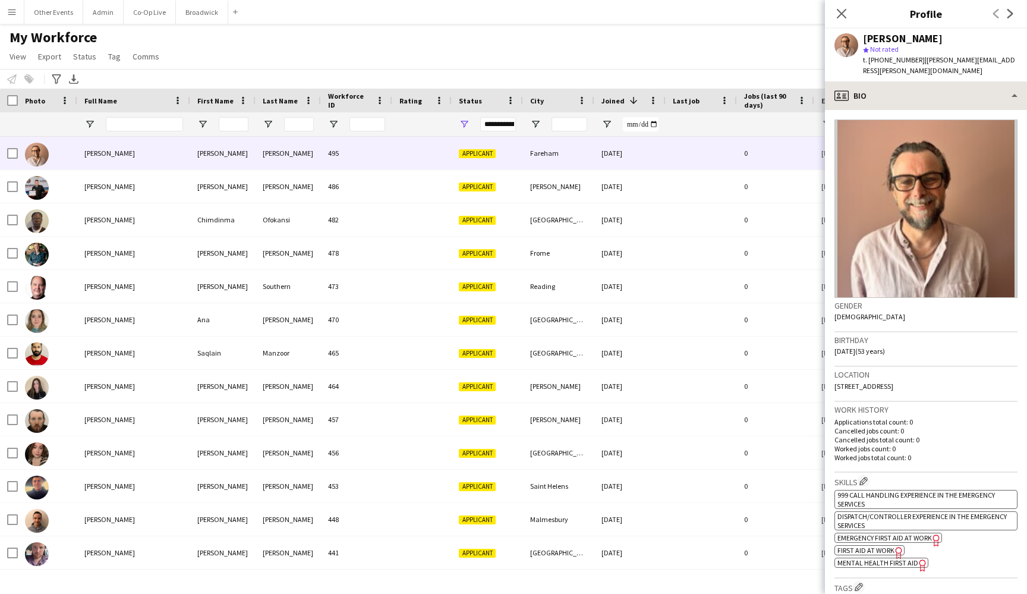
scroll to position [0, 0]
click at [945, 81] on div "profile Bio" at bounding box center [926, 95] width 202 height 29
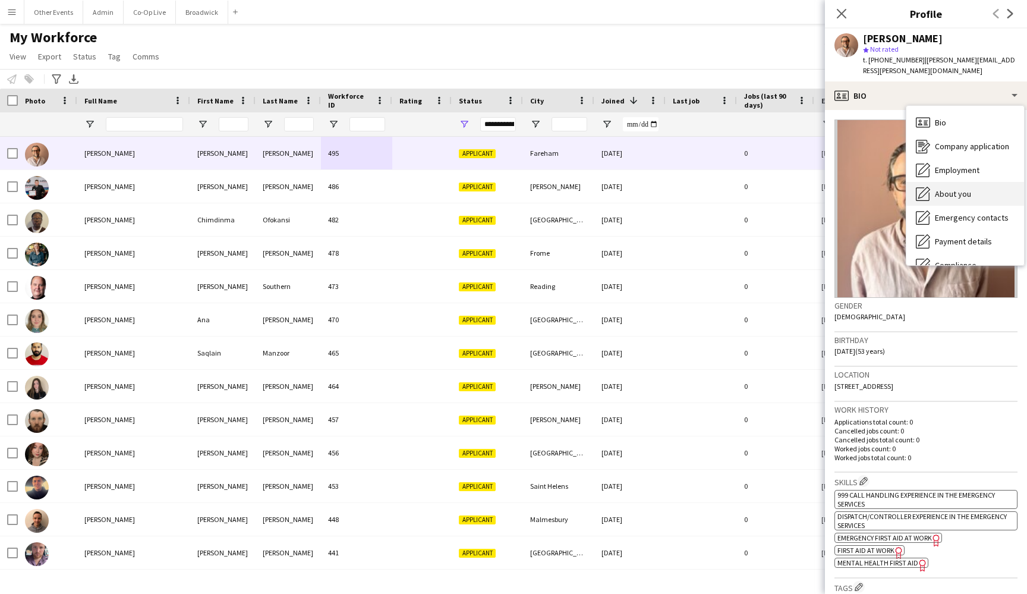
click at [949, 182] on div "About you About you" at bounding box center [966, 194] width 118 height 24
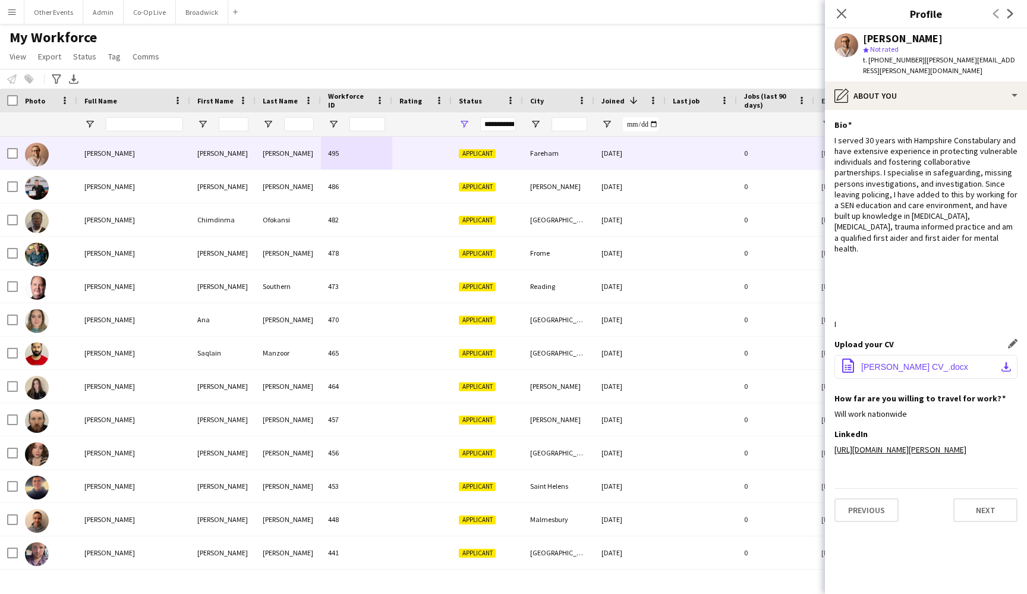
click at [896, 362] on span "[PERSON_NAME] CV_.docx" at bounding box center [914, 367] width 107 height 10
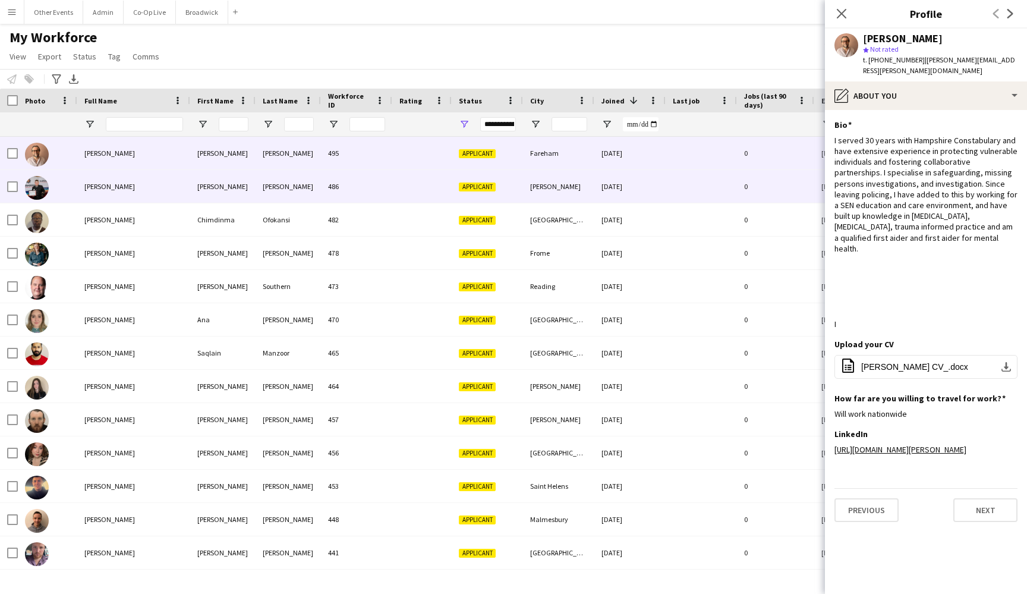
click at [408, 187] on div at bounding box center [421, 186] width 59 height 33
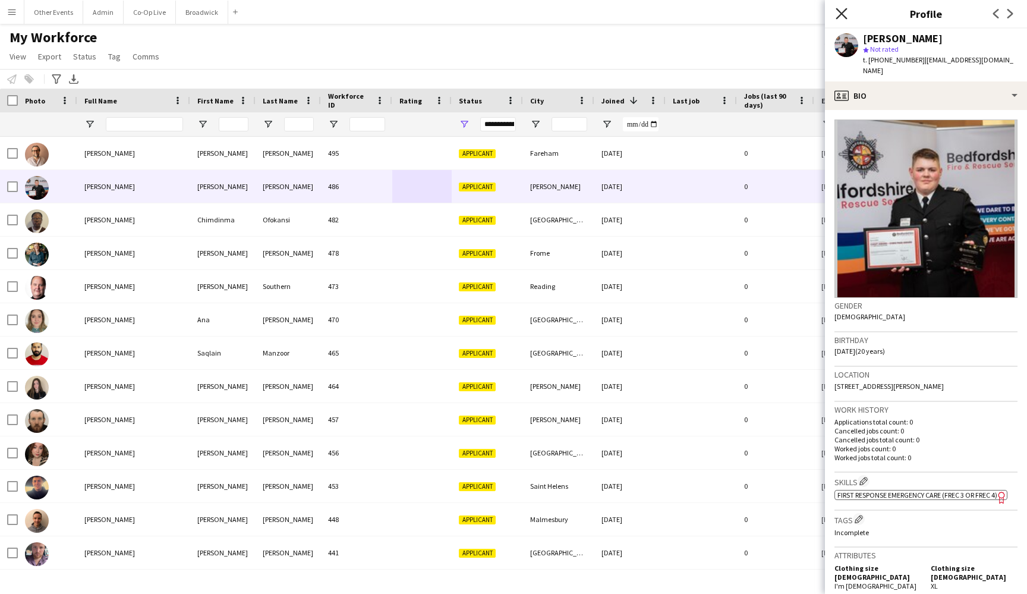
click at [839, 14] on icon "Close pop-in" at bounding box center [841, 13] width 11 height 11
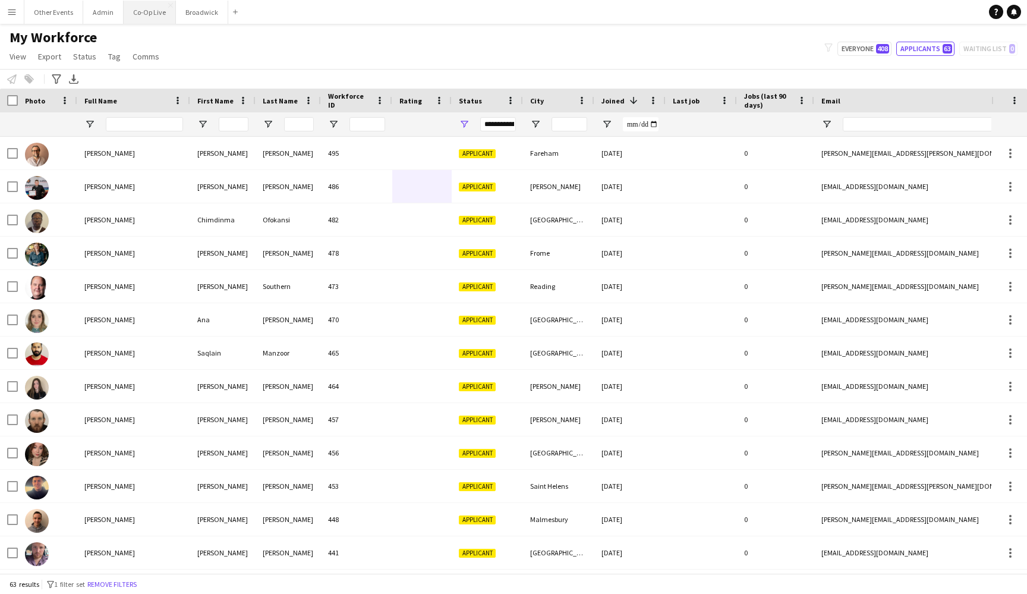
click at [147, 18] on button "Co-Op Live Close" at bounding box center [150, 12] width 52 height 23
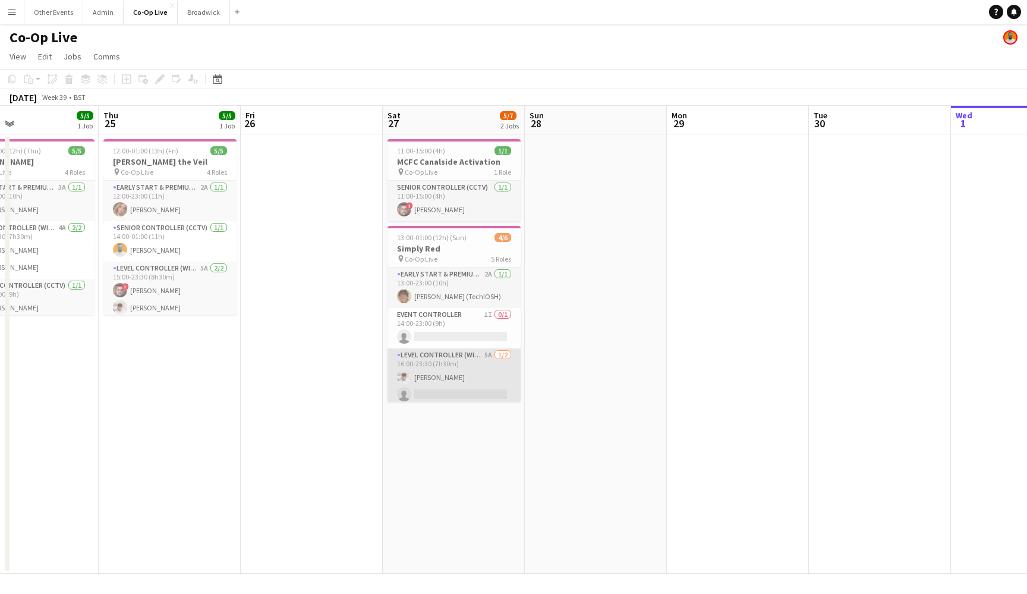
click at [463, 369] on app-card-role "Level Controller (with CCTV) 5A [DATE] 16:00-23:30 (7h30m) [PERSON_NAME] single…" at bounding box center [454, 377] width 133 height 58
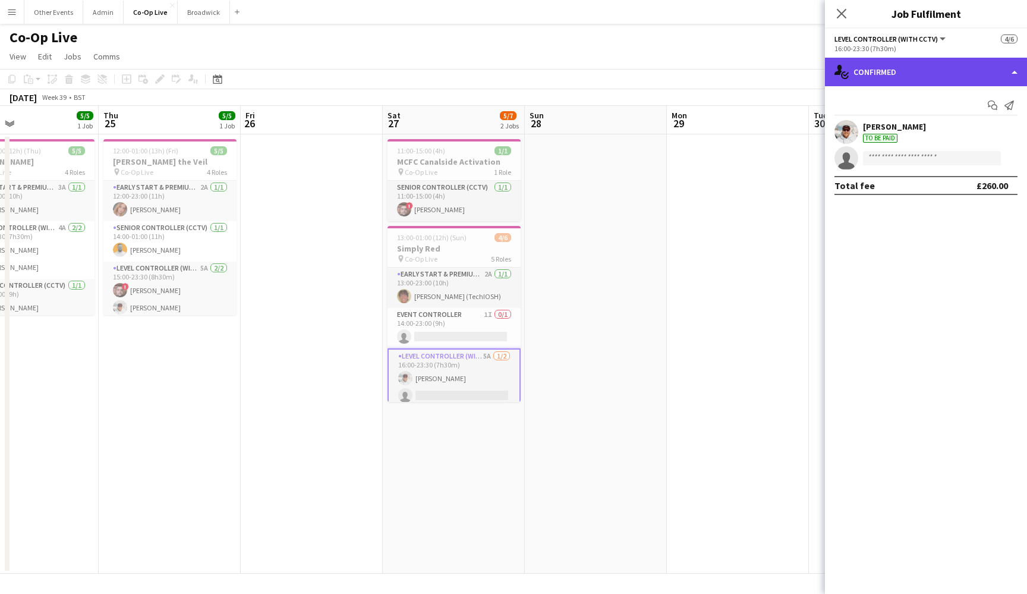
click at [1006, 77] on div "single-neutral-actions-check-2 Confirmed" at bounding box center [926, 72] width 202 height 29
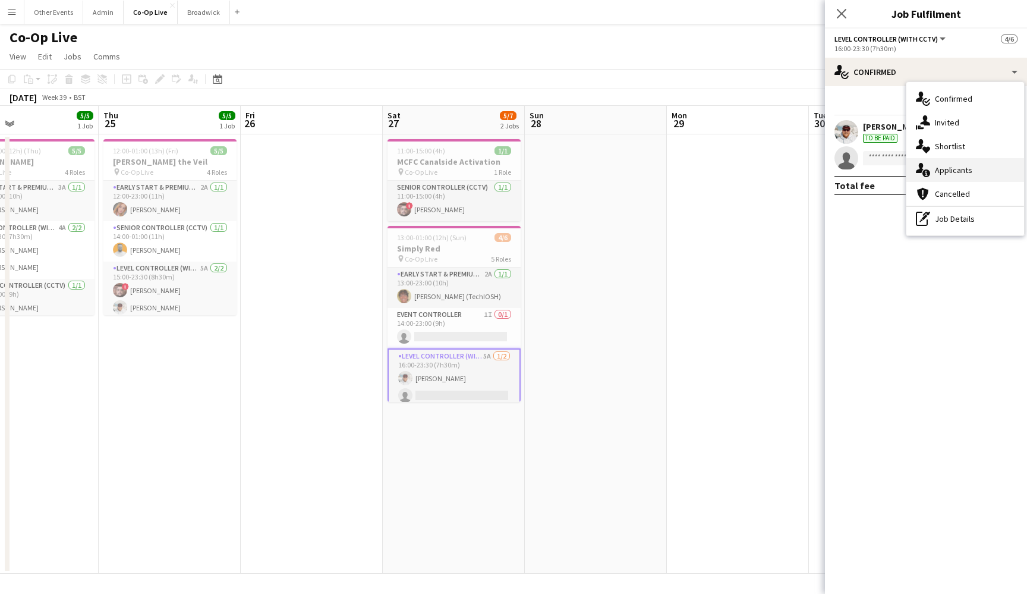
drag, startPoint x: 998, startPoint y: 183, endPoint x: 998, endPoint y: 177, distance: 6.5
click at [998, 177] on div "single-neutral-actions-check-2 Confirmed single-neutral-actions-share-1 Invited…" at bounding box center [966, 158] width 118 height 153
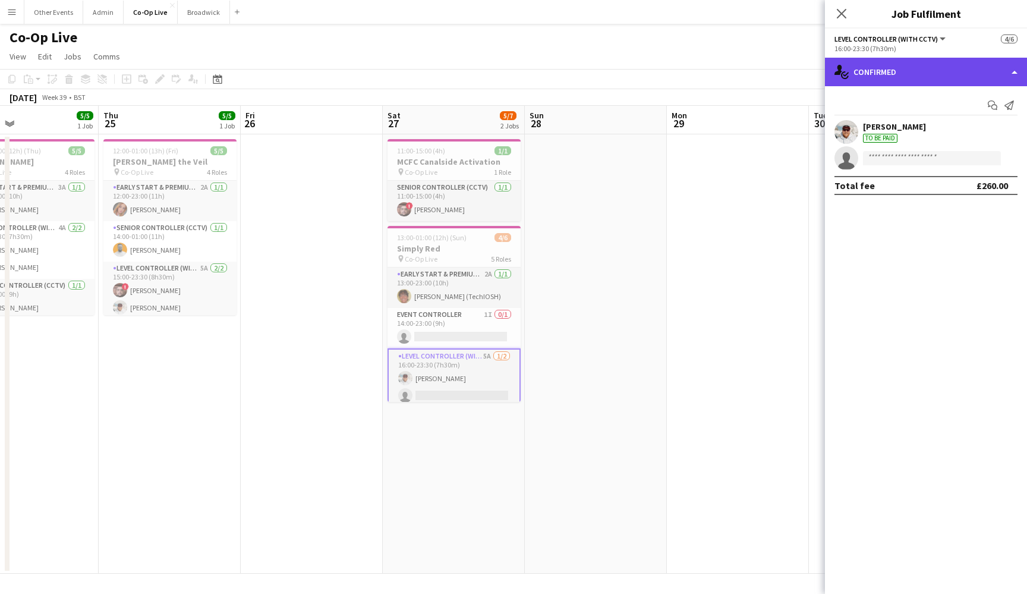
click at [988, 76] on div "single-neutral-actions-check-2 Confirmed" at bounding box center [926, 72] width 202 height 29
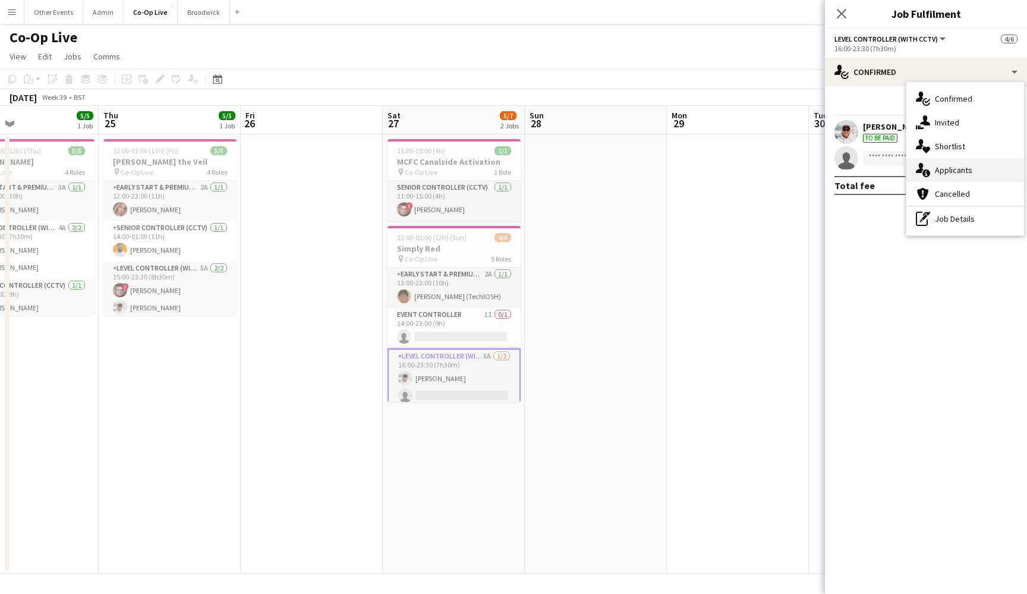
click at [987, 172] on div "single-neutral-actions-information Applicants" at bounding box center [966, 170] width 118 height 24
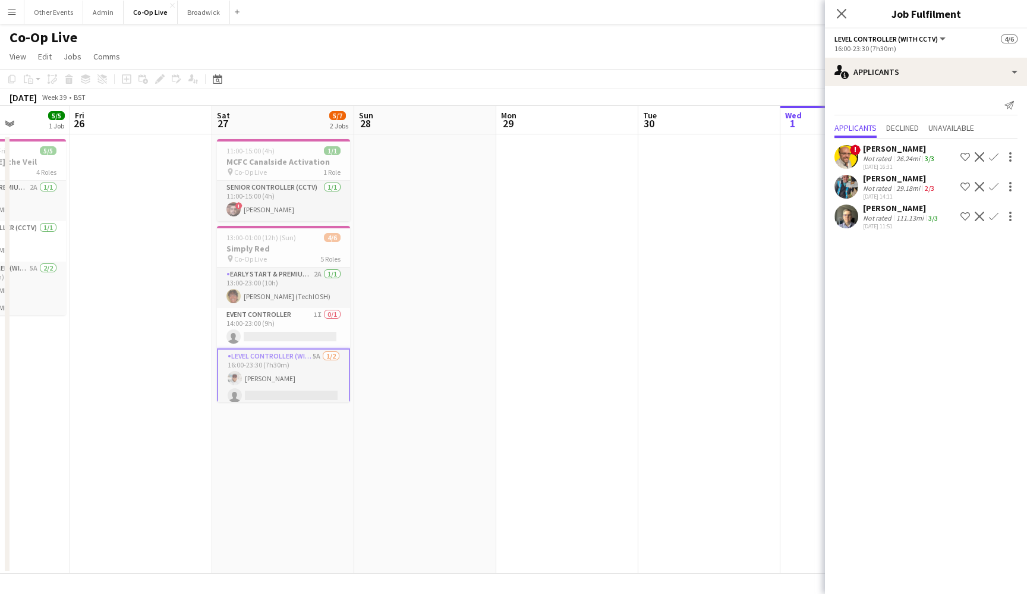
scroll to position [0, 492]
click at [854, 190] on app-user-avatar at bounding box center [847, 187] width 24 height 24
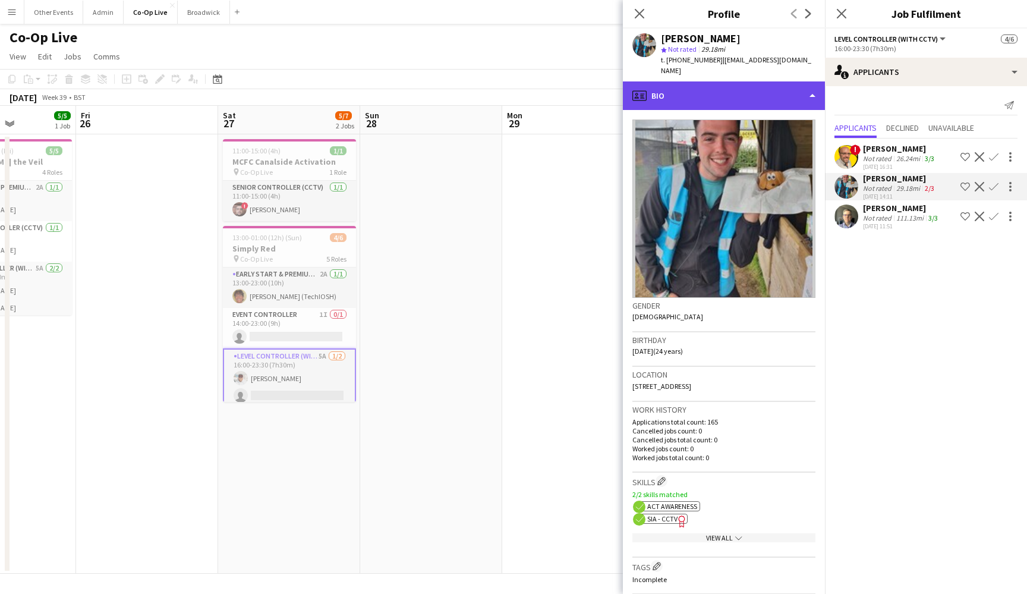
click at [771, 103] on div "profile Bio" at bounding box center [724, 95] width 202 height 29
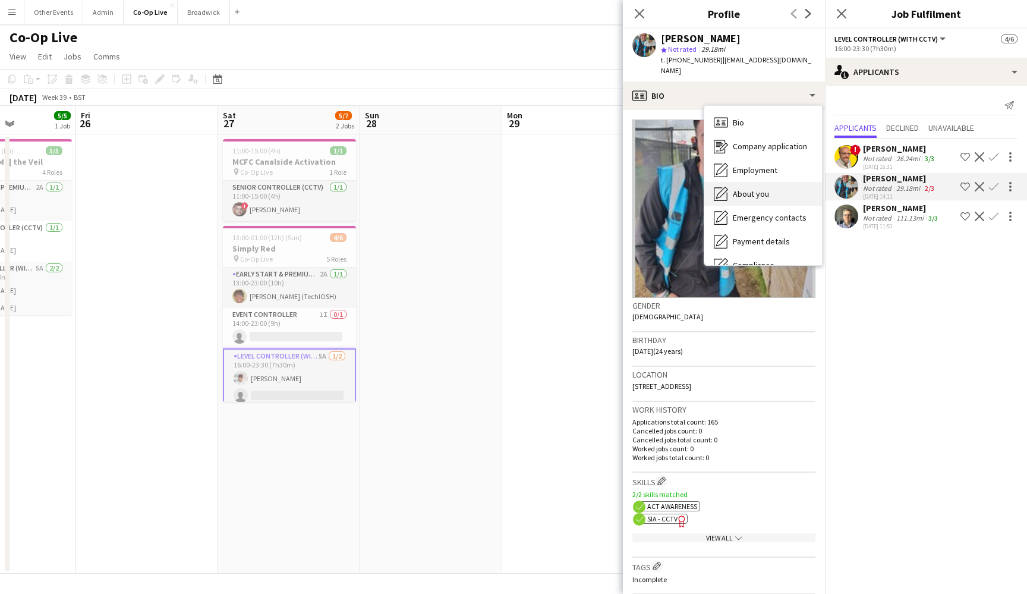
click at [793, 194] on div "About you About you" at bounding box center [763, 194] width 118 height 24
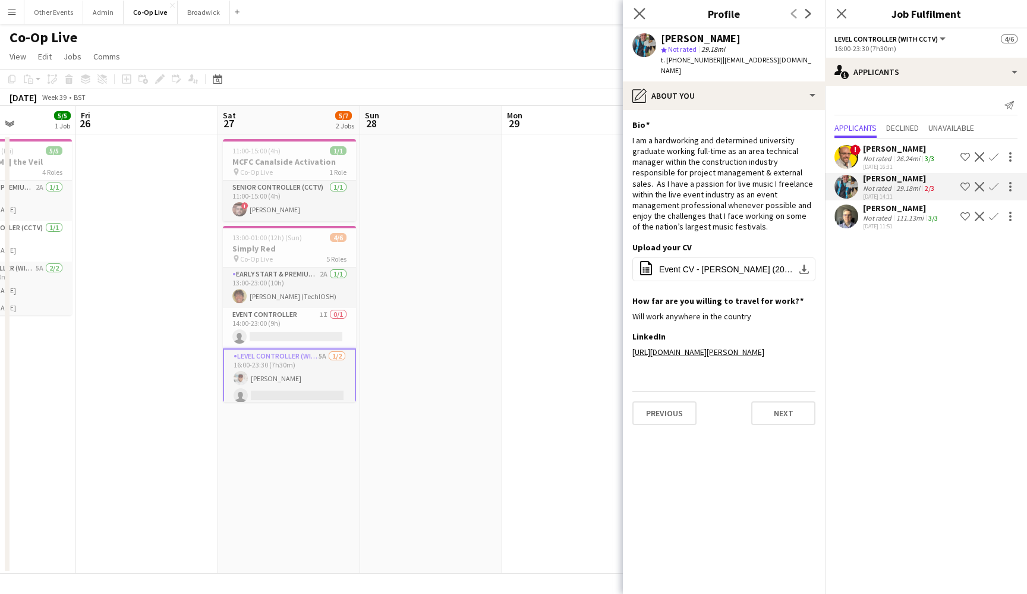
click at [638, 21] on app-icon "Close pop-in" at bounding box center [639, 13] width 17 height 17
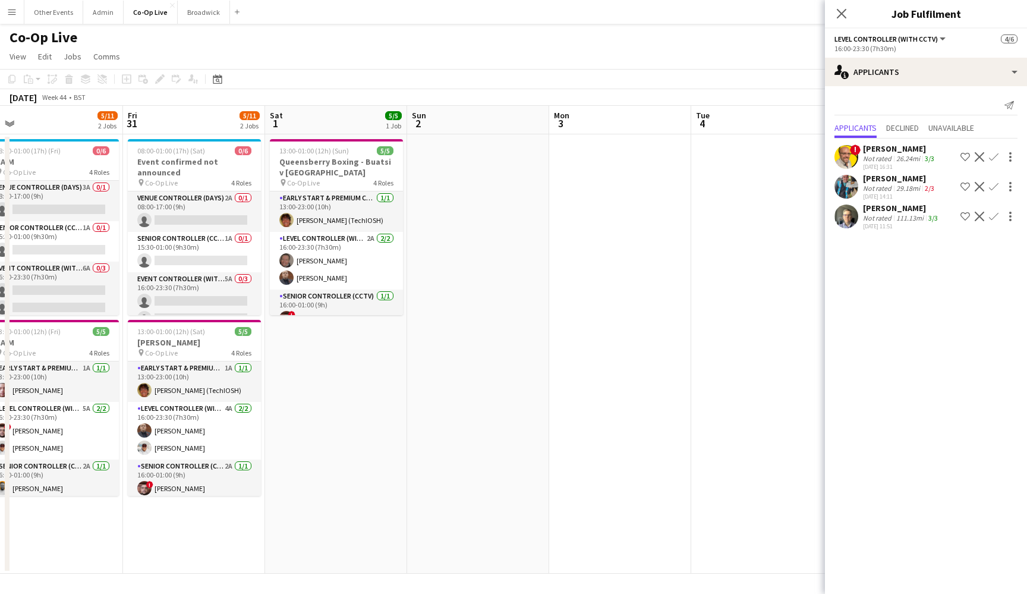
scroll to position [0, 289]
